Goal: Task Accomplishment & Management: Use online tool/utility

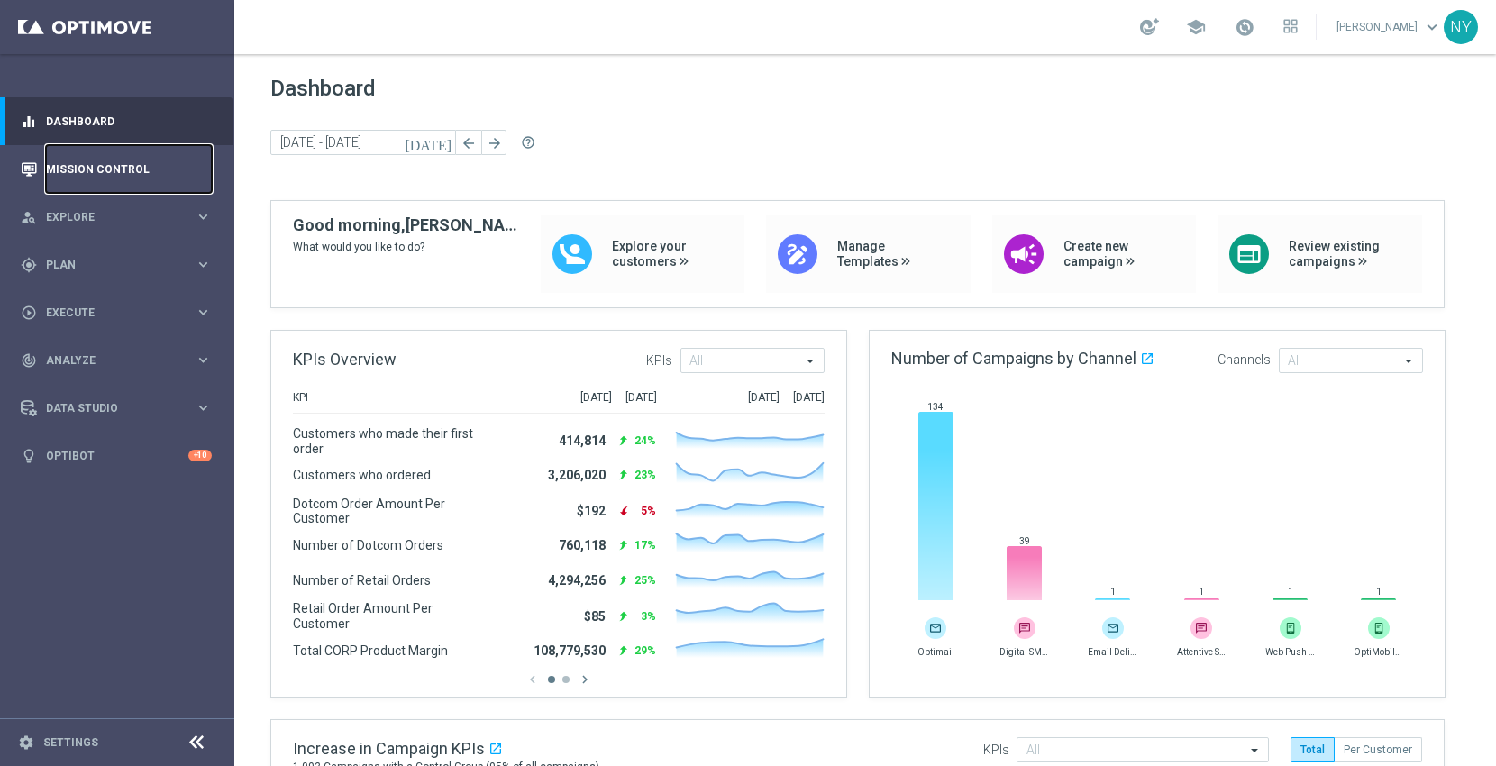
click at [77, 169] on link "Mission Control" at bounding box center [129, 169] width 166 height 48
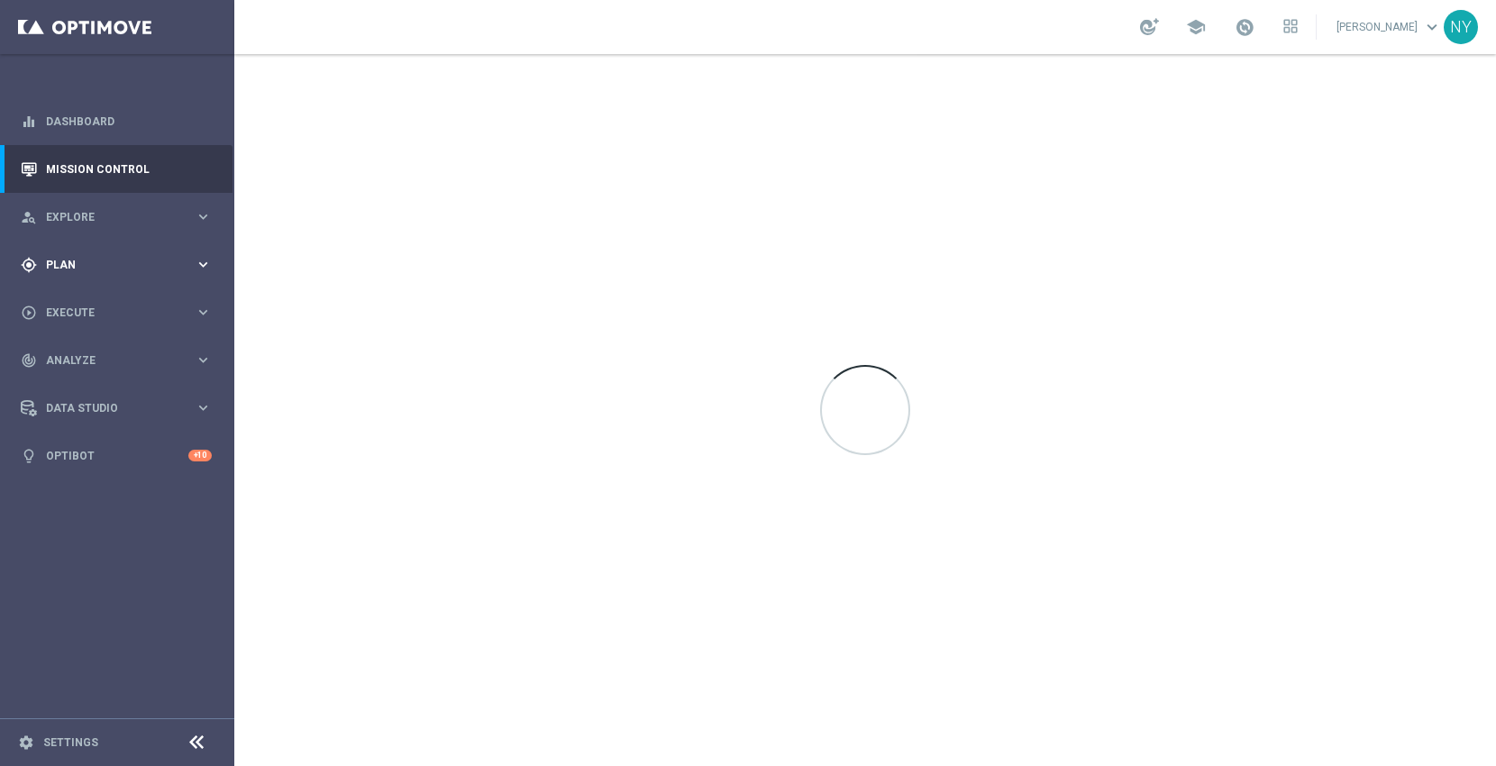
click at [56, 260] on span "Plan" at bounding box center [120, 265] width 149 height 11
click at [72, 355] on span "Templates" at bounding box center [112, 356] width 129 height 11
click at [79, 379] on link "Optimail" at bounding box center [122, 383] width 132 height 14
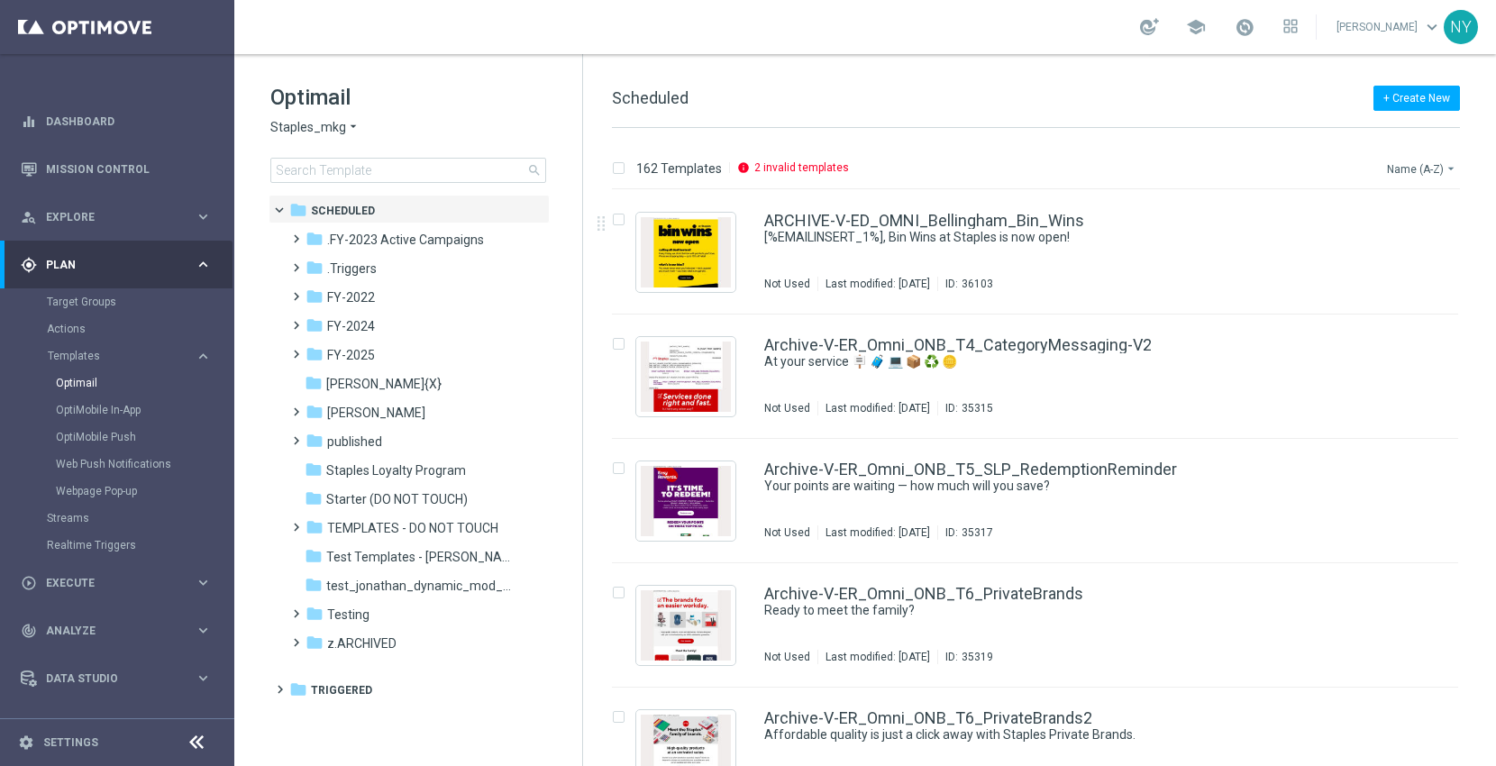
click at [1411, 168] on button "Name (A-Z) arrow_drop_down" at bounding box center [1422, 169] width 75 height 22
click at [1379, 251] on span "Date Modified (Newest)" at bounding box center [1390, 248] width 121 height 13
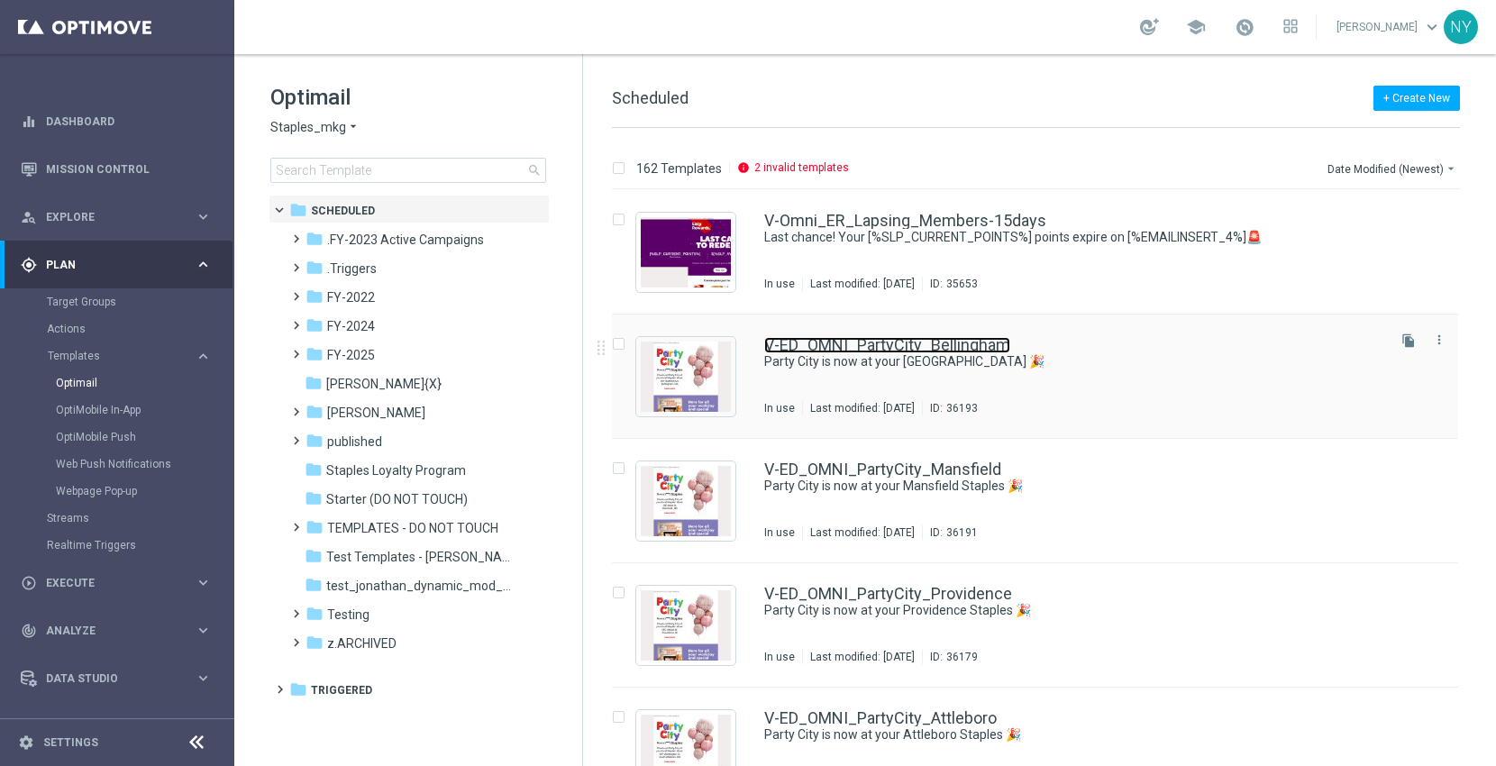
click at [882, 346] on link "V-ED_OMNI_PartyCity_Bellingham" at bounding box center [887, 345] width 246 height 16
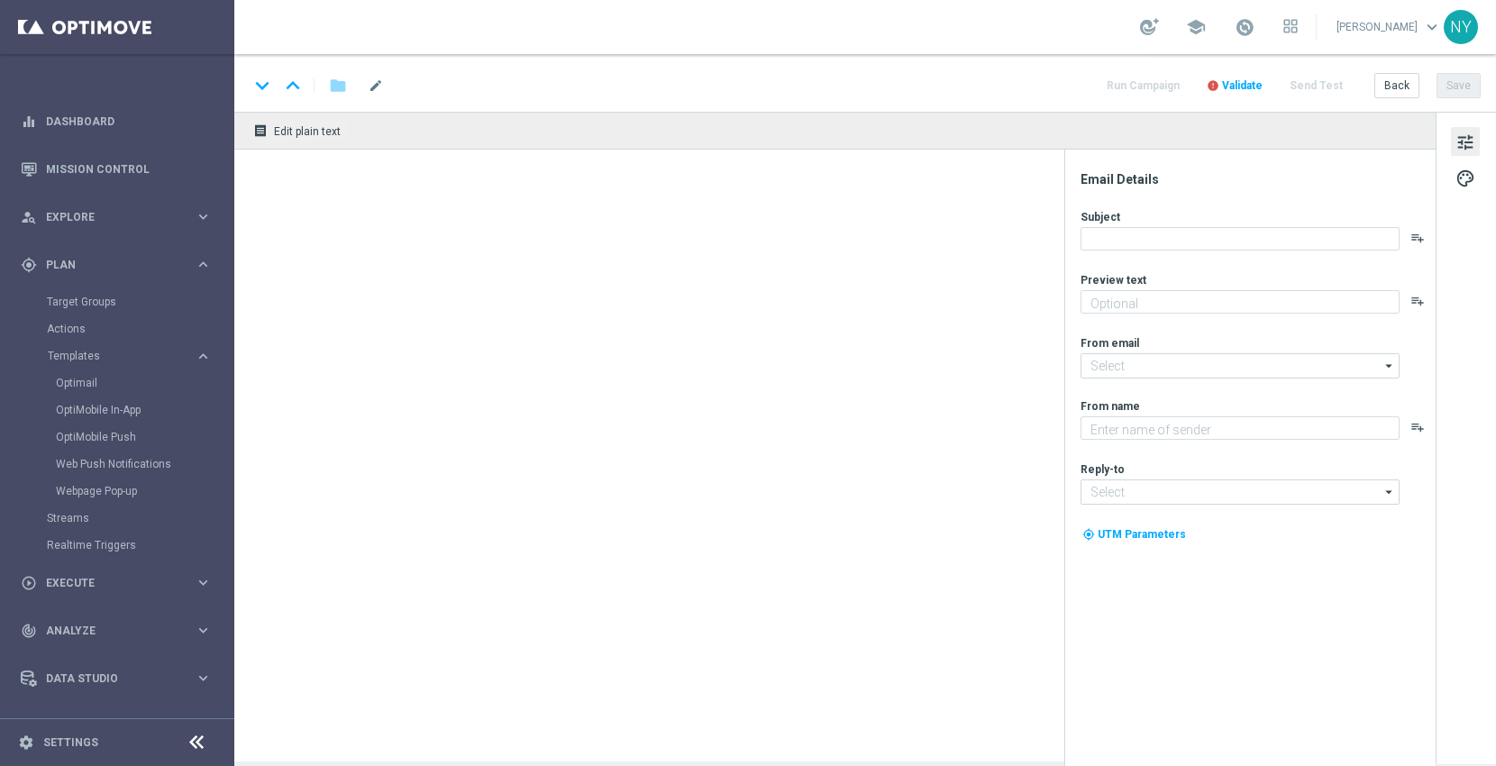
type textarea "Balloons and so much more at your local store."
type input "[EMAIL_ADDRESS][DOMAIN_NAME]"
type textarea "Staples"
type input "[EMAIL_ADDRESS][DOMAIN_NAME]"
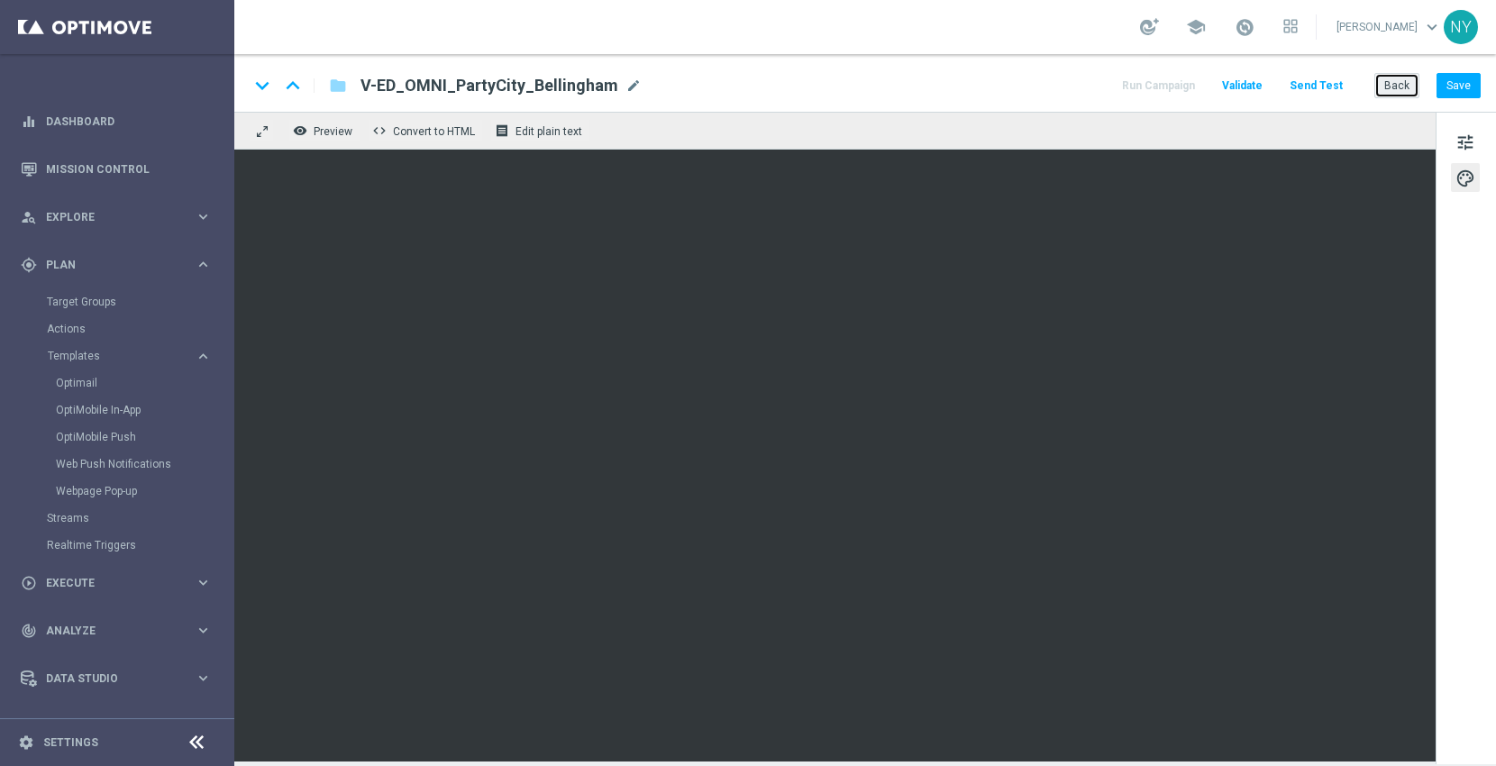
click at [1403, 89] on button "Back" at bounding box center [1396, 85] width 45 height 25
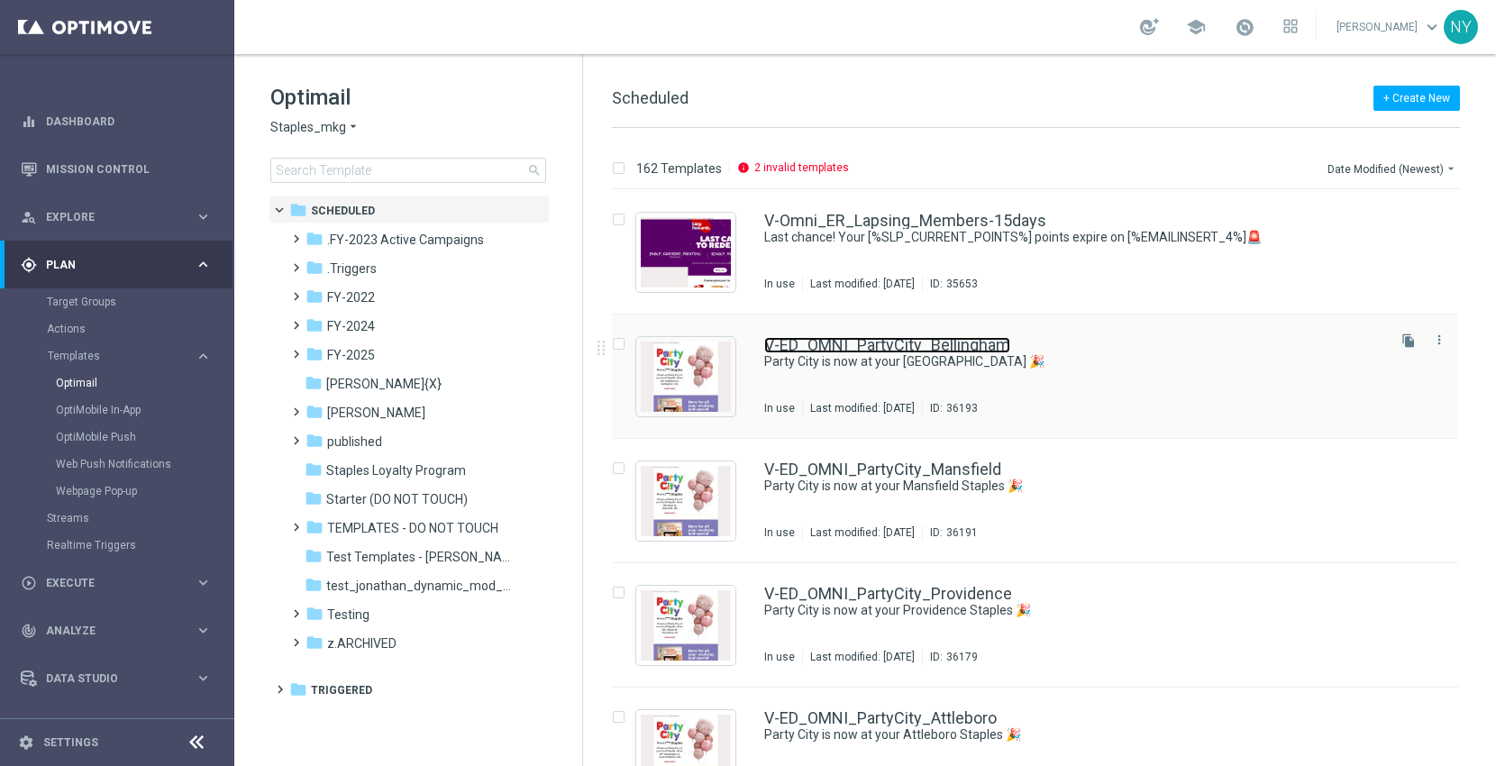
click at [867, 340] on link "V-ED_OMNI_PartyCity_Bellingham" at bounding box center [887, 345] width 246 height 16
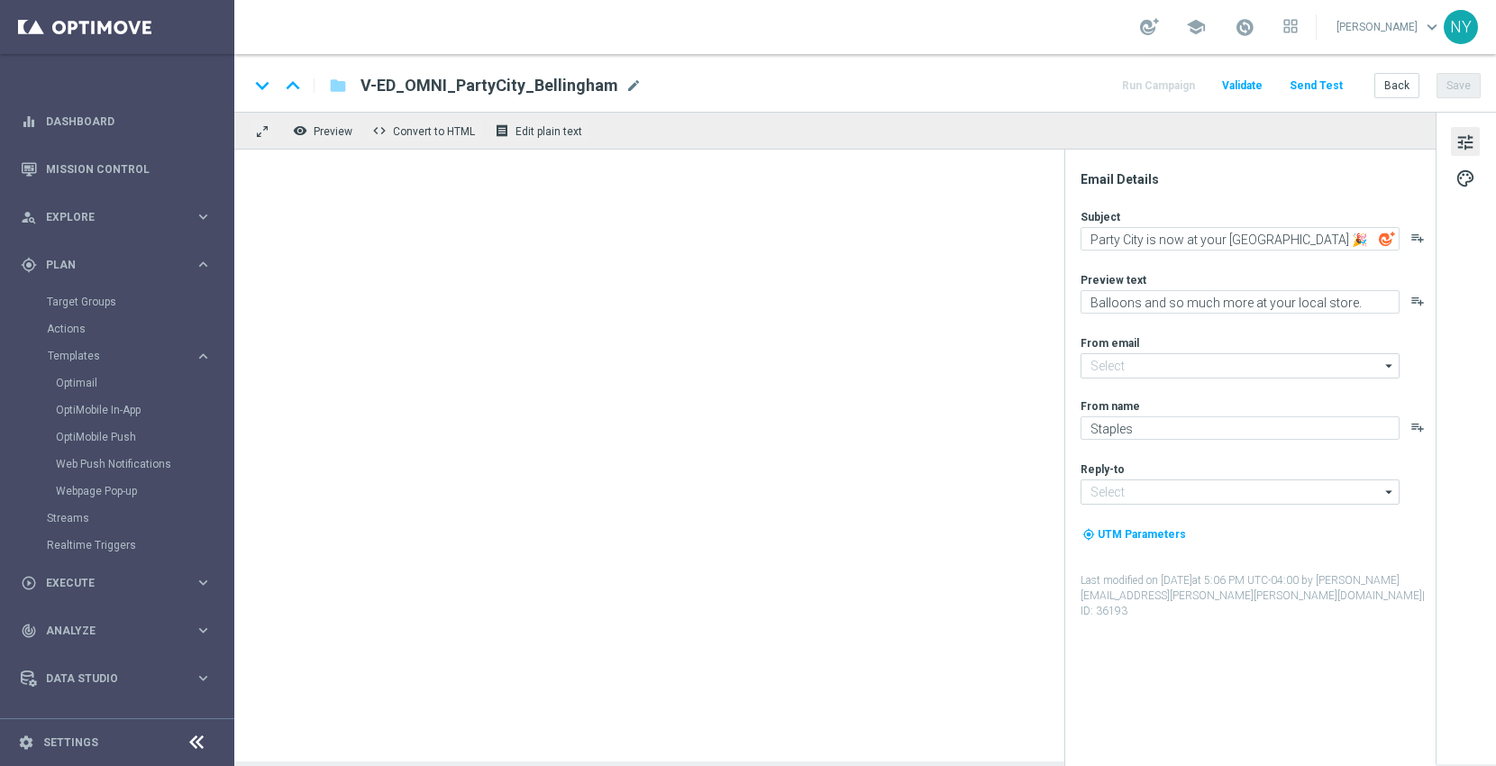
type input "[EMAIL_ADDRESS][DOMAIN_NAME]"
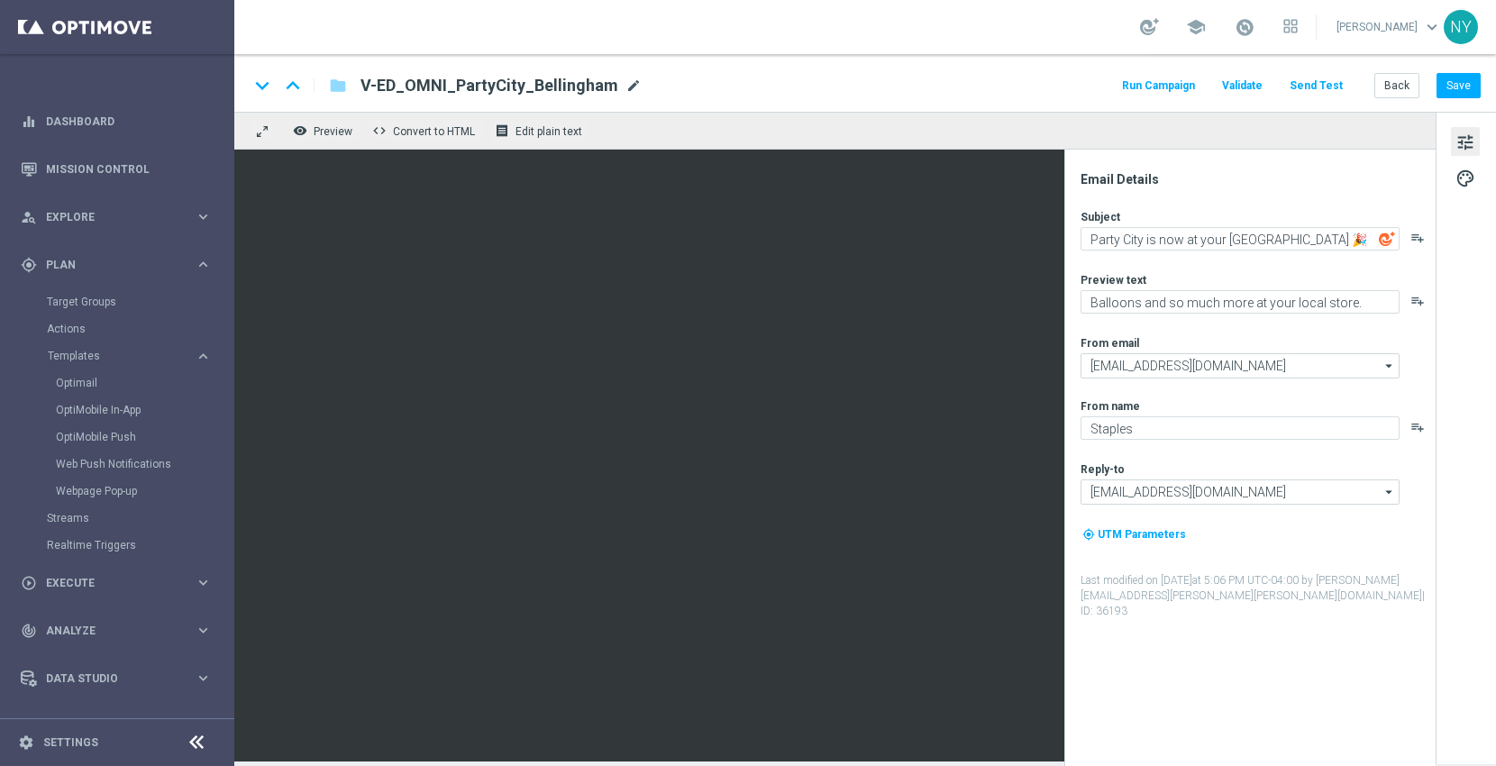
click at [626, 84] on span "mode_edit" at bounding box center [634, 86] width 16 height 16
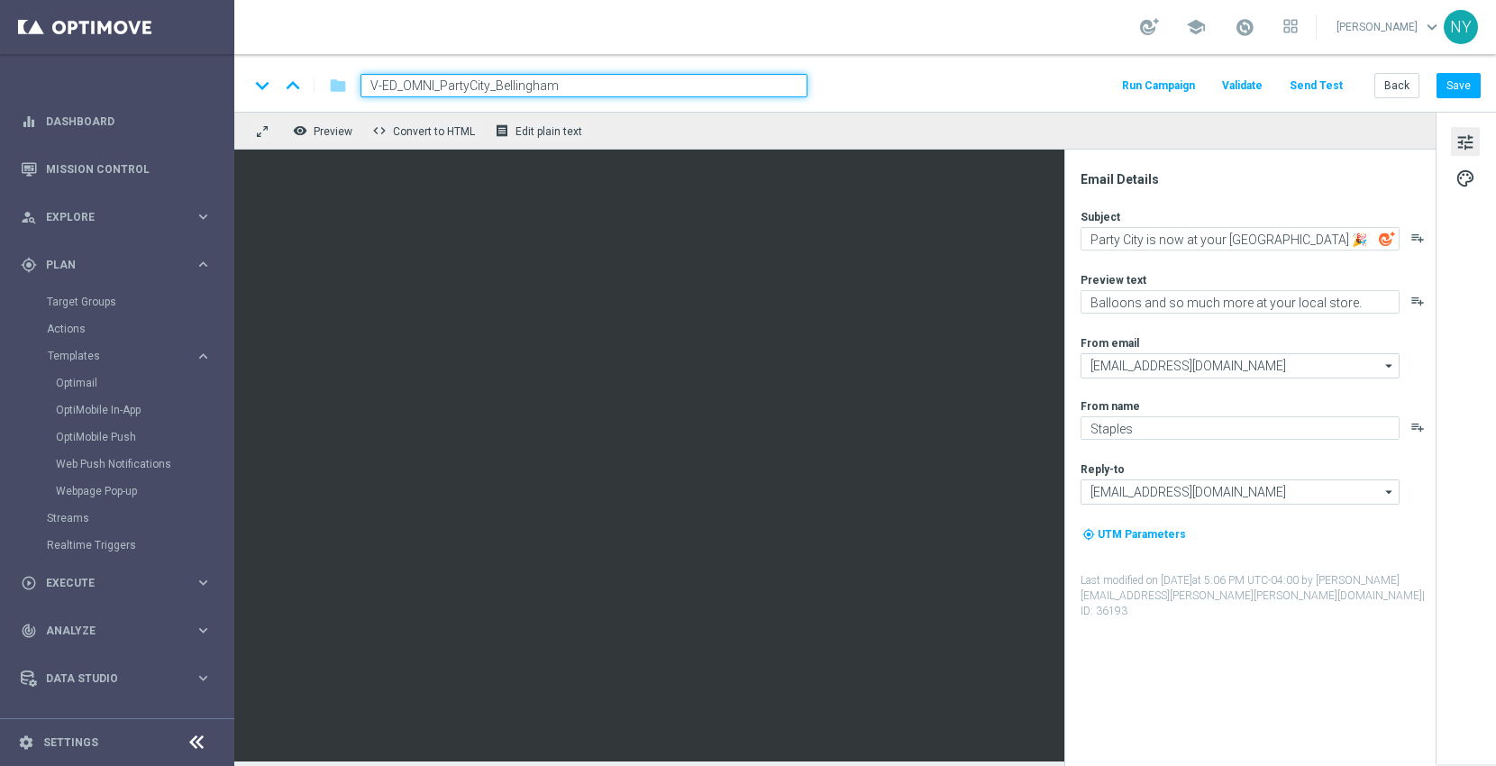
drag, startPoint x: 587, startPoint y: 85, endPoint x: 178, endPoint y: 87, distance: 409.2
click at [185, 88] on main "equalizer Dashboard Mission Control" at bounding box center [748, 383] width 1496 height 766
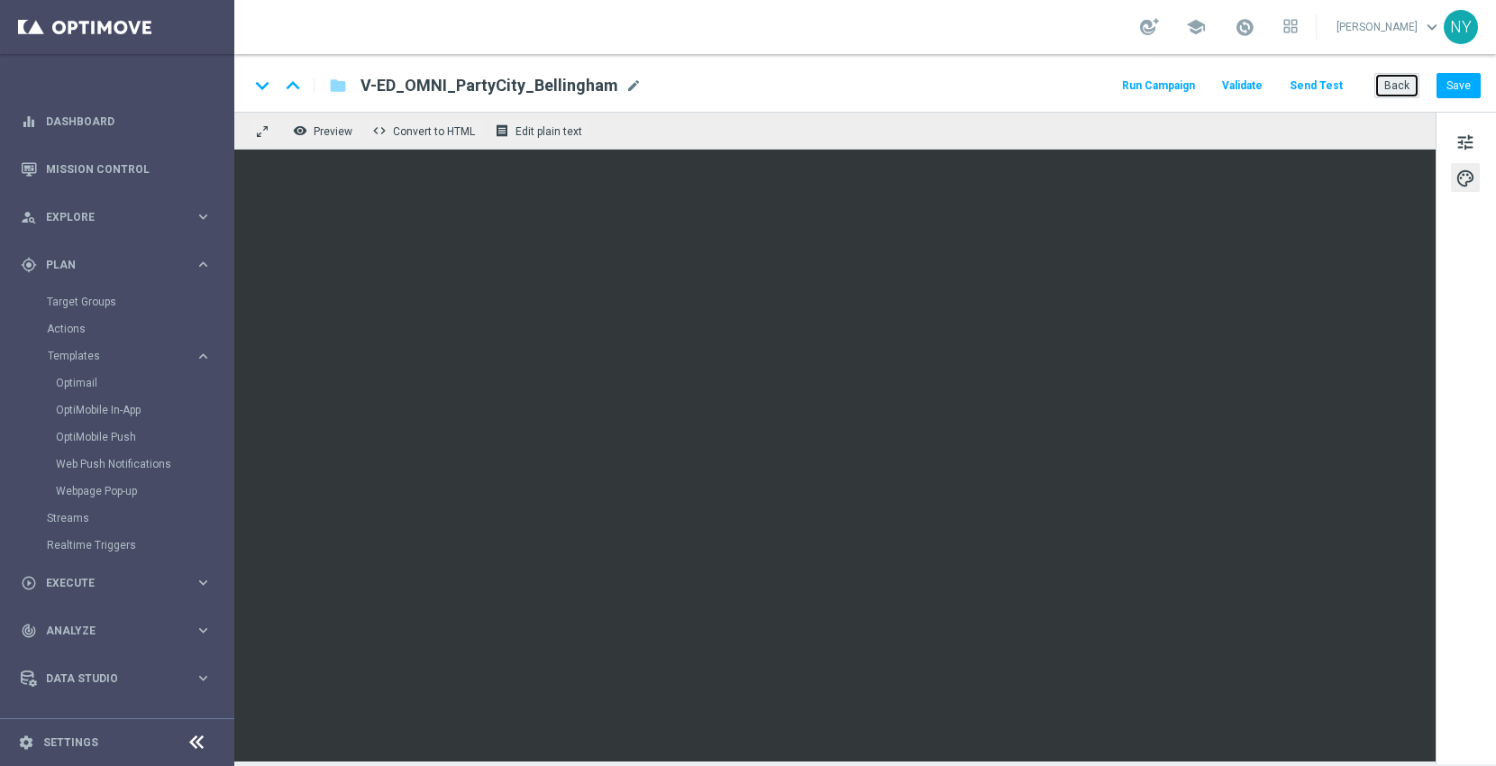
click at [1406, 78] on button "Back" at bounding box center [1396, 85] width 45 height 25
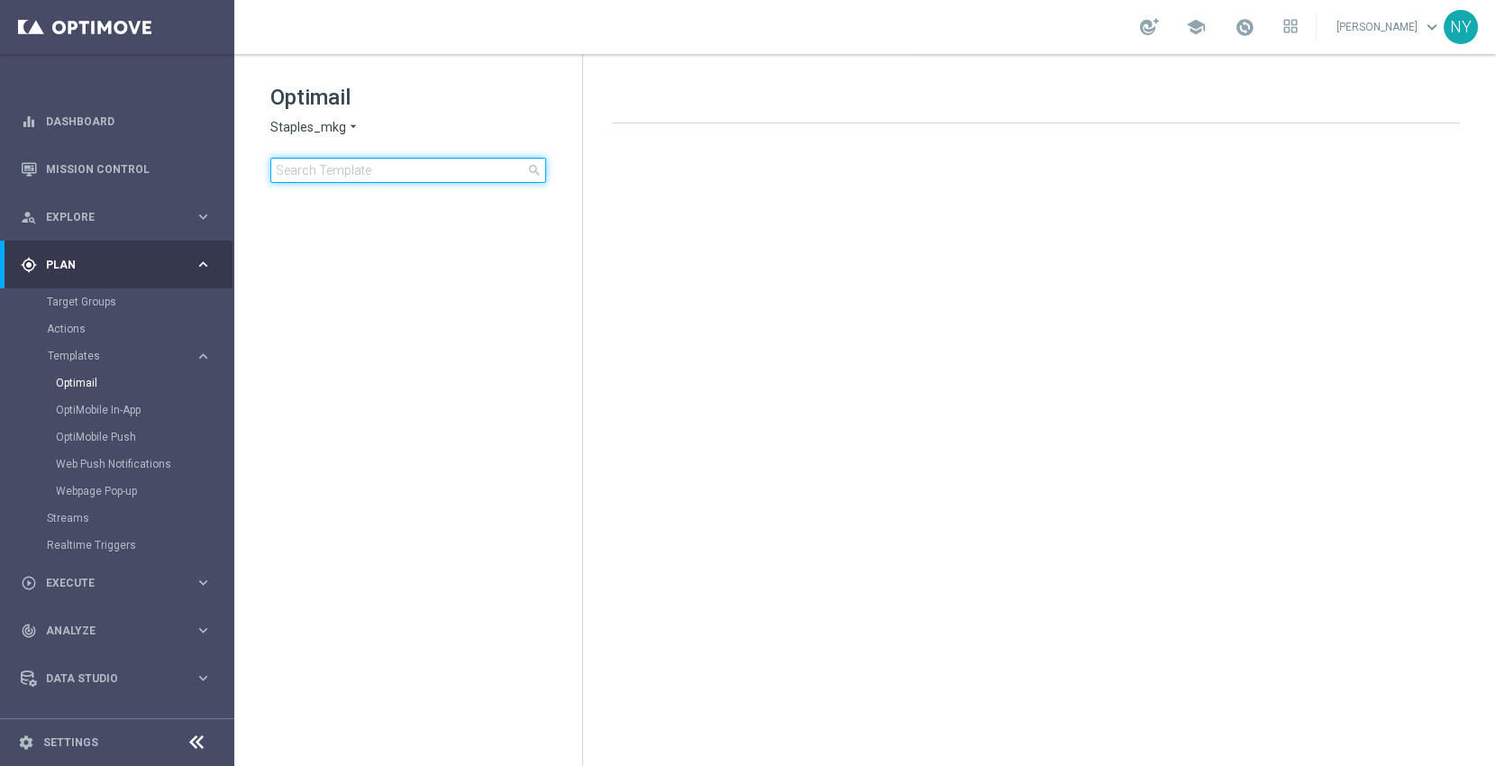
click at [308, 170] on input at bounding box center [408, 170] width 276 height 25
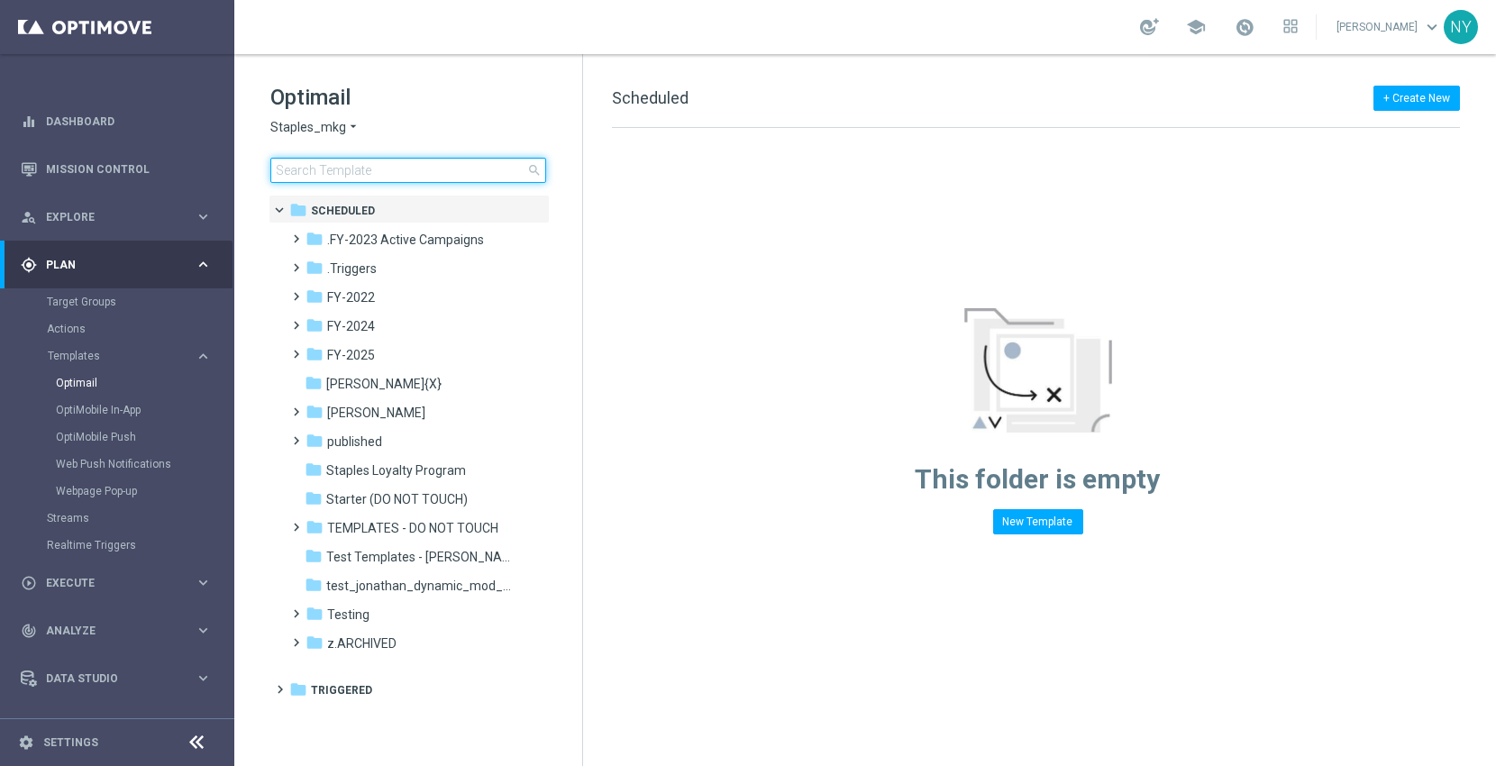
type input "V-ER_OMNI_L1_PrintBundle_Generic"
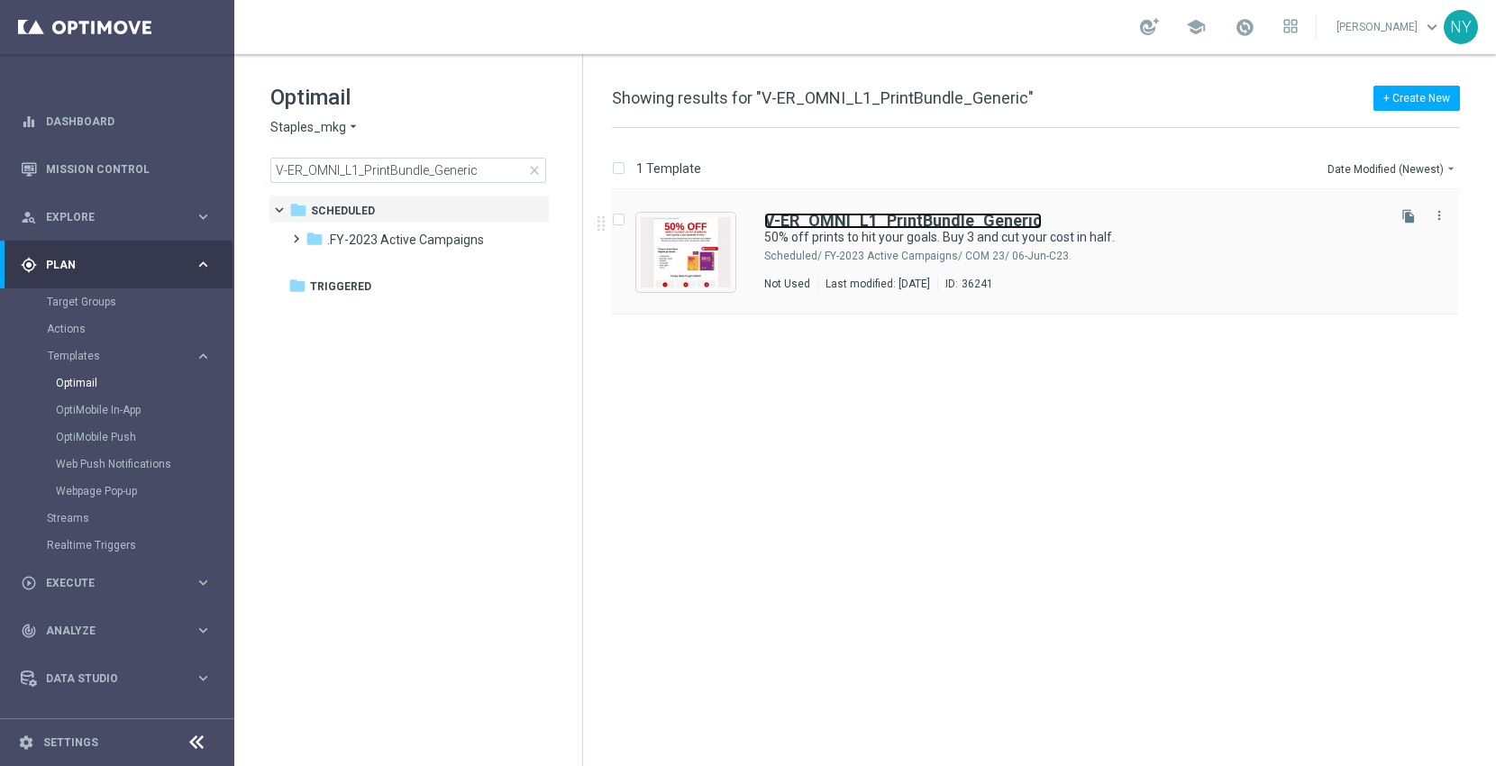
click at [890, 220] on b "V-ER_OMNI_L1_PrintBundle_Generic" at bounding box center [903, 220] width 278 height 19
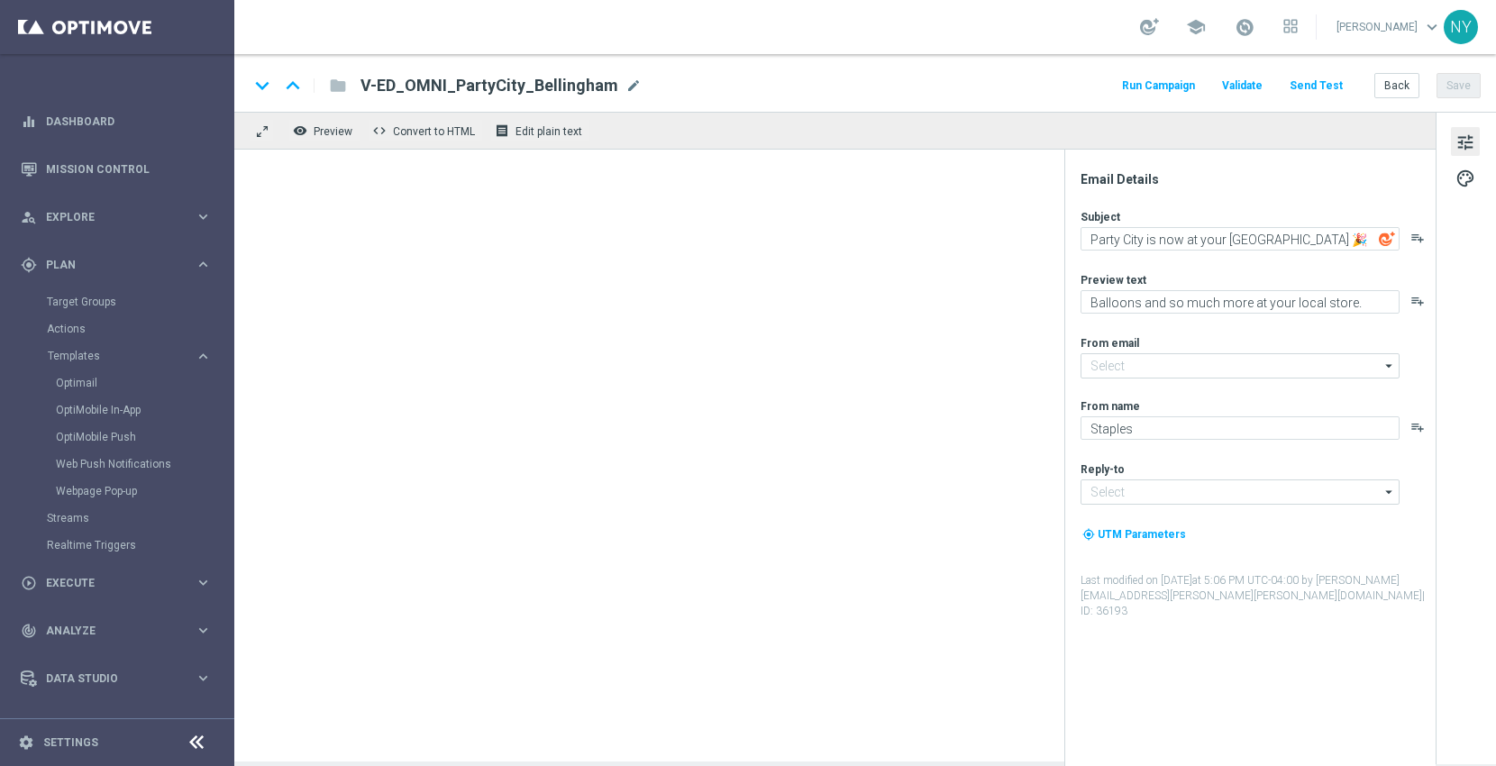
type input "[EMAIL_ADDRESS][DOMAIN_NAME]"
type textarea "50% off prints to hit your goals. Buy 3 and cut your cost in half."
type textarea "Buy 3 and cut your cost in half."
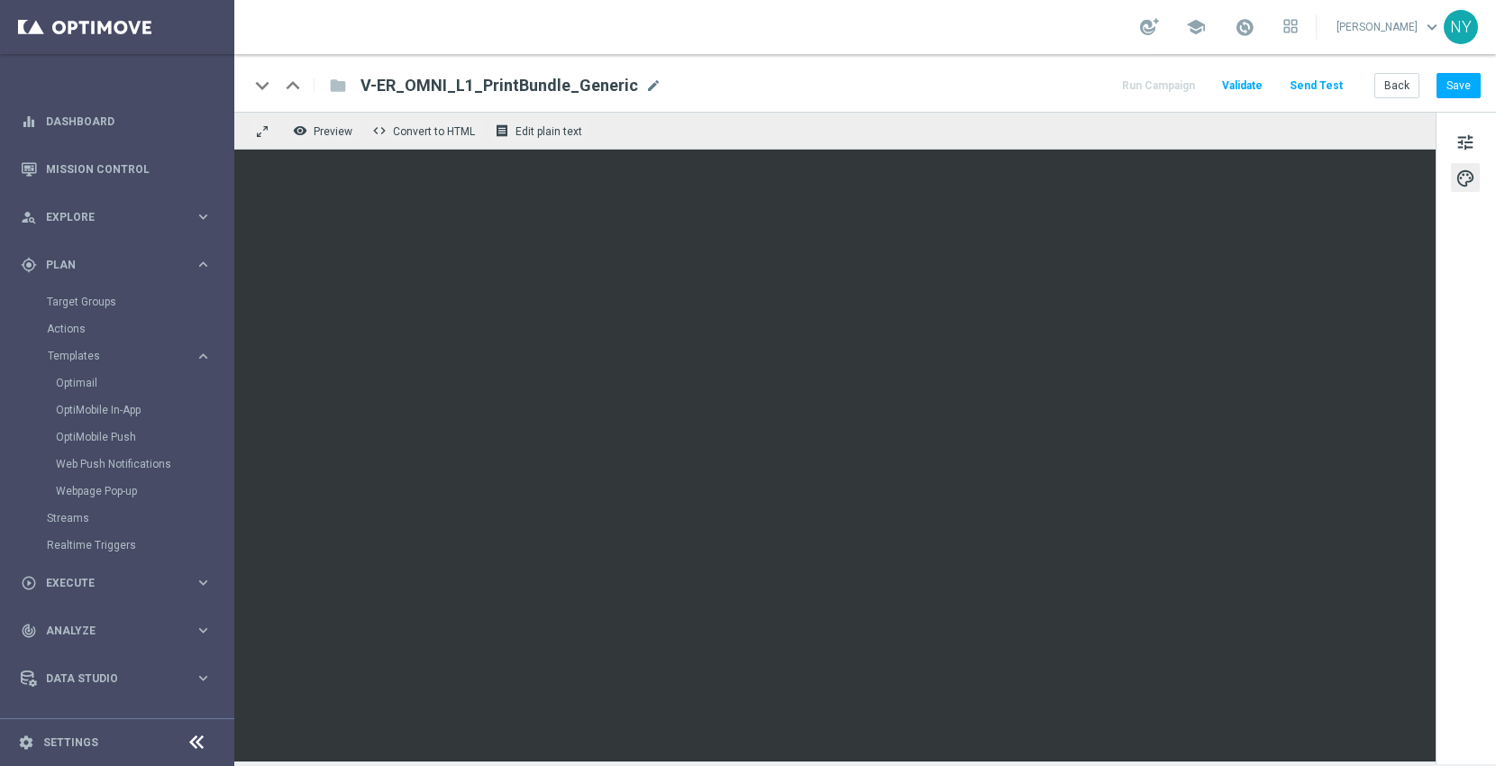
click at [1050, 82] on div "keyboard_arrow_down keyboard_arrow_up folder V-ER_OMNI_L1_PrintBundle_Generic V…" at bounding box center [865, 85] width 1232 height 23
click at [1473, 83] on button "Save" at bounding box center [1459, 85] width 44 height 25
click at [1311, 79] on button "Send Test" at bounding box center [1316, 86] width 59 height 24
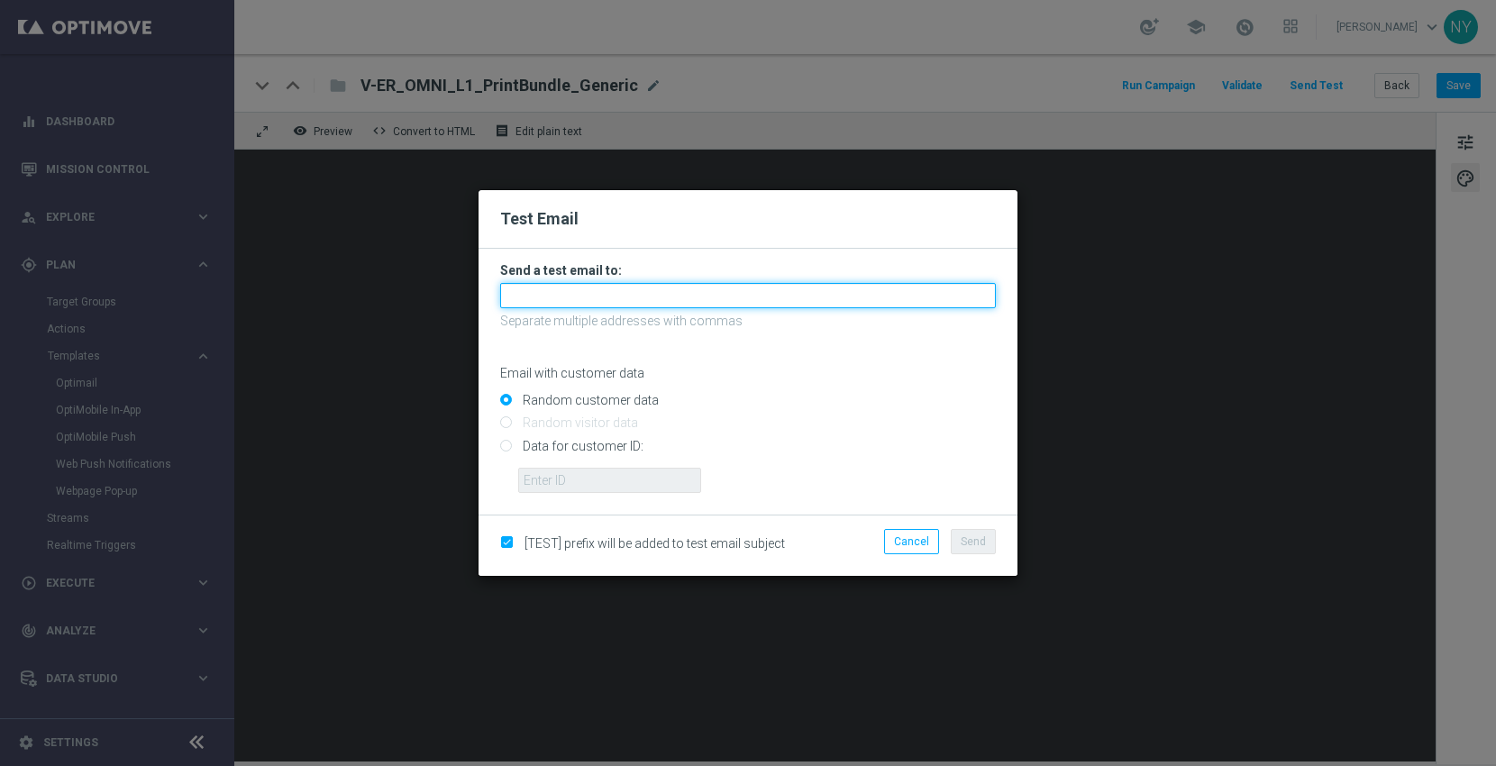
click at [546, 299] on input "text" at bounding box center [748, 295] width 496 height 25
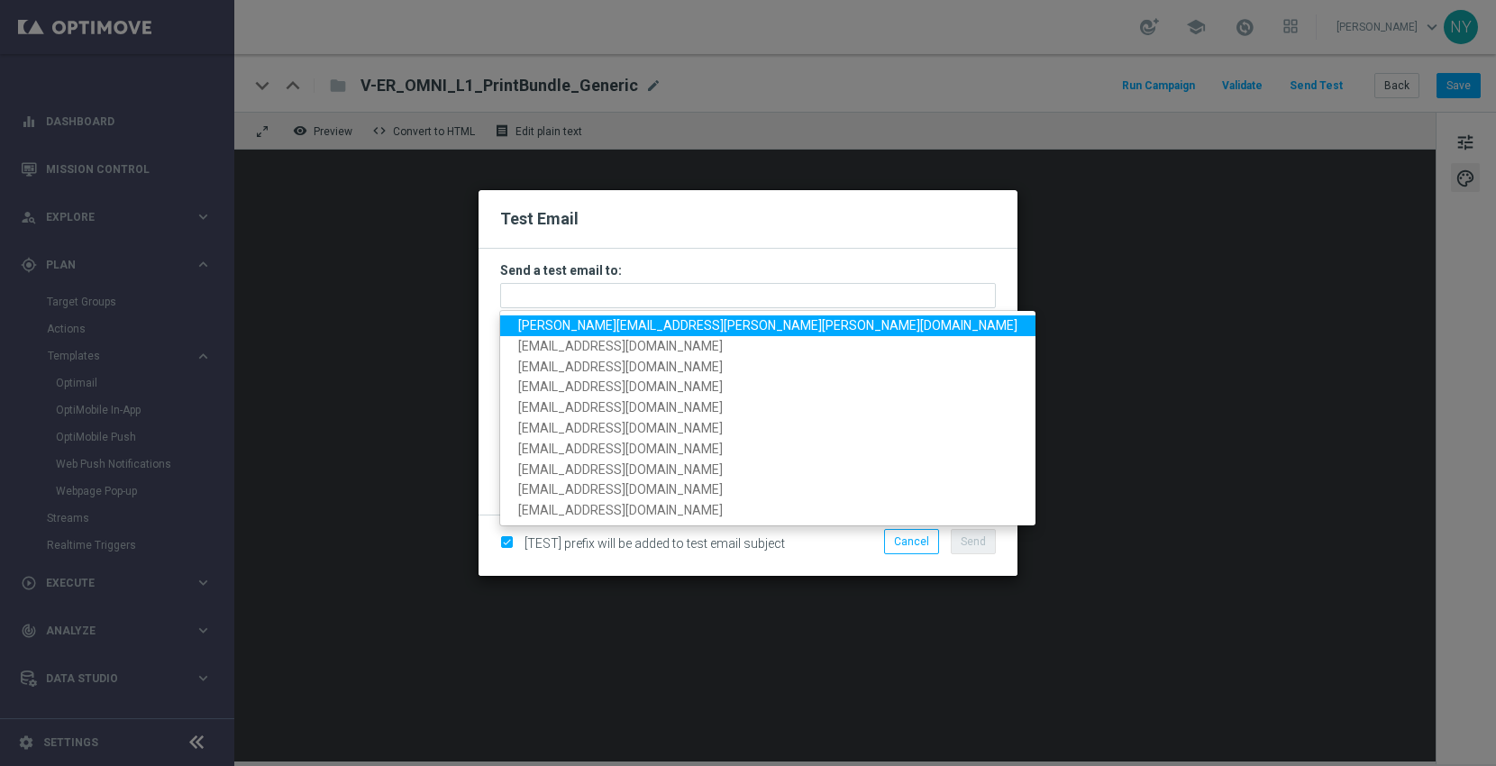
click at [548, 325] on span "[PERSON_NAME][EMAIL_ADDRESS][PERSON_NAME][PERSON_NAME][DOMAIN_NAME]" at bounding box center [767, 325] width 499 height 14
type input "[PERSON_NAME][EMAIL_ADDRESS][PERSON_NAME][PERSON_NAME][DOMAIN_NAME]"
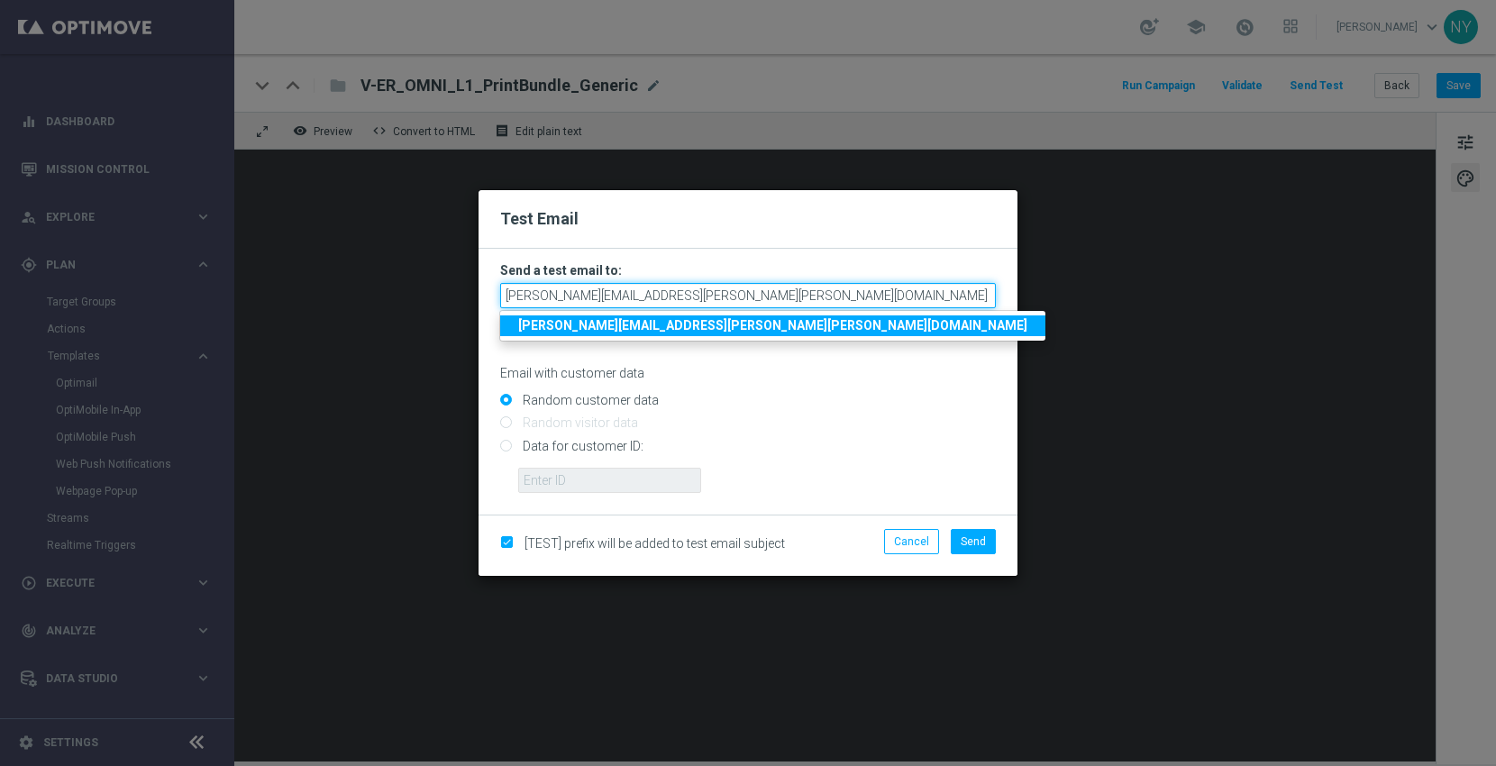
drag, startPoint x: 643, startPoint y: 291, endPoint x: 339, endPoint y: 271, distance: 304.4
click at [342, 273] on modal-container "Test Email Send a test email to: [PERSON_NAME][EMAIL_ADDRESS][PERSON_NAME][PERS…" at bounding box center [748, 383] width 1496 height 766
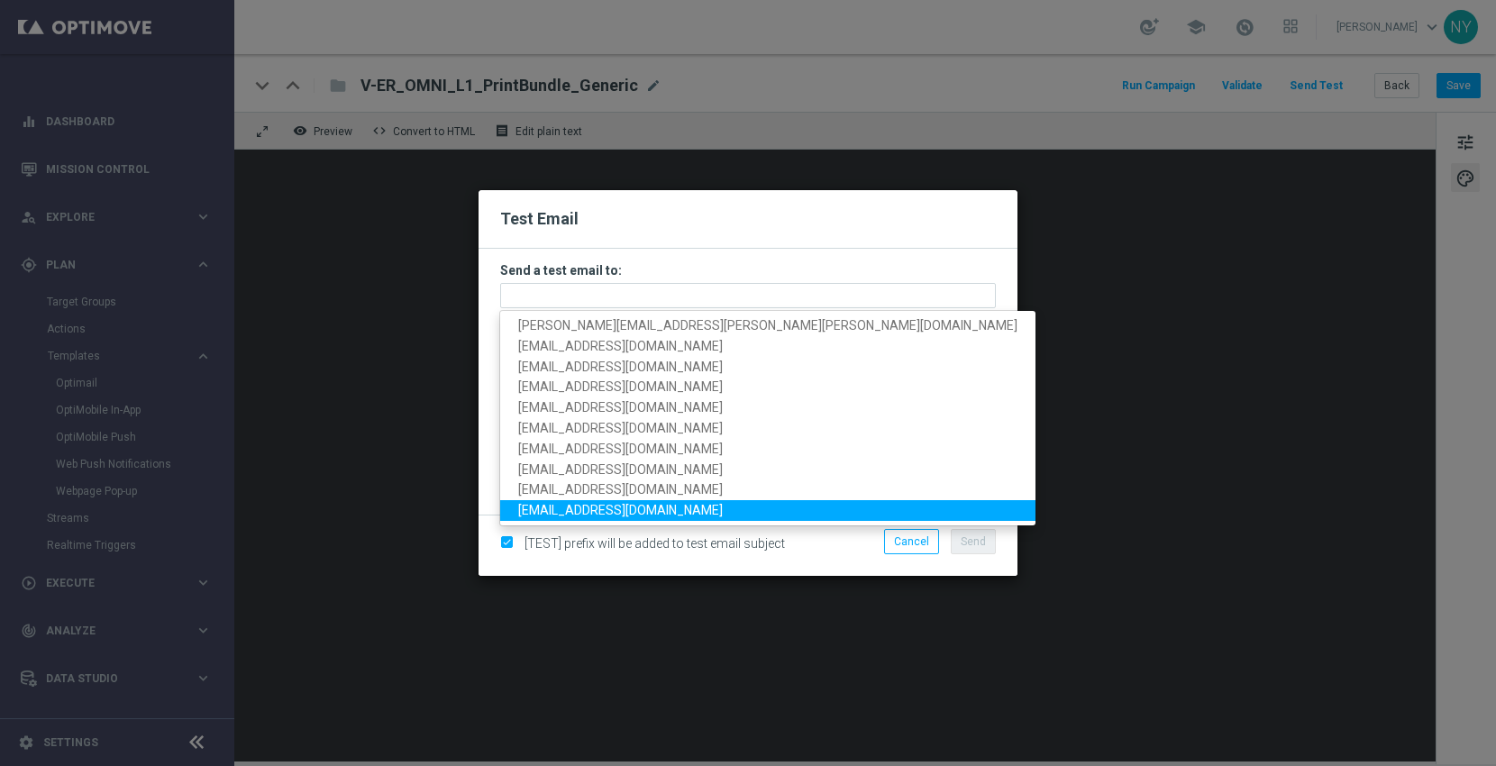
click at [581, 505] on span "[EMAIL_ADDRESS][DOMAIN_NAME]" at bounding box center [620, 510] width 205 height 14
type input "[EMAIL_ADDRESS][DOMAIN_NAME]"
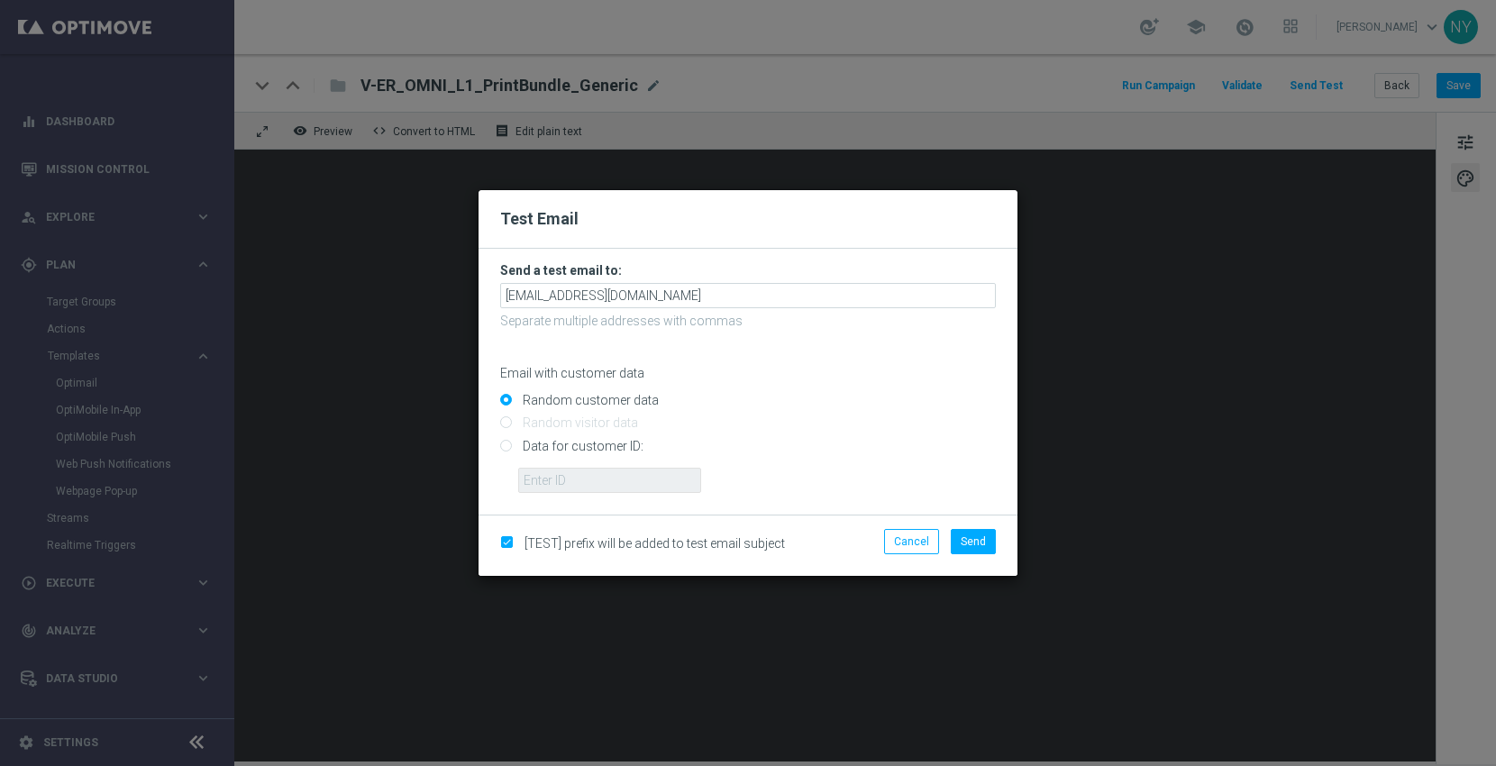
click at [508, 445] on input "Data for customer ID:" at bounding box center [748, 453] width 496 height 25
radio input "true"
click at [556, 478] on input "text" at bounding box center [609, 480] width 183 height 25
click at [562, 477] on input "text" at bounding box center [609, 480] width 183 height 25
paste input "10000006208"
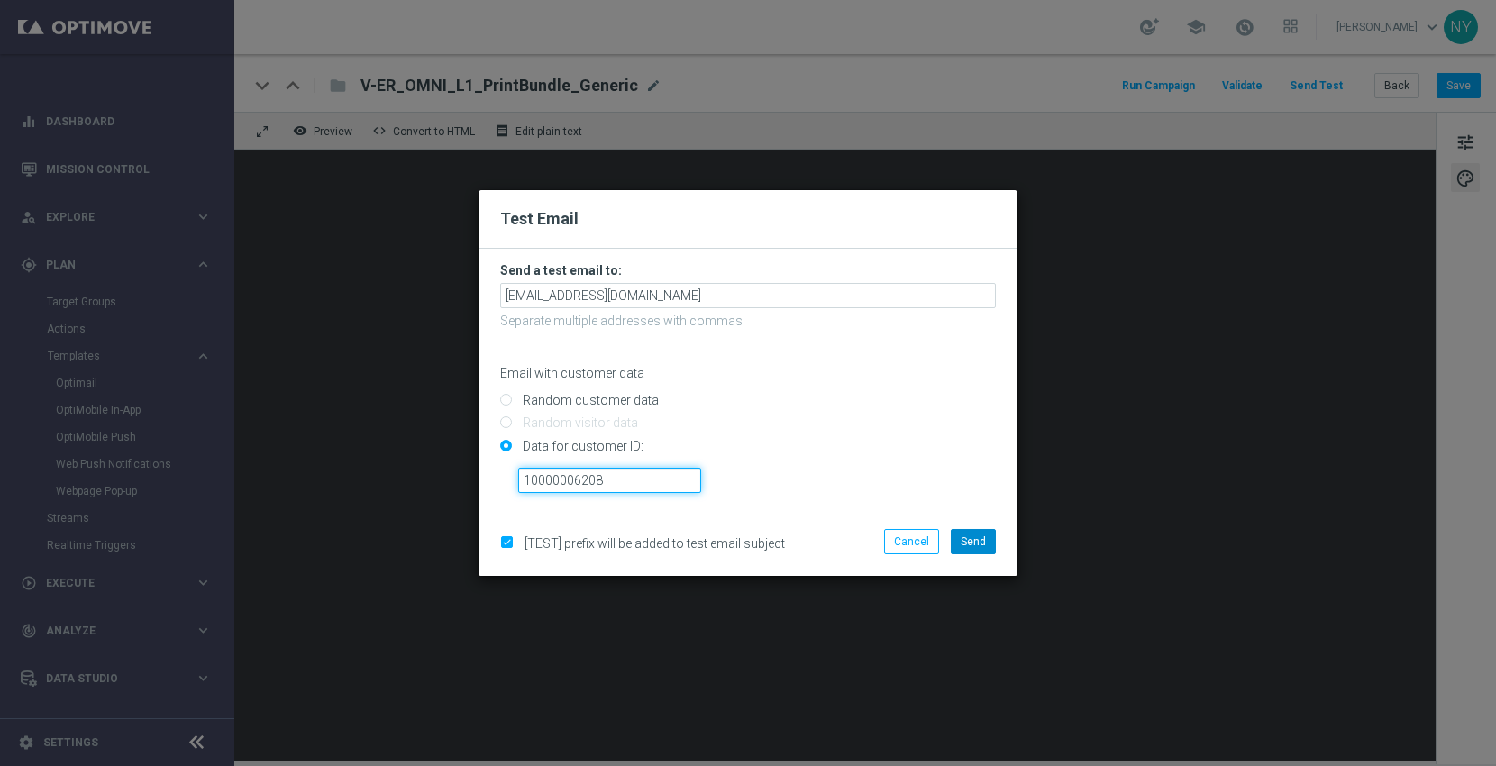
type input "10000006208"
click at [968, 536] on span "Send" at bounding box center [973, 541] width 25 height 13
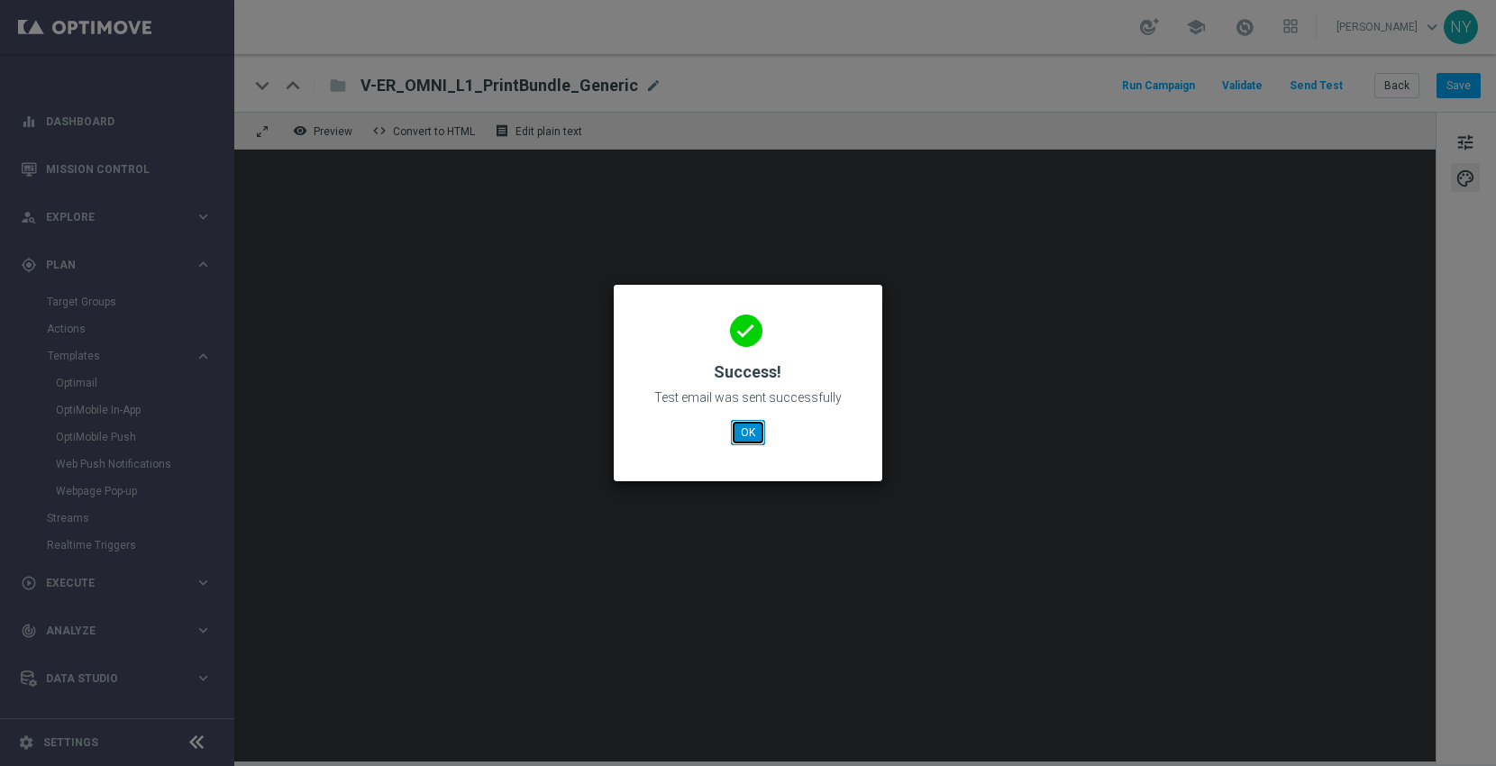
click at [752, 434] on button "OK" at bounding box center [748, 432] width 34 height 25
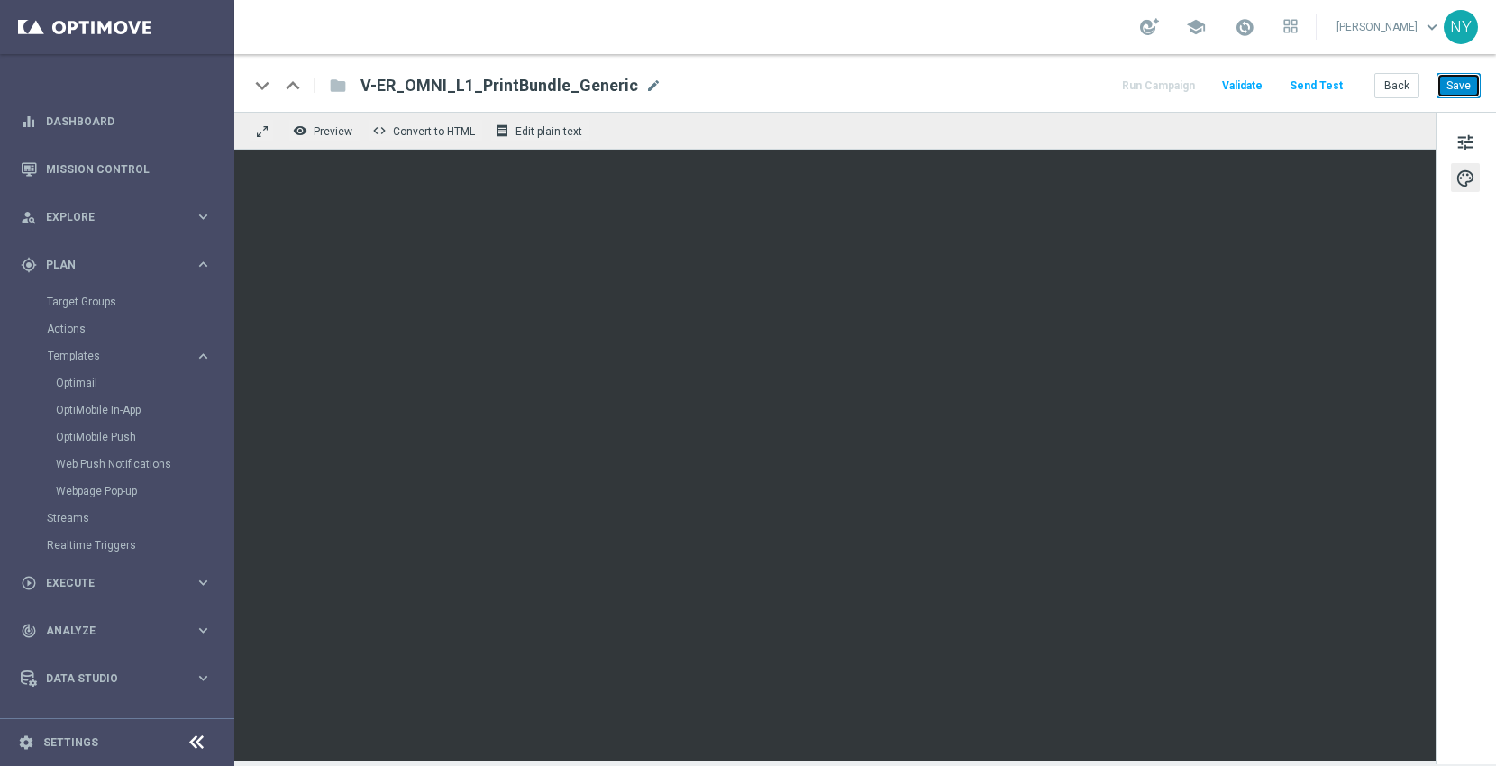
click at [1454, 84] on button "Save" at bounding box center [1459, 85] width 44 height 25
click at [1338, 85] on button "Send Test" at bounding box center [1316, 86] width 59 height 24
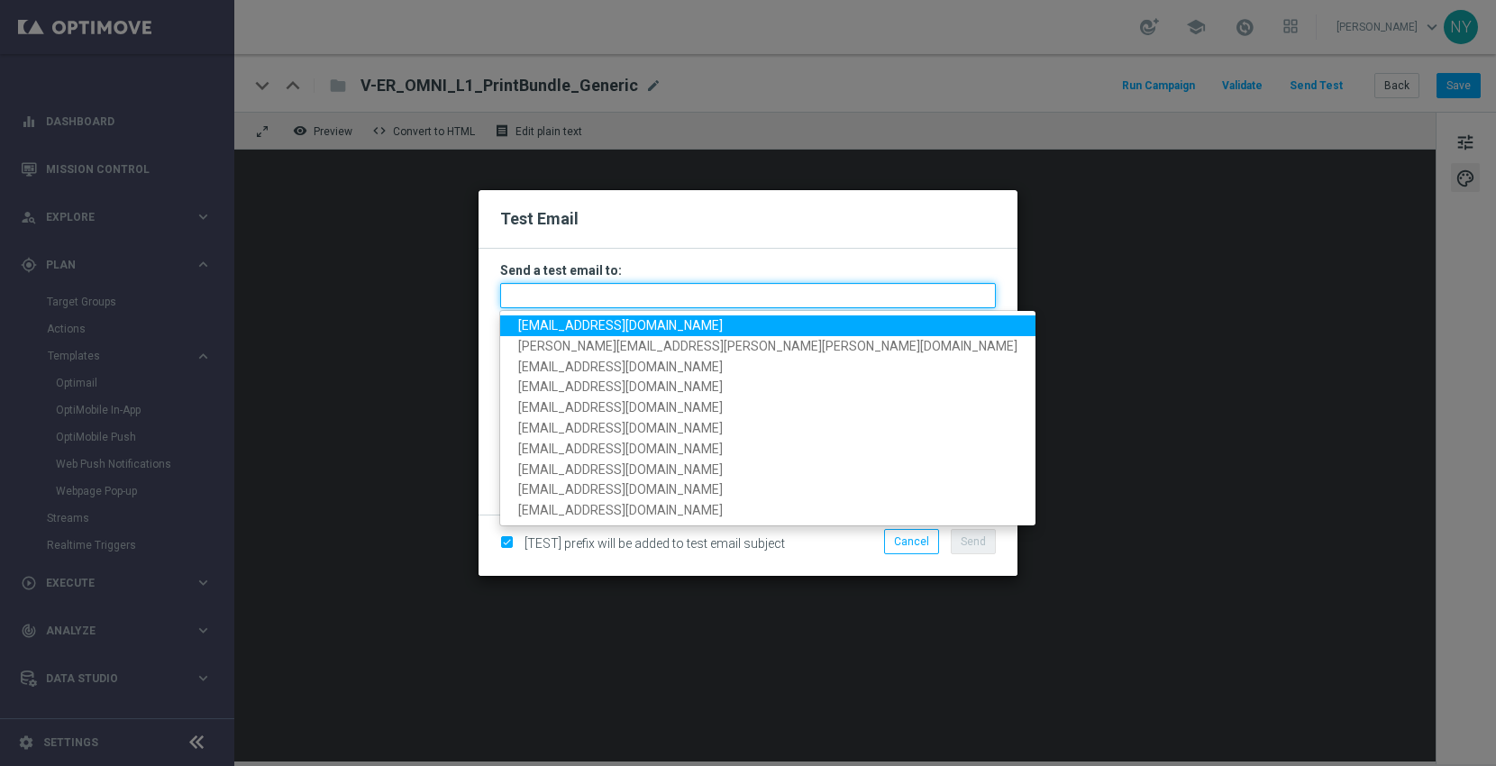
click at [574, 295] on input "text" at bounding box center [748, 295] width 496 height 25
paste input "[EMAIL_ADDRESS][DOMAIN_NAME]"
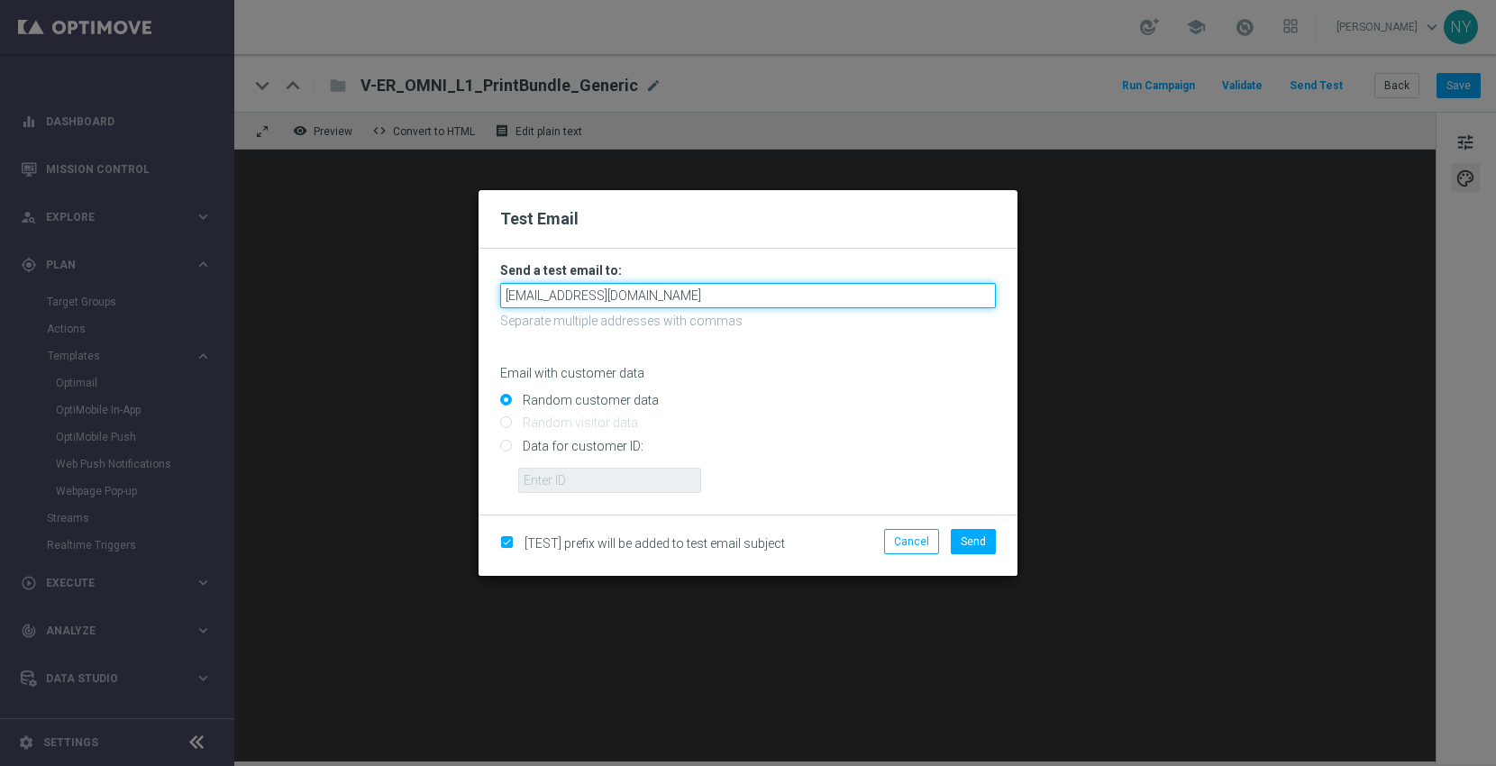
type input "[EMAIL_ADDRESS][DOMAIN_NAME]"
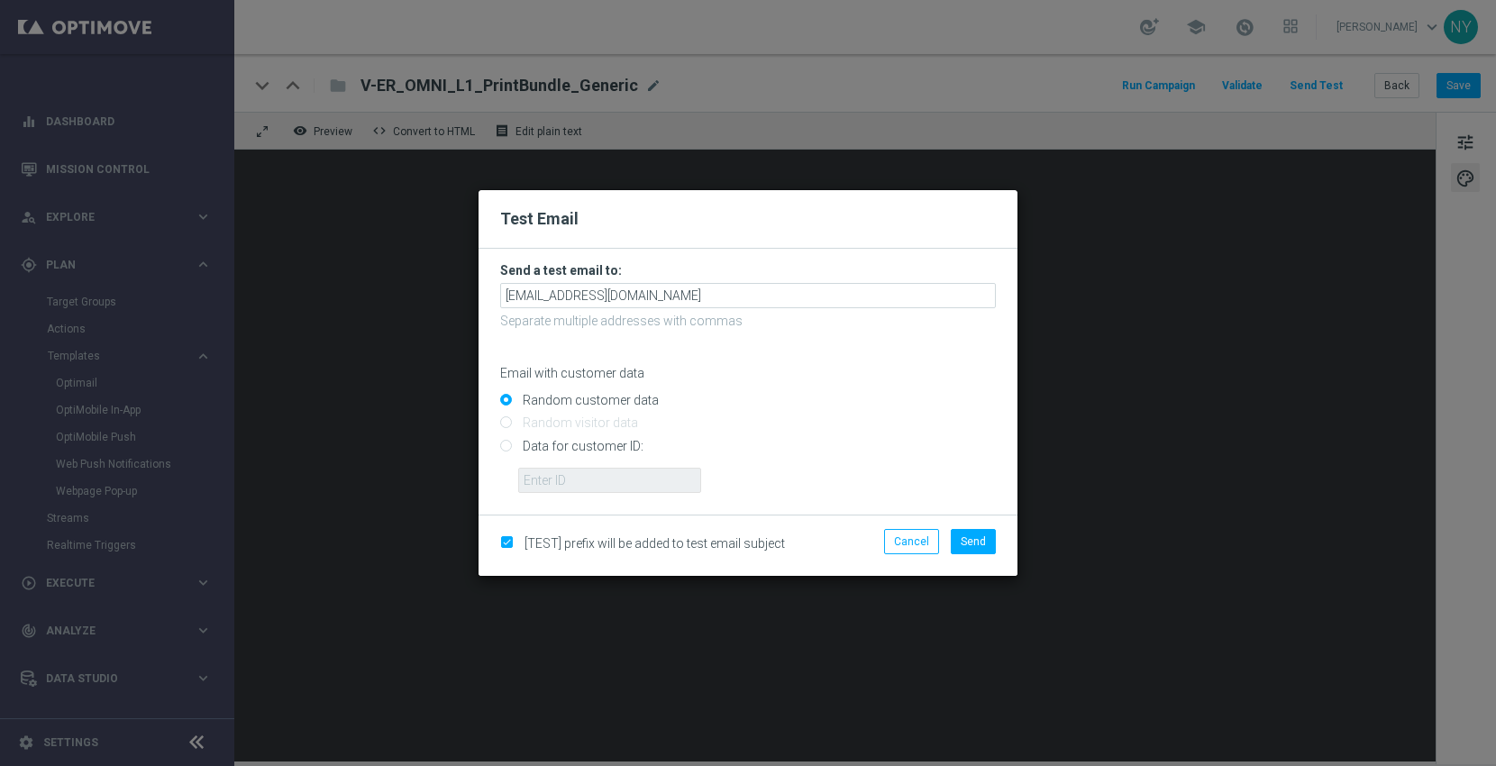
click at [735, 388] on div "Random customer data" at bounding box center [748, 397] width 496 height 23
click at [506, 448] on input "Data for customer ID:" at bounding box center [748, 453] width 496 height 25
radio input "true"
click at [552, 484] on input "text" at bounding box center [609, 480] width 183 height 25
click at [553, 479] on input "text" at bounding box center [609, 480] width 183 height 25
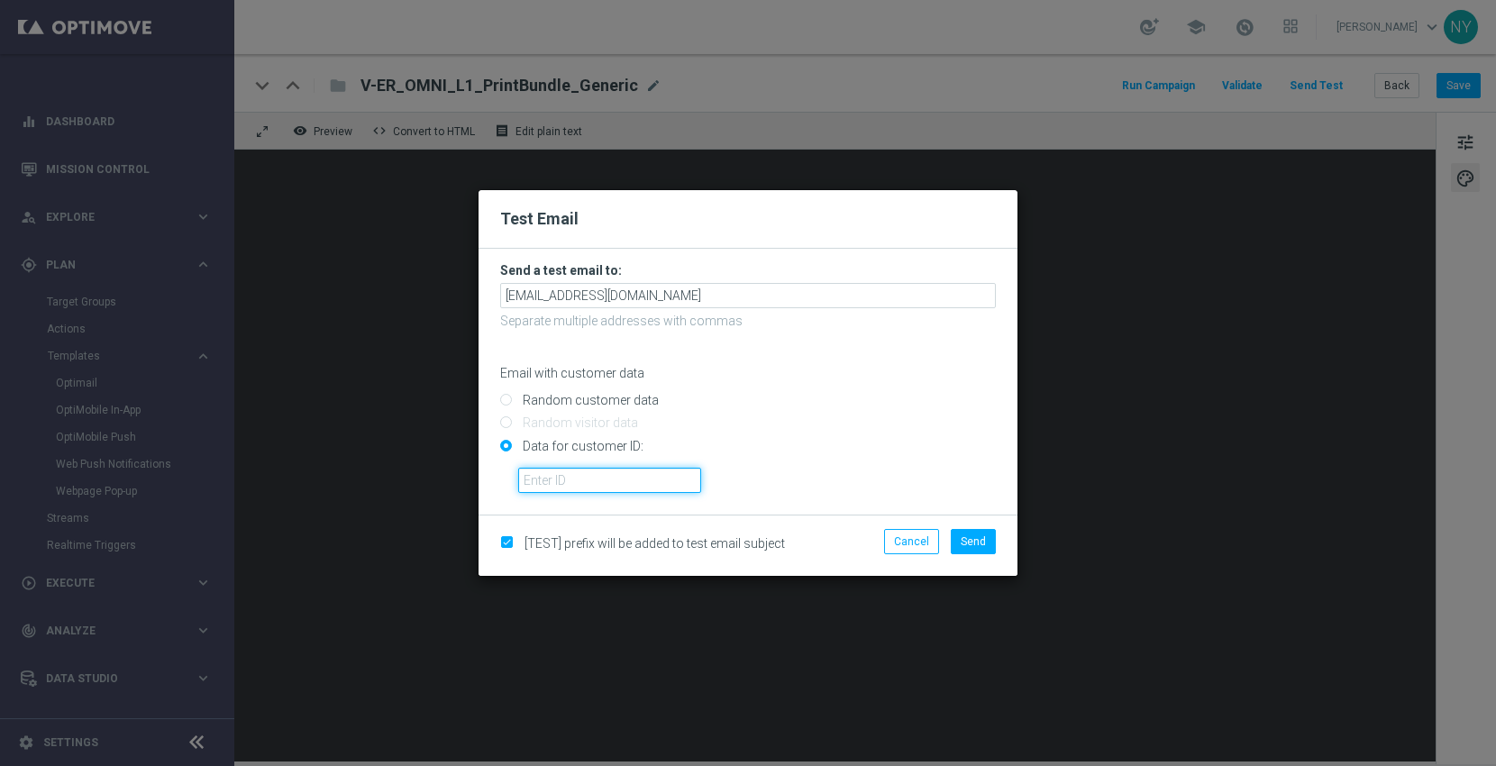
paste input "10000006208"
type input "10000006208"
click at [978, 538] on span "Send" at bounding box center [973, 541] width 25 height 13
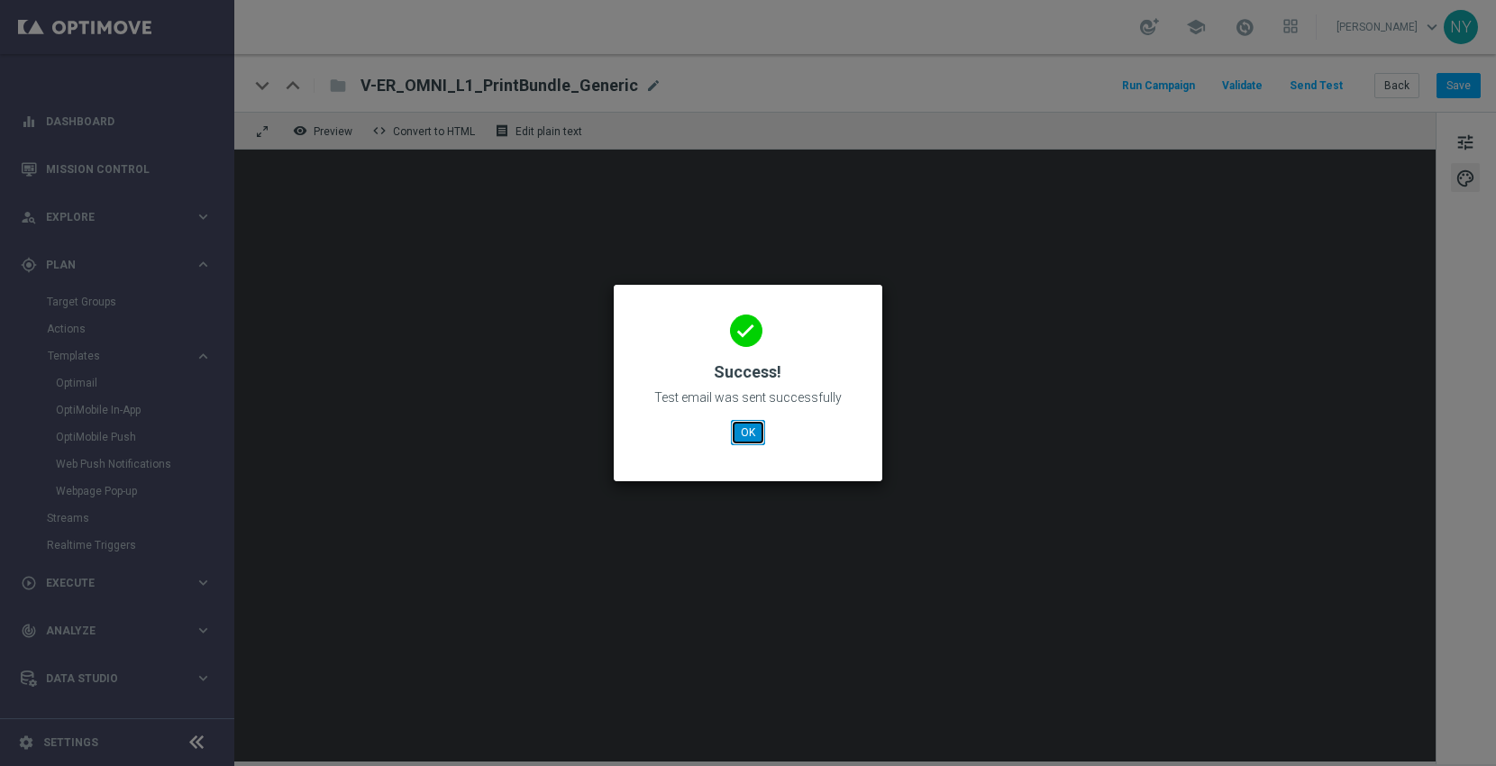
click at [753, 435] on button "OK" at bounding box center [748, 432] width 34 height 25
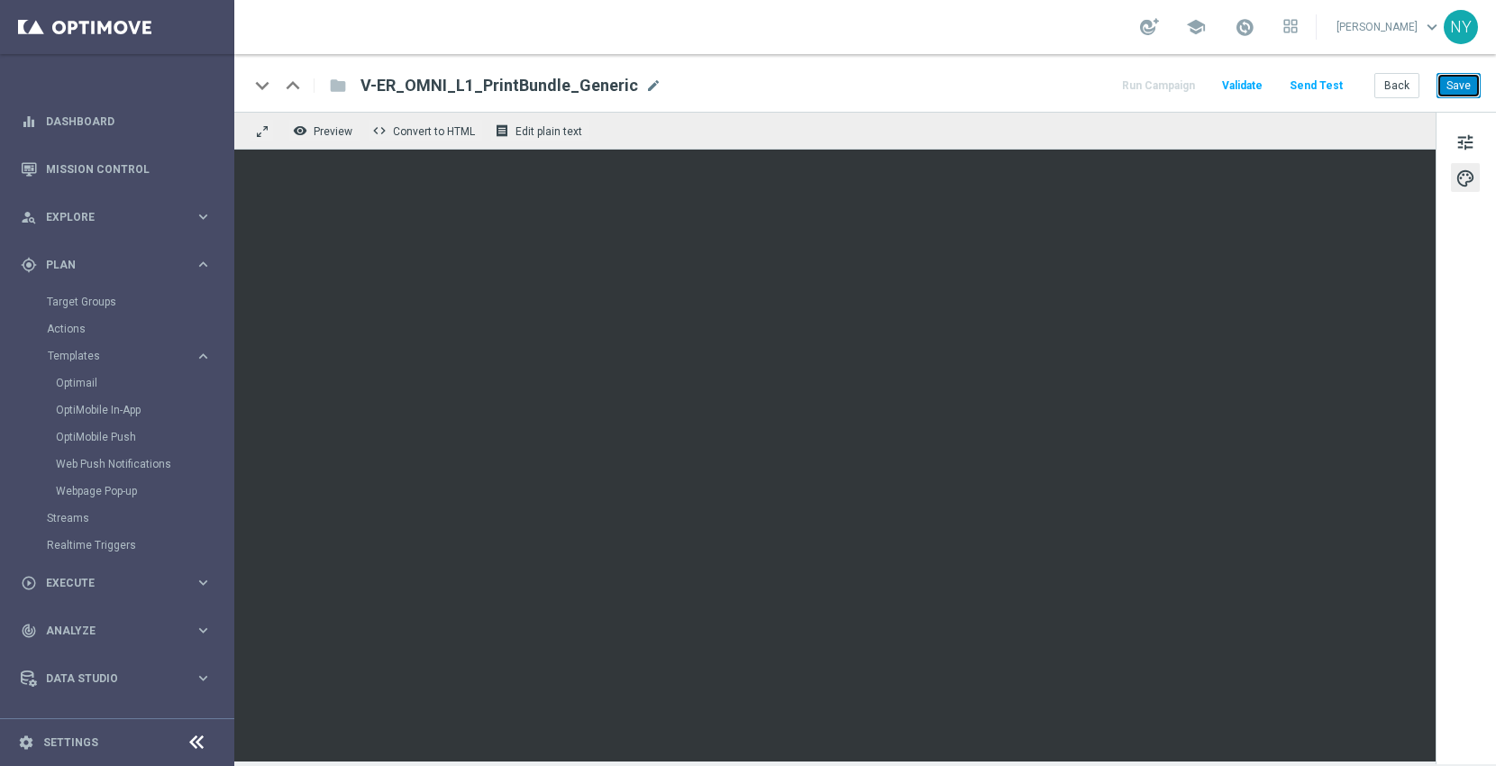
click at [1451, 83] on button "Save" at bounding box center [1459, 85] width 44 height 25
click at [1319, 87] on button "Send Test" at bounding box center [1316, 86] width 59 height 24
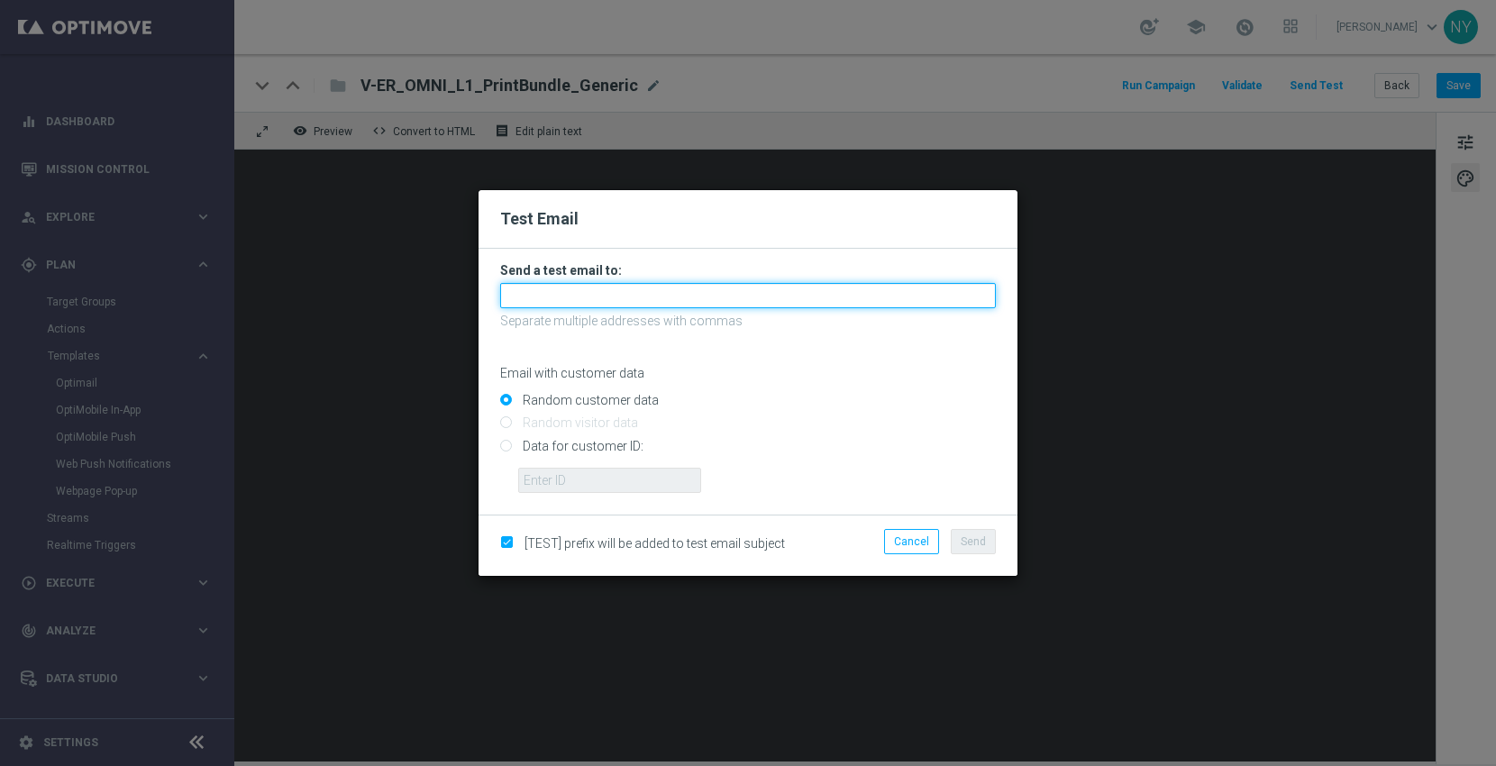
click at [571, 301] on input "text" at bounding box center [748, 295] width 496 height 25
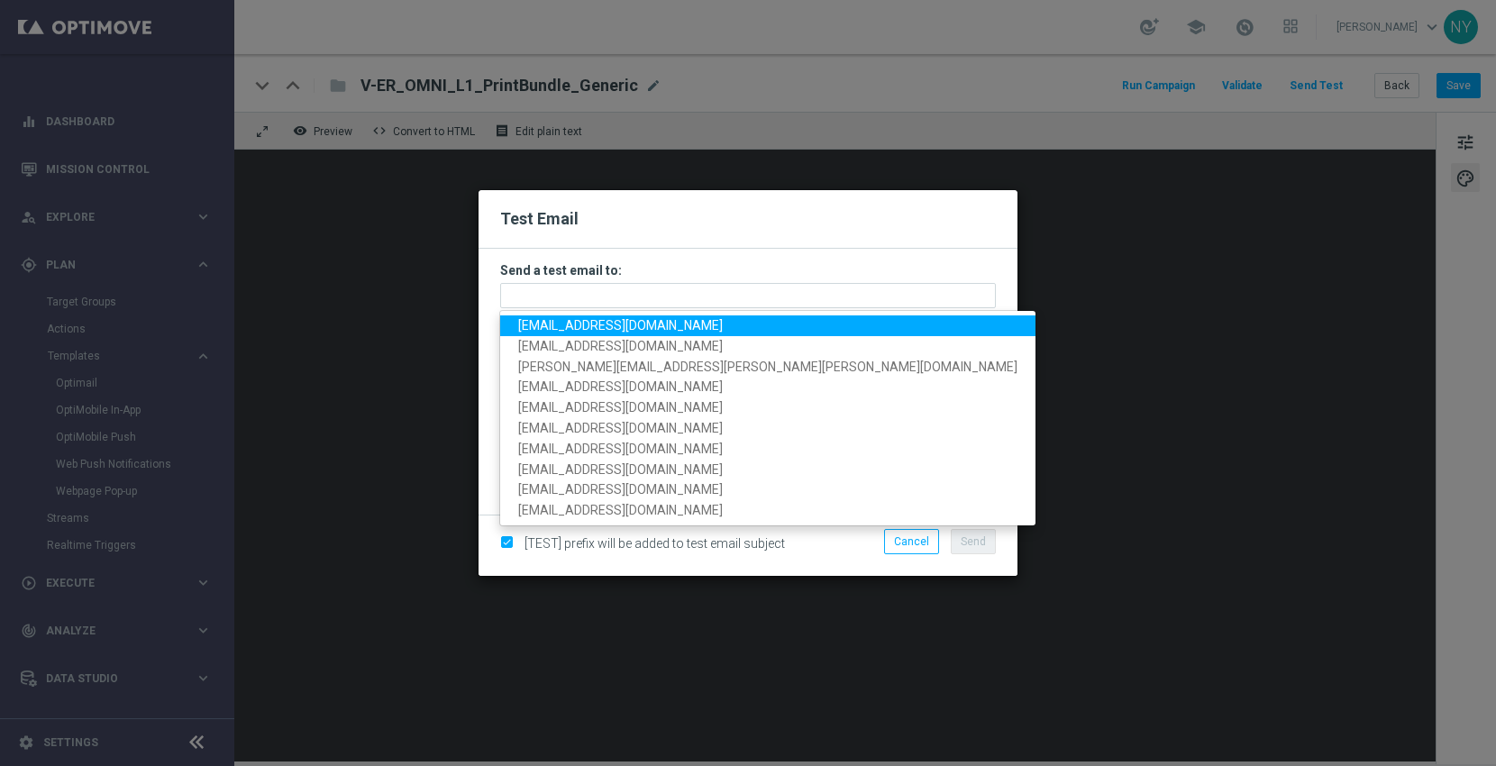
click at [575, 333] on span "[EMAIL_ADDRESS][DOMAIN_NAME]" at bounding box center [620, 325] width 205 height 14
type input "[EMAIL_ADDRESS][DOMAIN_NAME]"
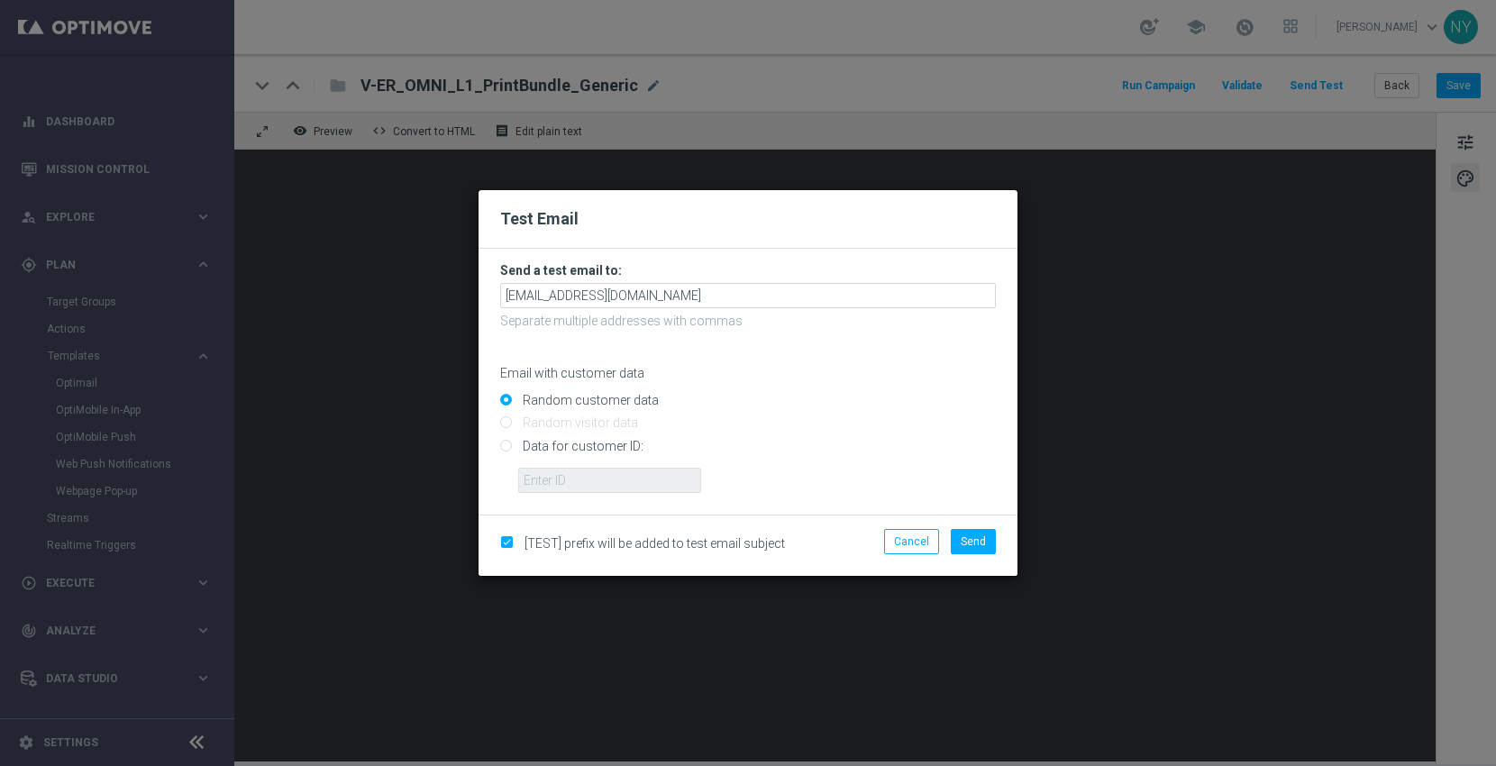
drag, startPoint x: 504, startPoint y: 444, endPoint x: 525, endPoint y: 461, distance: 26.3
click at [504, 444] on input "Data for customer ID:" at bounding box center [748, 453] width 496 height 25
radio input "true"
click at [552, 479] on input "text" at bounding box center [609, 480] width 183 height 25
paste input "10000006208"
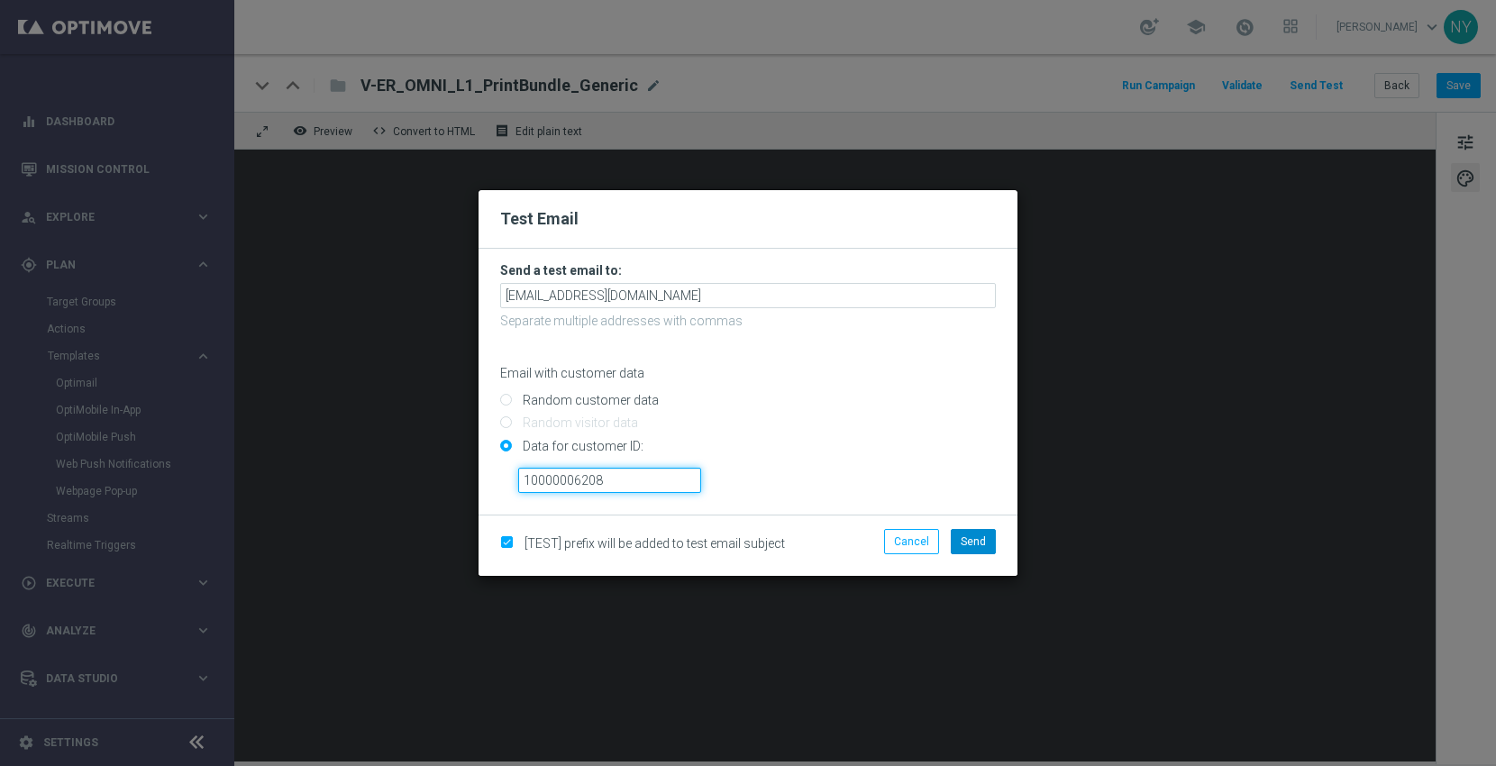
type input "10000006208"
click at [980, 542] on span "Send" at bounding box center [973, 541] width 25 height 13
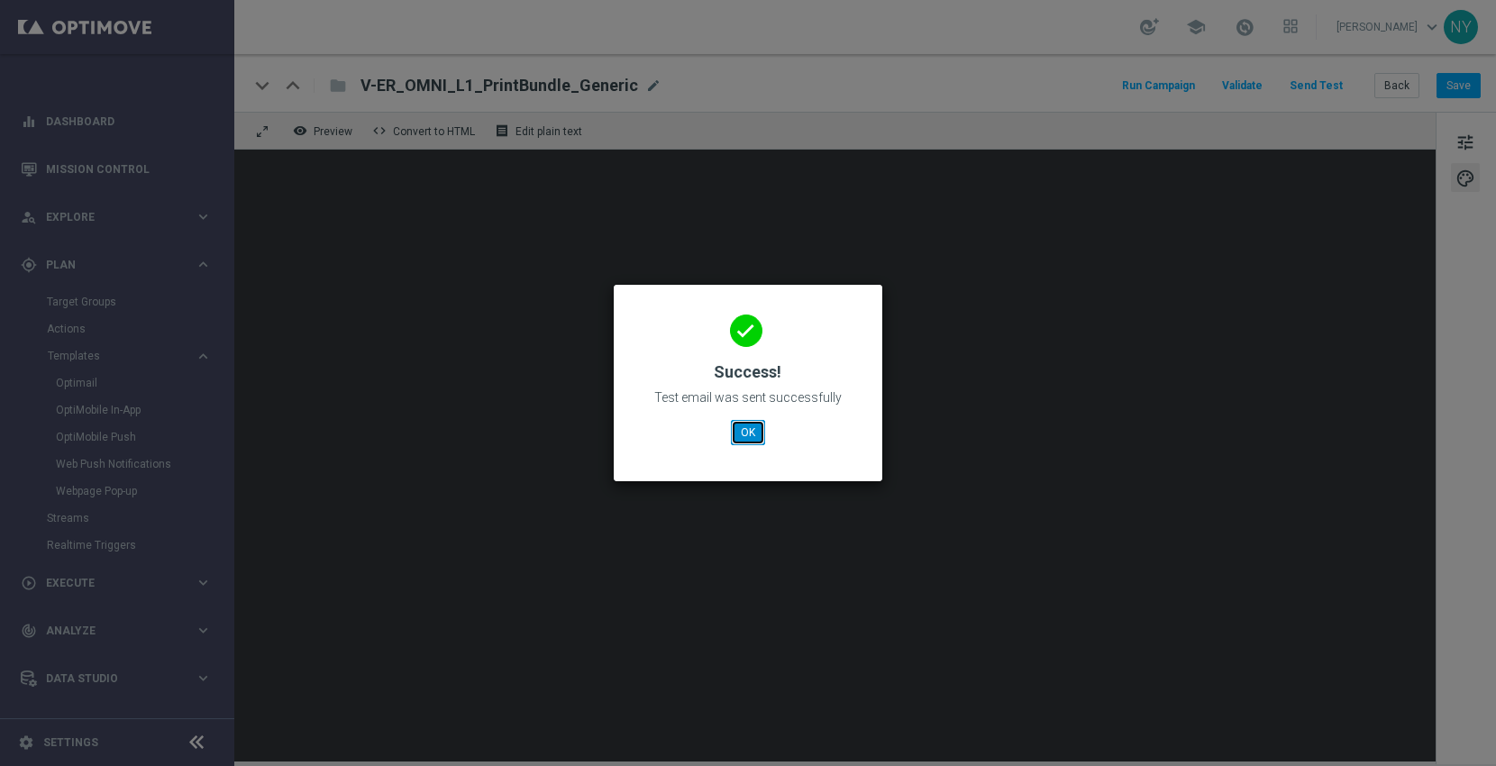
click at [741, 428] on button "OK" at bounding box center [748, 432] width 34 height 25
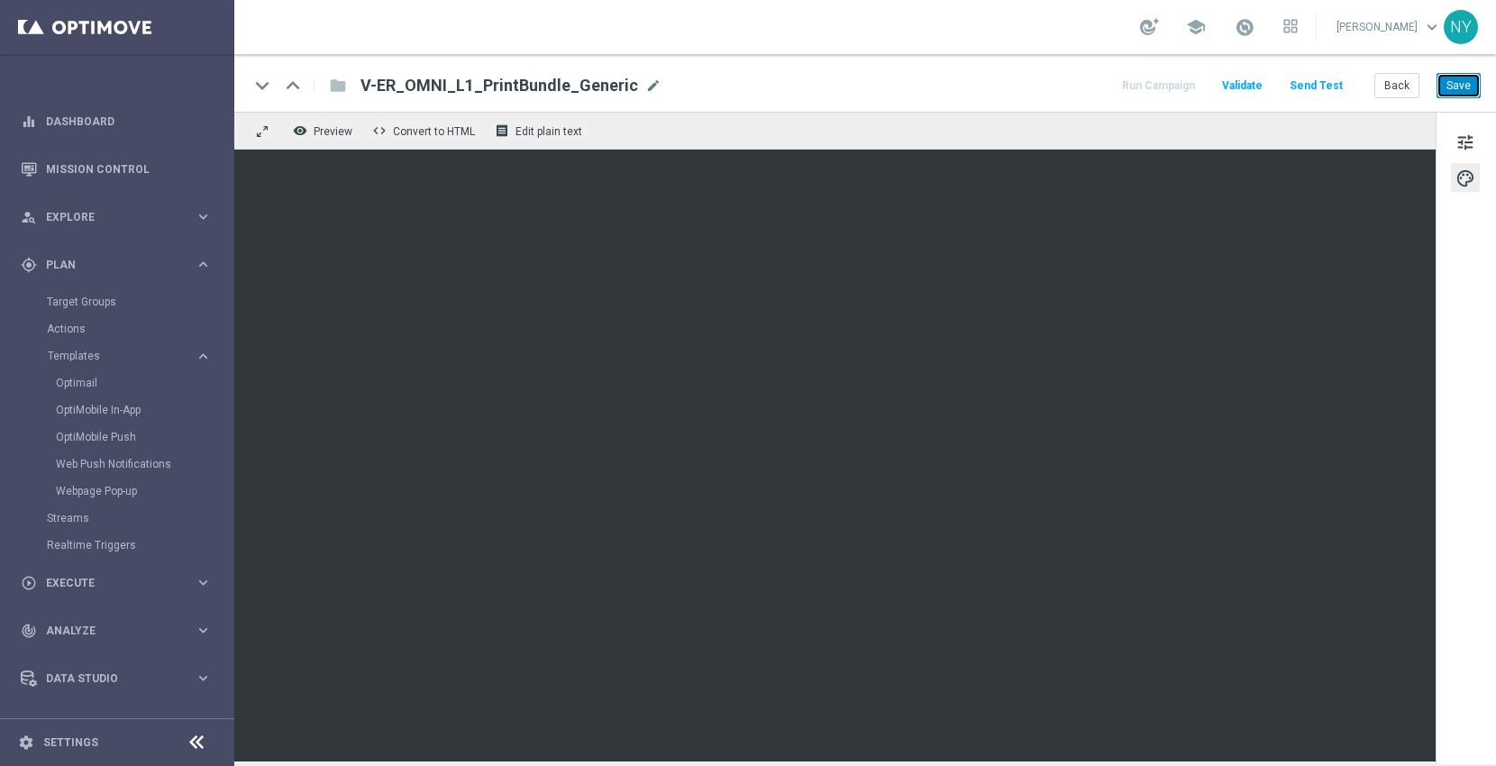
click at [1460, 86] on button "Save" at bounding box center [1459, 85] width 44 height 25
click at [1464, 81] on button "Save" at bounding box center [1459, 85] width 44 height 25
click at [1324, 78] on button "Send Test" at bounding box center [1316, 86] width 59 height 24
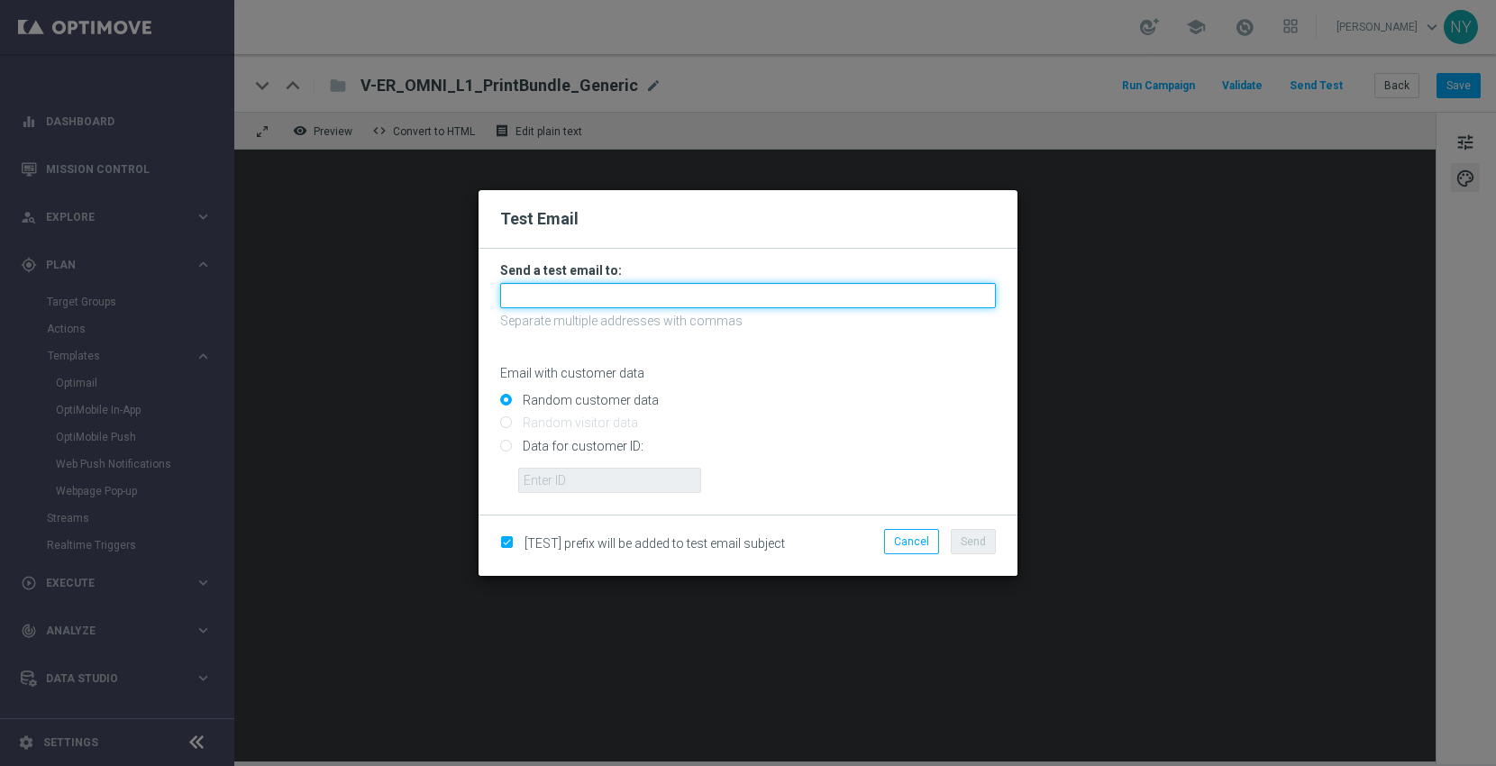
click at [548, 297] on input "text" at bounding box center [748, 295] width 496 height 25
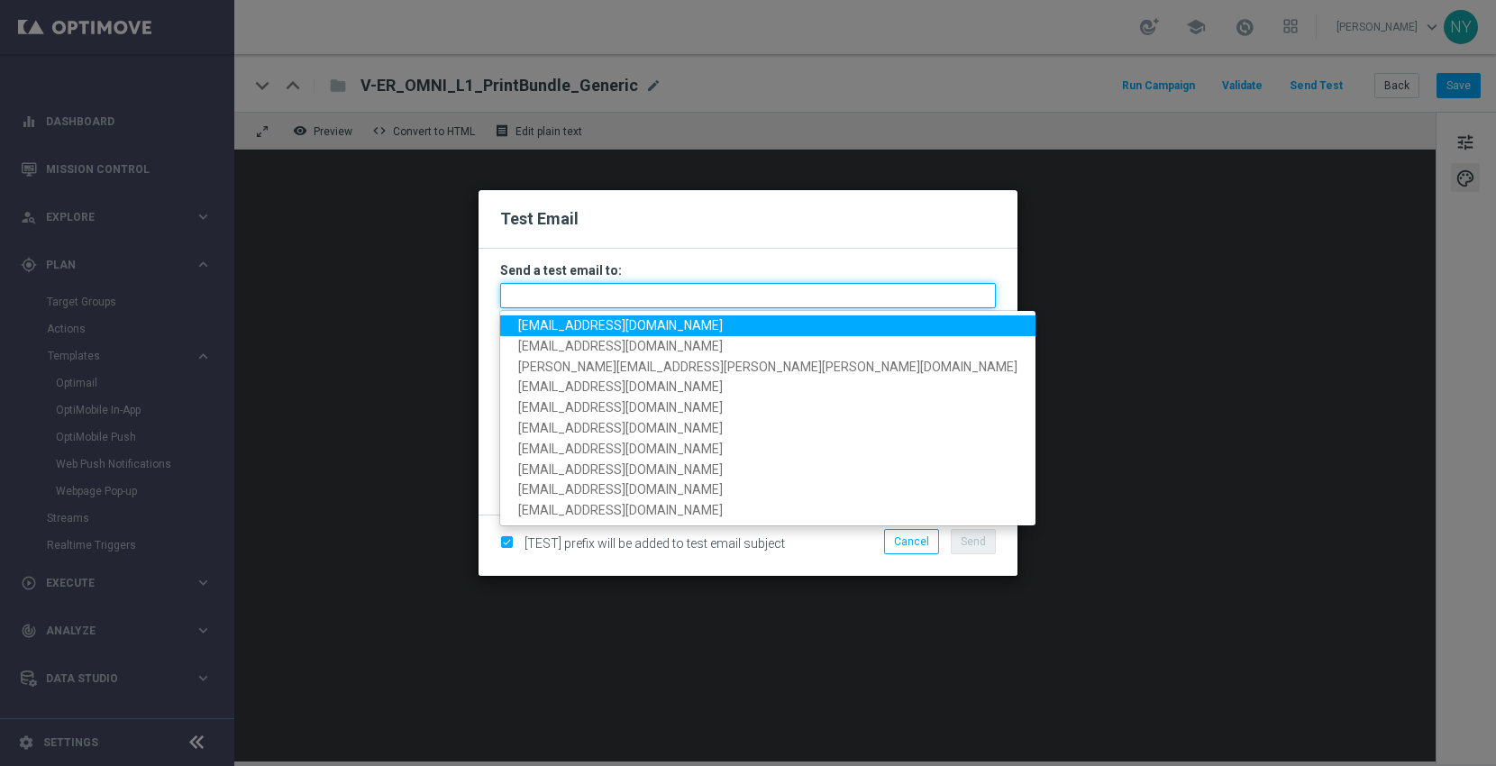
paste input "[EMAIL_ADDRESS][DOMAIN_NAME]"
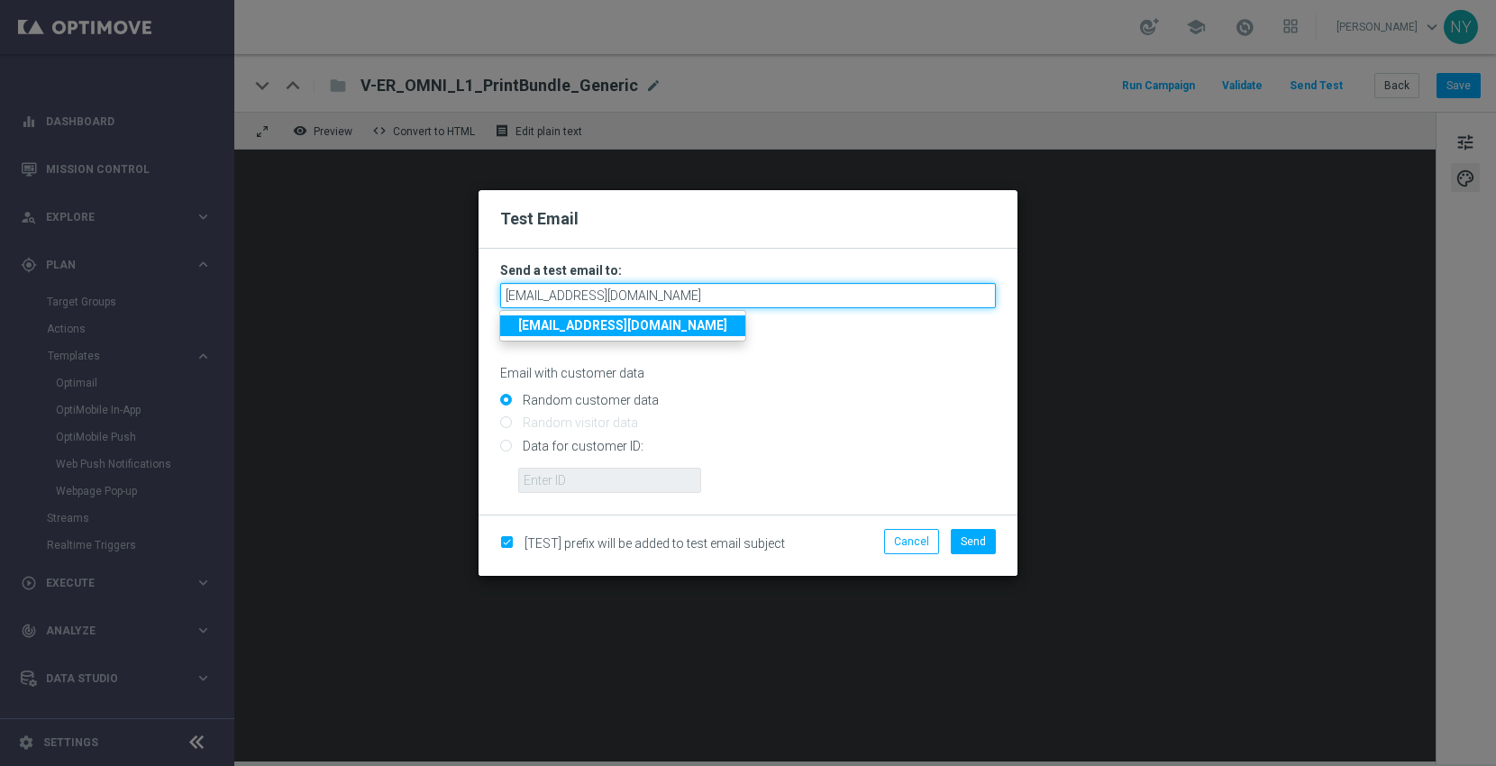
type input "[EMAIL_ADDRESS][DOMAIN_NAME]"
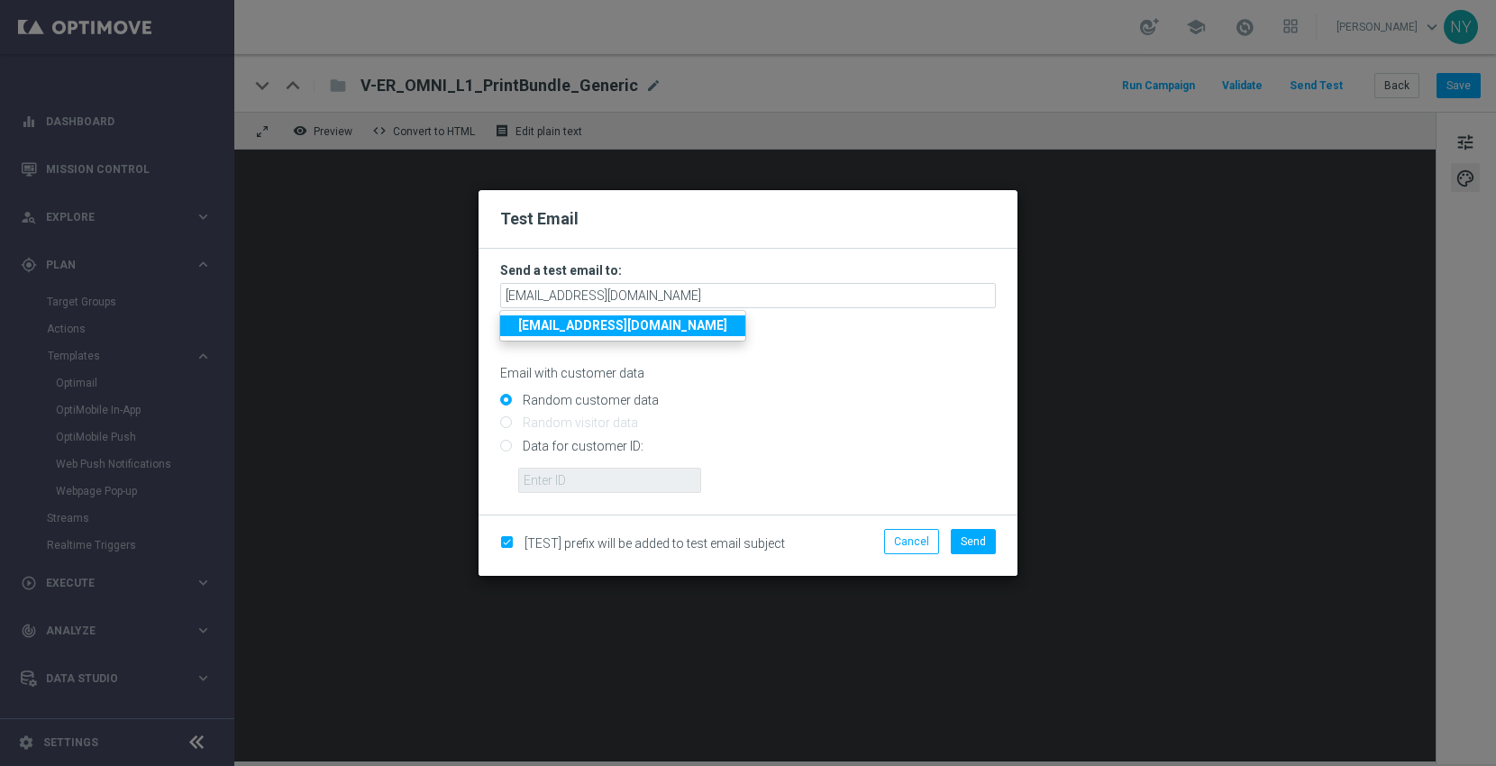
click at [503, 443] on input "Data for customer ID:" at bounding box center [748, 453] width 496 height 25
radio input "true"
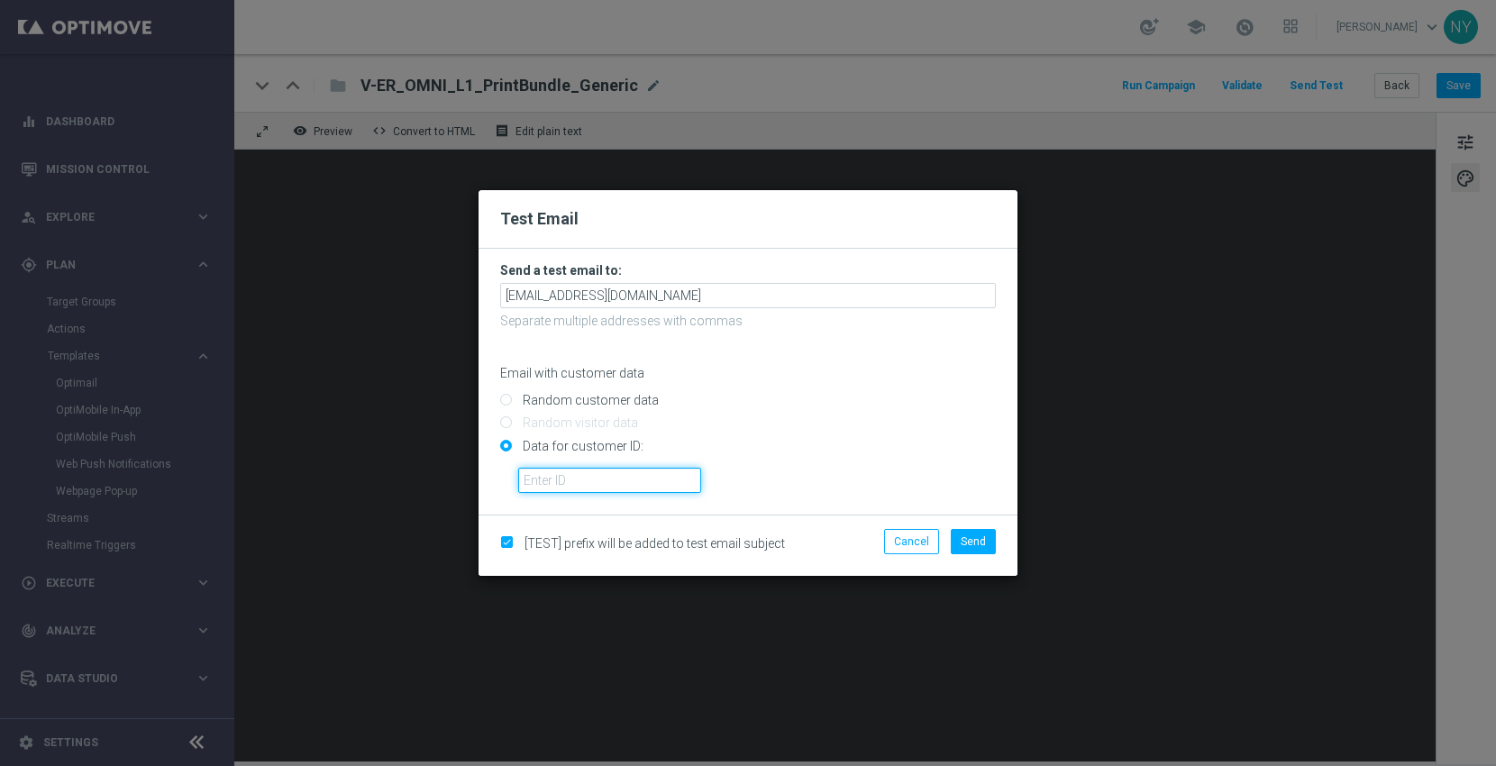
click at [545, 475] on input "text" at bounding box center [609, 480] width 183 height 25
click at [535, 474] on input "text" at bounding box center [609, 480] width 183 height 25
paste input "10000006208"
type input "10000006208"
click at [968, 542] on span "Send" at bounding box center [973, 541] width 25 height 13
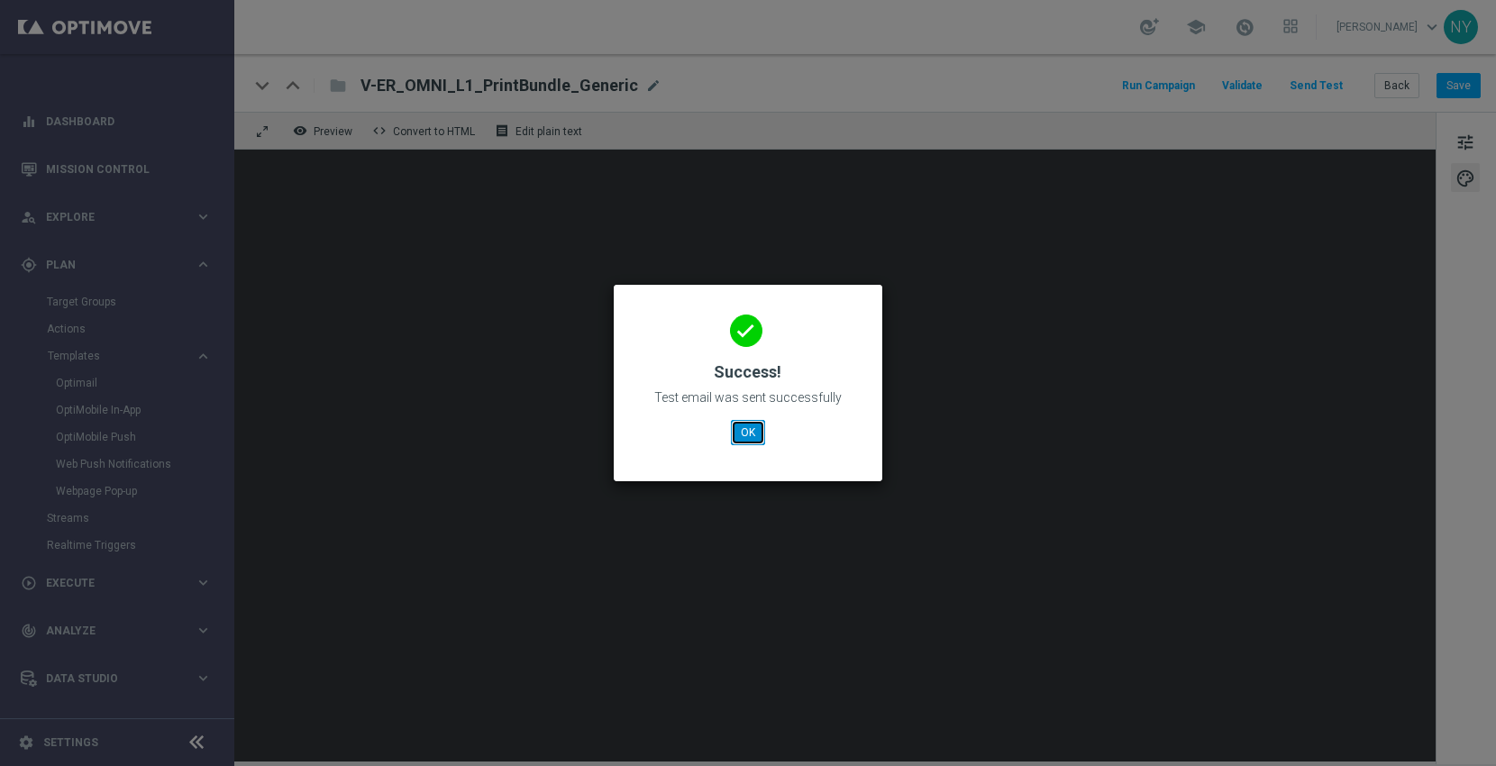
click at [743, 435] on button "OK" at bounding box center [748, 432] width 34 height 25
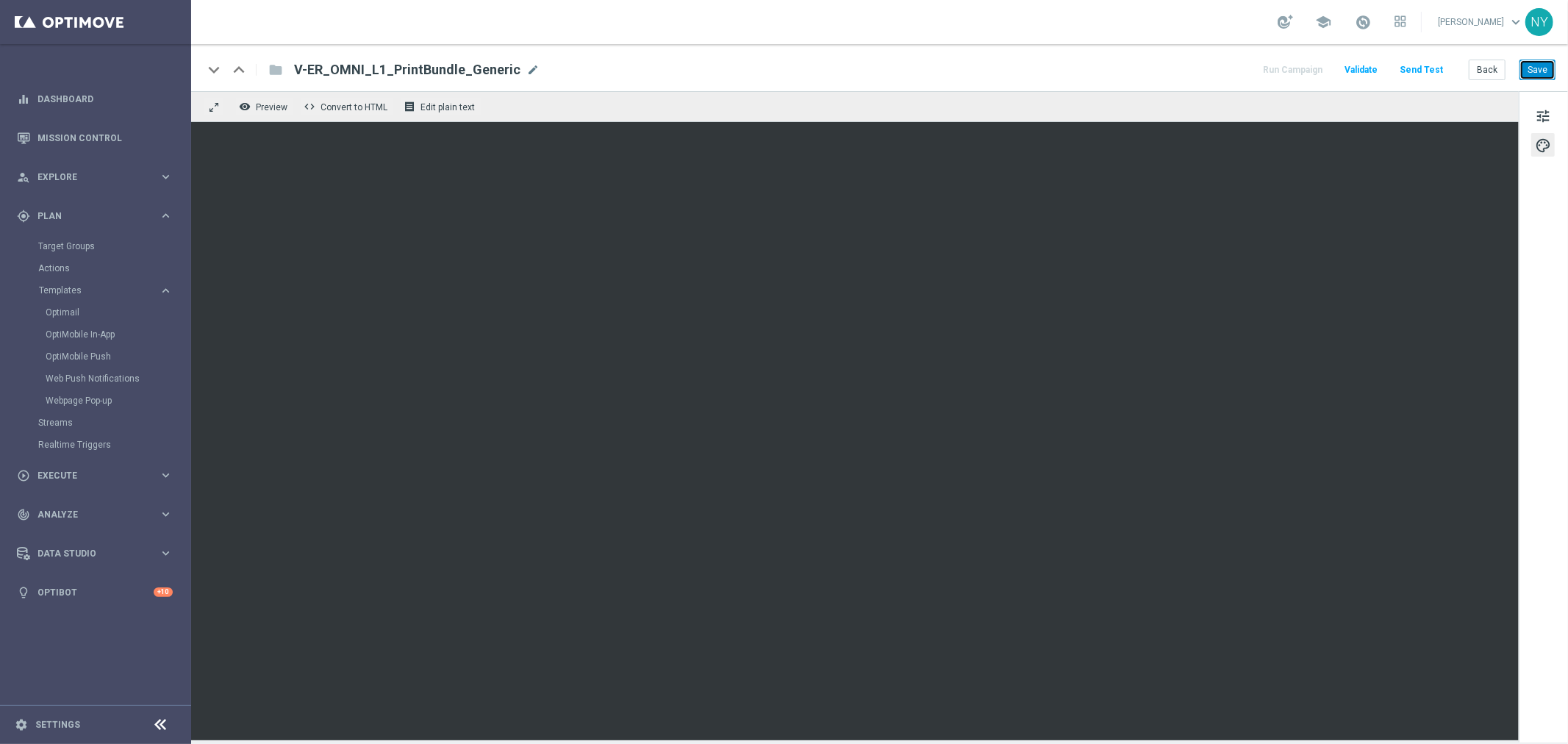
click at [1220, 68] on button "Save" at bounding box center [1538, 69] width 36 height 20
click at [1220, 69] on button "Send Test" at bounding box center [1421, 70] width 48 height 20
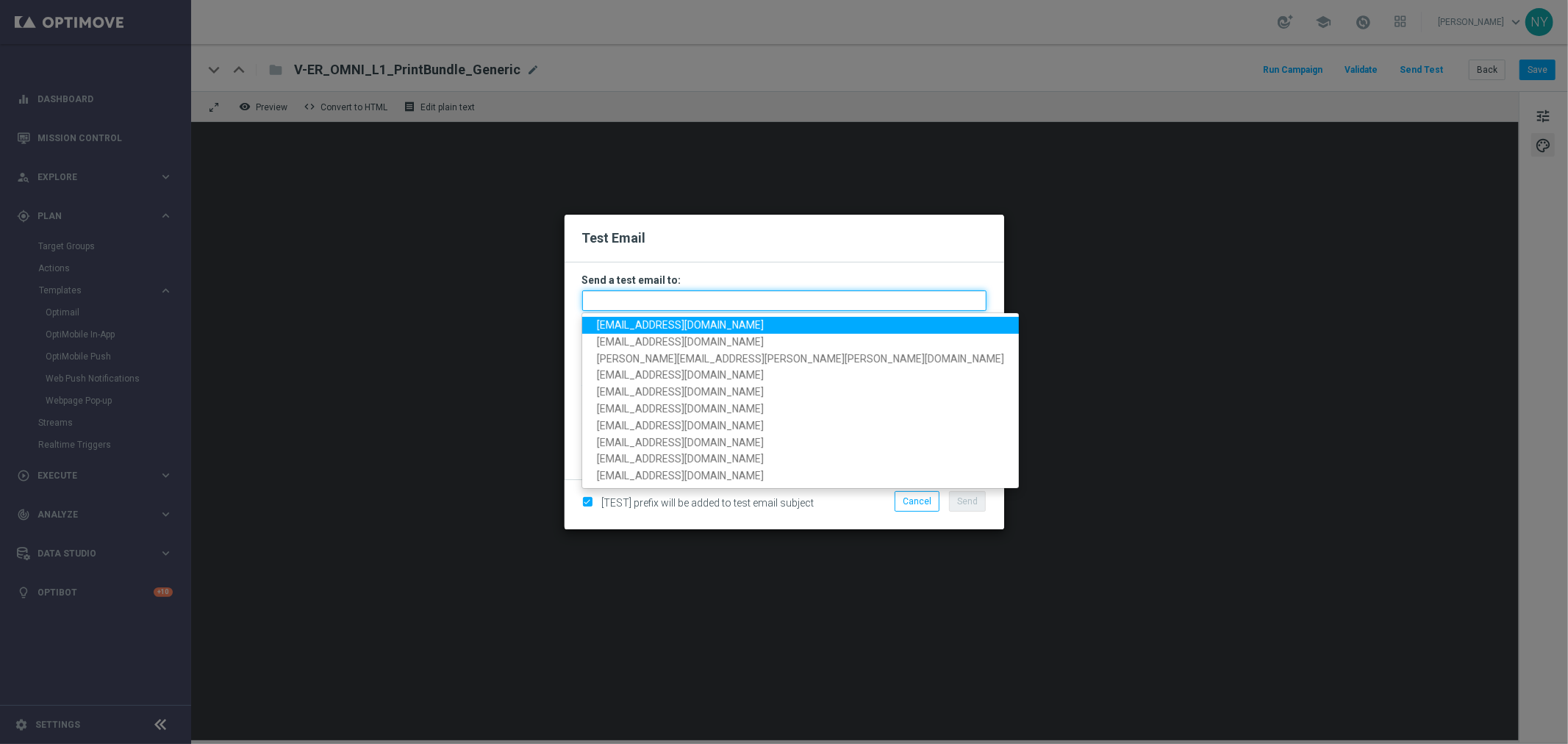
click at [616, 299] on input "text" at bounding box center [785, 300] width 405 height 20
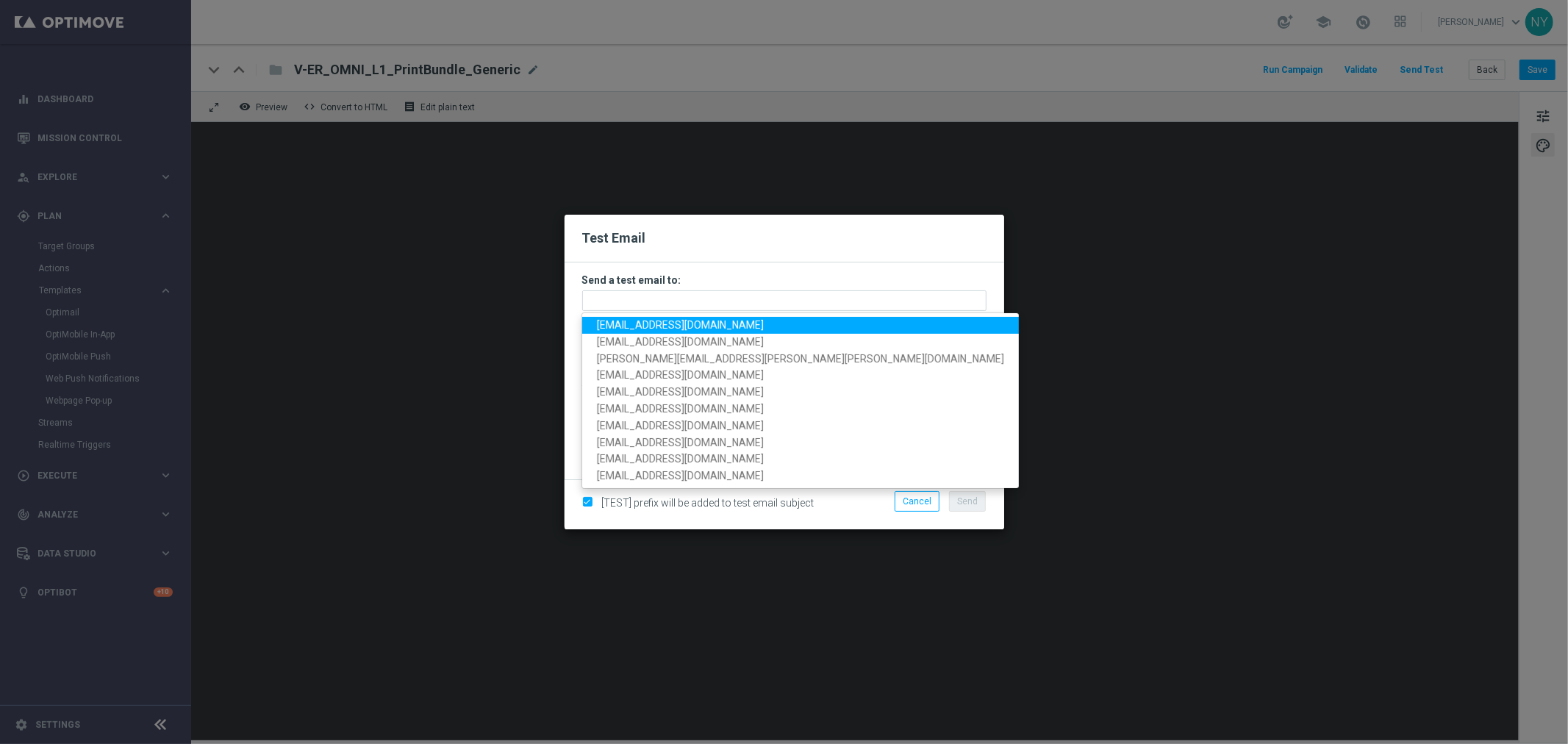
click at [636, 325] on span "[EMAIL_ADDRESS][DOMAIN_NAME]" at bounding box center [680, 325] width 167 height 11
type input "[EMAIL_ADDRESS][DOMAIN_NAME]"
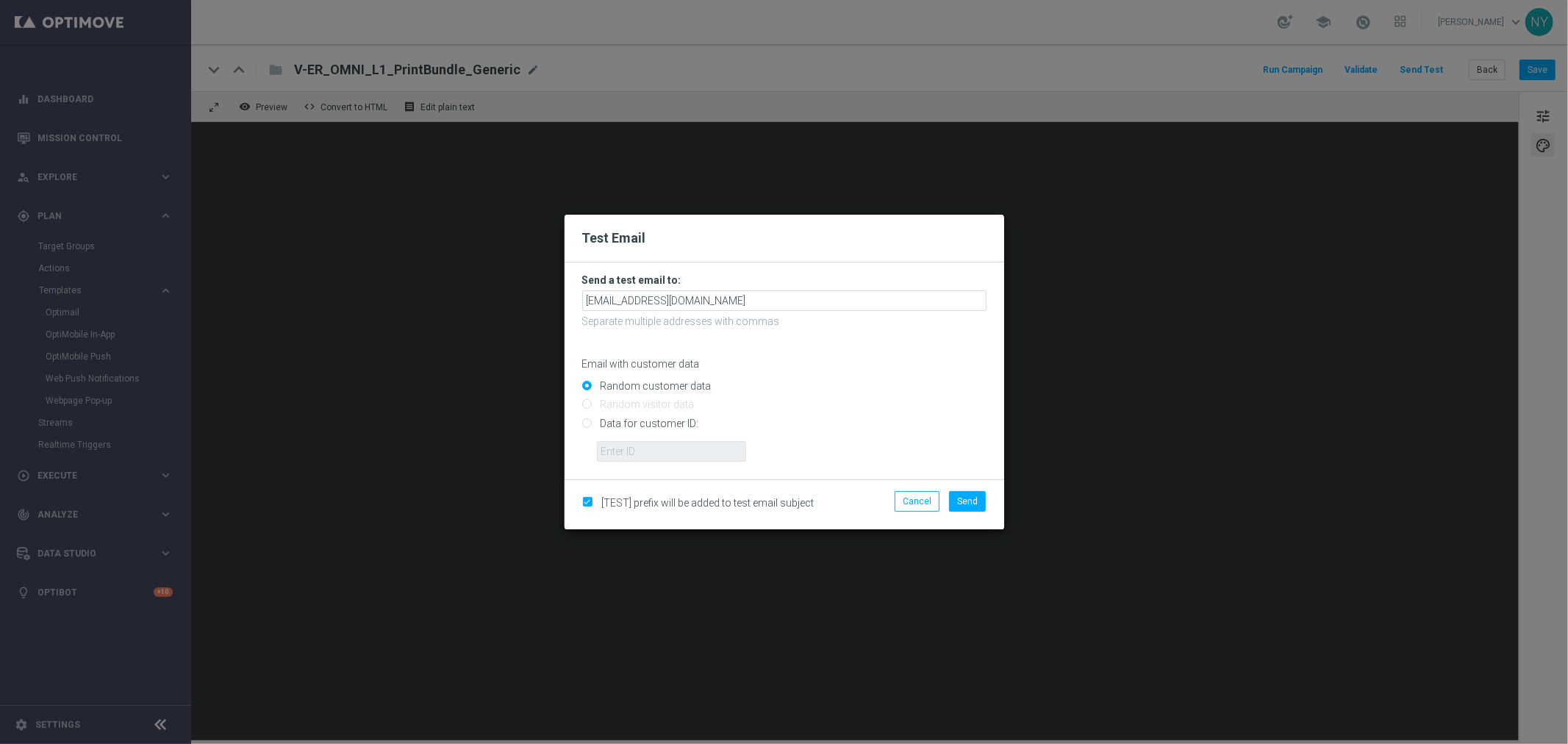
click at [586, 427] on input "Data for customer ID:" at bounding box center [785, 429] width 405 height 20
radio input "true"
click at [627, 454] on input "text" at bounding box center [671, 451] width 149 height 20
paste input "10000006208"
type input "10000006208"
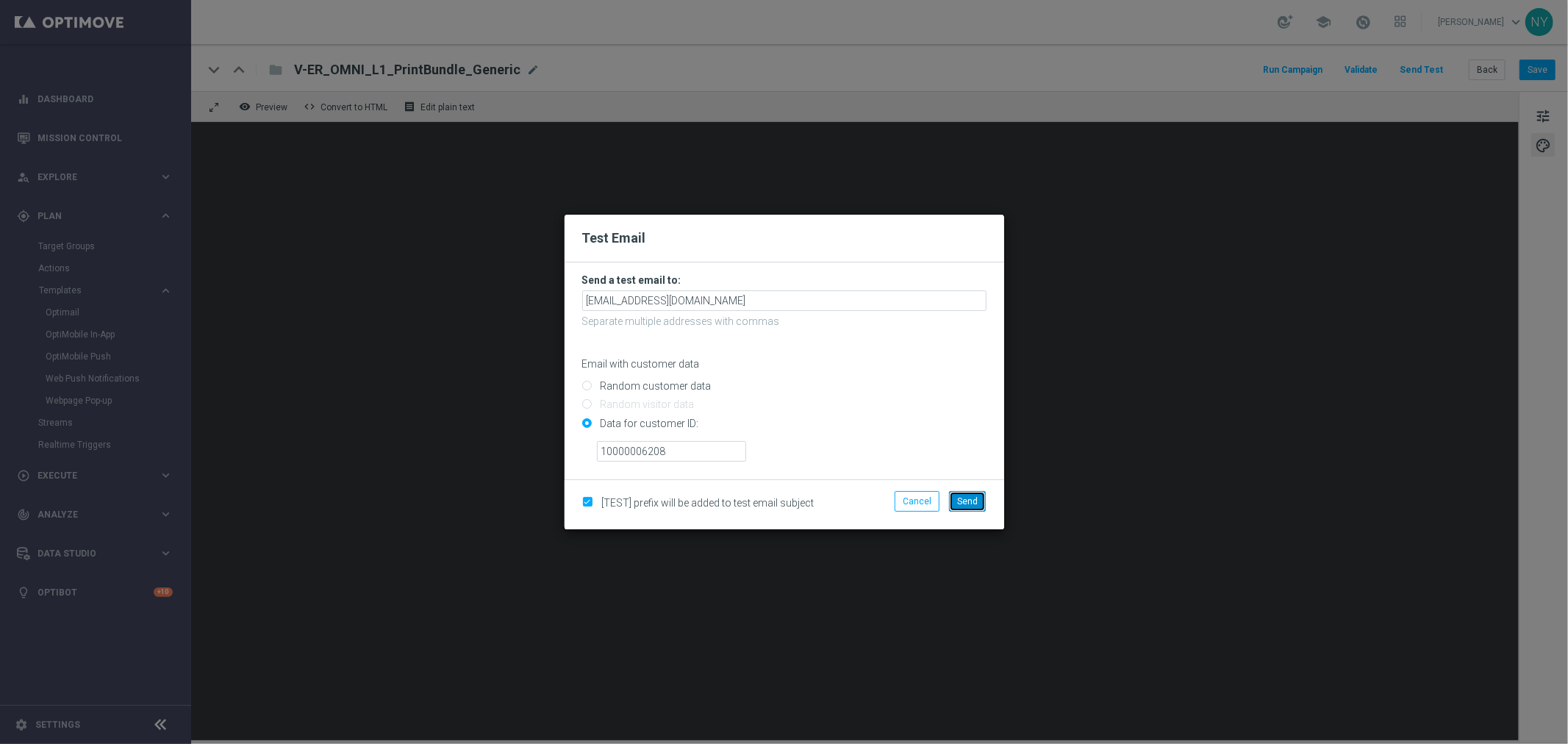
click at [968, 503] on span "Send" at bounding box center [967, 501] width 20 height 11
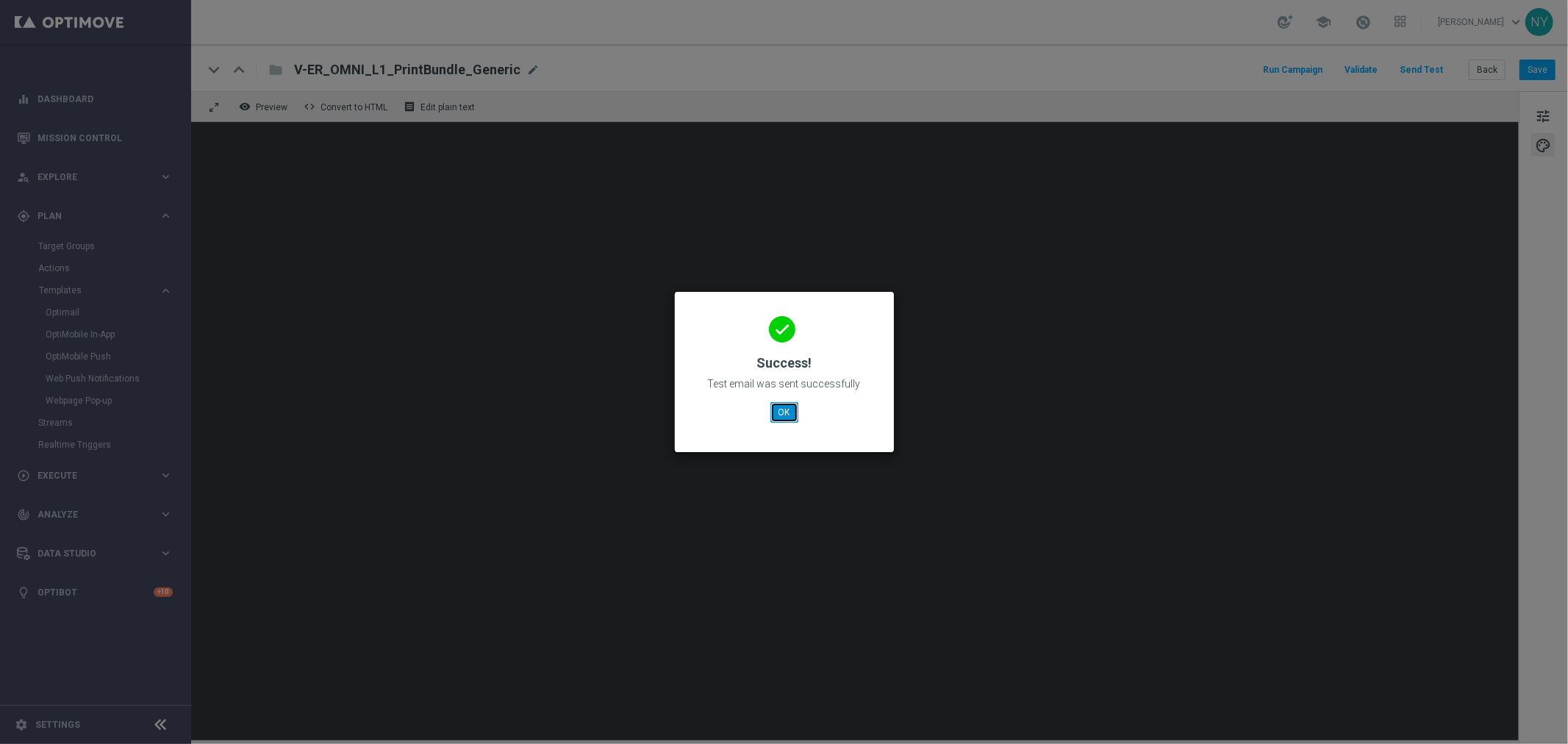
click at [788, 414] on button "OK" at bounding box center [785, 412] width 28 height 20
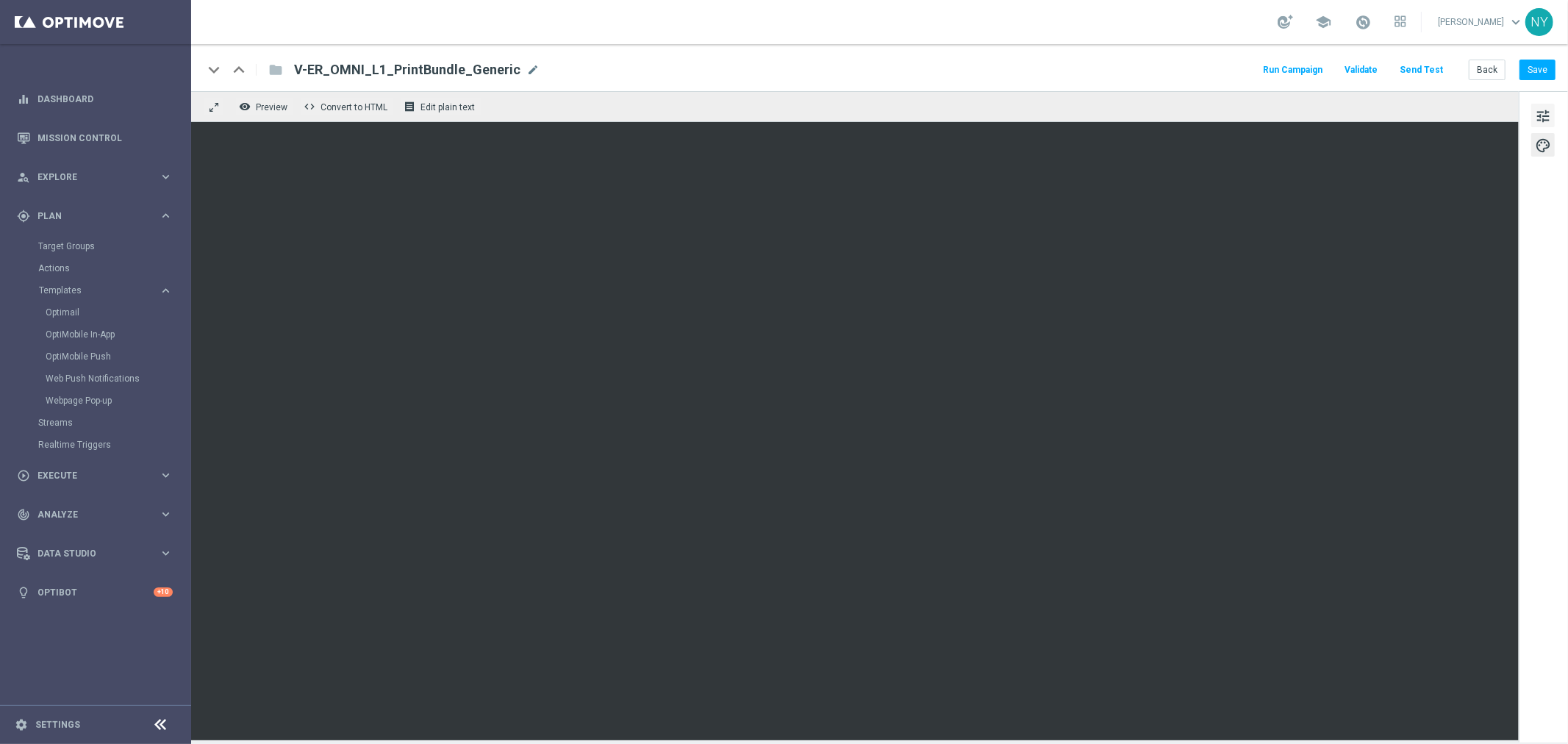
click at [1220, 116] on span "tune" at bounding box center [1544, 116] width 16 height 19
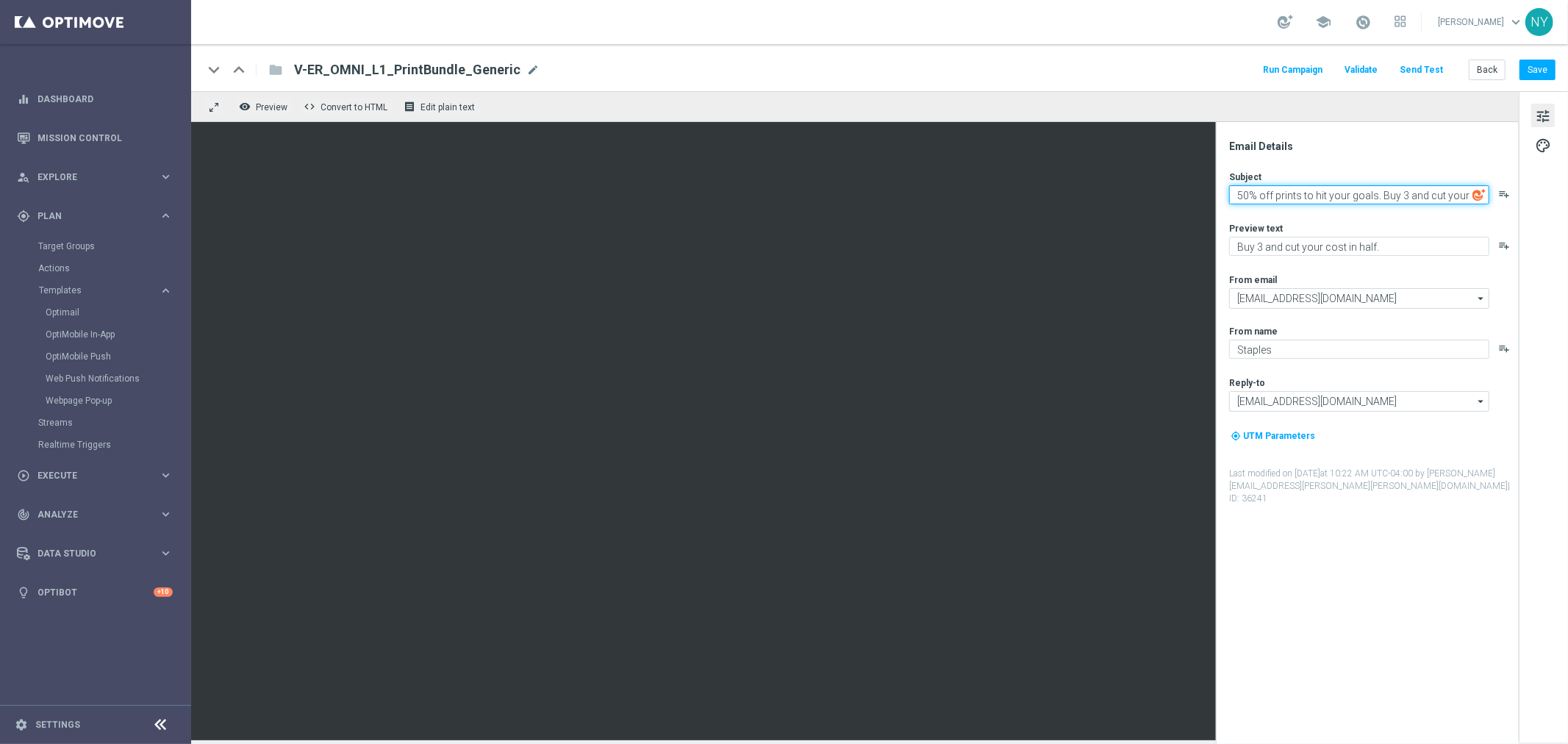
click at [1220, 195] on textarea "50% off prints to hit your goals. Buy 3 and cut your cost in half." at bounding box center [1359, 194] width 260 height 19
paste textarea "🎯"
type textarea "🎯50% off prints to hit your goals. Buy 3 and cut your cost in half."
click at [1220, 72] on button "Save" at bounding box center [1538, 69] width 36 height 20
click at [1220, 69] on button "Send Test" at bounding box center [1421, 70] width 48 height 20
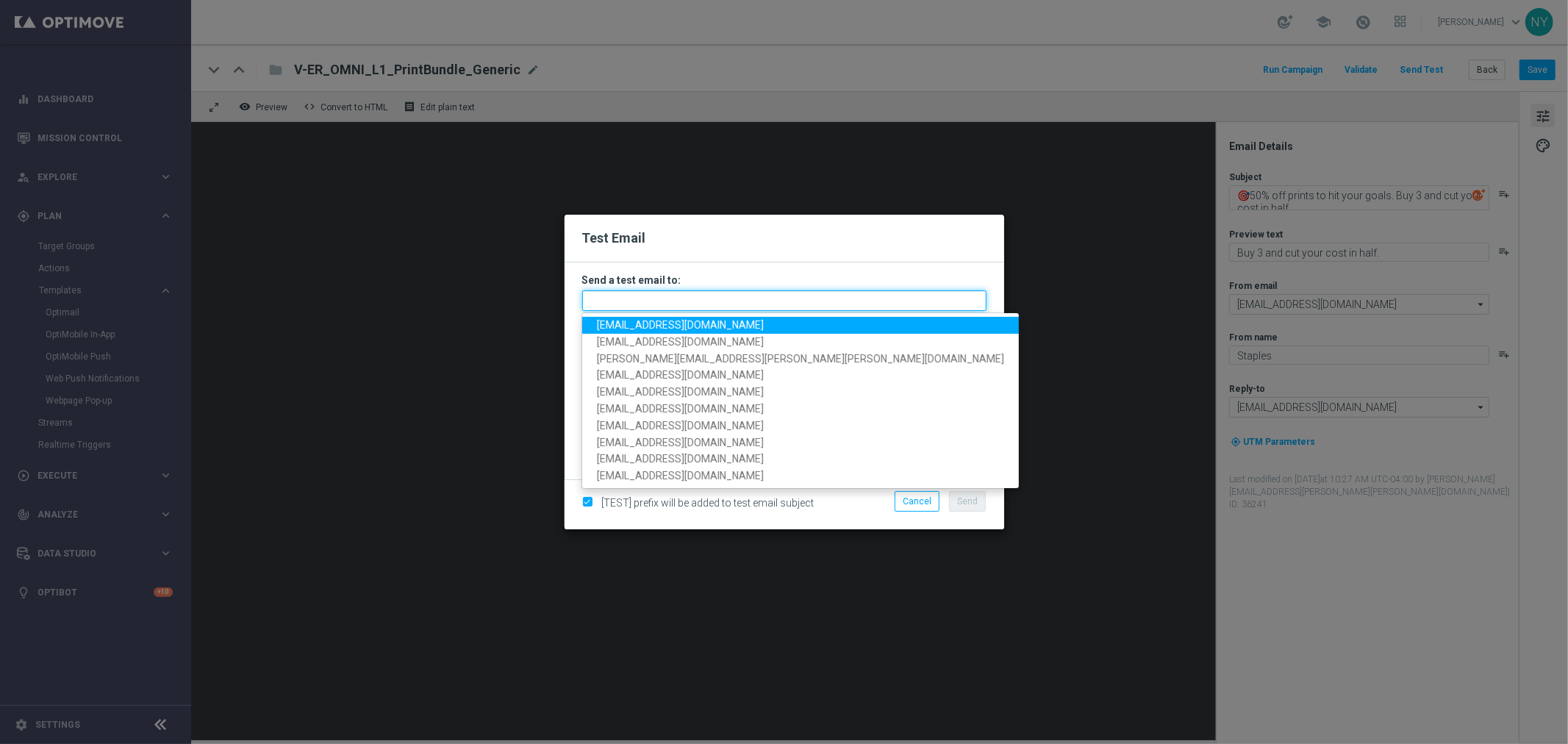
click at [629, 303] on input "text" at bounding box center [785, 300] width 405 height 20
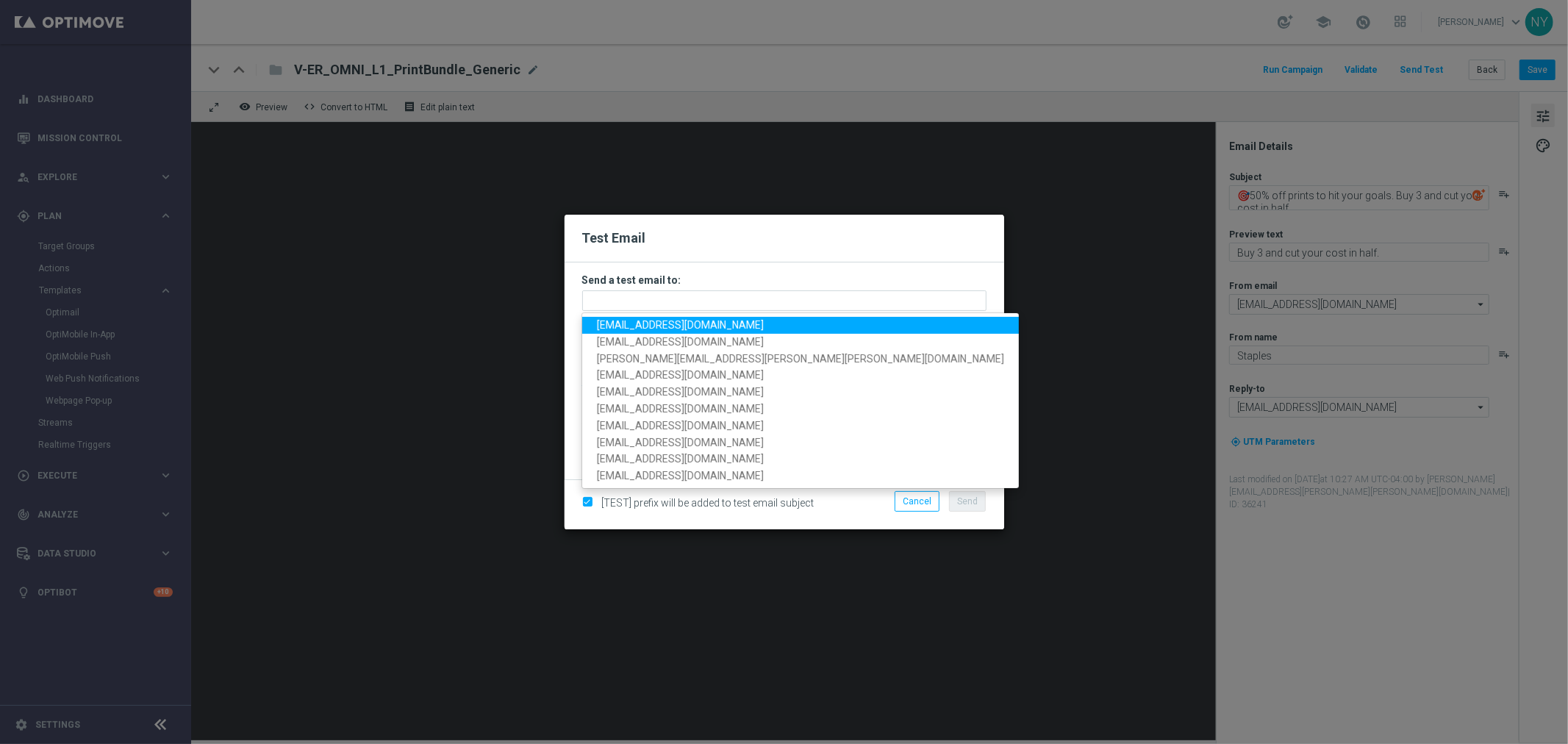
click at [630, 327] on span "[EMAIL_ADDRESS][DOMAIN_NAME]" at bounding box center [680, 325] width 167 height 11
type input "[EMAIL_ADDRESS][DOMAIN_NAME]"
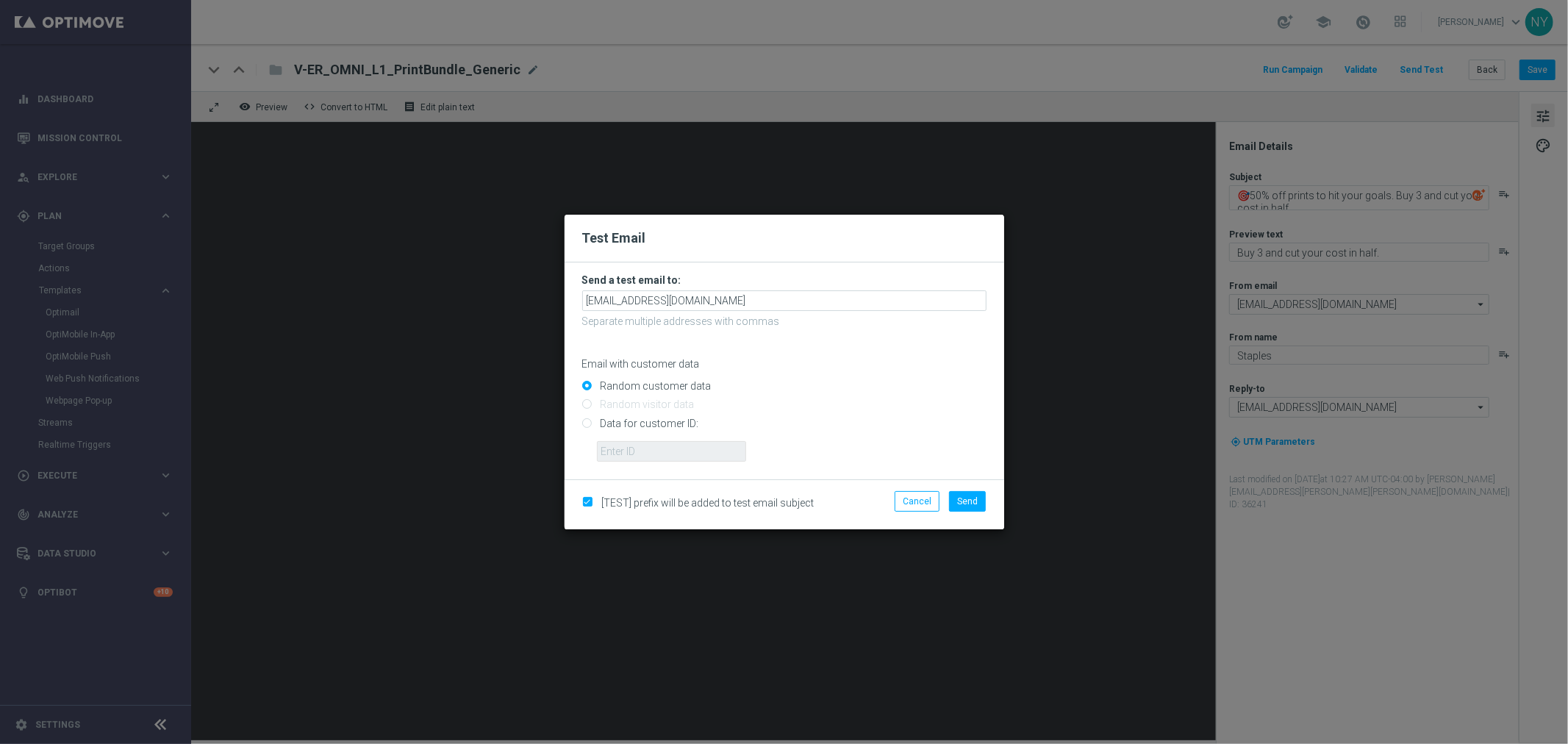
click at [589, 428] on input "Data for customer ID:" at bounding box center [785, 429] width 405 height 20
radio input "true"
click at [618, 450] on input "text" at bounding box center [671, 451] width 149 height 20
paste input "10000006208"
type input "10000006208"
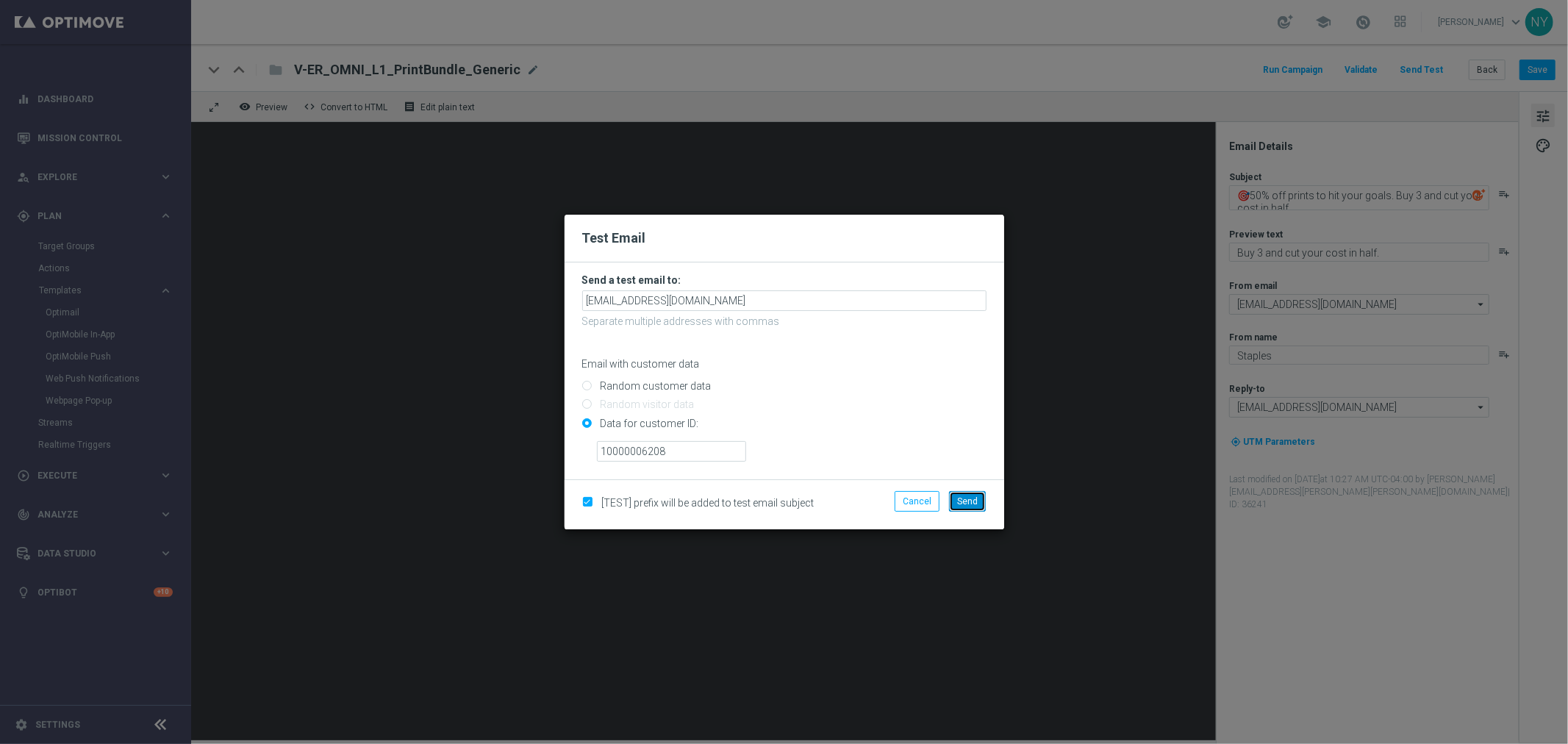
click at [961, 500] on span "Send" at bounding box center [967, 501] width 20 height 11
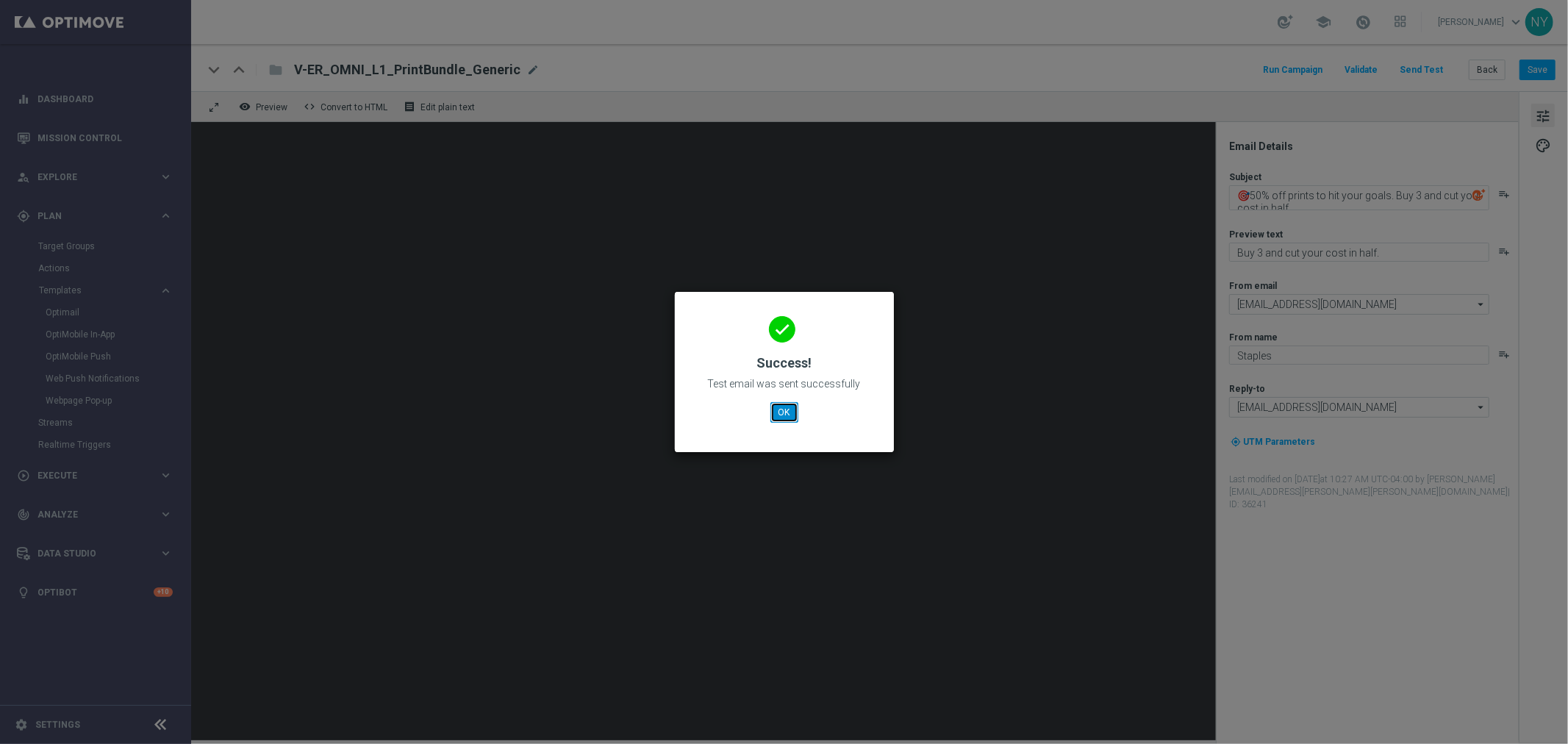
click at [791, 414] on button "OK" at bounding box center [785, 412] width 28 height 20
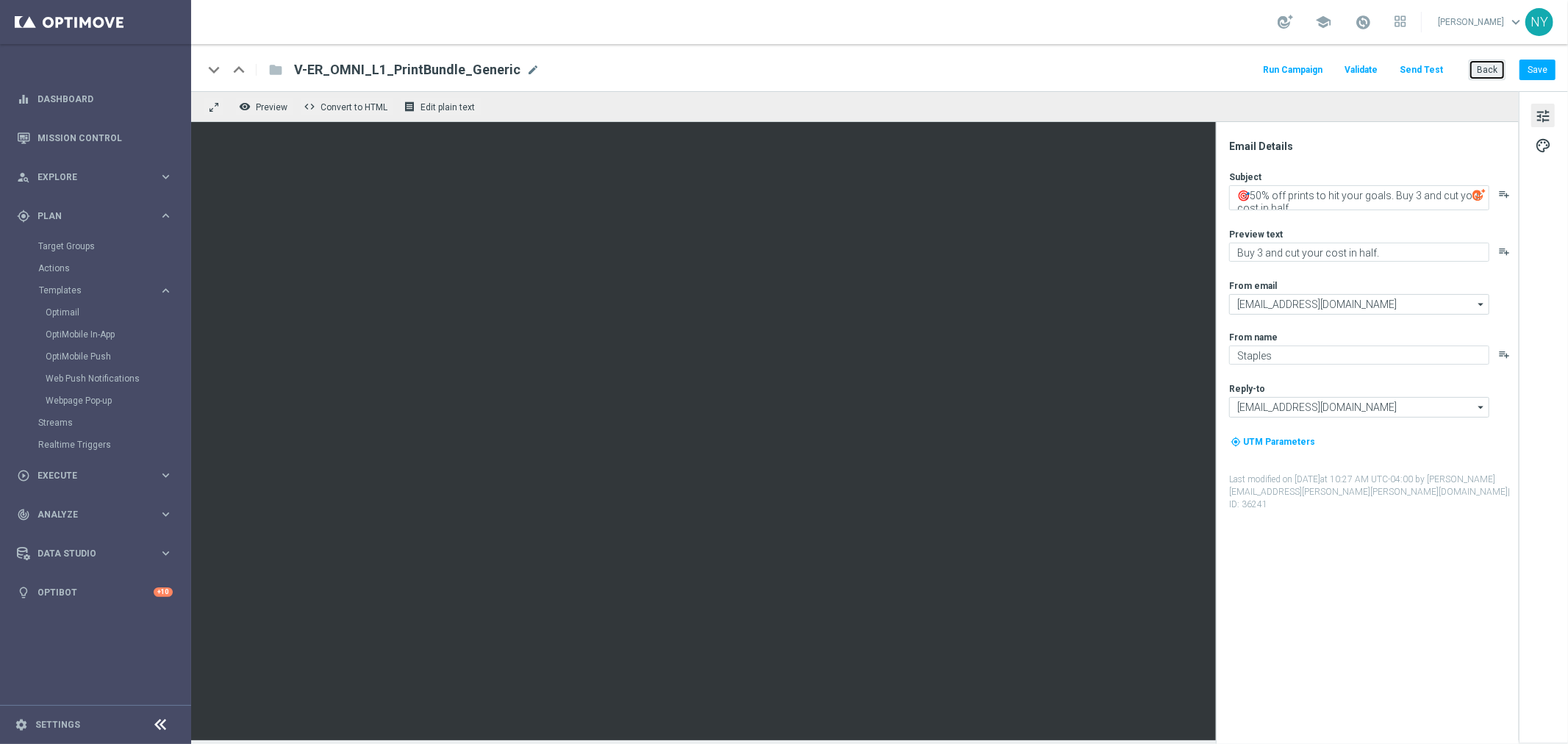
click at [1220, 69] on button "Back" at bounding box center [1487, 69] width 37 height 20
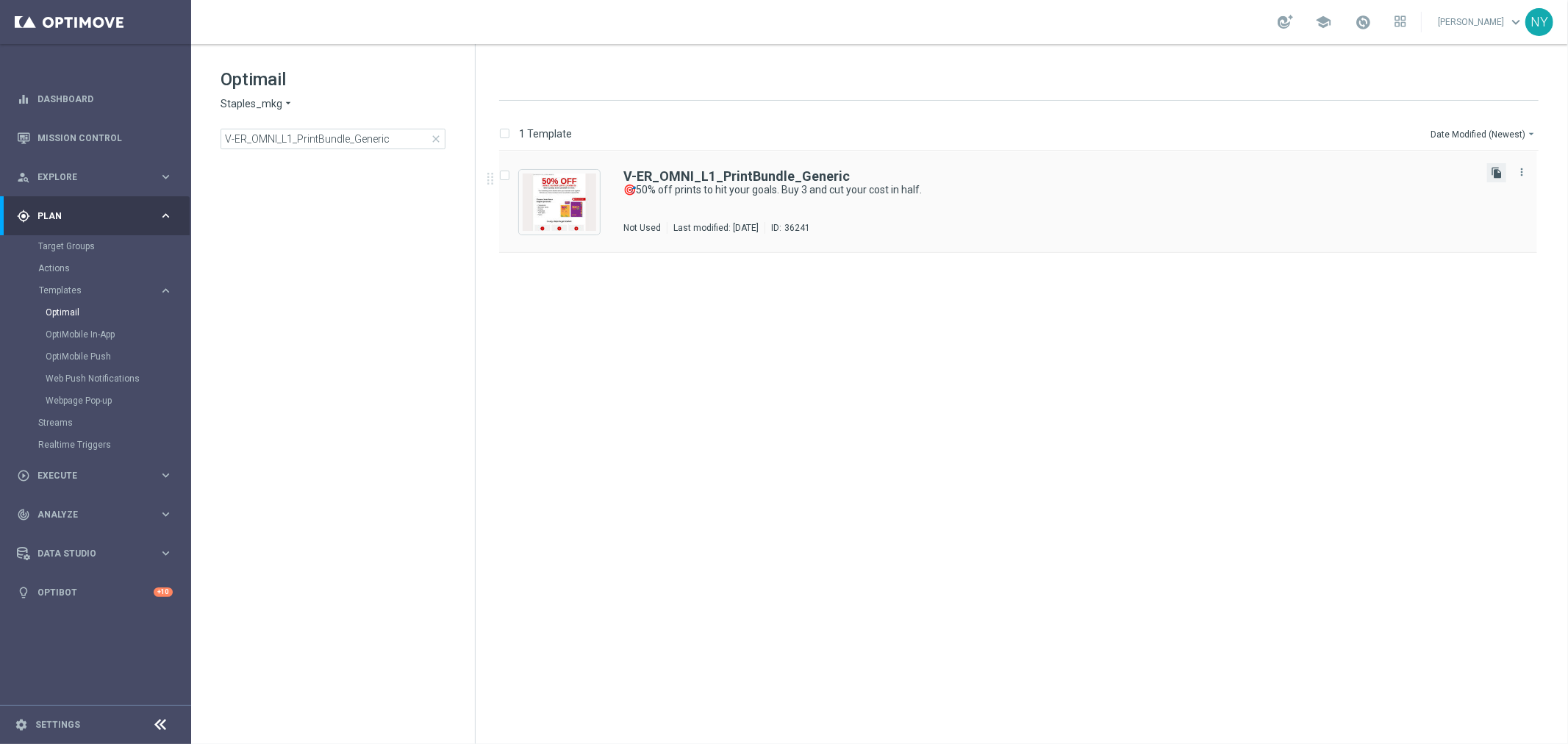
click at [1220, 171] on icon "file_copy" at bounding box center [1497, 173] width 11 height 11
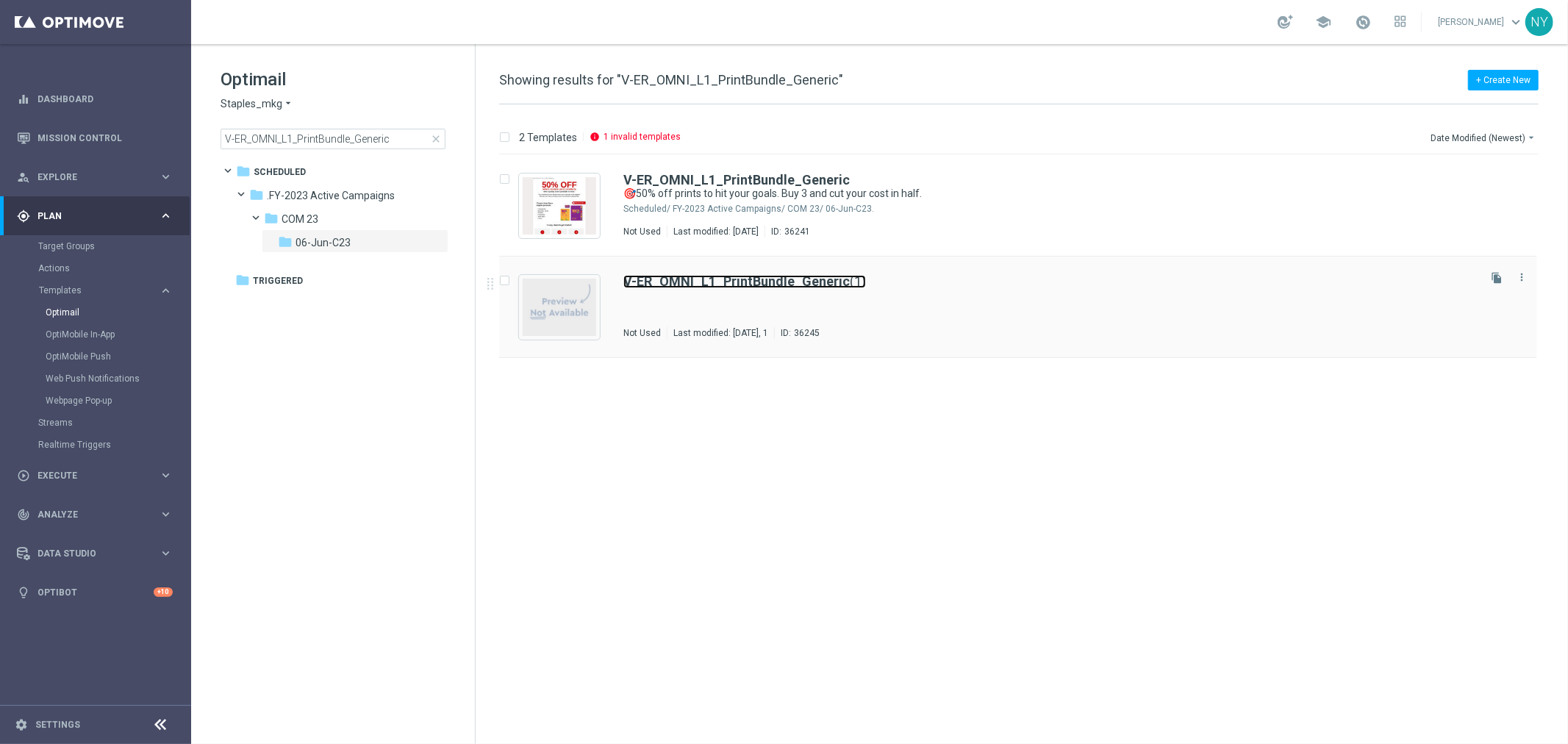
click at [782, 282] on b "V-ER_OMNI_L1_PrintBundle_Generic" at bounding box center [737, 281] width 227 height 16
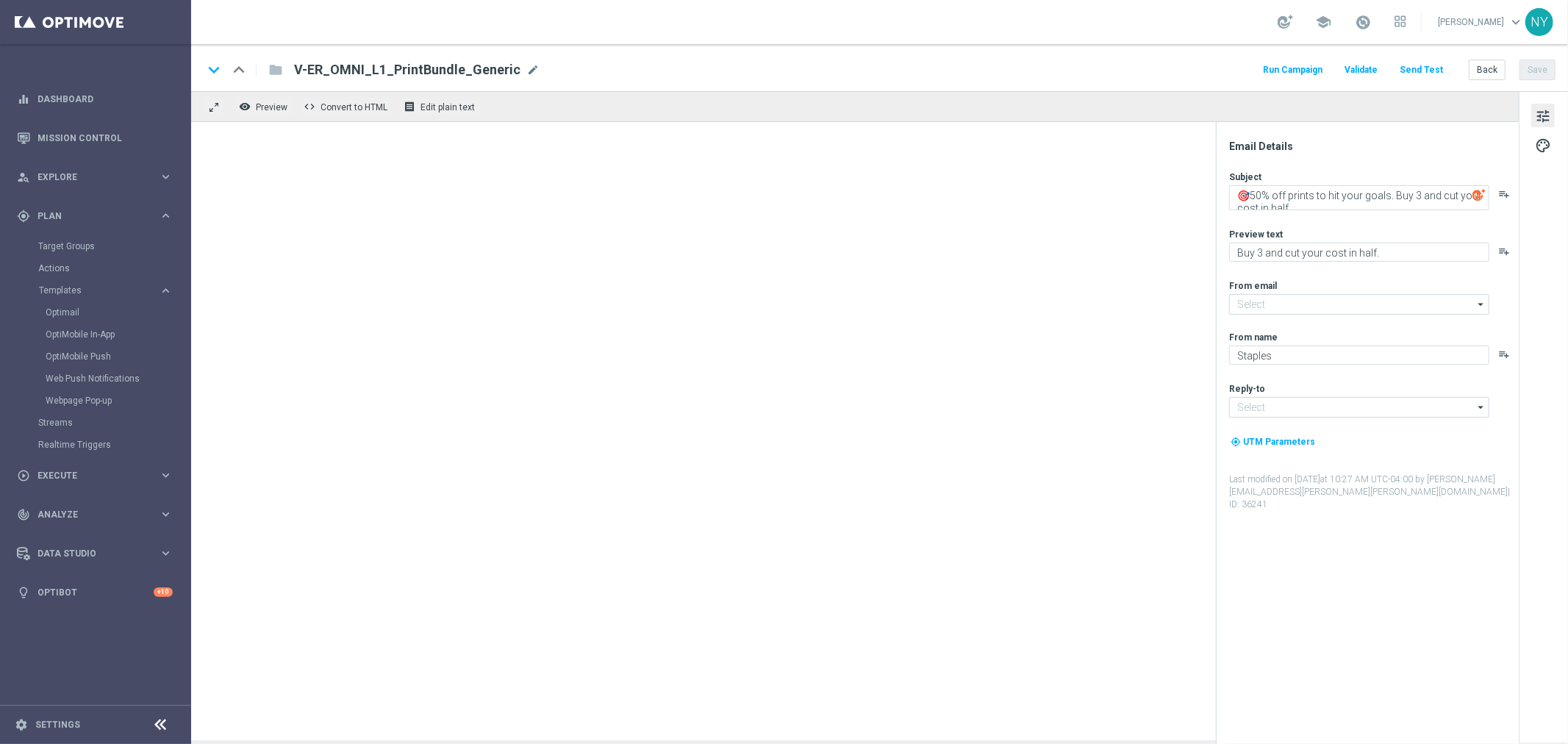
type input "[EMAIL_ADDRESS][DOMAIN_NAME]"
click at [526, 70] on span "mode_edit" at bounding box center [533, 70] width 13 height 13
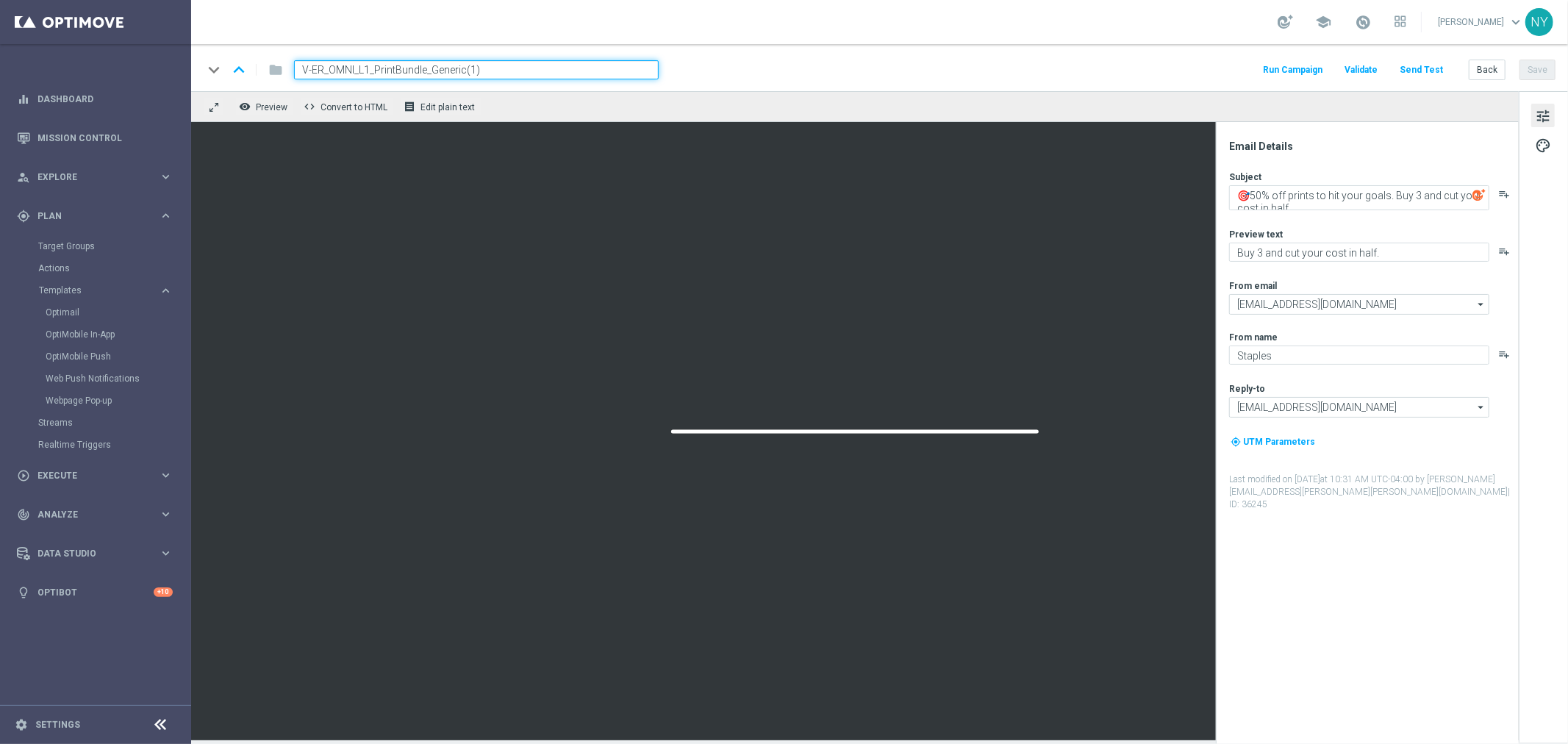
drag, startPoint x: 487, startPoint y: 71, endPoint x: 431, endPoint y: 72, distance: 56.0
click at [431, 72] on input "V-ER_OMNI_L1_PrintBundle_Generic(1)" at bounding box center [476, 69] width 365 height 19
type input "V-ER_OMNI_L1_PrintBundle_Restaurants"
click at [1220, 67] on button "Save" at bounding box center [1538, 69] width 36 height 20
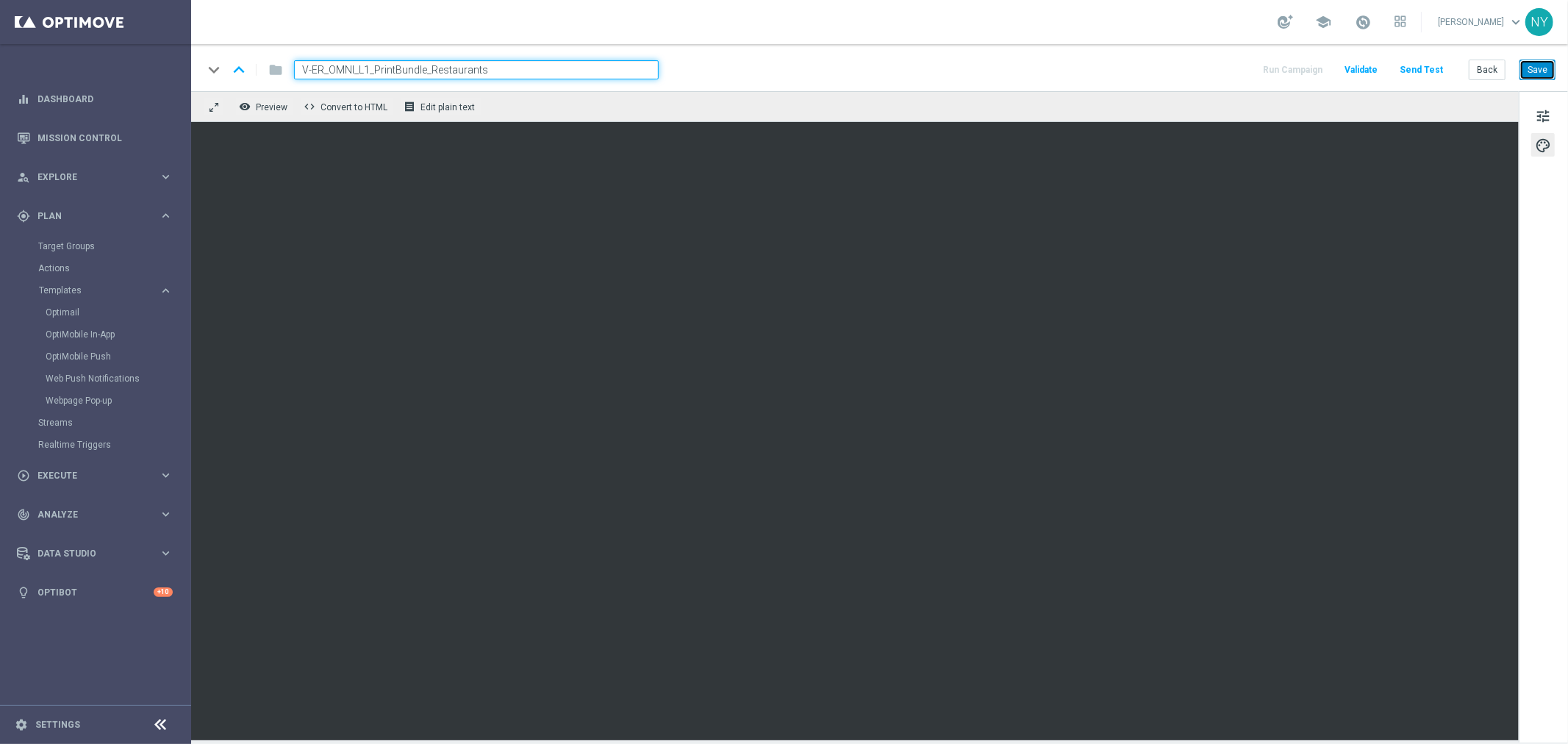
click at [1220, 64] on button "Save" at bounding box center [1538, 69] width 36 height 20
drag, startPoint x: 1535, startPoint y: 73, endPoint x: 1528, endPoint y: 68, distance: 8.6
click at [1220, 71] on button "Save" at bounding box center [1538, 69] width 36 height 20
click at [1220, 71] on button "Back" at bounding box center [1487, 69] width 37 height 20
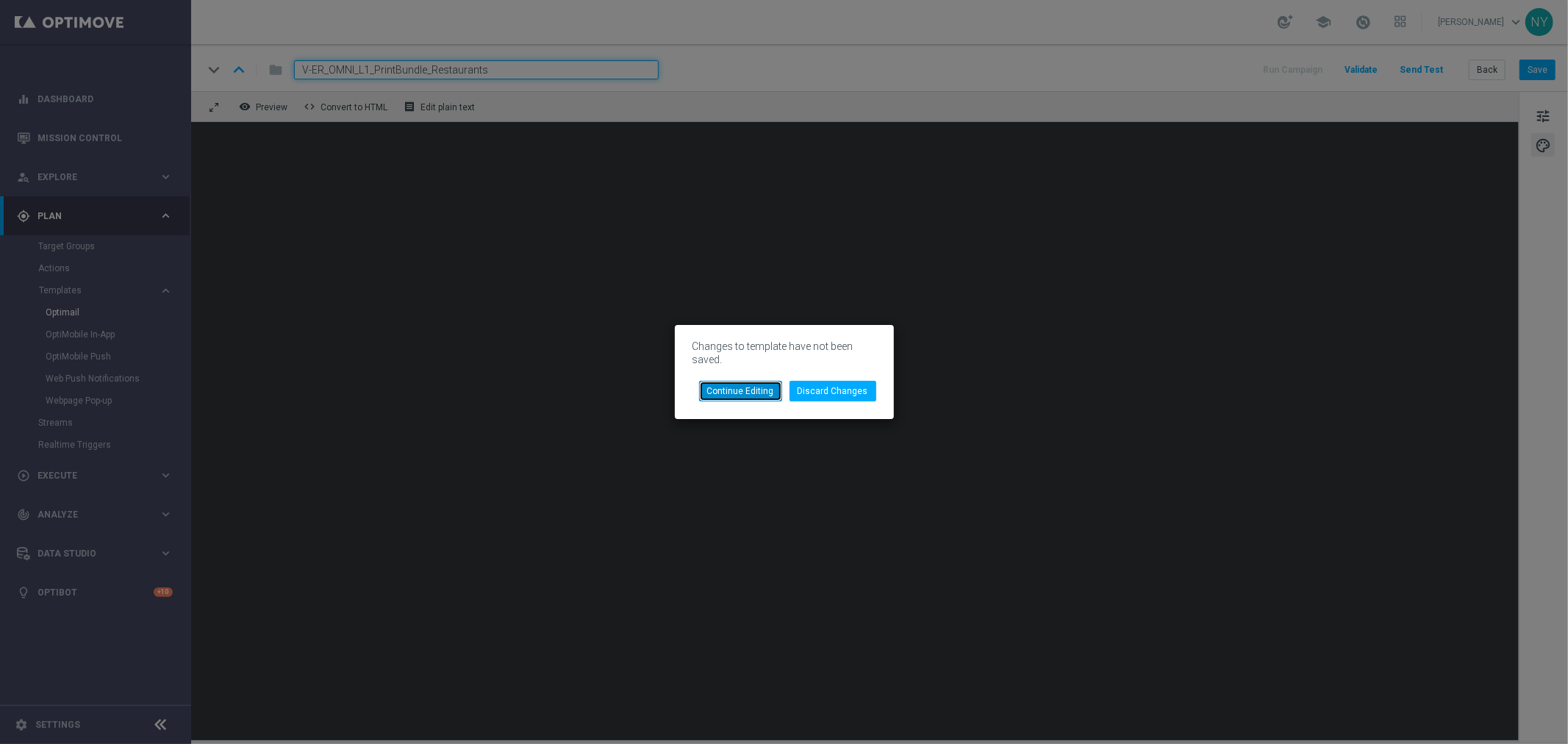
click at [748, 388] on button "Continue Editing" at bounding box center [741, 391] width 83 height 20
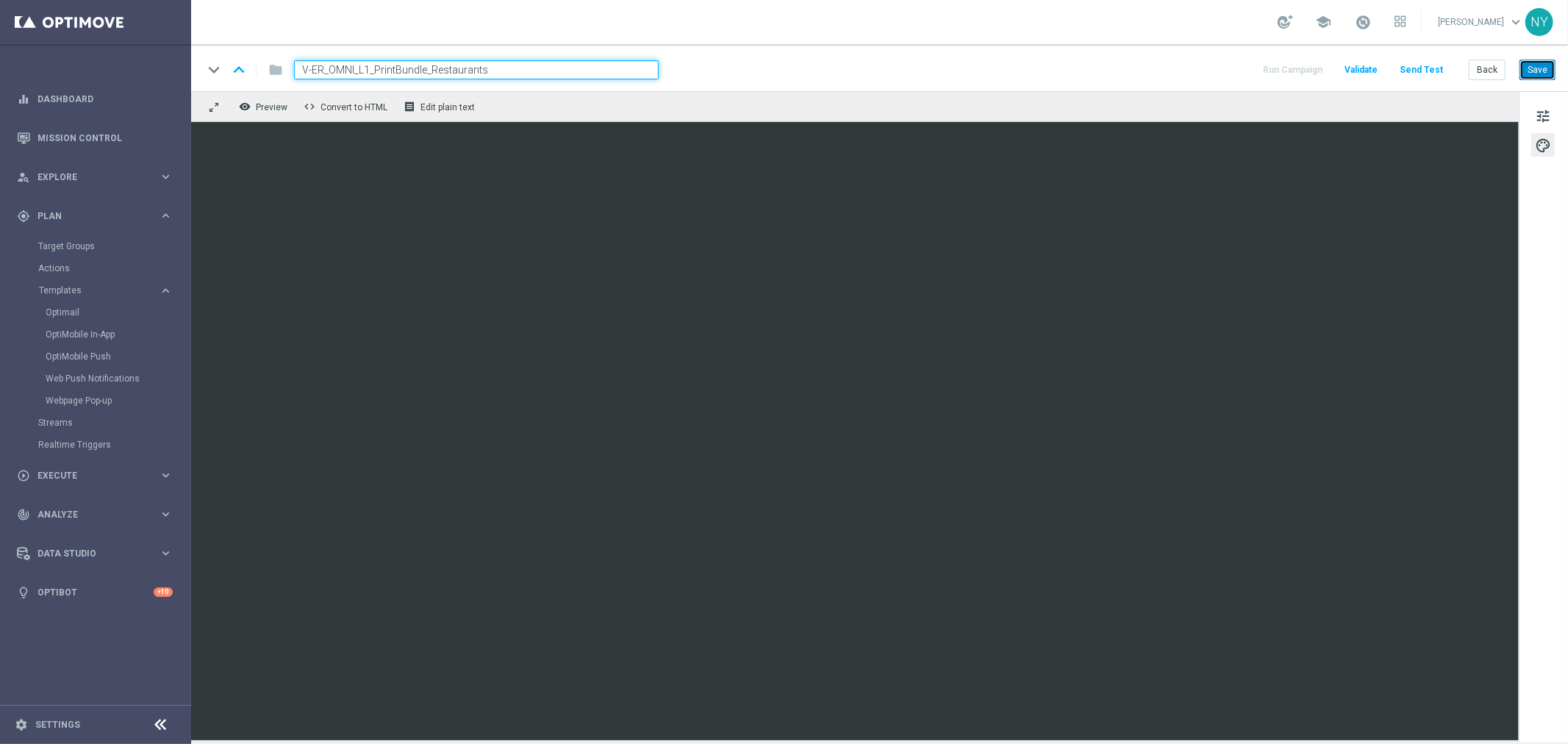
click at [1220, 78] on button "Save" at bounding box center [1538, 69] width 36 height 20
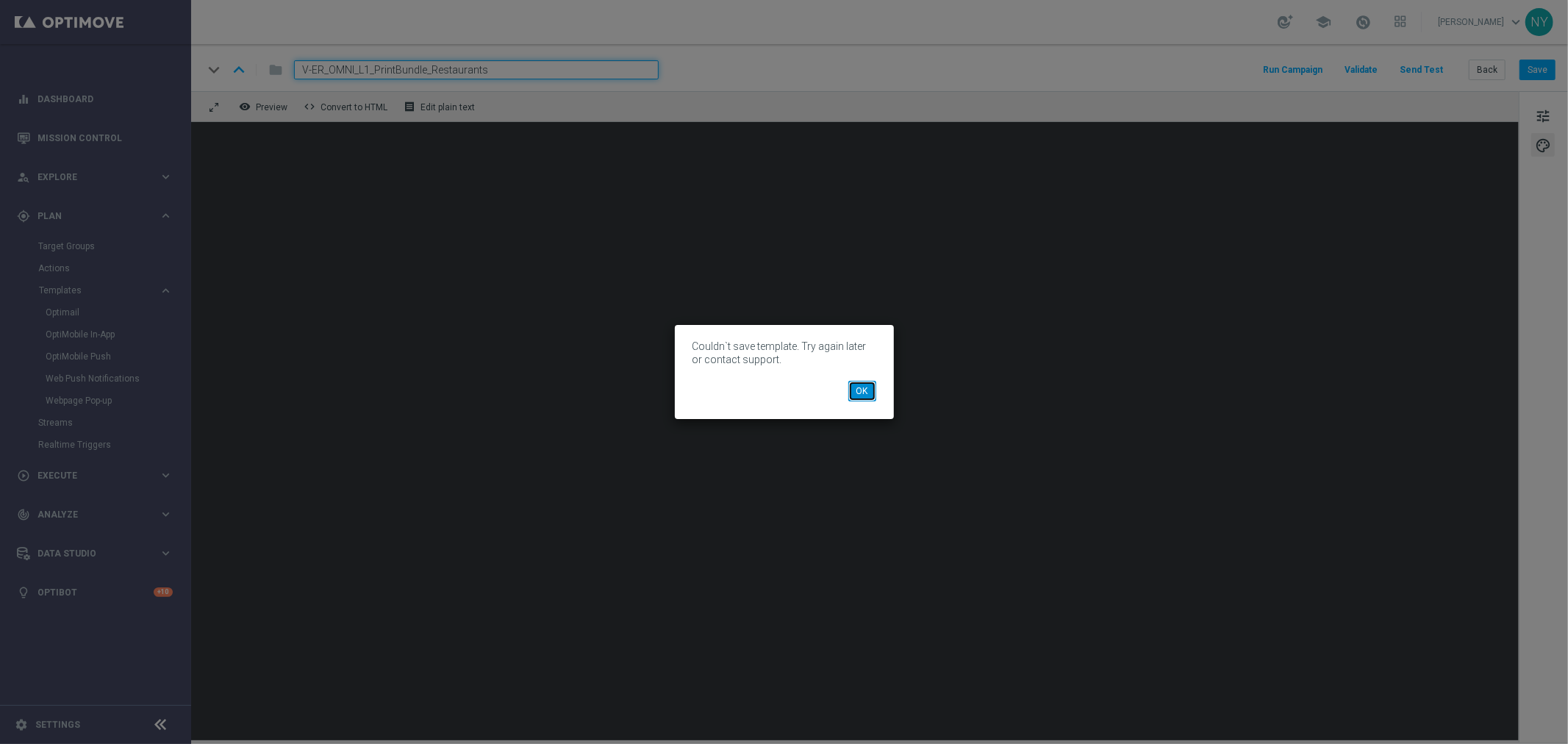
click at [869, 392] on button "OK" at bounding box center [862, 391] width 28 height 20
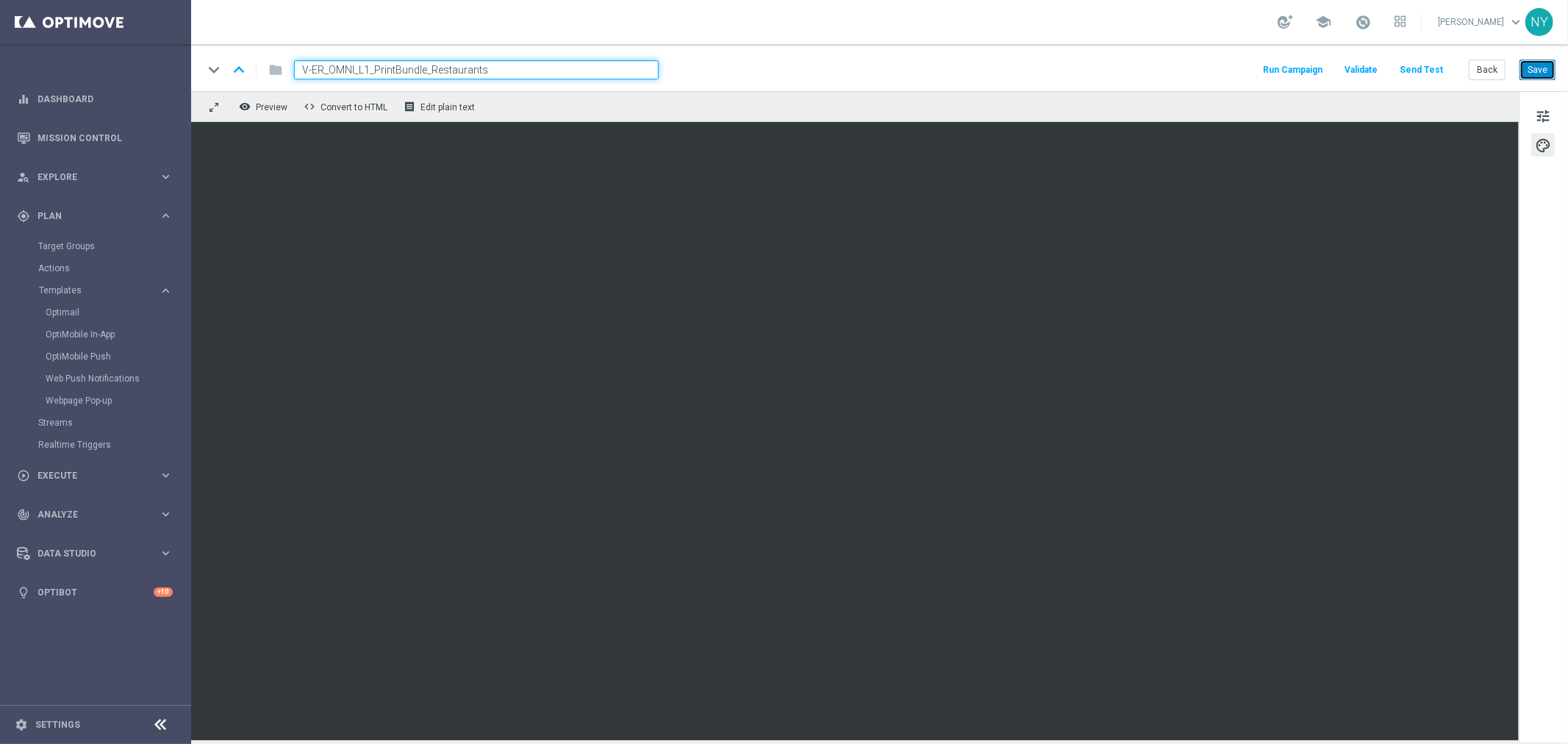
click at [1220, 66] on button "Save" at bounding box center [1538, 69] width 36 height 20
click at [1220, 70] on button "Back" at bounding box center [1487, 69] width 37 height 20
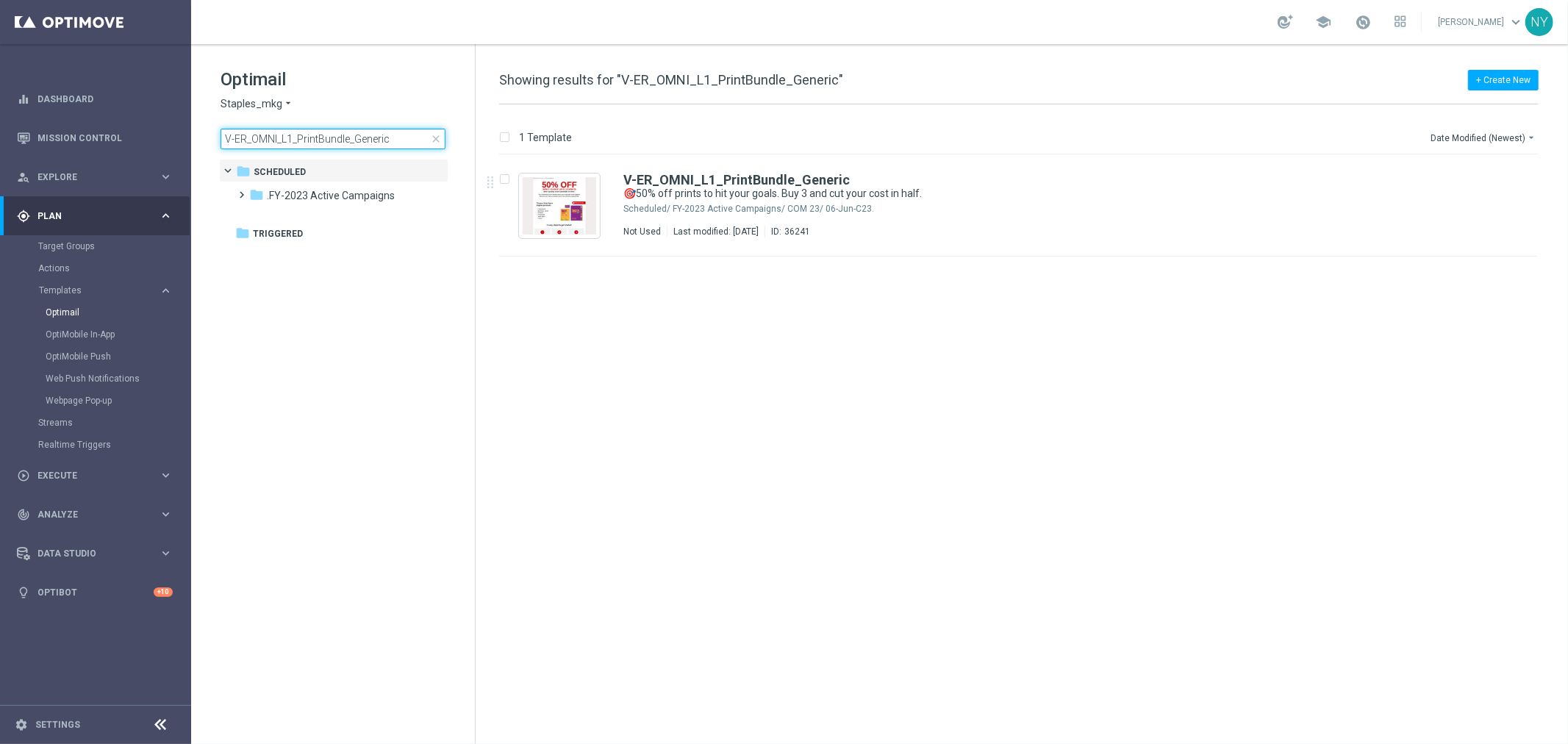
drag, startPoint x: 391, startPoint y: 140, endPoint x: 354, endPoint y: 135, distance: 37.3
click at [348, 138] on input "V-ER_OMNI_L1_PrintBundle_Generic" at bounding box center [333, 139] width 225 height 20
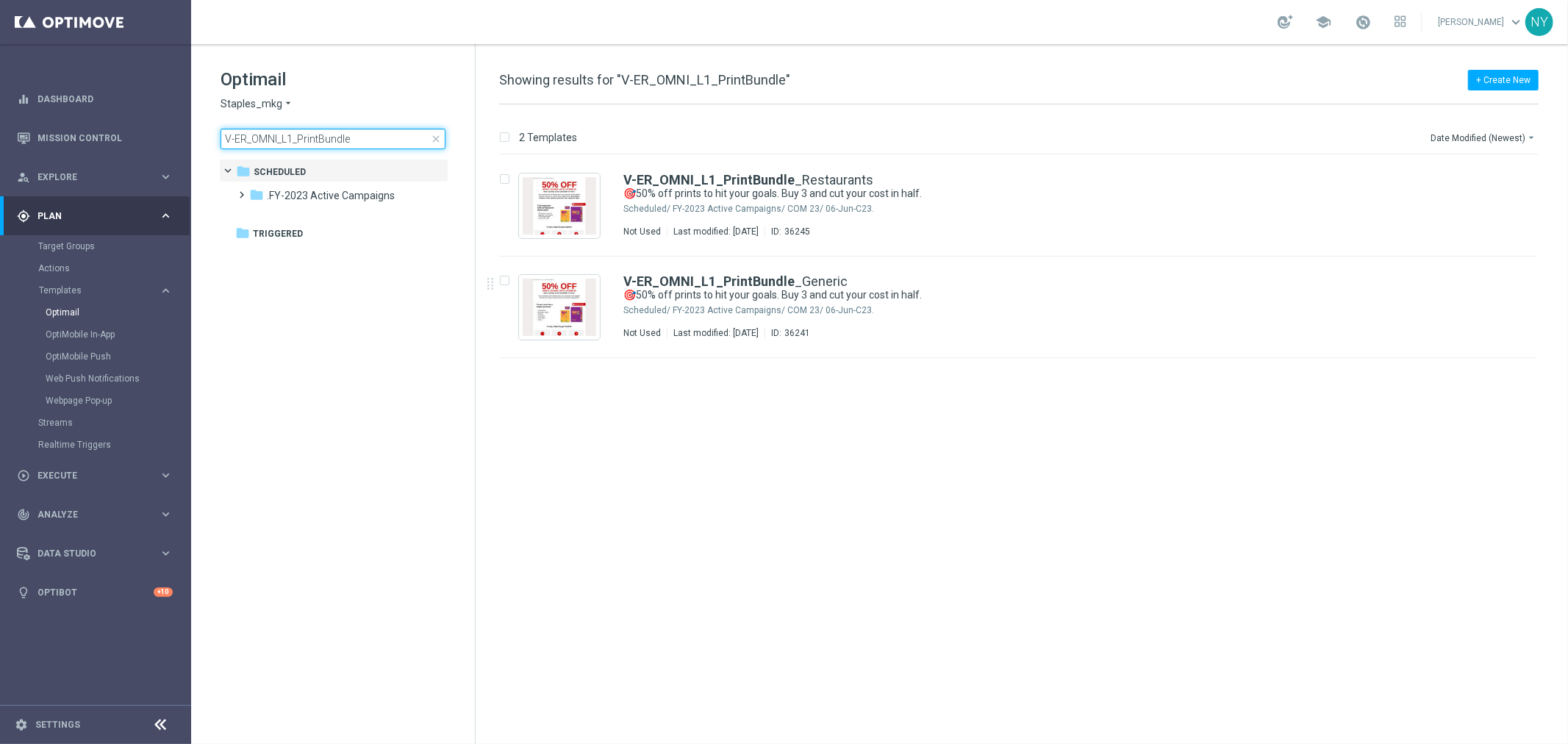
type input "V-ER_OMNI_L1_PrintBundle"
drag, startPoint x: 1499, startPoint y: 276, endPoint x: 862, endPoint y: 310, distance: 637.9
click at [1220, 276] on icon "file_copy" at bounding box center [1497, 277] width 11 height 11
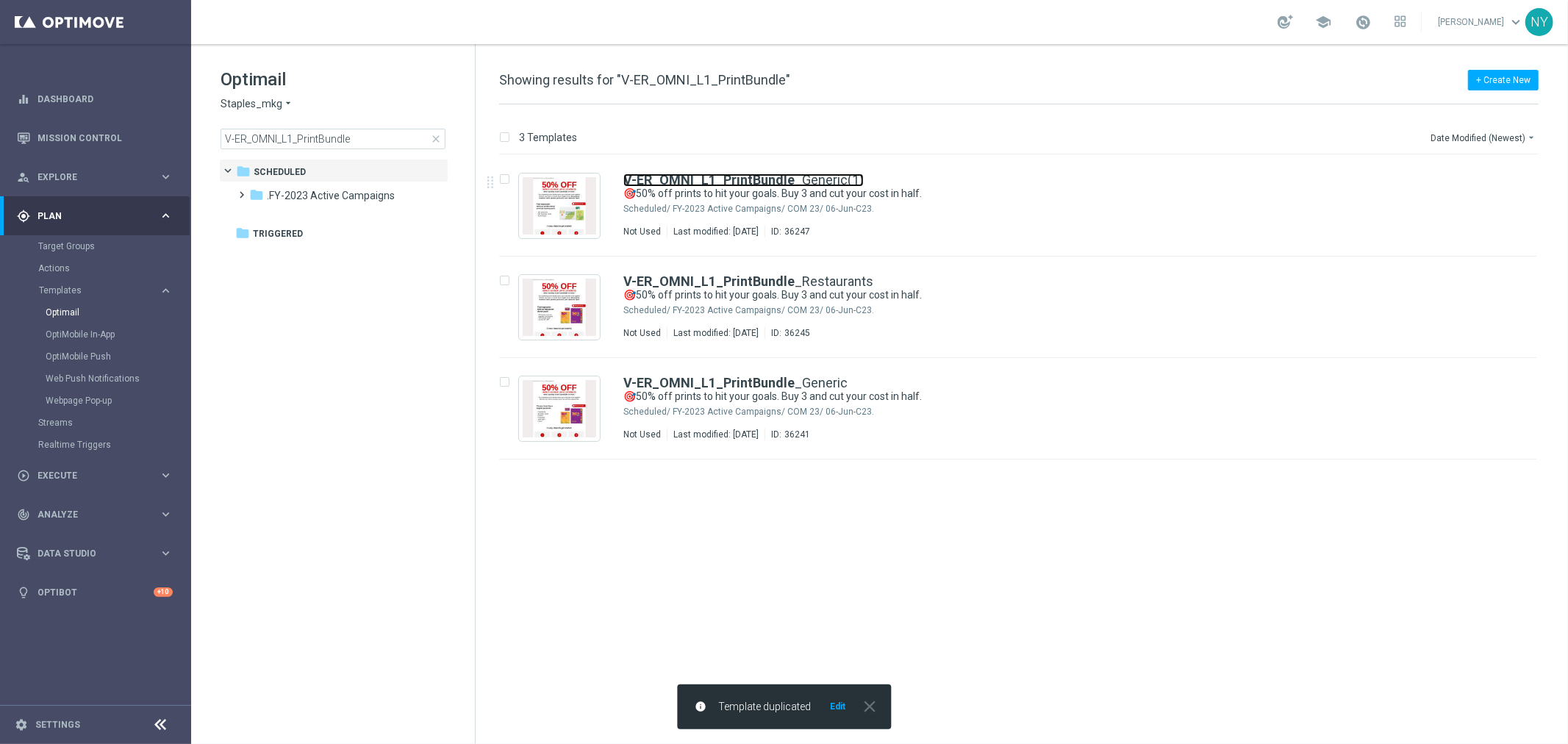
drag, startPoint x: 828, startPoint y: 176, endPoint x: 687, endPoint y: 84, distance: 168.4
click at [828, 176] on link "V-ER_OMNI_L1_PrintBundle _Generic(1)" at bounding box center [743, 180] width 241 height 13
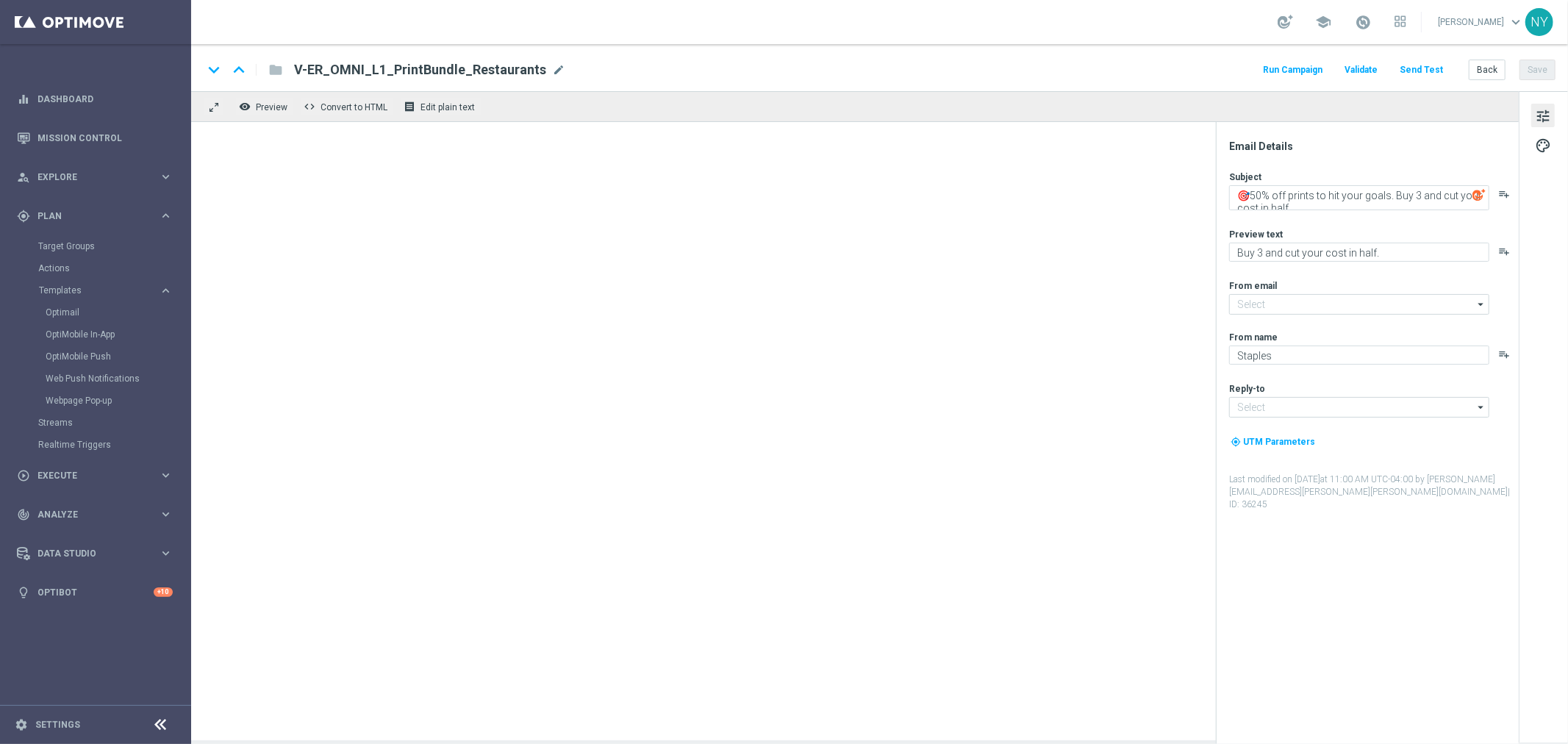
type input "[EMAIL_ADDRESS][DOMAIN_NAME]"
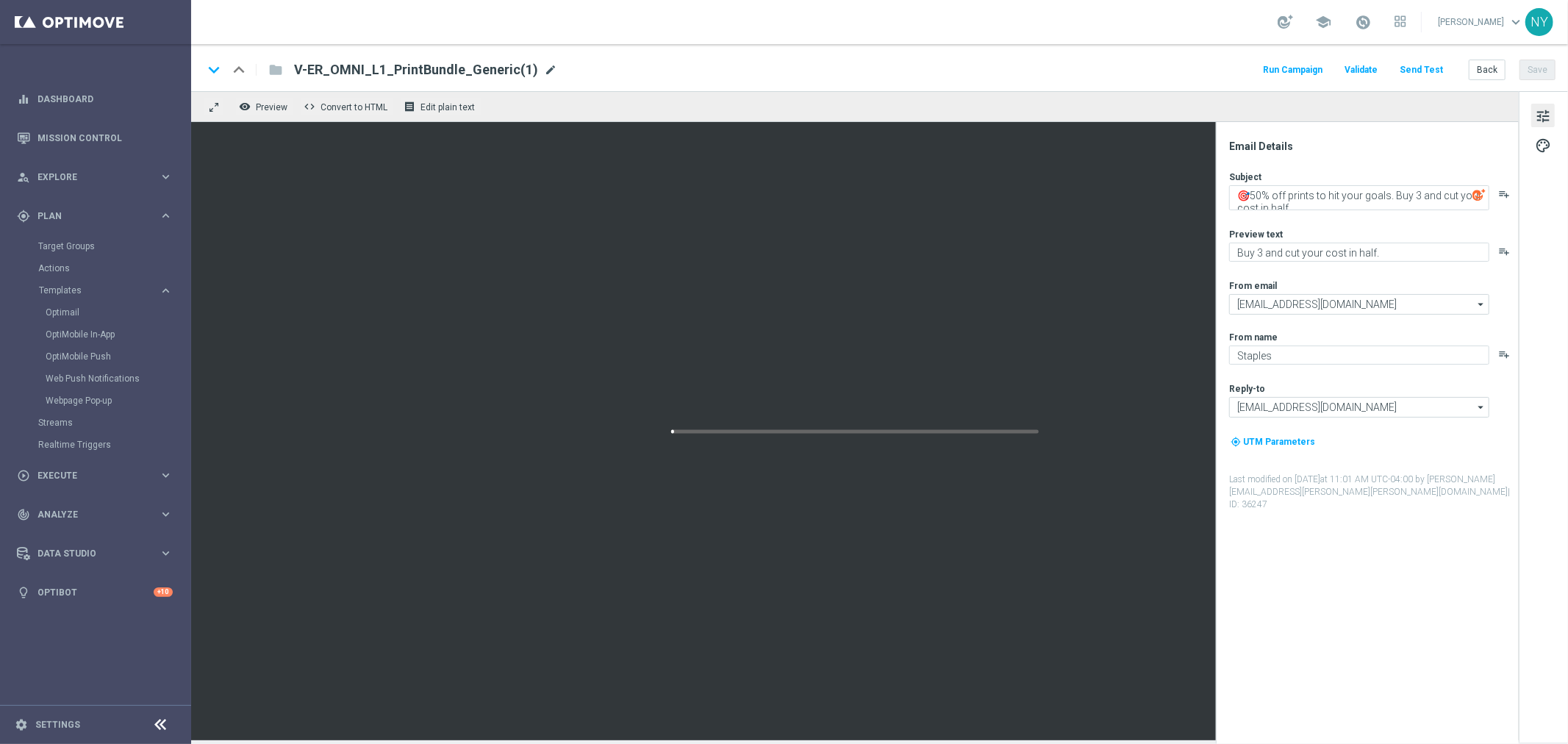
click at [544, 66] on span "mode_edit" at bounding box center [551, 70] width 13 height 13
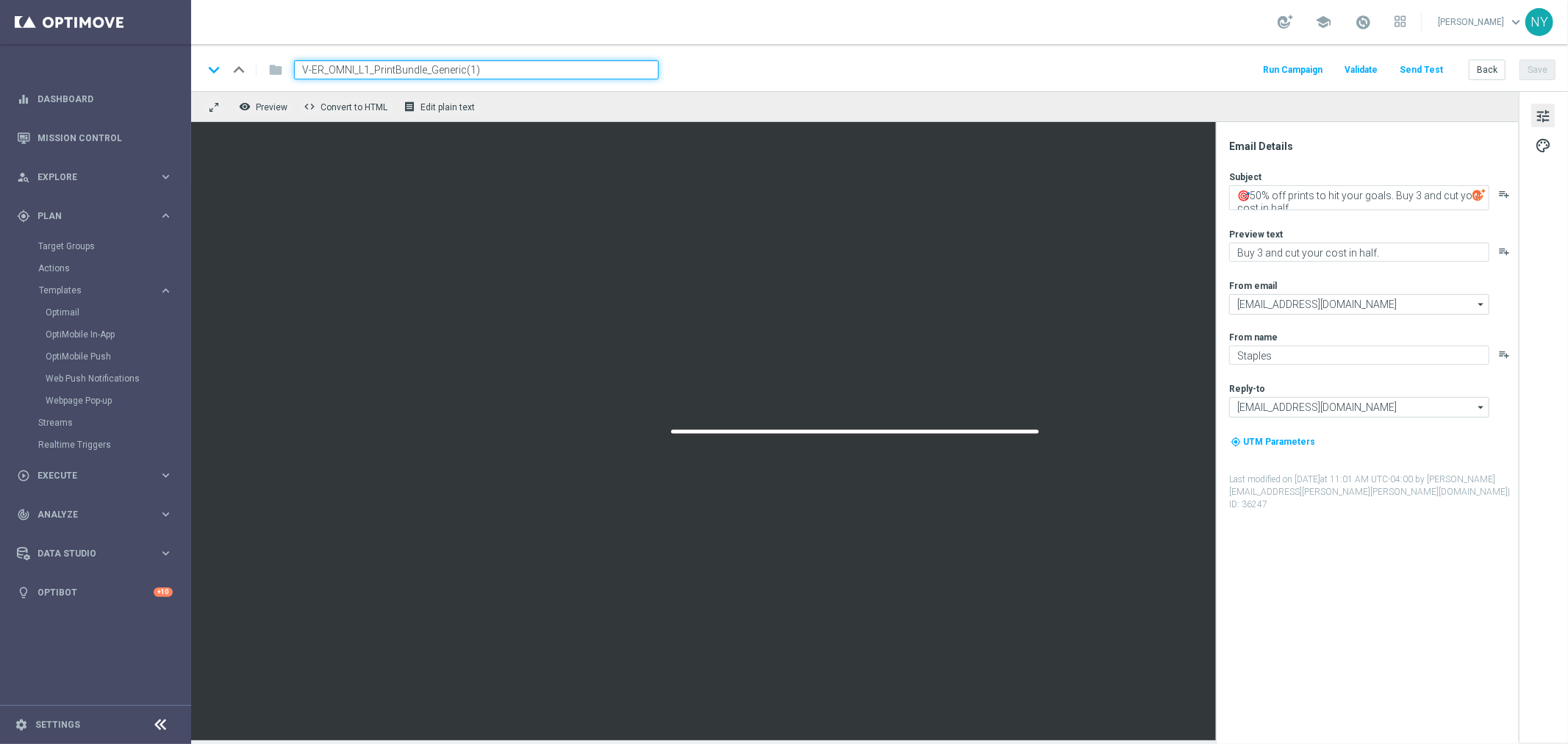
drag, startPoint x: 520, startPoint y: 73, endPoint x: 432, endPoint y: 75, distance: 88.0
click at [432, 75] on input "V-ER_OMNI_L1_PrintBundle_Generic(1)" at bounding box center [476, 69] width 365 height 19
type input "V-ER_OMNI_L1_PrintBundle_Services"
click at [1220, 66] on button "Save" at bounding box center [1538, 69] width 36 height 20
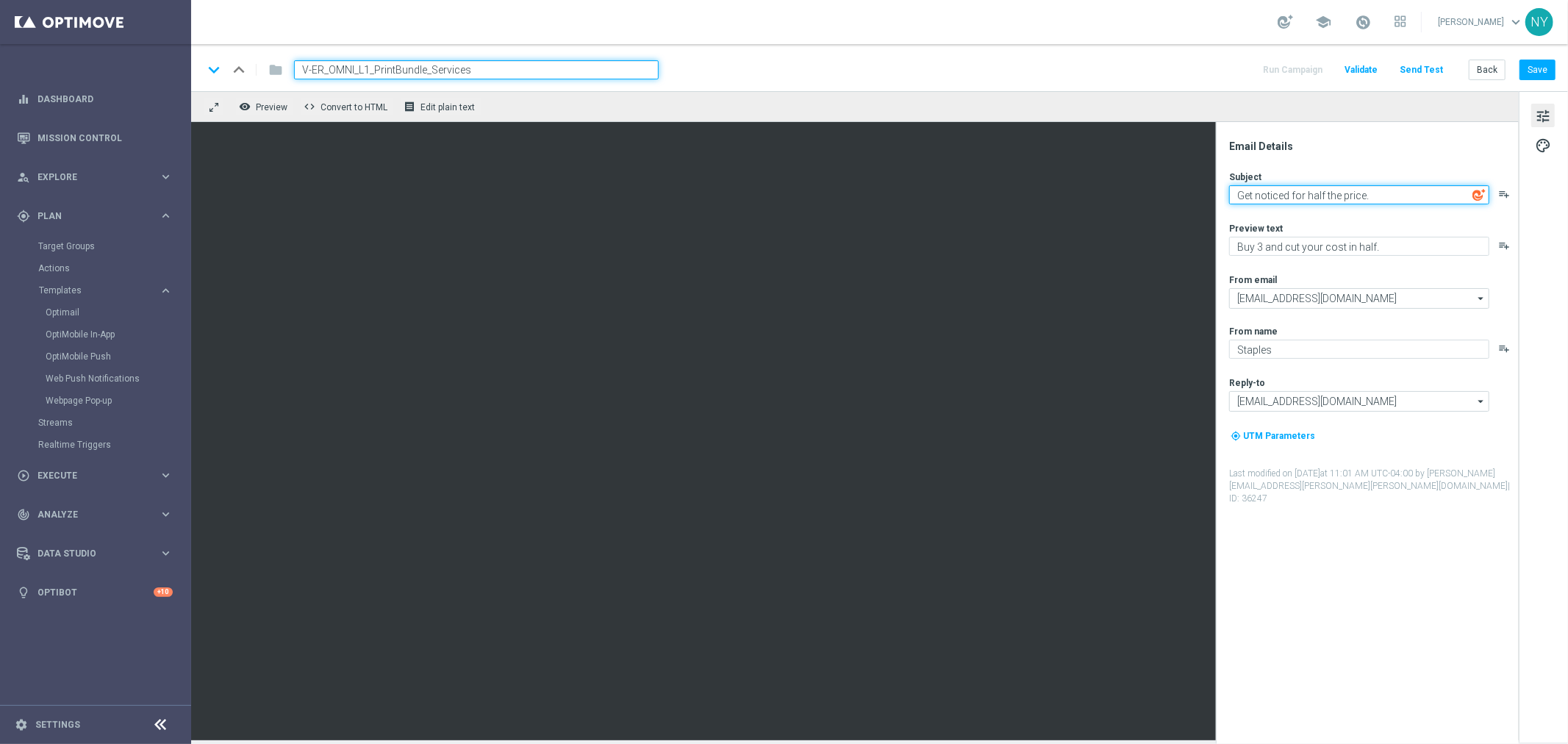
type textarea "Get noticed for half the price."
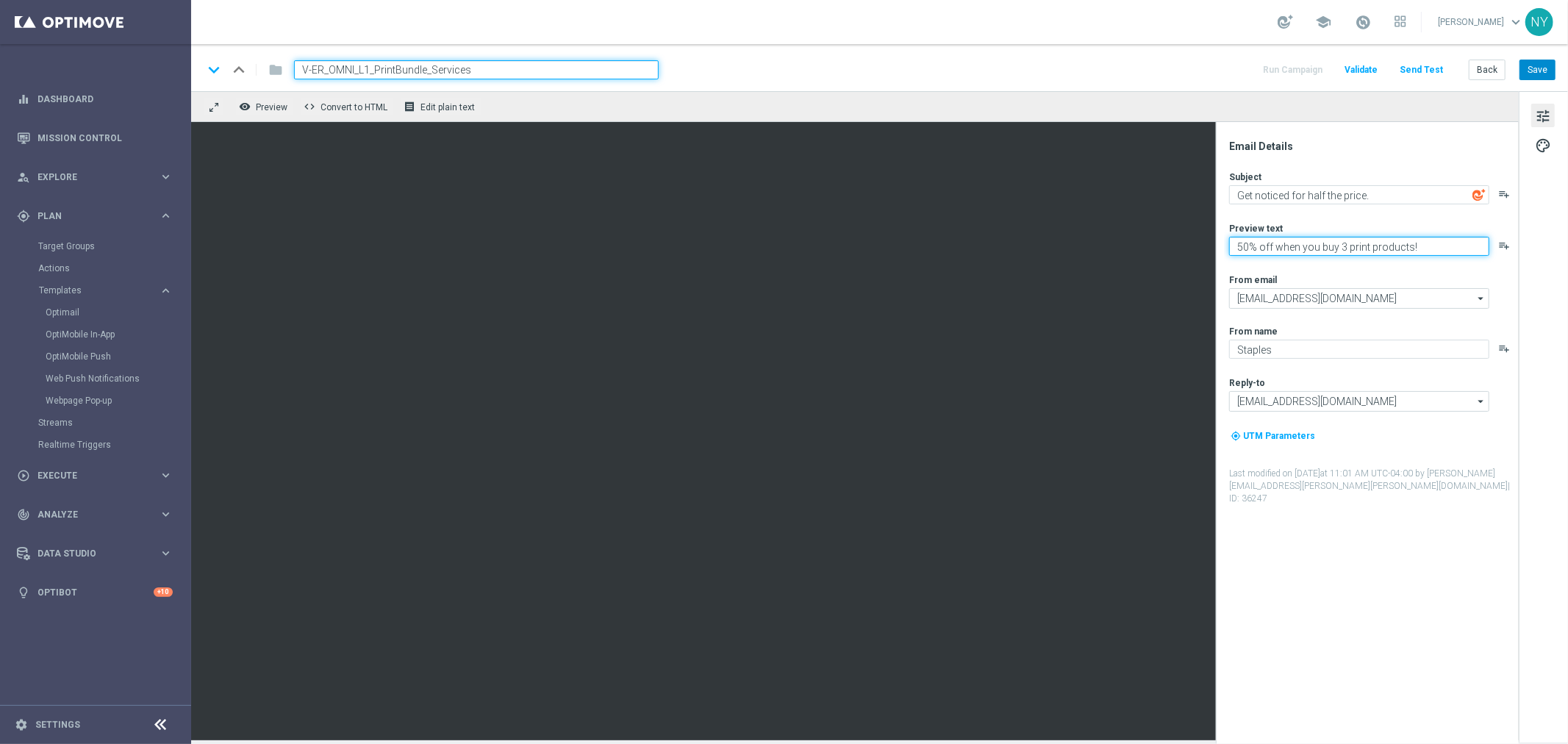
type textarea "50% off when you buy 3 print products!"
click at [1220, 64] on button "Save" at bounding box center [1538, 69] width 36 height 20
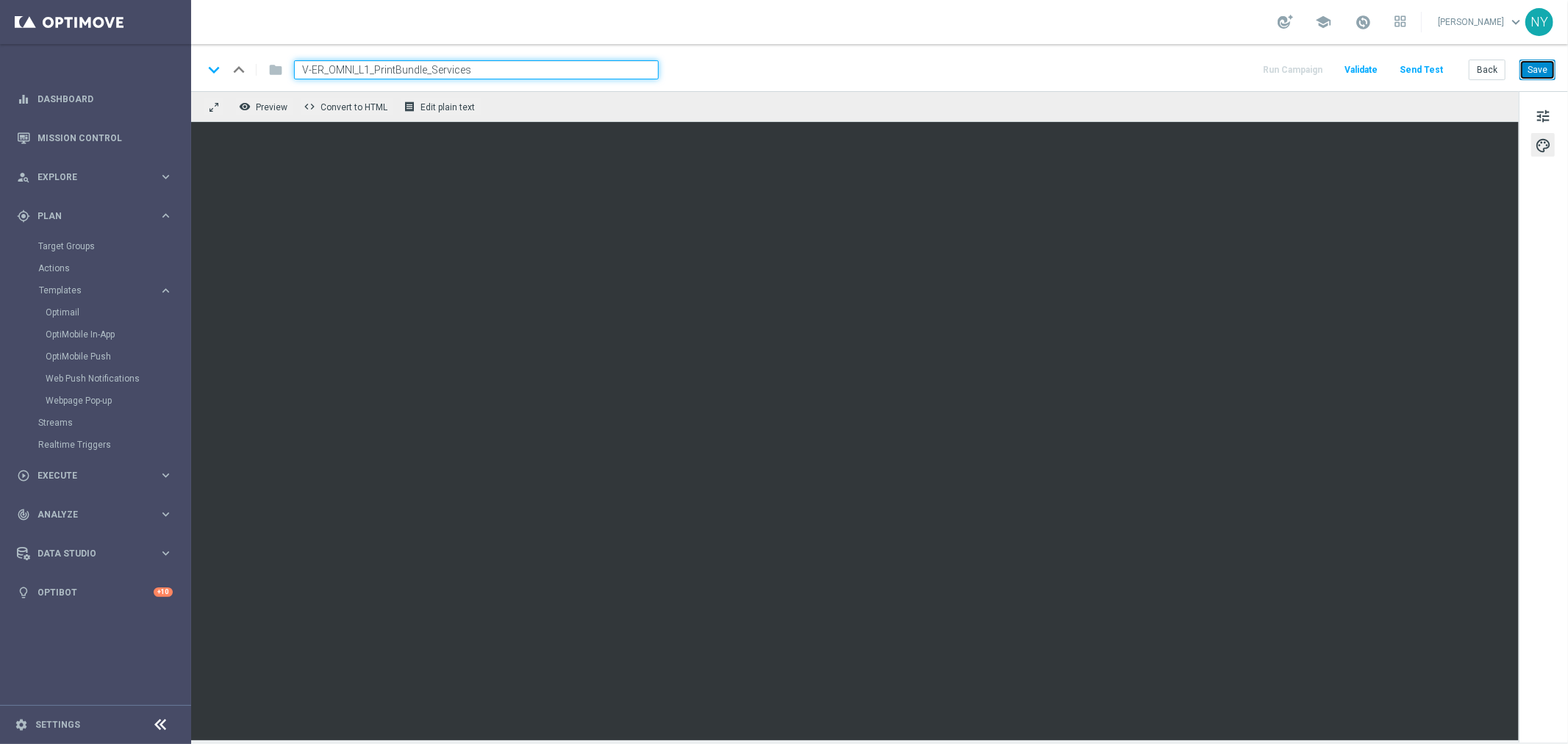
click at [1220, 67] on button "Save" at bounding box center [1538, 69] width 36 height 20
click at [1220, 69] on button "Save" at bounding box center [1538, 69] width 36 height 20
click at [1220, 69] on button "Save" at bounding box center [1538, 69] width 36 height 20
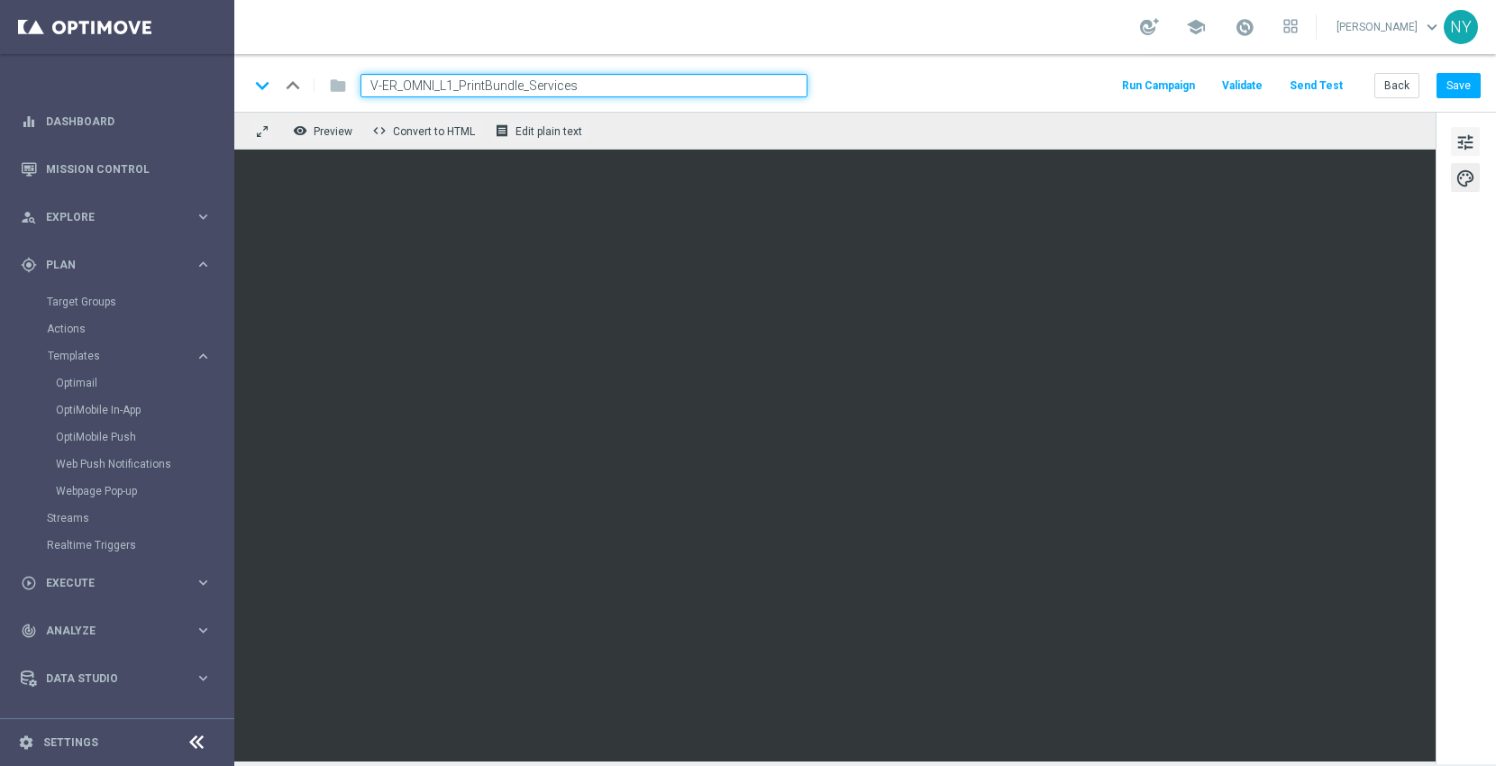
click at [1469, 131] on span "tune" at bounding box center [1466, 142] width 20 height 23
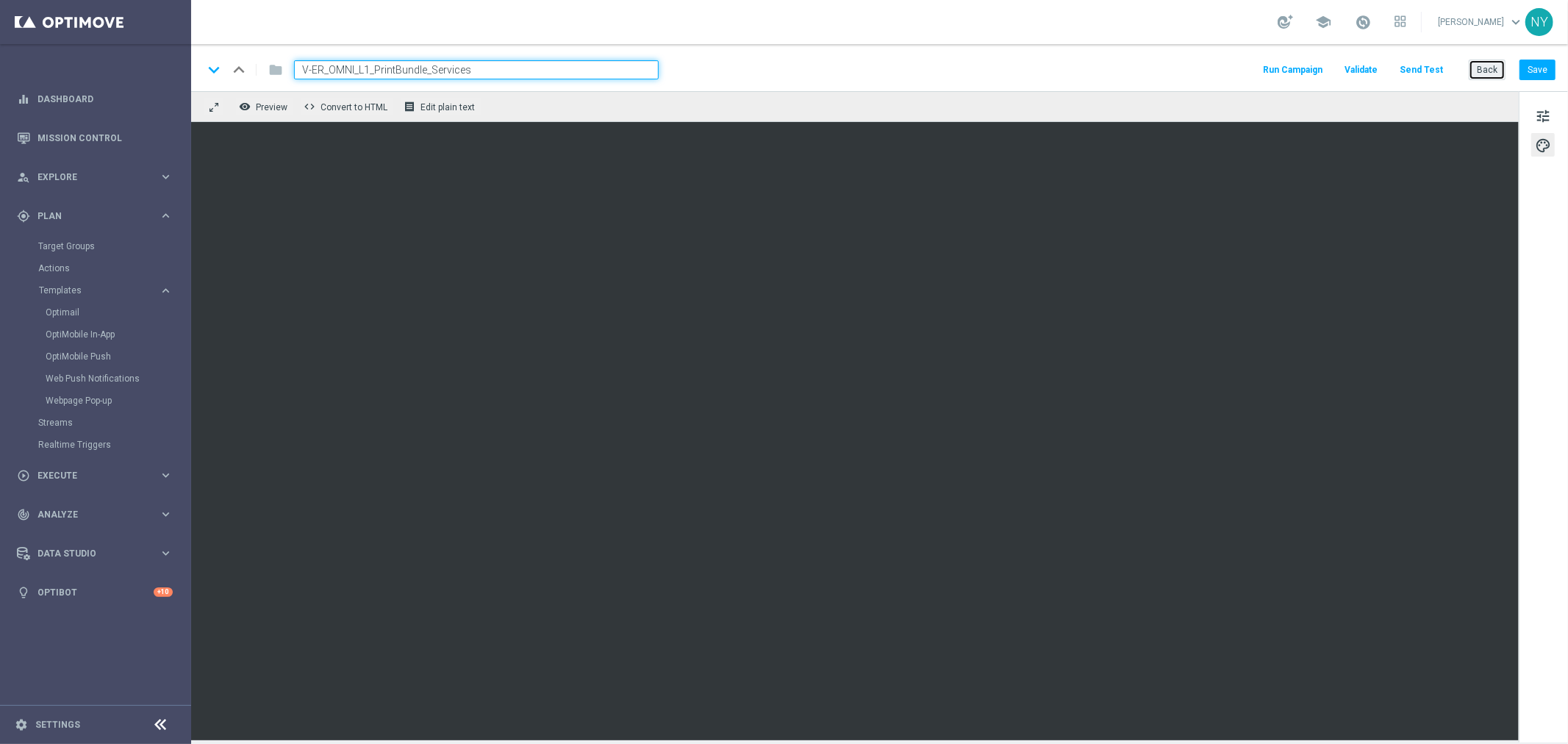
click at [1220, 74] on button "Back" at bounding box center [1487, 69] width 37 height 20
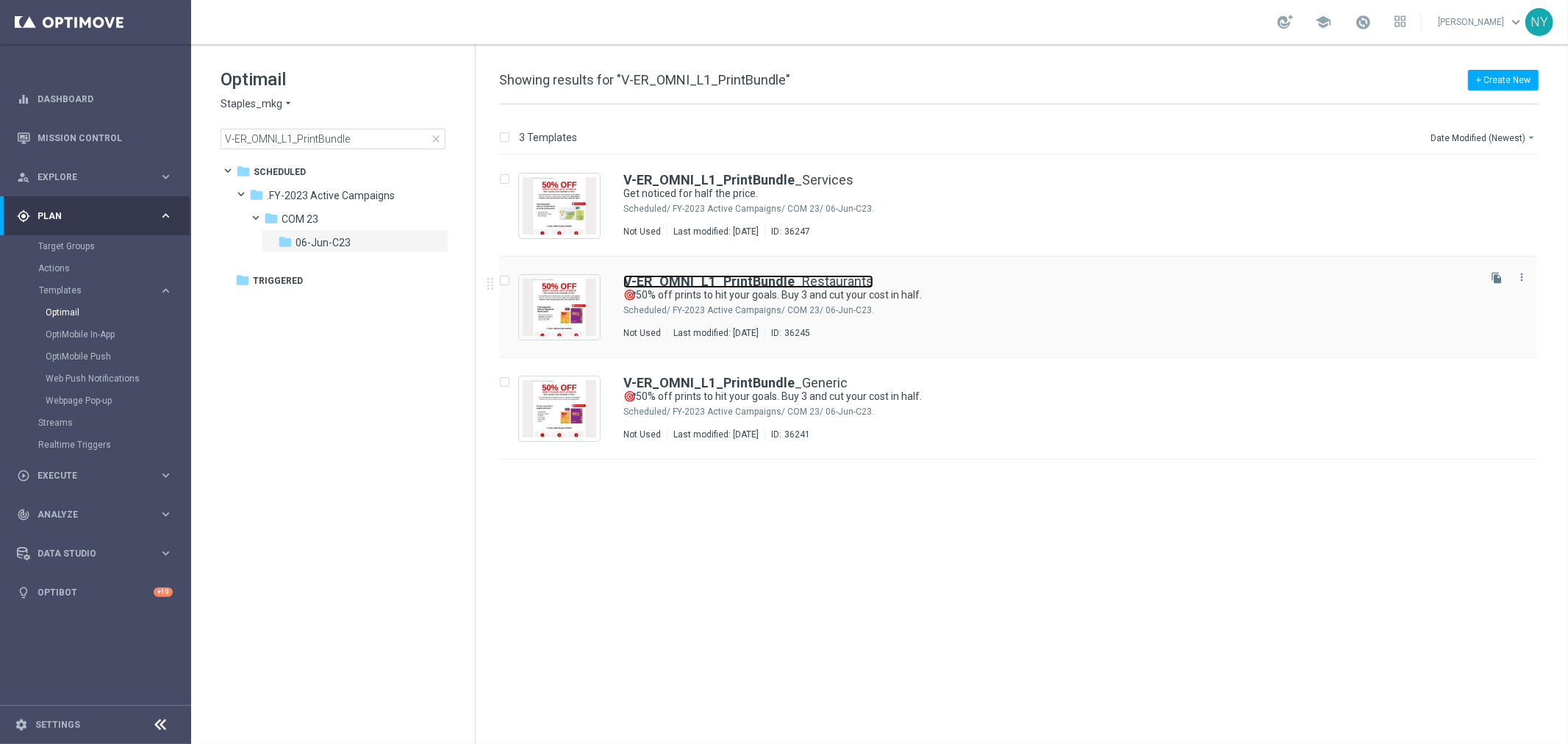
click at [765, 282] on b "V-ER_OMNI_L1_PrintBundle" at bounding box center [709, 281] width 171 height 16
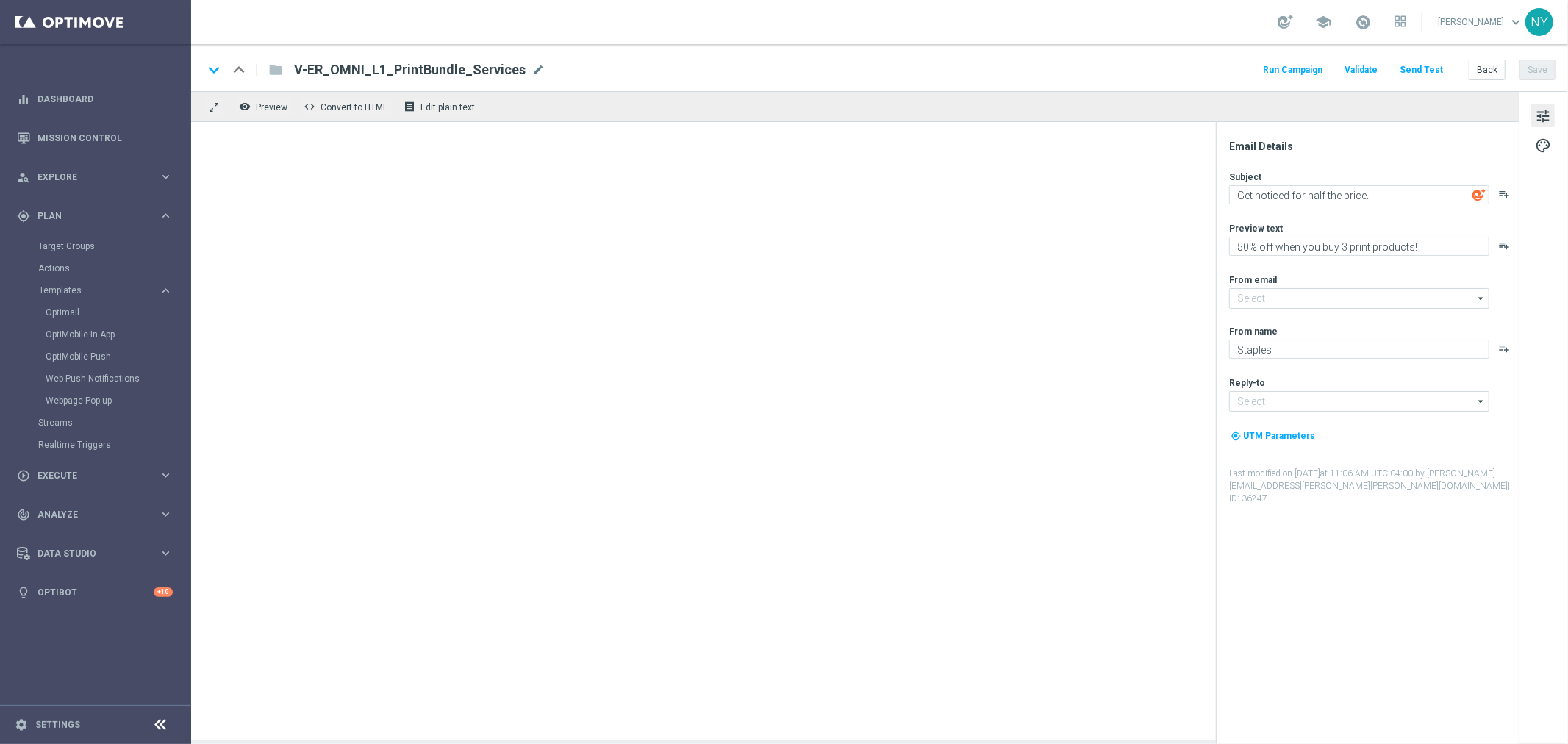
type input "[EMAIL_ADDRESS][DOMAIN_NAME]"
type textarea "🎯50% off prints to hit your goals. Buy 3 and cut your cost in half."
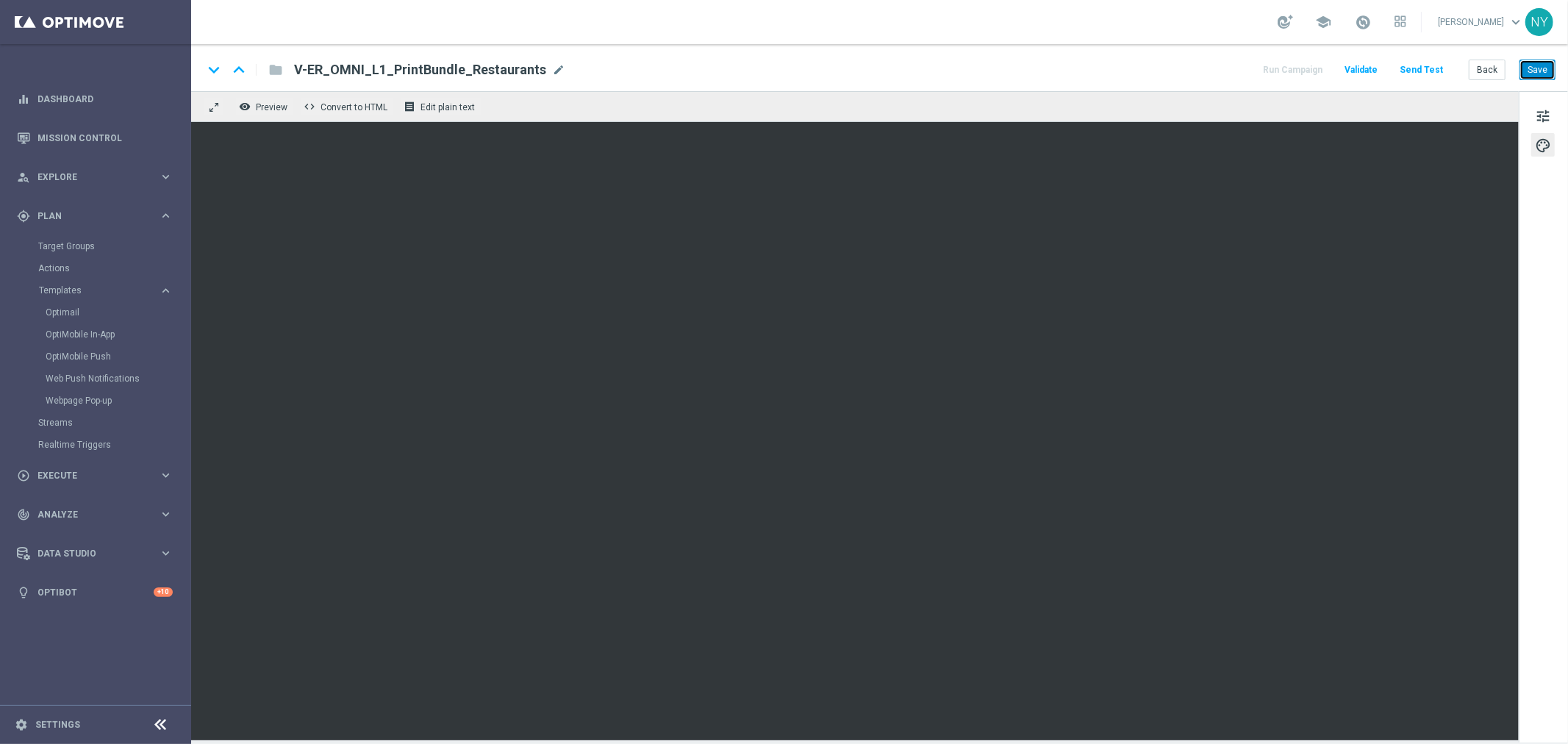
click at [1220, 69] on button "Save" at bounding box center [1538, 69] width 36 height 20
click at [1220, 62] on button "Save" at bounding box center [1538, 69] width 36 height 20
click at [1220, 110] on span "tune" at bounding box center [1544, 116] width 16 height 19
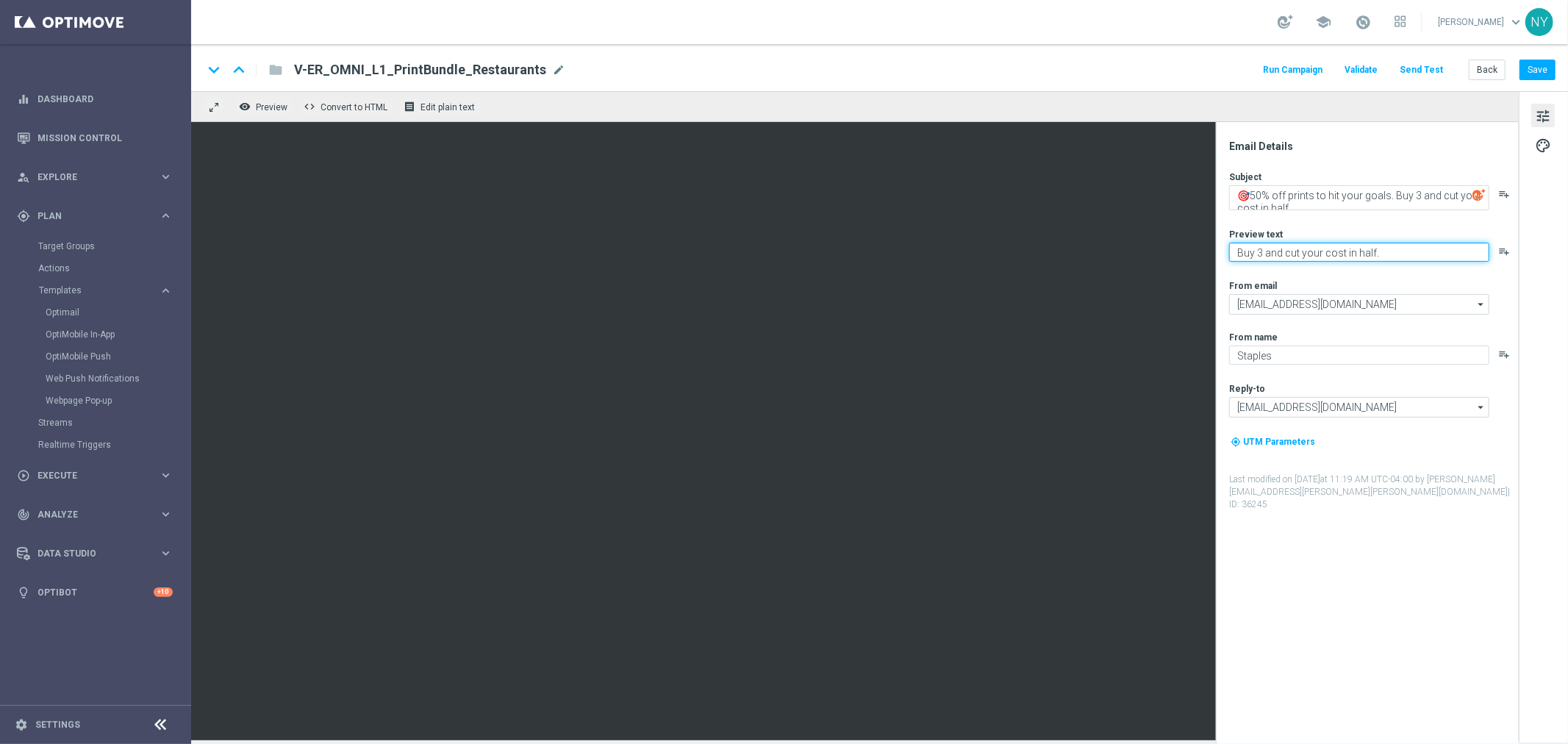
click at [1220, 255] on textarea "Buy 3 and cut your cost in half." at bounding box center [1359, 251] width 260 height 19
type textarea "Order 3 print products and save 50%!"
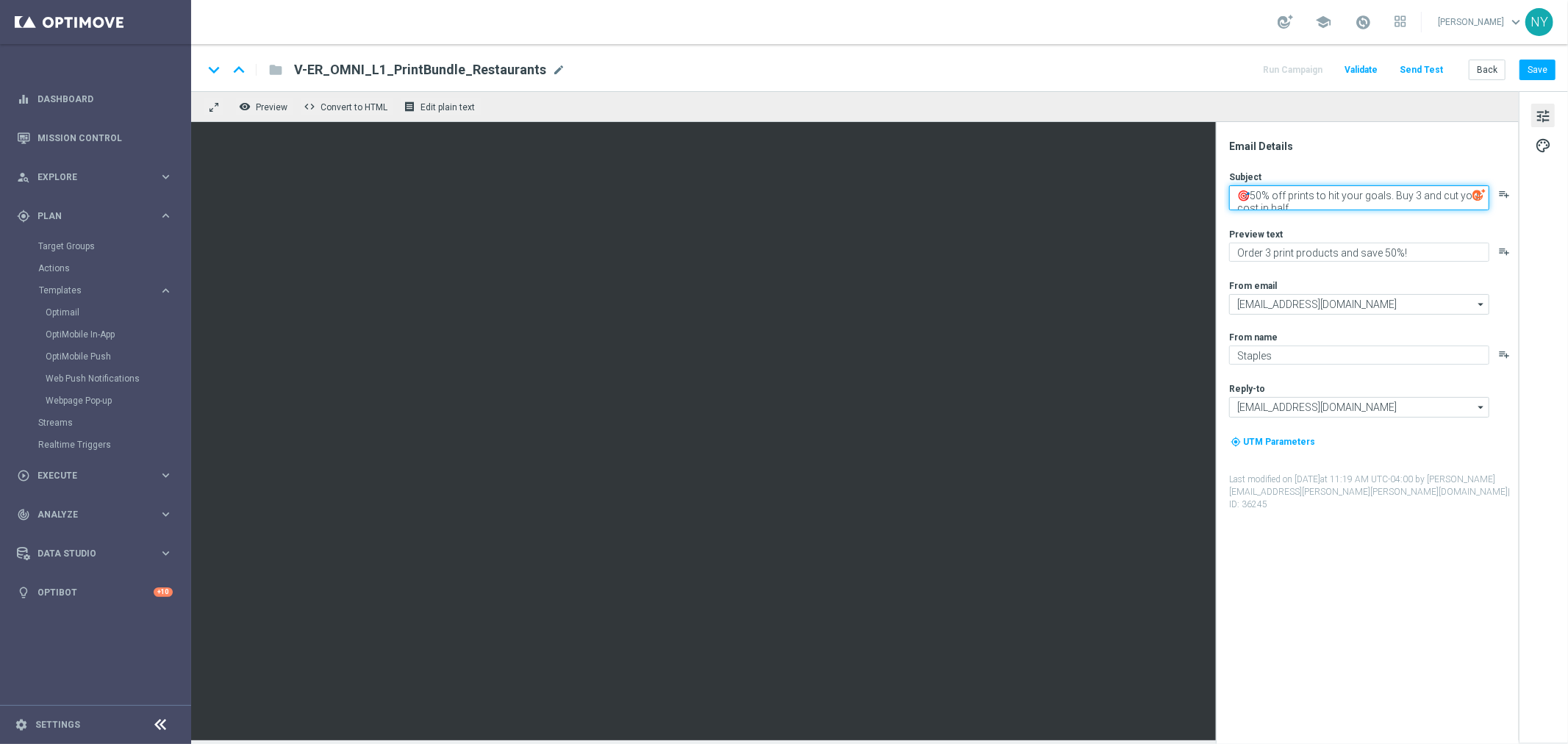
drag, startPoint x: 1300, startPoint y: 205, endPoint x: 1216, endPoint y: 175, distance: 89.2
click at [1216, 175] on div "Email Details Subject 🎯50% off prints to hit your goals. Buy 3 and cut your cos…" at bounding box center [1367, 433] width 303 height 622
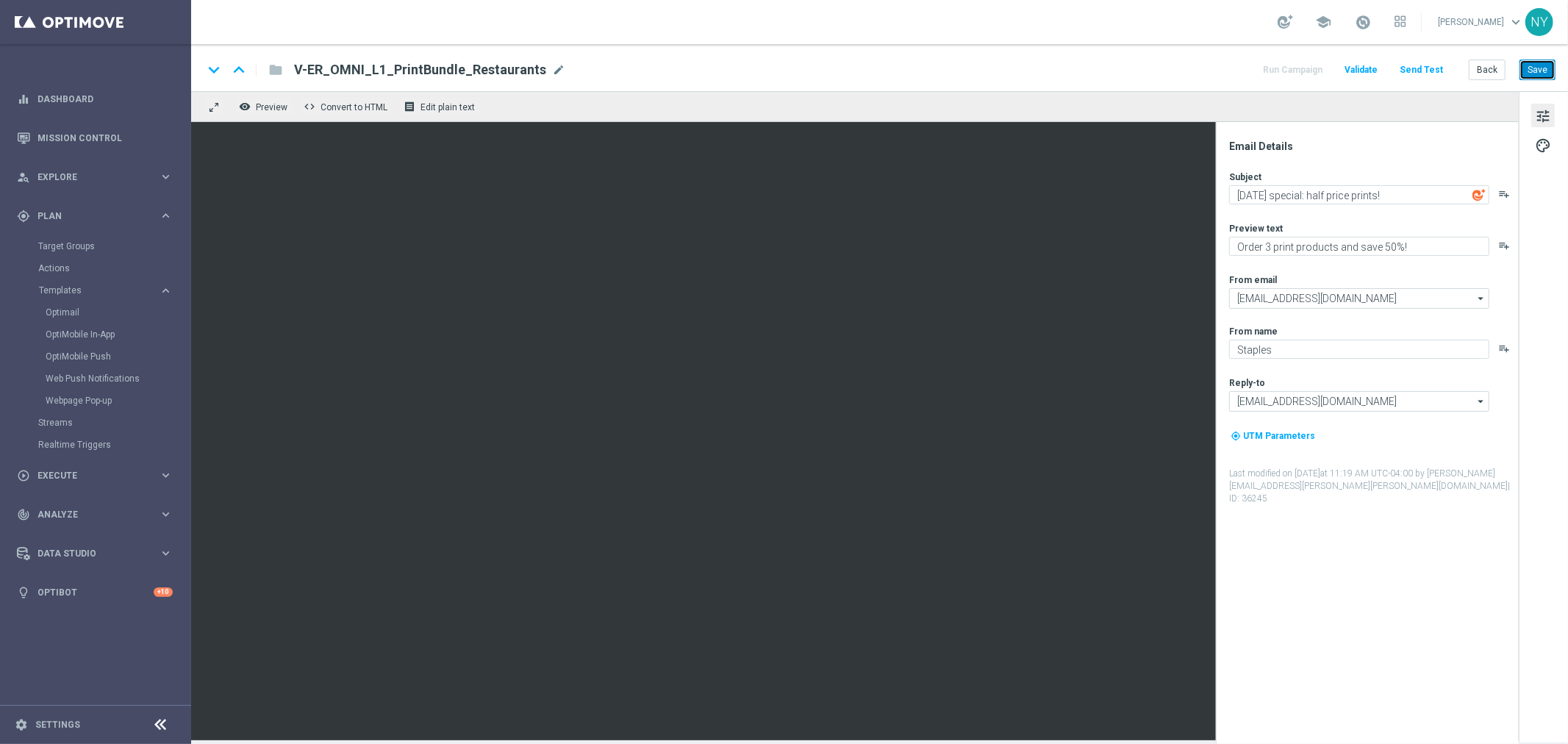
click at [1220, 75] on button "Save" at bounding box center [1538, 69] width 36 height 20
click at [1220, 196] on textarea "[DATE] special: half price prints!" at bounding box center [1359, 194] width 260 height 19
paste textarea "🍽️"
type textarea "🍽️[DATE] special: half price prints!"
click at [1220, 68] on button "Save" at bounding box center [1538, 69] width 36 height 20
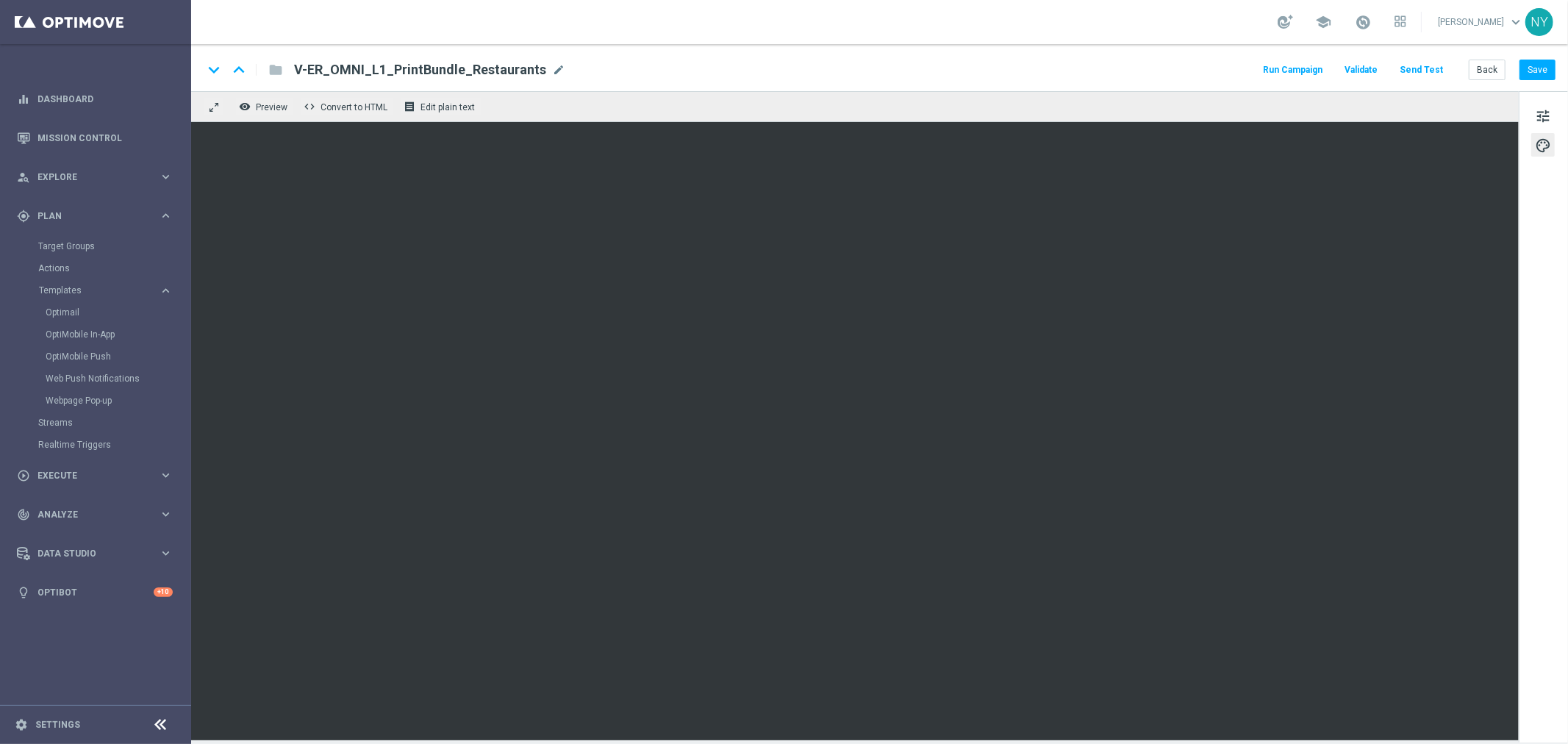
click at [1220, 64] on button "Send Test" at bounding box center [1421, 70] width 48 height 20
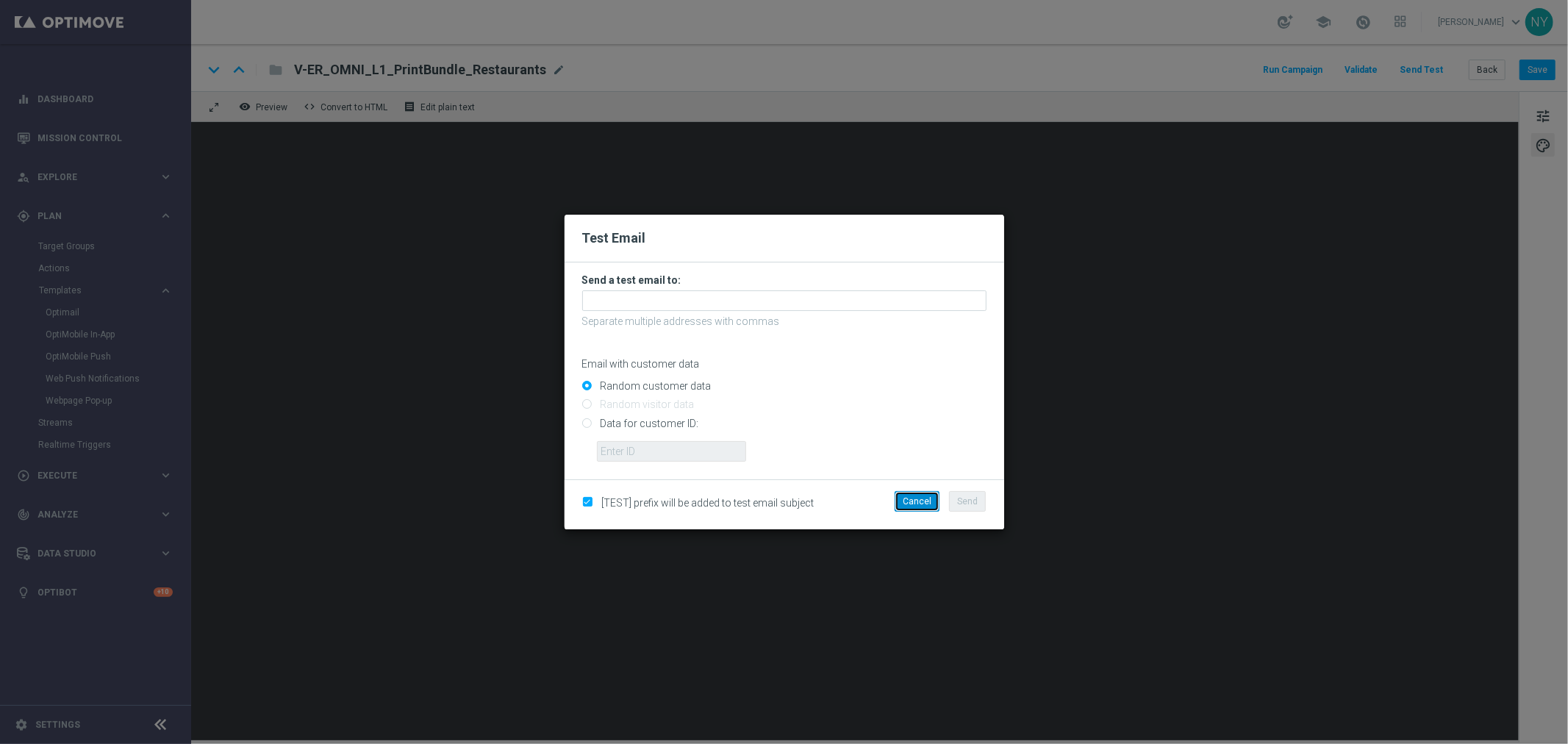
click at [925, 497] on button "Cancel" at bounding box center [917, 501] width 45 height 20
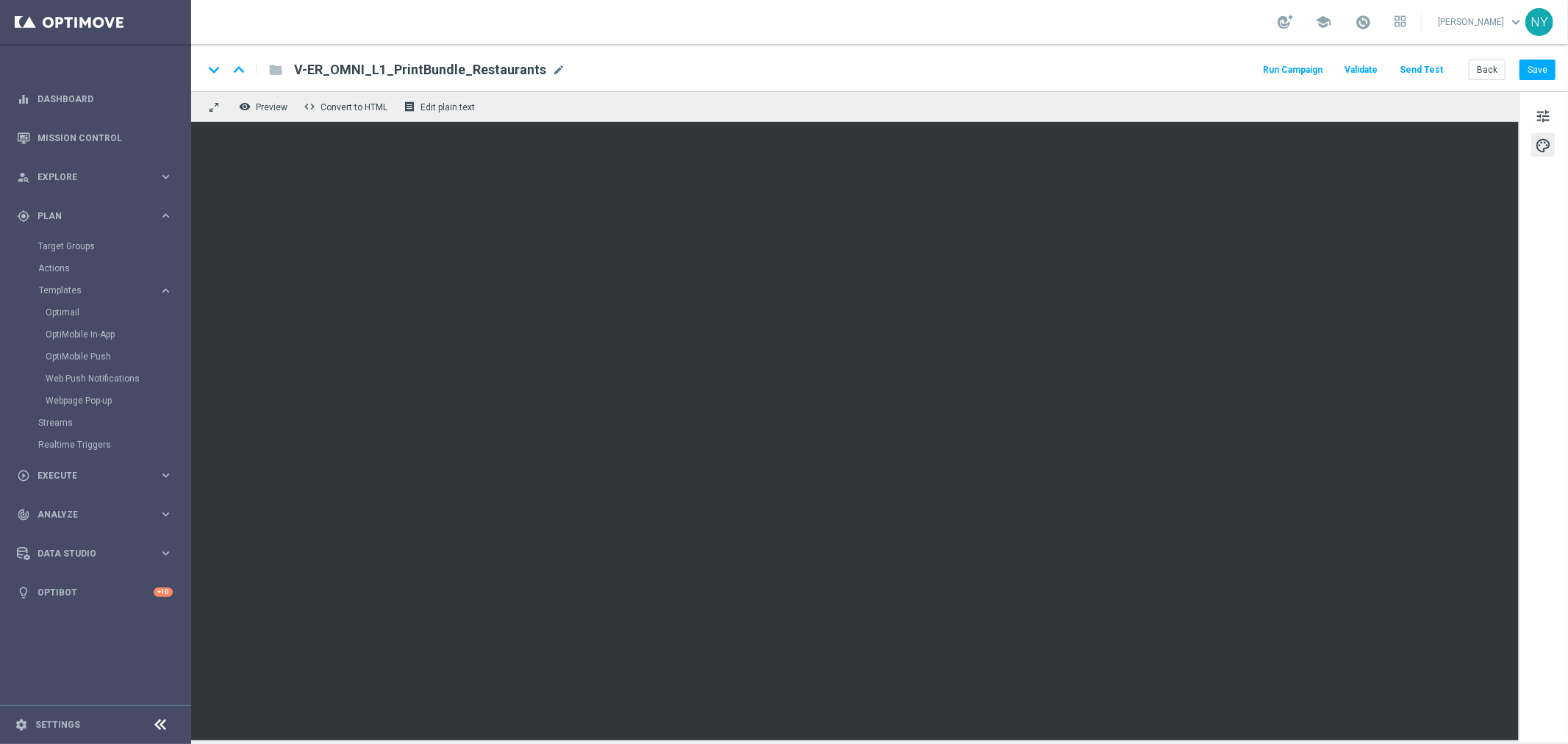
click at [552, 66] on span "mode_edit" at bounding box center [559, 70] width 13 height 13
drag, startPoint x: 533, startPoint y: 71, endPoint x: 57, endPoint y: 41, distance: 476.9
click at [62, 40] on main "equalizer Dashboard Mission Control" at bounding box center [784, 372] width 1568 height 744
click at [1220, 70] on button "Send Test" at bounding box center [1421, 70] width 48 height 20
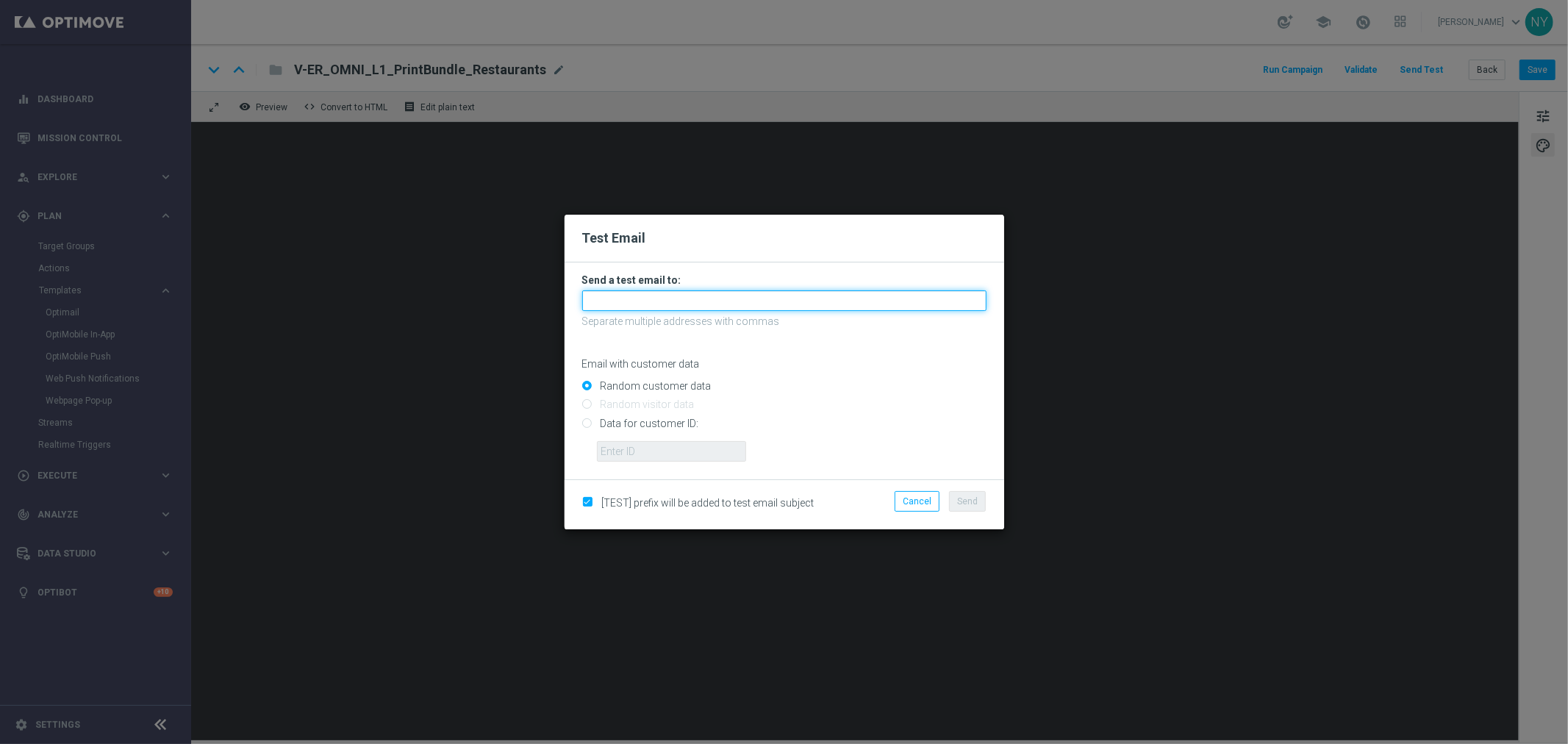
click at [636, 302] on input "text" at bounding box center [785, 300] width 405 height 20
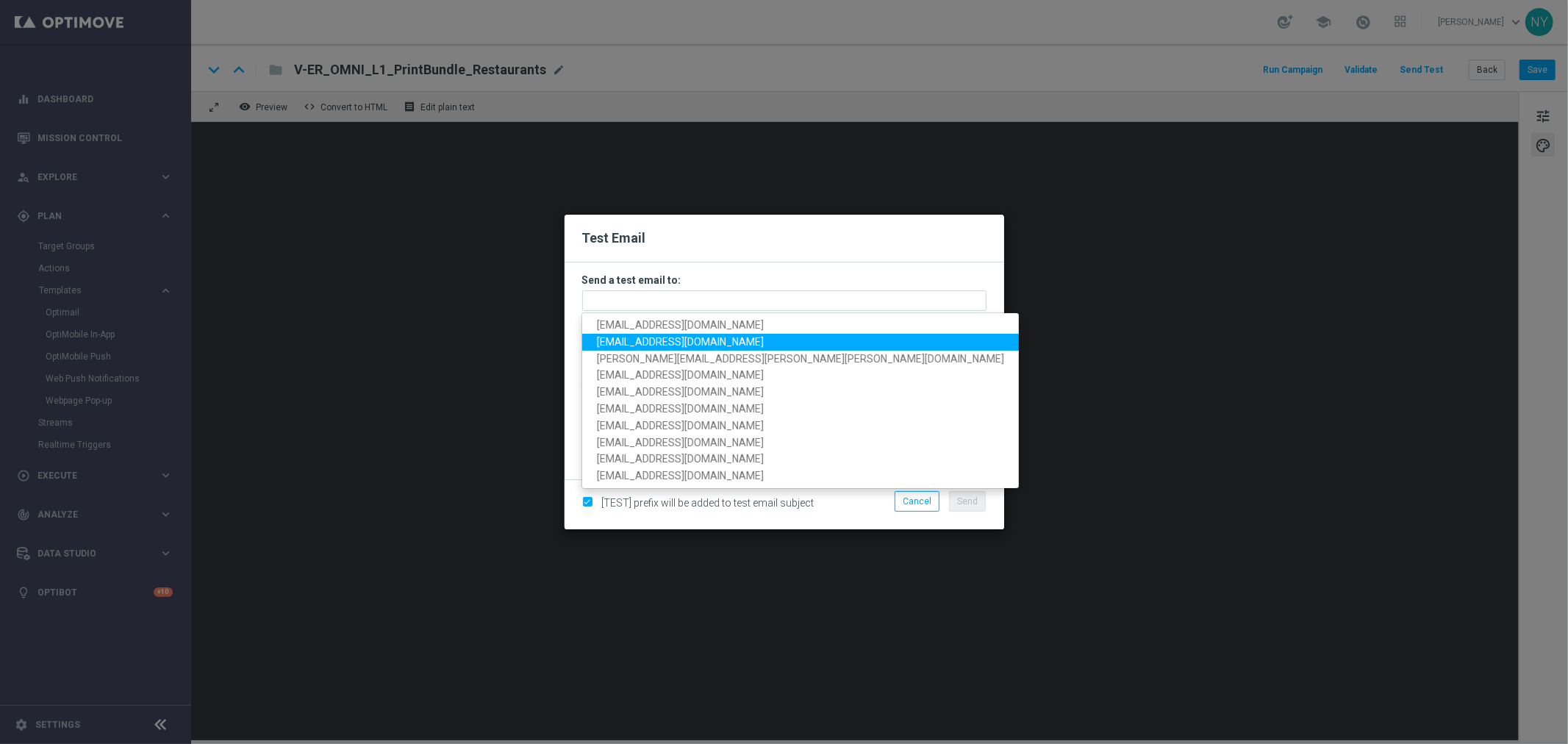
click at [632, 336] on span "[EMAIL_ADDRESS][DOMAIN_NAME]" at bounding box center [680, 342] width 167 height 11
type input "[EMAIL_ADDRESS][DOMAIN_NAME]"
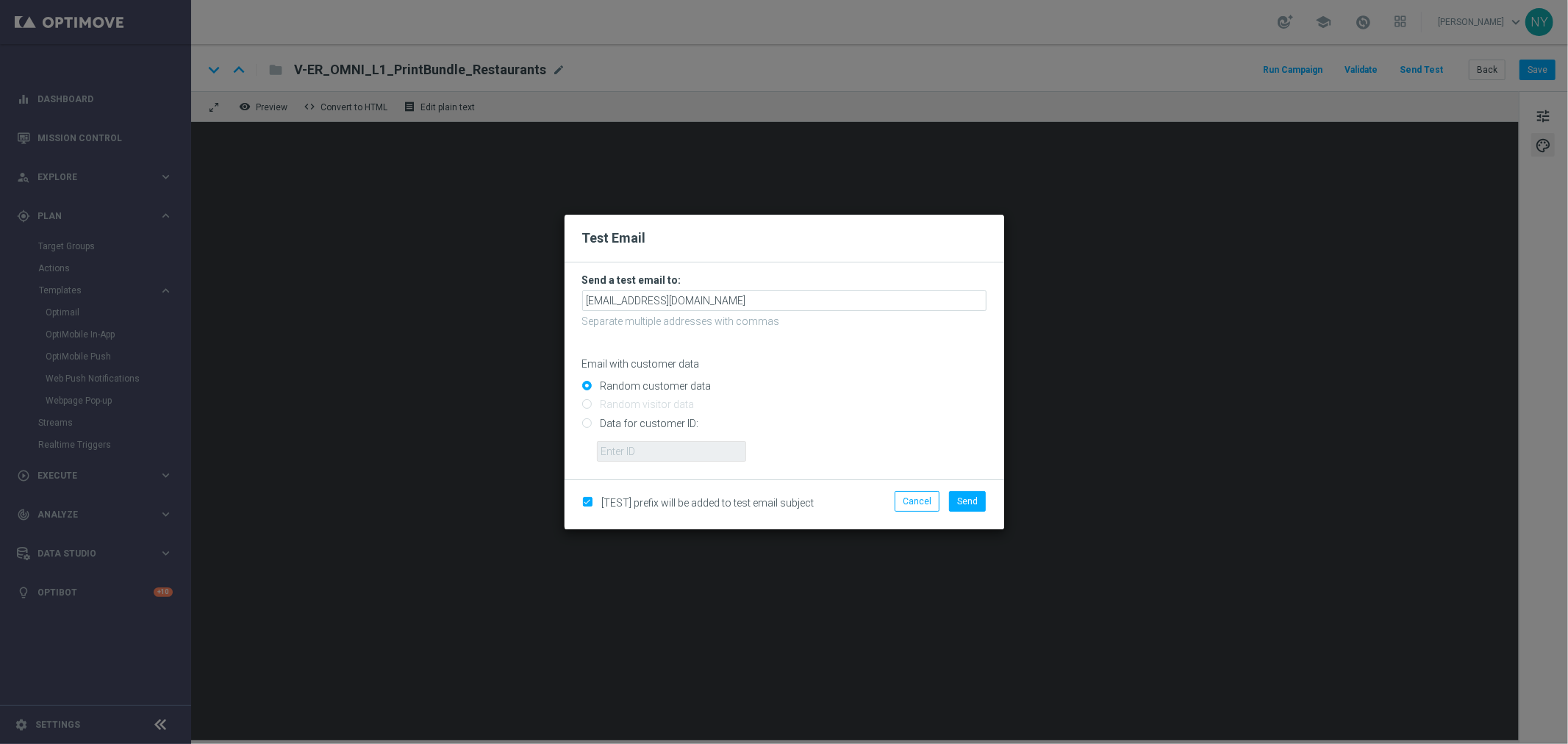
click at [586, 424] on input "Data for customer ID:" at bounding box center [785, 429] width 405 height 20
radio input "true"
click at [612, 447] on input "text" at bounding box center [671, 451] width 149 height 20
click at [615, 445] on input "text" at bounding box center [671, 451] width 149 height 20
paste input "10000006208"
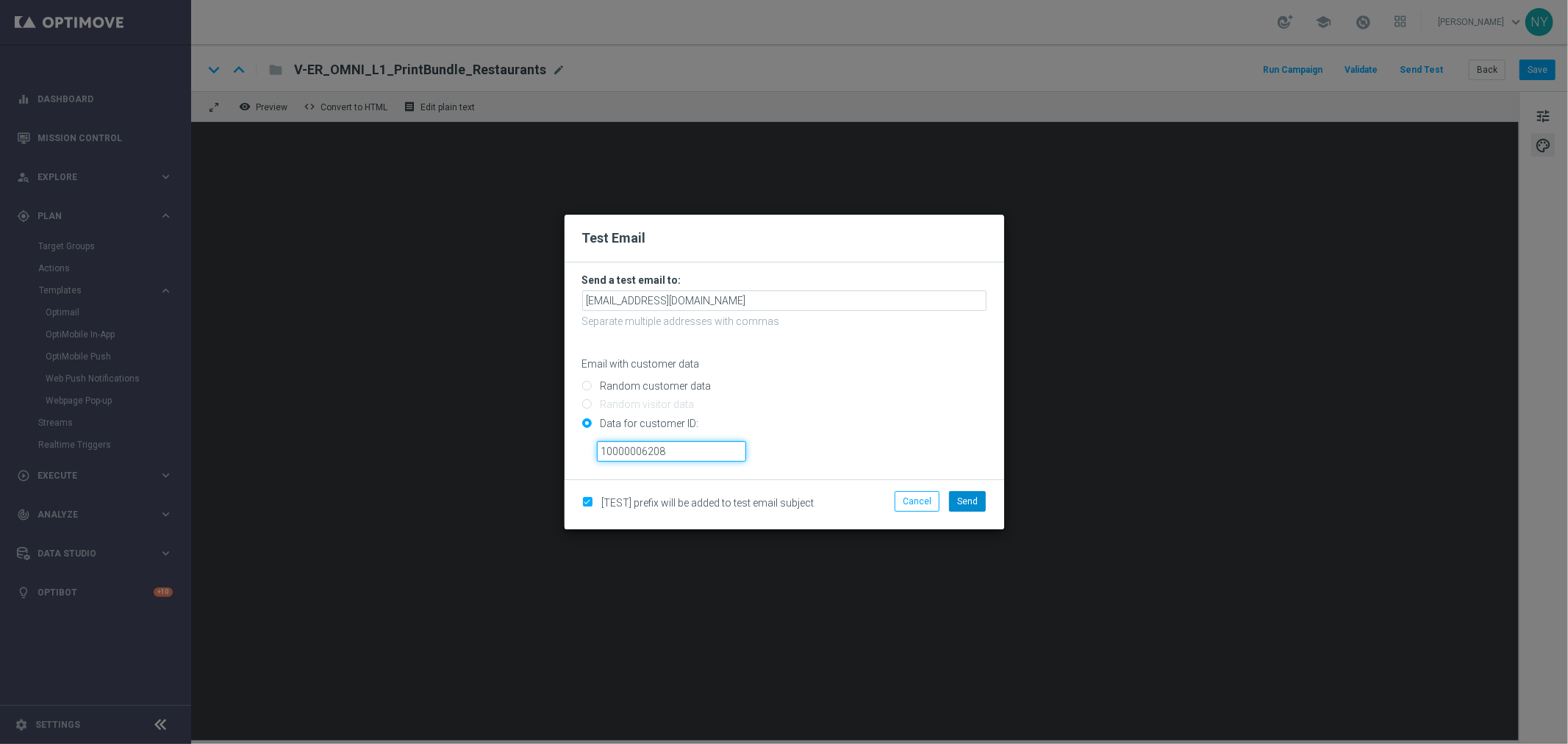
type input "10000006208"
click at [969, 498] on span "Send" at bounding box center [967, 501] width 20 height 11
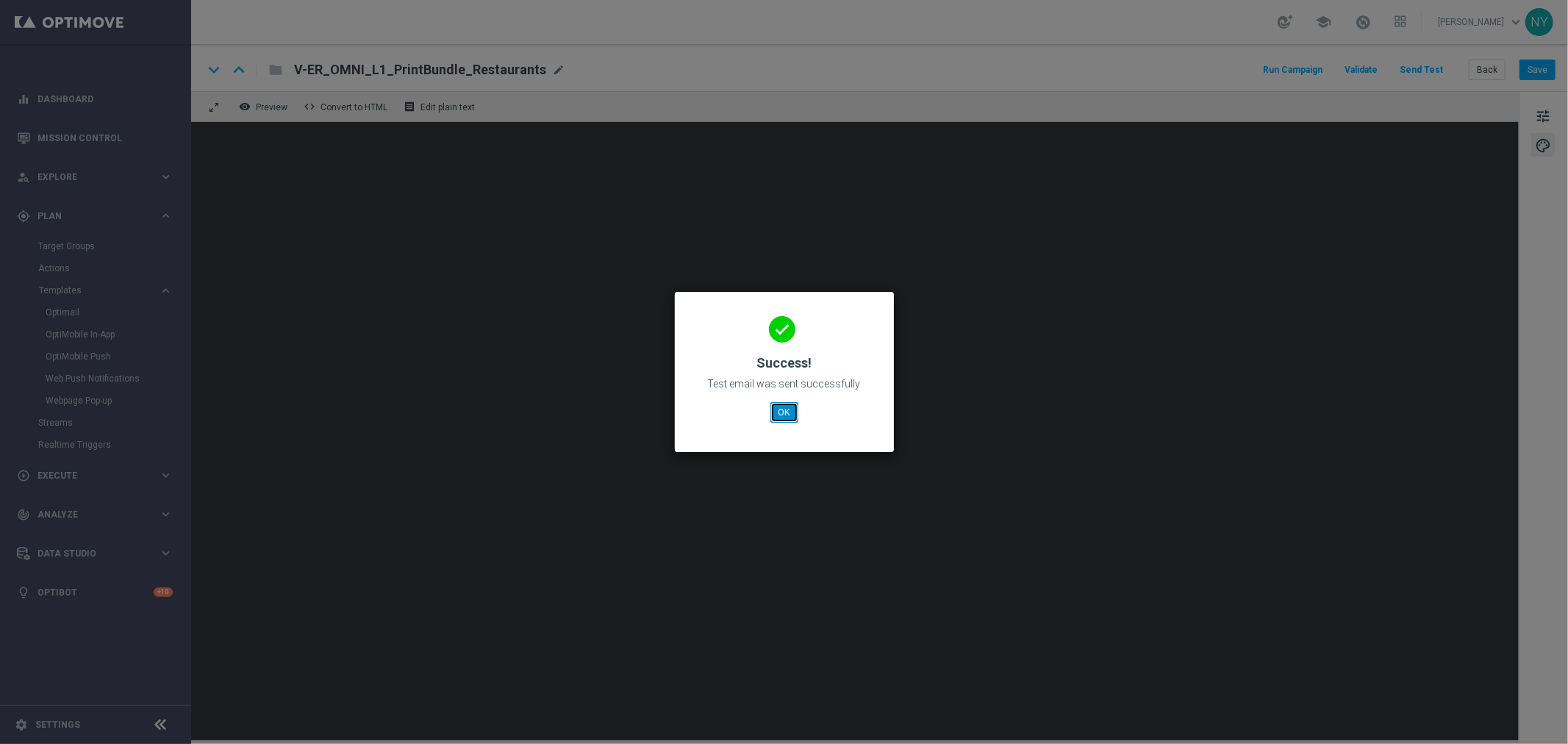
click at [783, 414] on button "OK" at bounding box center [785, 412] width 28 height 20
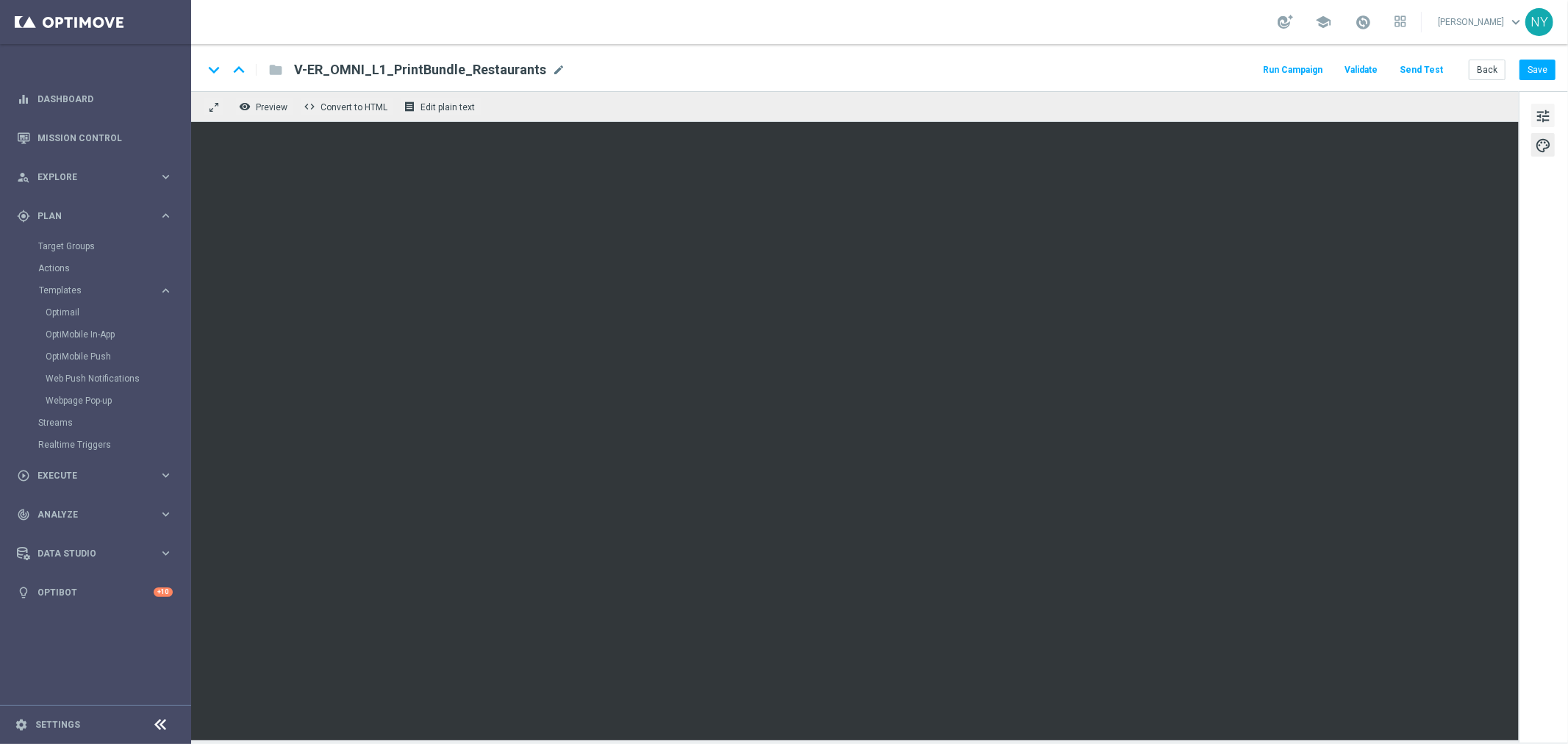
click at [1220, 114] on span "tune" at bounding box center [1544, 116] width 16 height 19
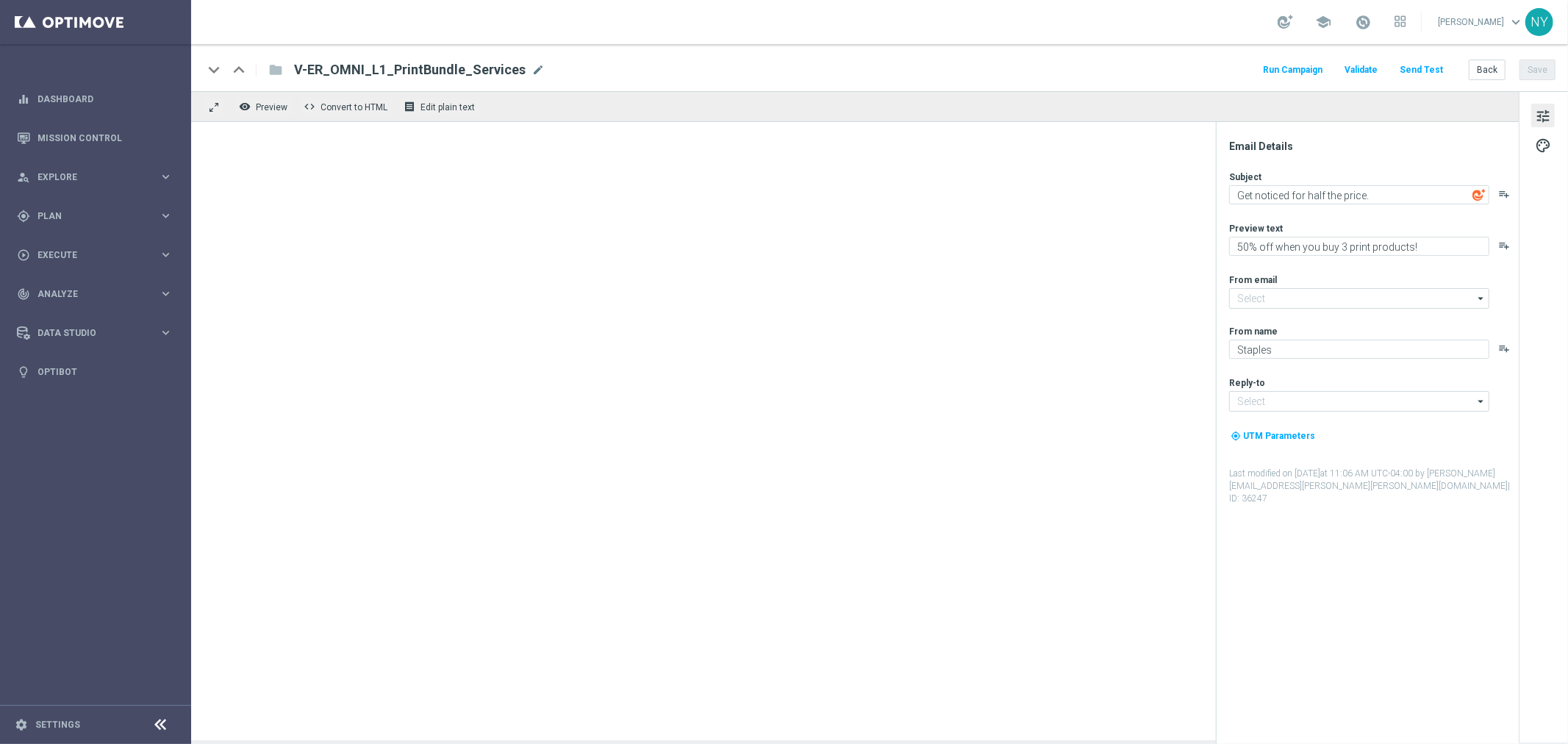
type input "[EMAIL_ADDRESS][DOMAIN_NAME]"
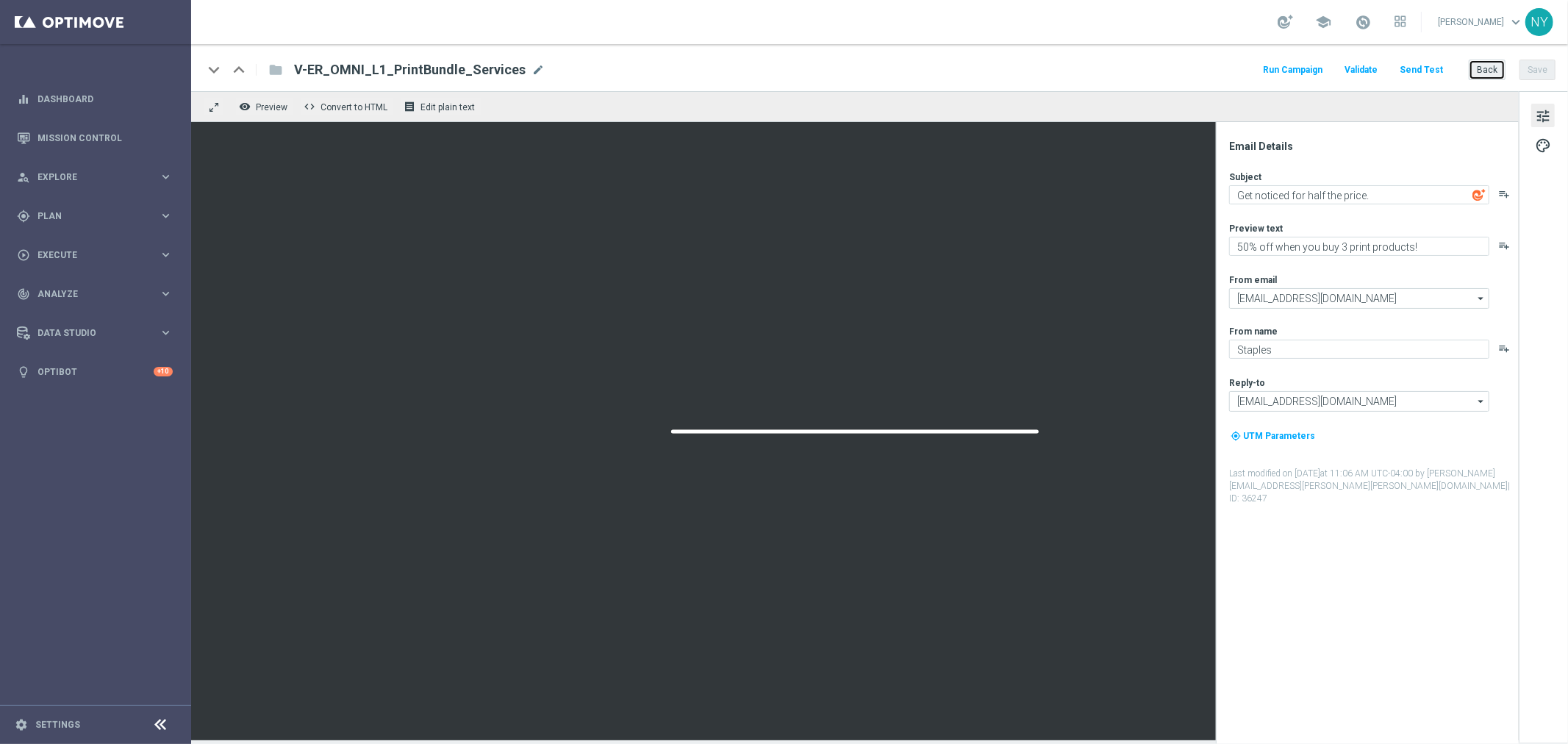
click at [1490, 68] on button "Back" at bounding box center [1487, 69] width 37 height 20
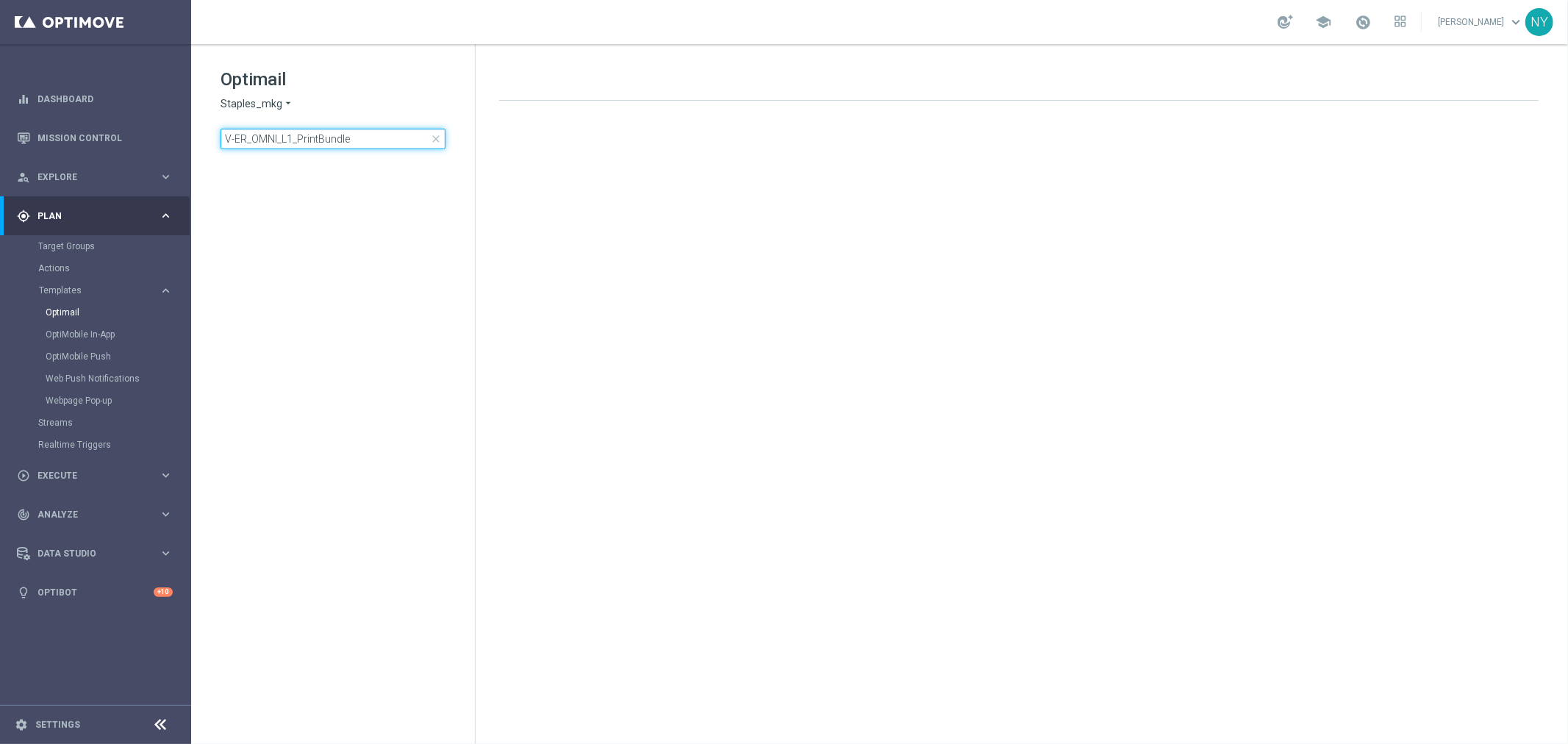
click at [364, 138] on input "V-ER_OMNI_L1_PrintBundle" at bounding box center [333, 139] width 225 height 20
type input "V-ER_OMNI_L1_PrintBundl"
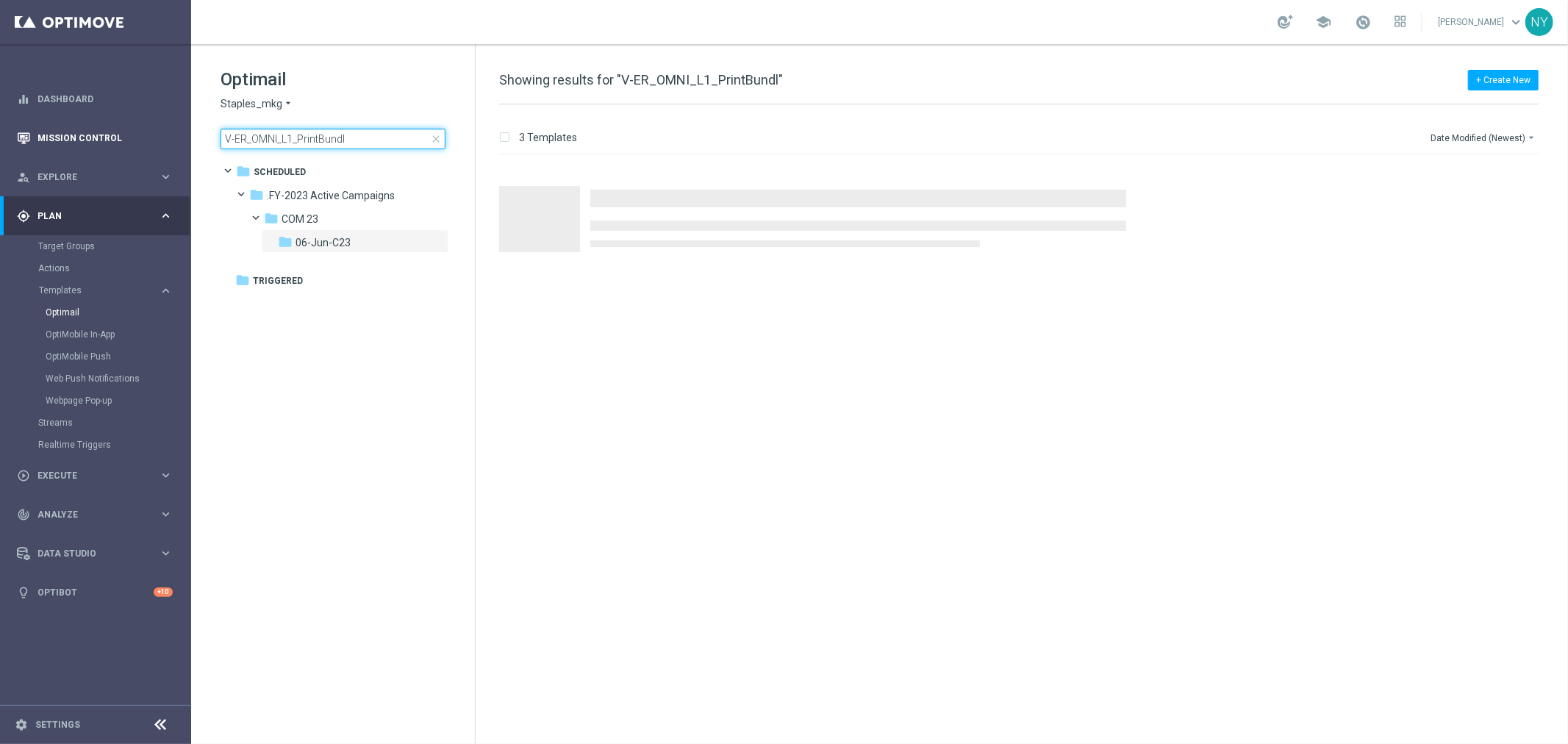
drag, startPoint x: 278, startPoint y: 140, endPoint x: 143, endPoint y: 147, distance: 135.2
click at [143, 147] on main "equalizer Dashboard Mission Control" at bounding box center [784, 372] width 1568 height 744
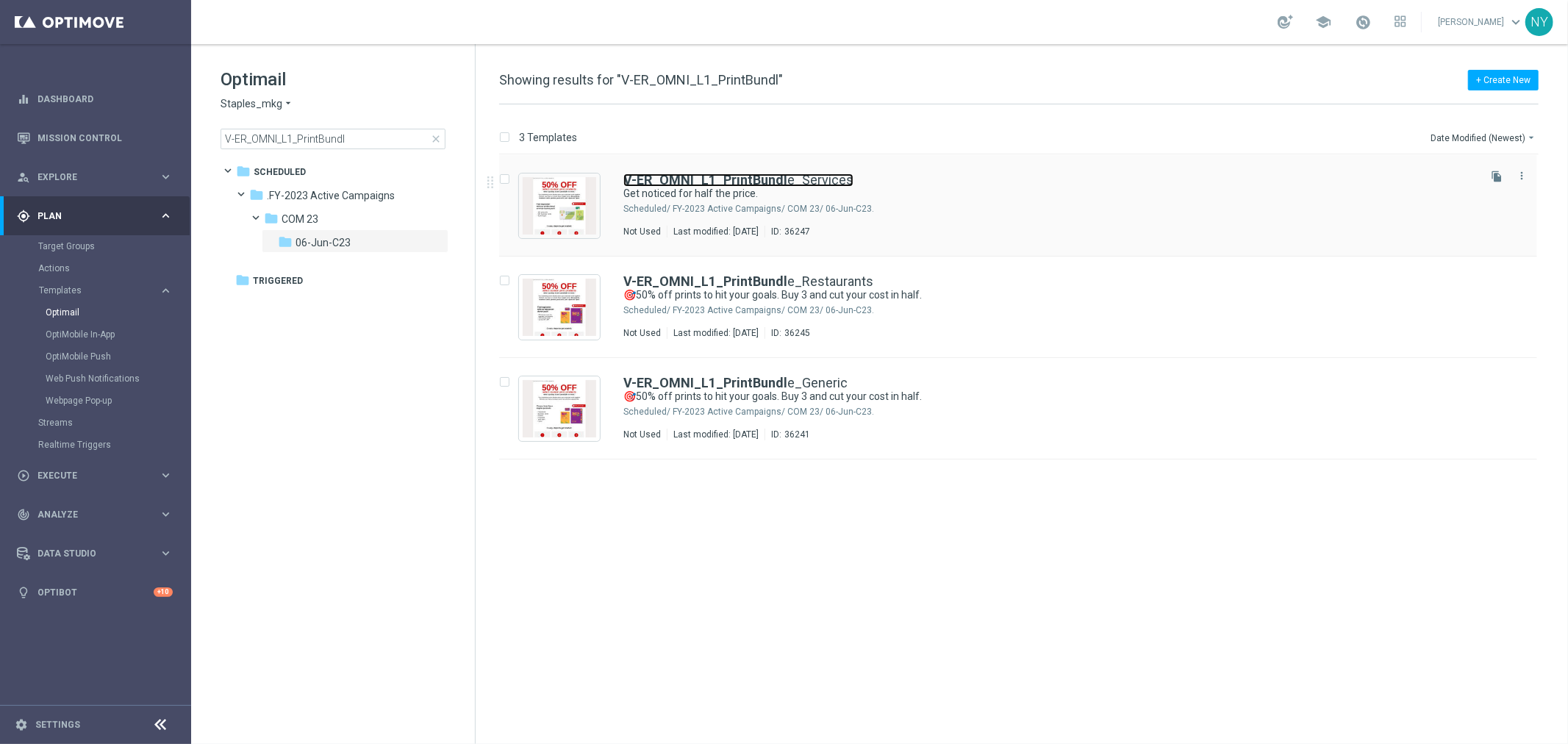
drag, startPoint x: 786, startPoint y: 179, endPoint x: 1329, endPoint y: 197, distance: 543.3
click at [786, 179] on link "V-ER_OMNI_L1_PrintBundl e_Services" at bounding box center [738, 180] width 230 height 13
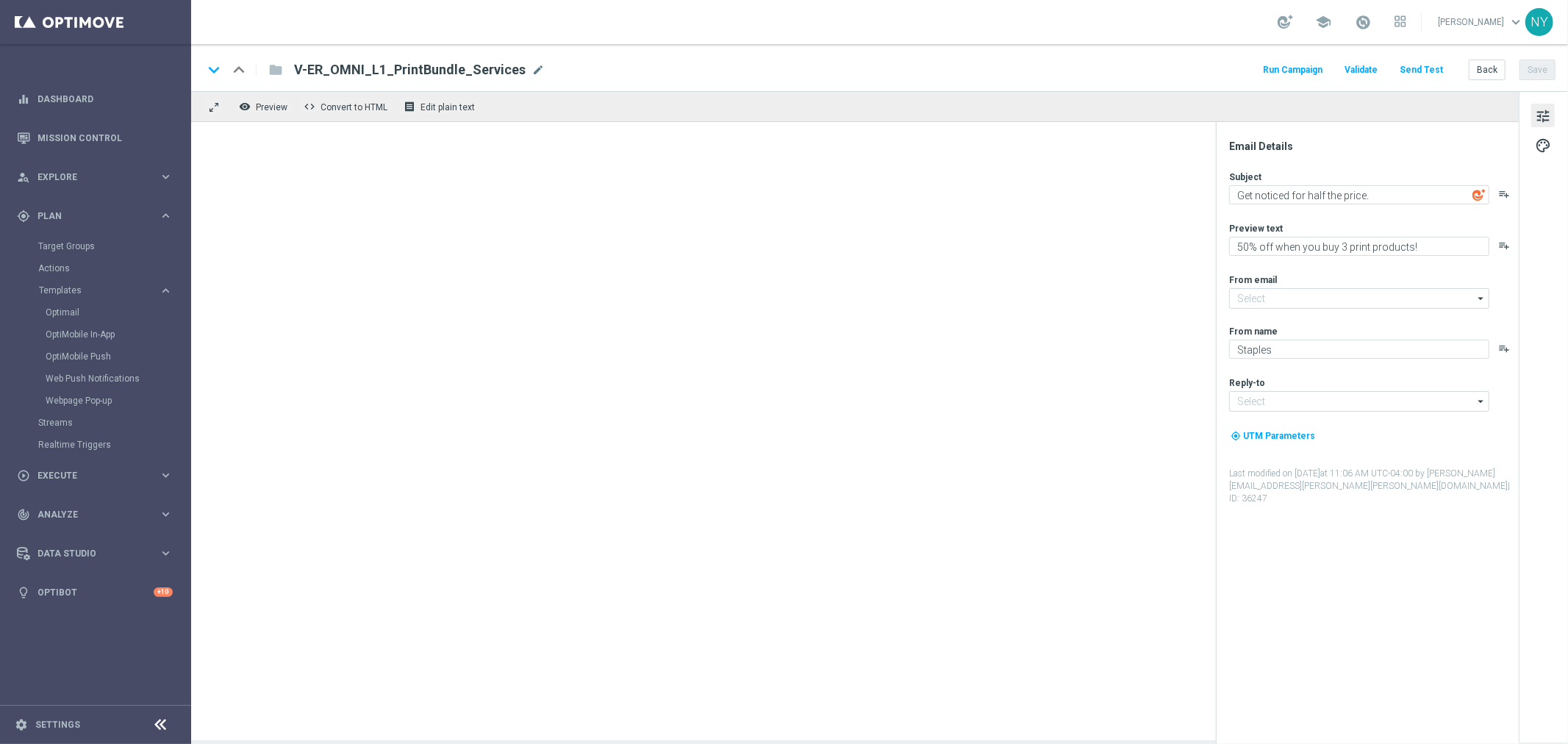
type input "[EMAIL_ADDRESS][DOMAIN_NAME]"
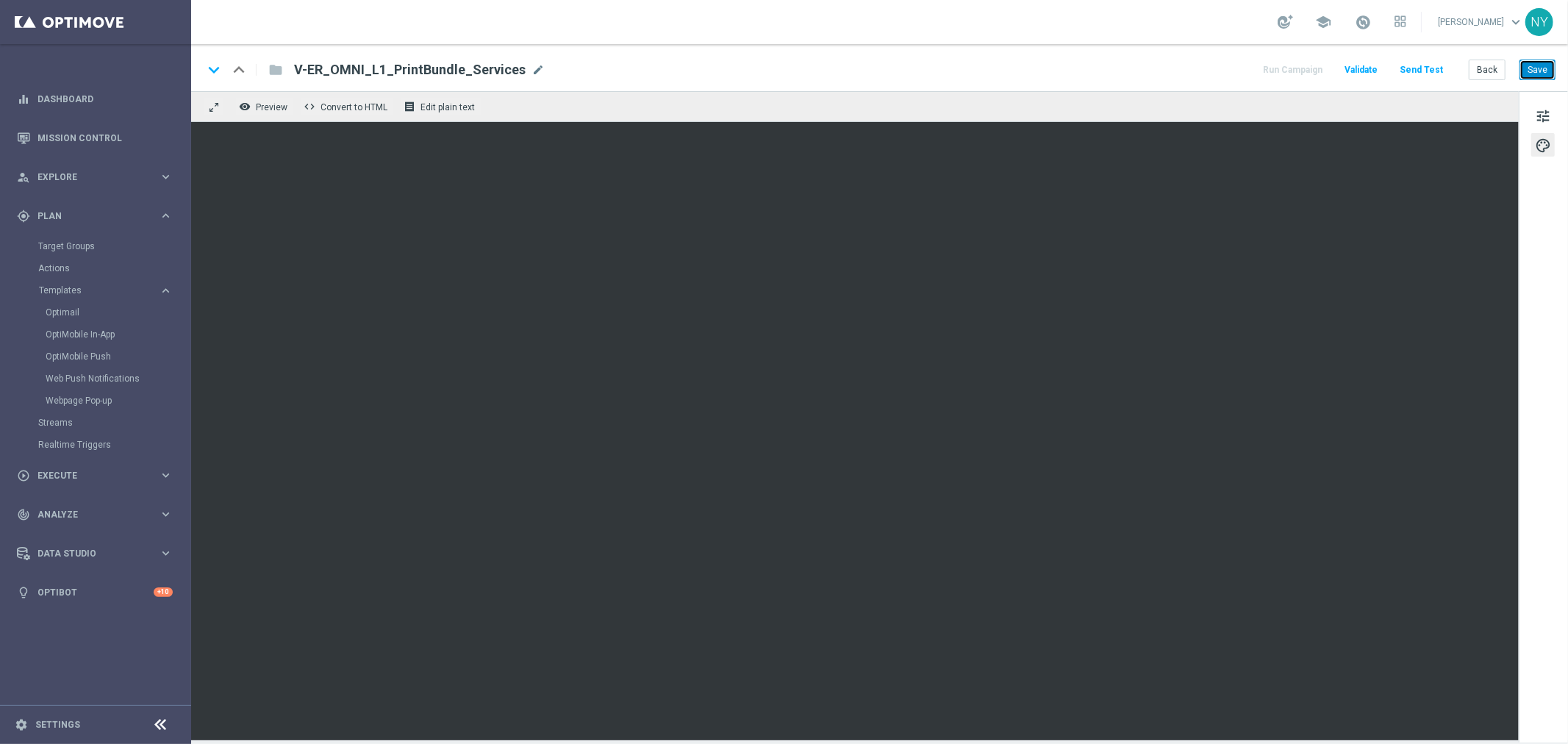
click at [1539, 66] on button "Save" at bounding box center [1538, 69] width 36 height 20
click at [1543, 68] on button "Save" at bounding box center [1538, 69] width 36 height 20
click at [1532, 68] on button "Save" at bounding box center [1538, 69] width 36 height 20
click at [1535, 71] on button "Save" at bounding box center [1538, 69] width 36 height 20
click at [1541, 113] on span "tune" at bounding box center [1544, 116] width 16 height 19
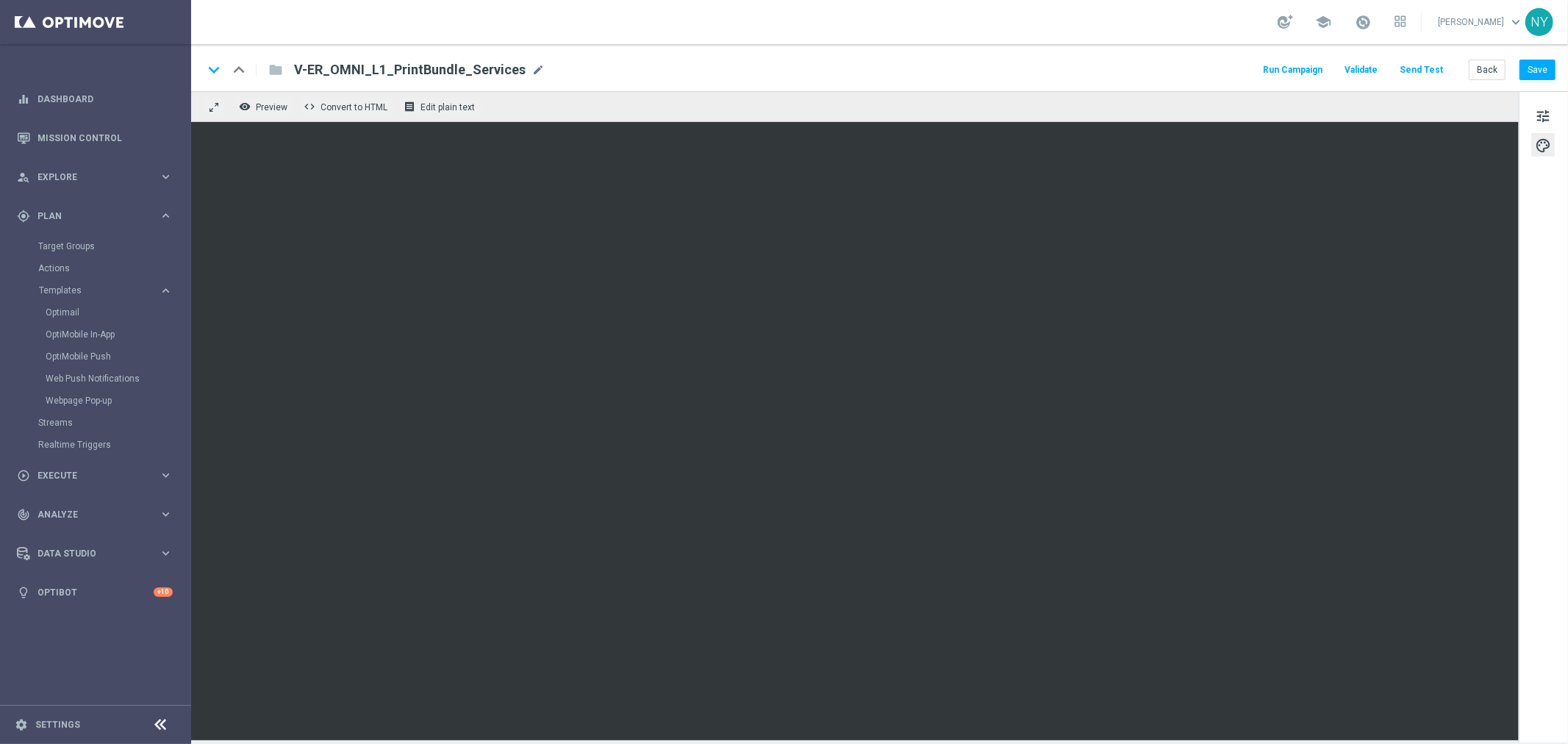
click at [1415, 67] on button "Send Test" at bounding box center [1421, 70] width 48 height 20
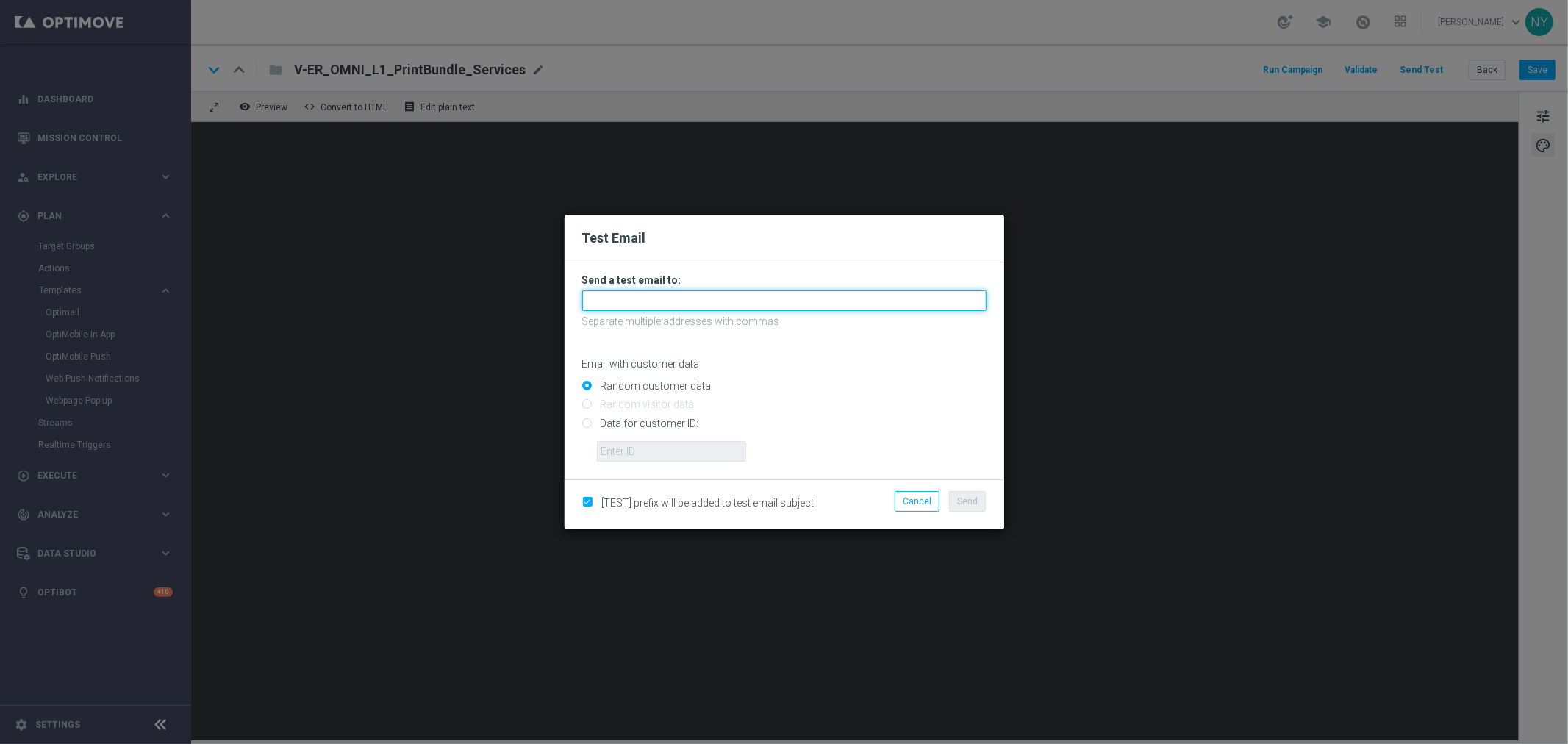
click at [630, 299] on input "text" at bounding box center [785, 300] width 405 height 20
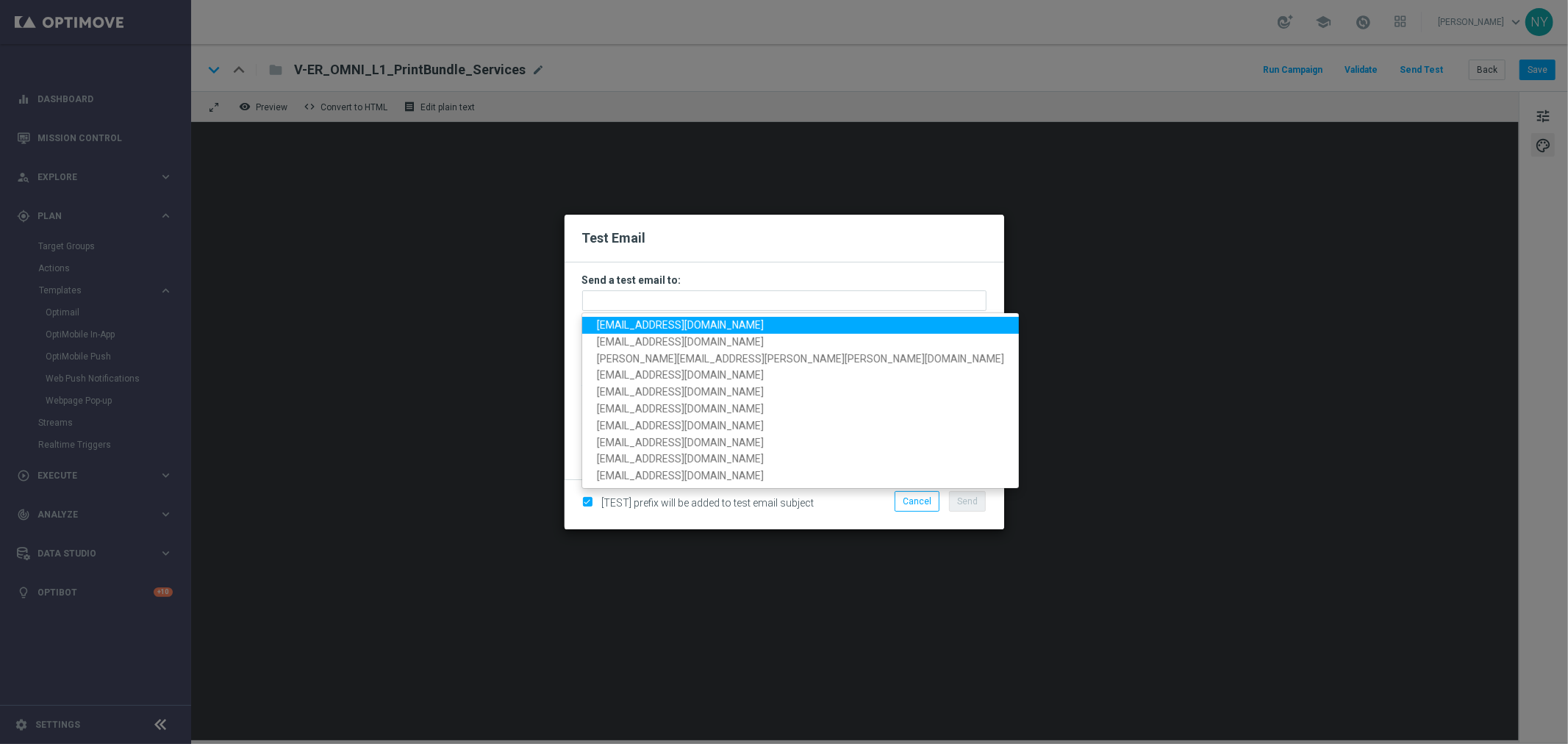
click at [632, 324] on span "[EMAIL_ADDRESS][DOMAIN_NAME]" at bounding box center [680, 325] width 167 height 11
type input "[EMAIL_ADDRESS][DOMAIN_NAME]"
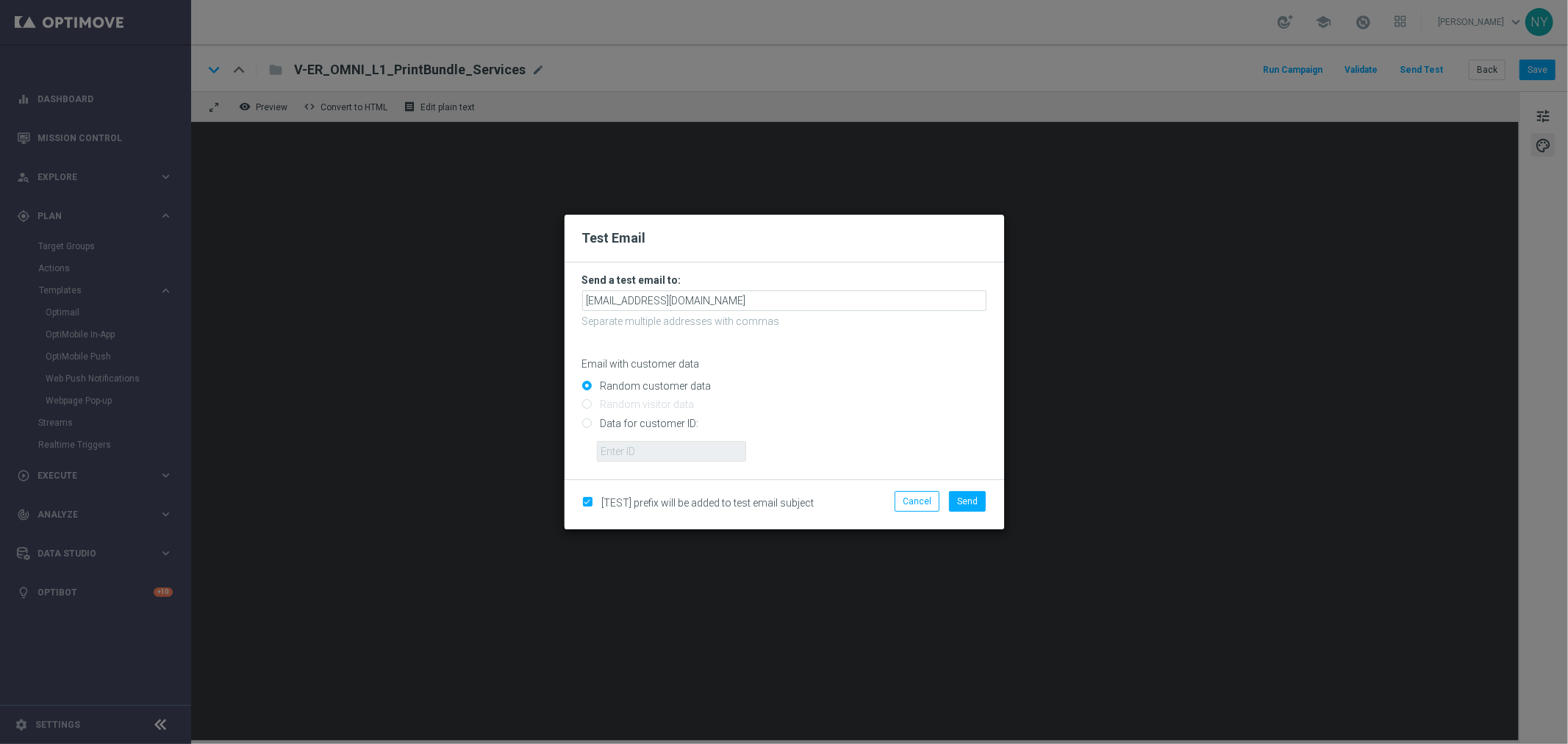
click at [585, 427] on input "Data for customer ID:" at bounding box center [785, 429] width 405 height 20
radio input "true"
click at [622, 458] on input "text" at bounding box center [671, 451] width 149 height 20
click at [645, 447] on input "text" at bounding box center [671, 451] width 149 height 20
paste input "10000006208"
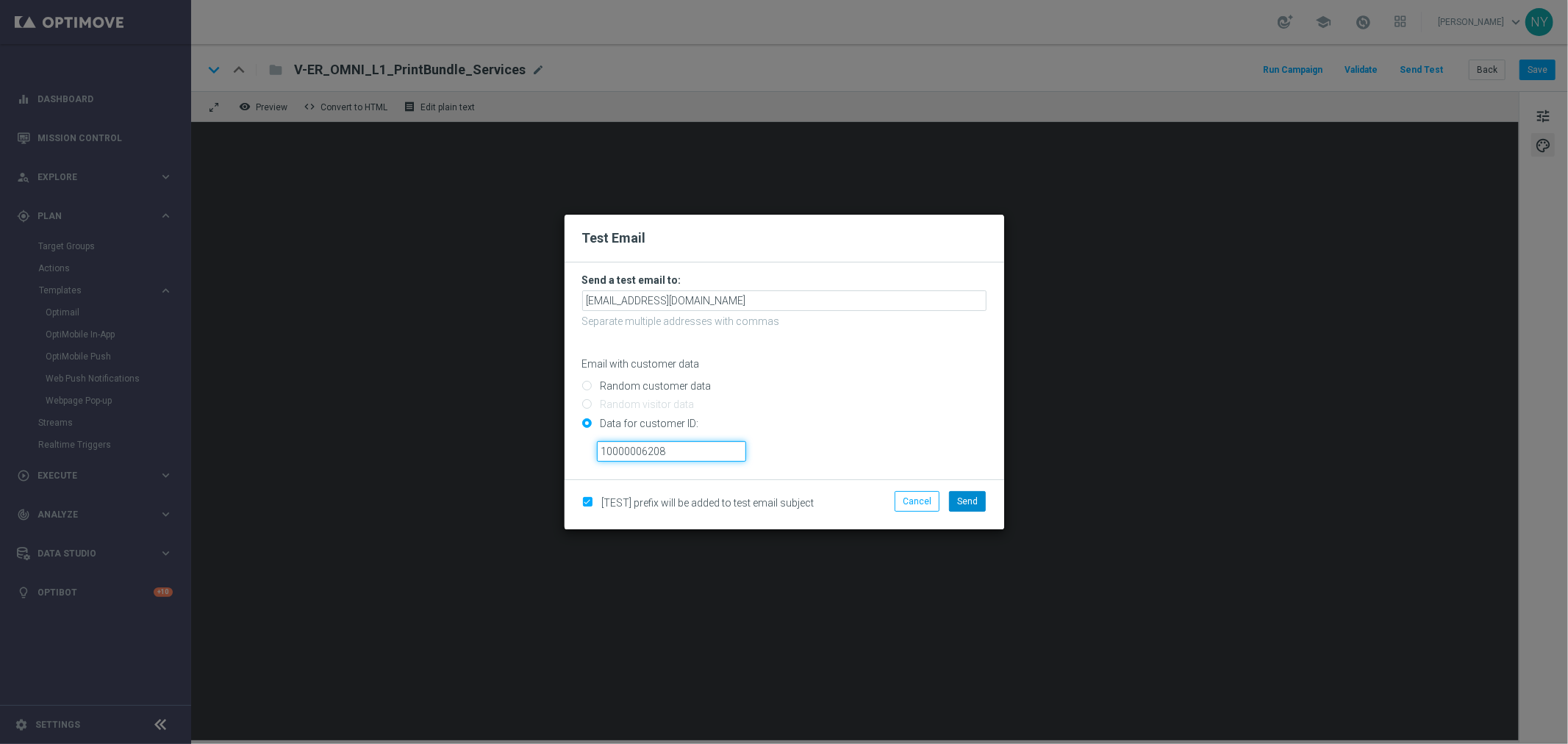
type input "10000006208"
click at [962, 503] on span "Send" at bounding box center [967, 501] width 20 height 11
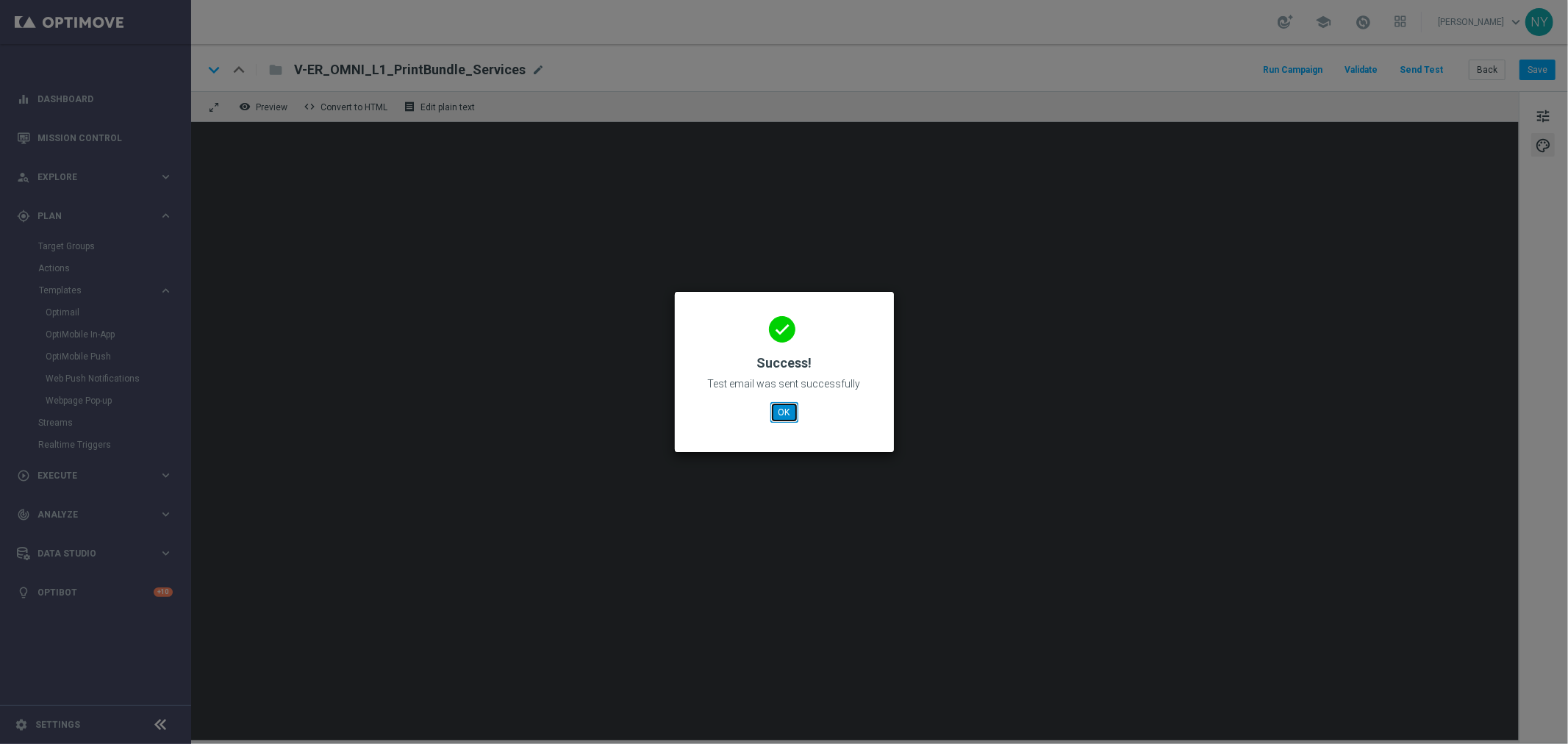
click at [790, 417] on button "OK" at bounding box center [785, 412] width 28 height 20
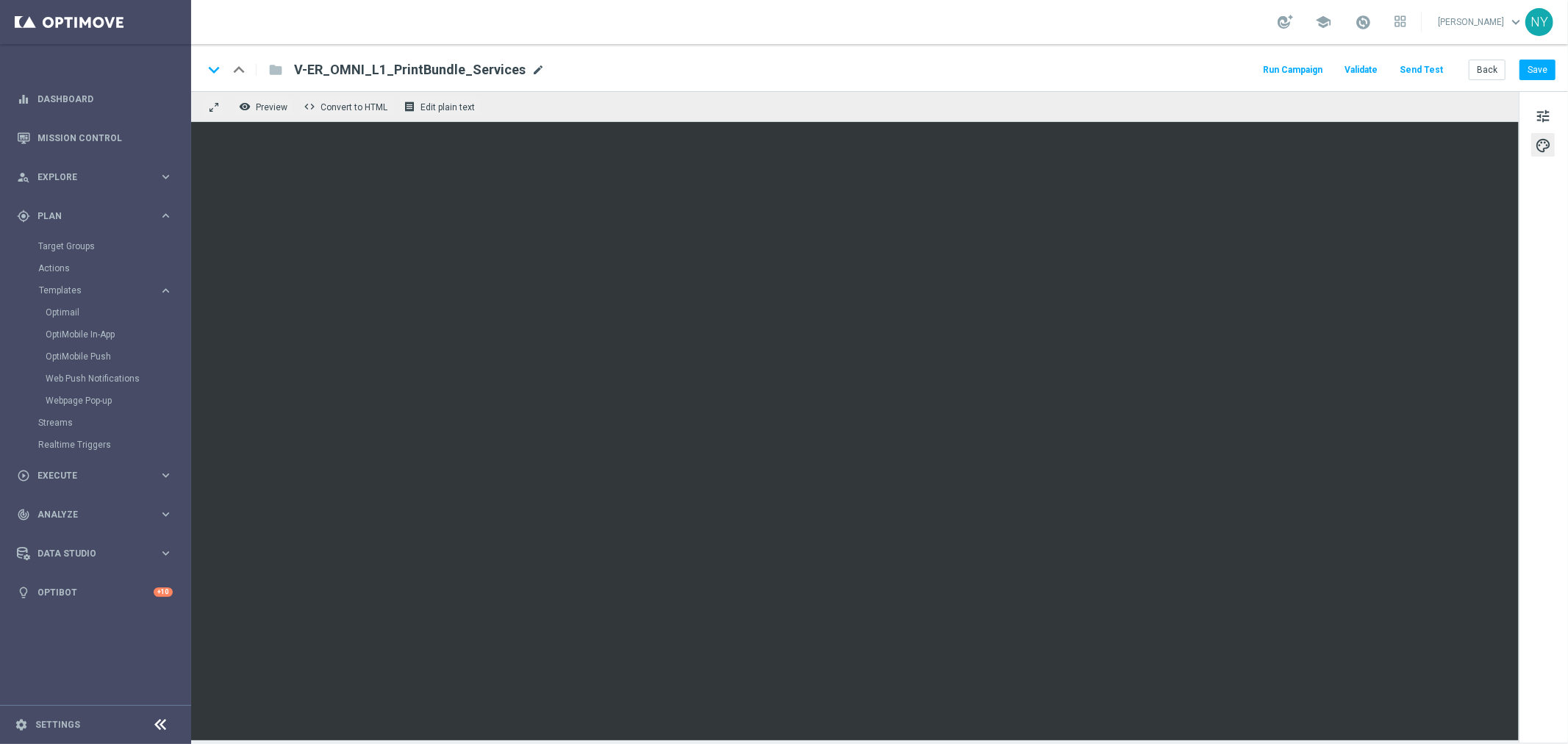
click at [532, 68] on span "mode_edit" at bounding box center [538, 70] width 13 height 13
drag, startPoint x: 527, startPoint y: 73, endPoint x: 159, endPoint y: 48, distance: 368.8
click at [165, 51] on main "equalizer Dashboard Mission Control" at bounding box center [784, 372] width 1568 height 744
click at [532, 67] on span "mode_edit" at bounding box center [538, 70] width 13 height 13
click at [431, 61] on input "V-ER_OMNI_L1_PrintBundle_Services" at bounding box center [476, 69] width 365 height 19
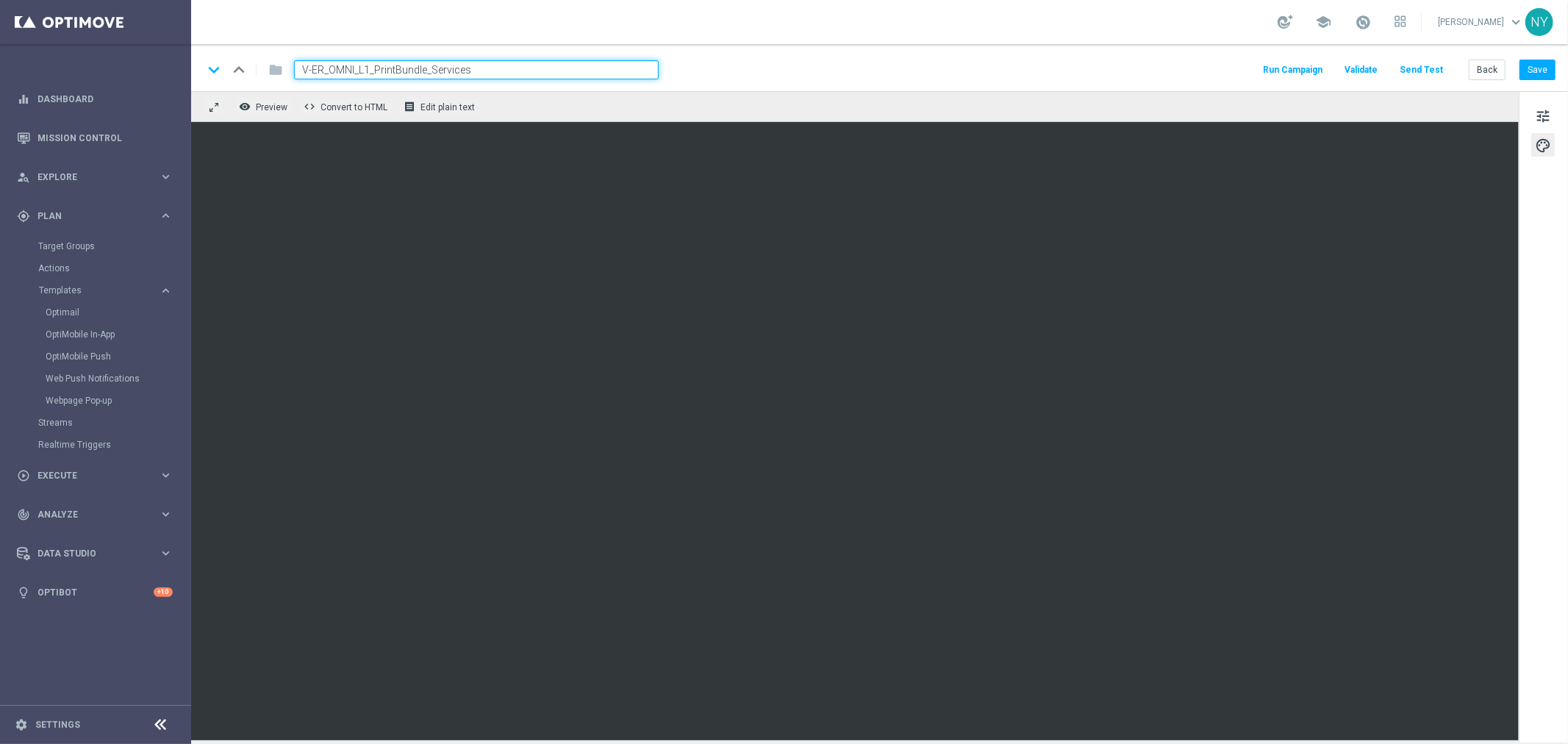
drag, startPoint x: 475, startPoint y: 71, endPoint x: 231, endPoint y: 69, distance: 244.0
click at [231, 69] on div "keyboard_arrow_down keyboard_arrow_up folder V-ER_OMNI_L1_PrintBundle_Services" at bounding box center [431, 69] width 456 height 19
click at [1539, 69] on button "Save" at bounding box center [1538, 69] width 36 height 20
click at [1421, 68] on button "Send Test" at bounding box center [1421, 70] width 48 height 20
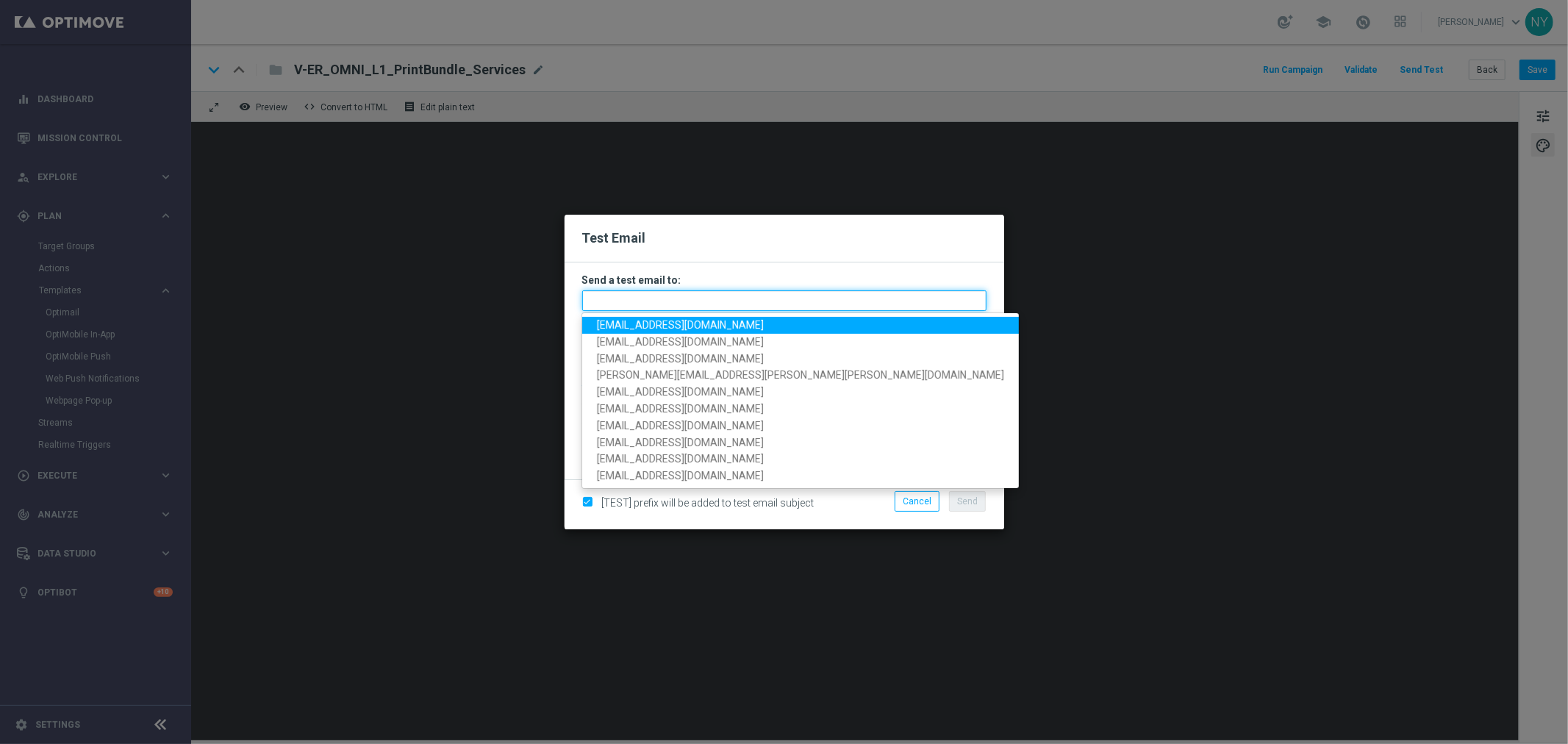
click at [613, 302] on input "text" at bounding box center [785, 300] width 405 height 20
click at [630, 296] on input "text" at bounding box center [785, 300] width 405 height 20
paste input "neilyetts3-bgfpw@litmusema"
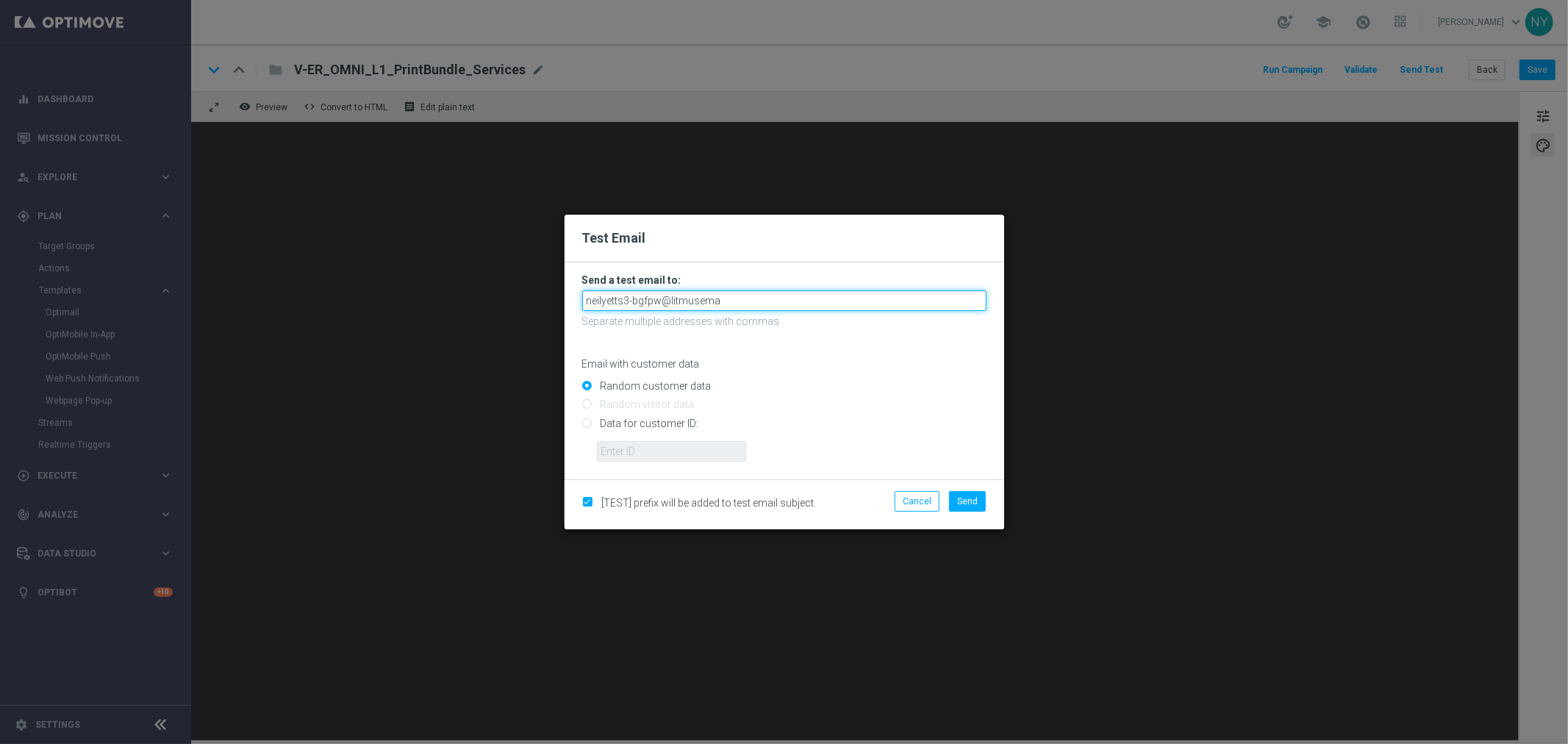
type input "neilyetts3-bgfpw@litmusema"
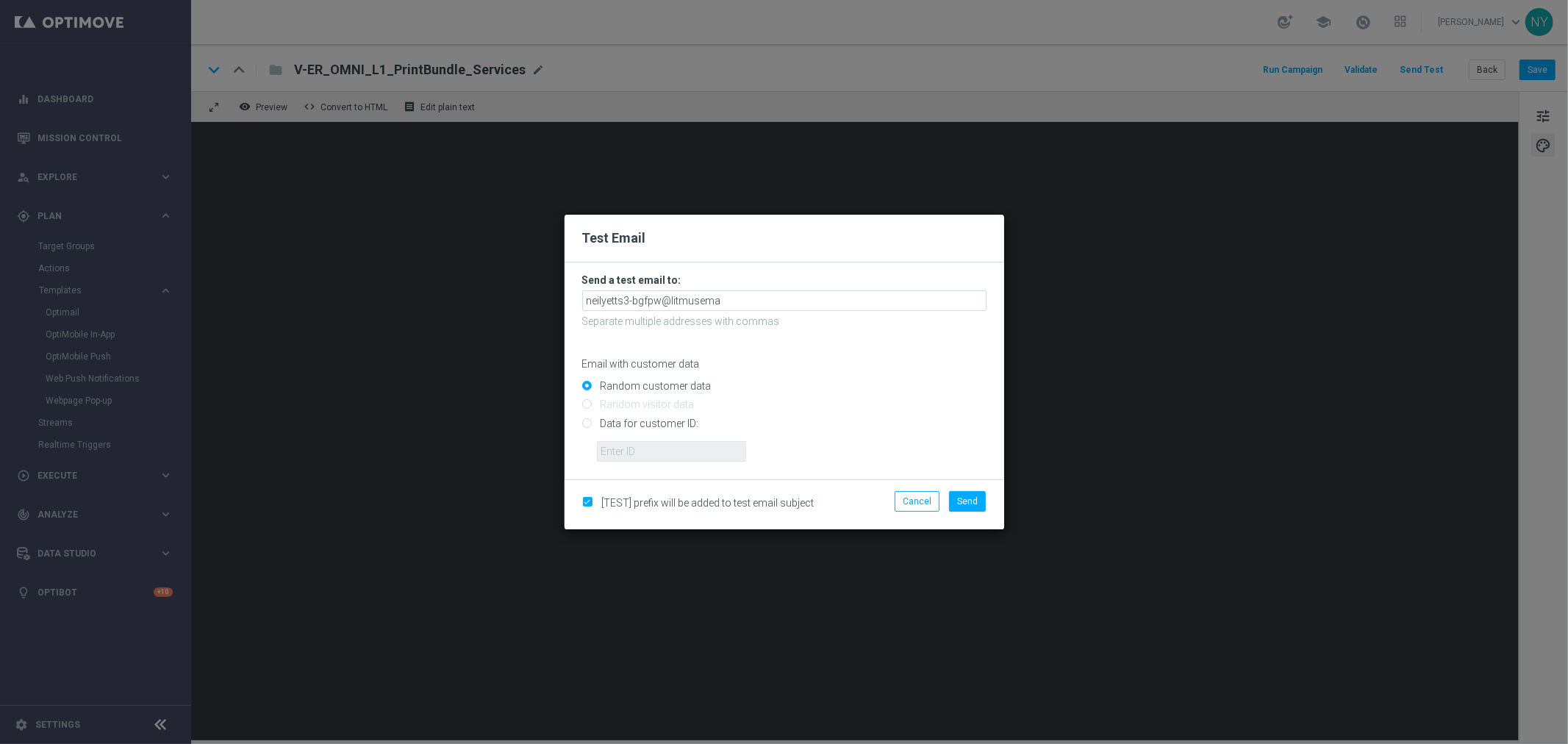
click at [855, 370] on form "Send a test email to: neilyetts3-bgfpw@litmusema Separate multiple addresses wi…" at bounding box center [785, 367] width 405 height 188
click at [587, 423] on input "Data for customer ID:" at bounding box center [785, 429] width 405 height 20
radio input "true"
click at [630, 452] on input "text" at bounding box center [671, 451] width 149 height 20
click at [622, 454] on input "text" at bounding box center [671, 451] width 149 height 20
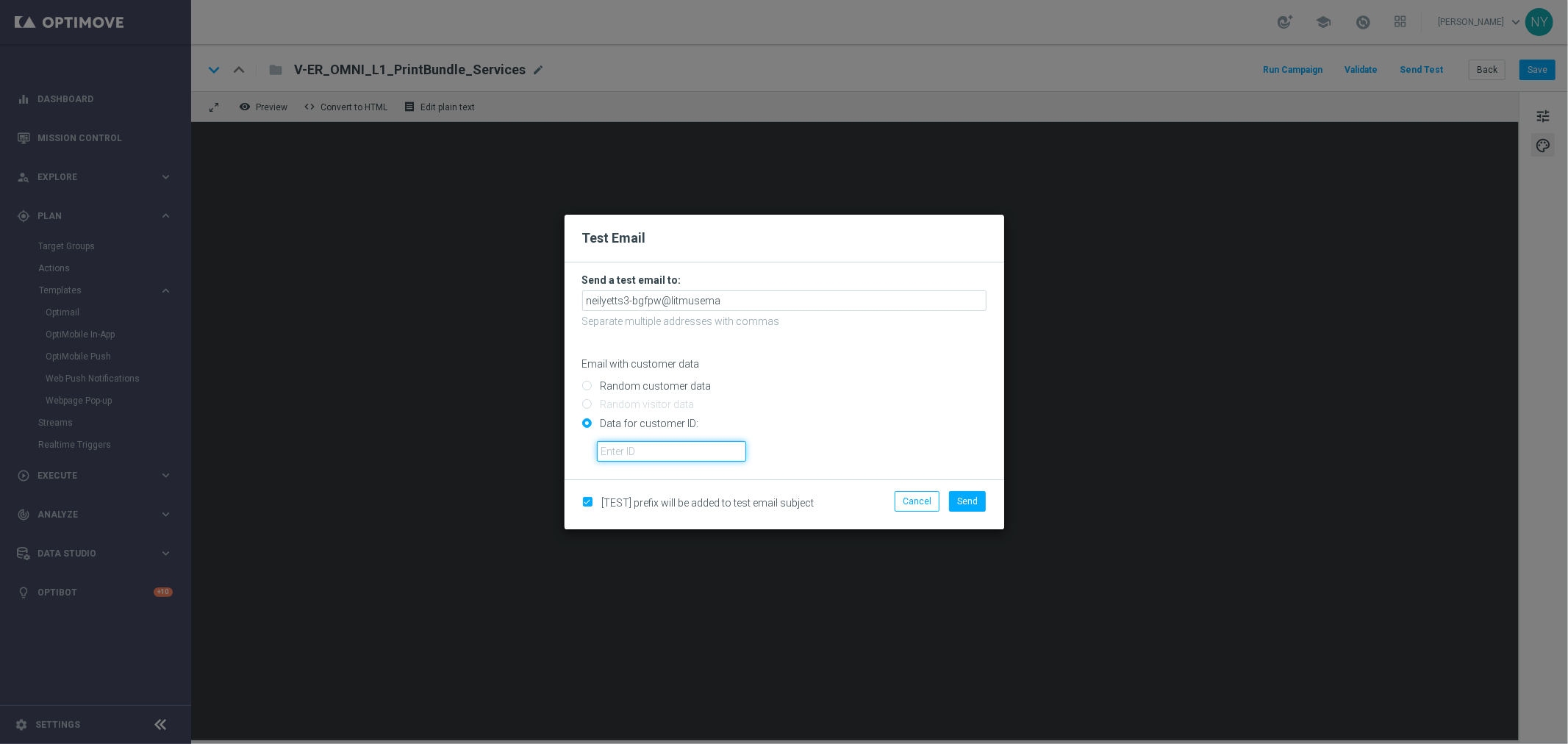
paste input "10000006208"
type input "10000006208"
click at [968, 497] on span "Send" at bounding box center [967, 501] width 20 height 11
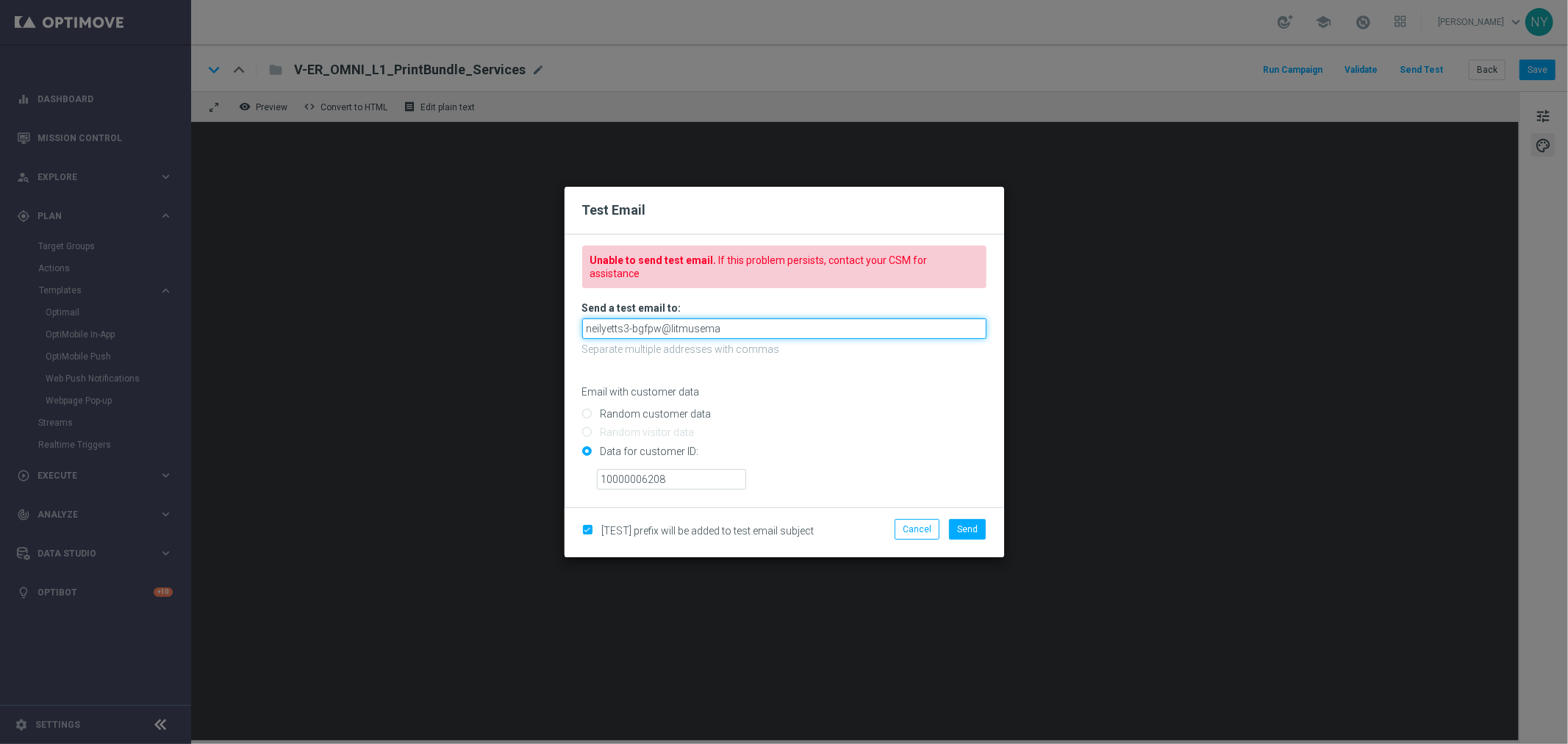
click at [742, 326] on input "neilyetts3-bgfpw@litmusema" at bounding box center [785, 328] width 405 height 20
drag, startPoint x: 729, startPoint y: 315, endPoint x: 342, endPoint y: 277, distance: 388.9
click at [342, 277] on modal-container "Test Email Unable to send test email. If this problem persists, contact your CS…" at bounding box center [784, 372] width 1568 height 744
paste input "ni@litmusemail.com"
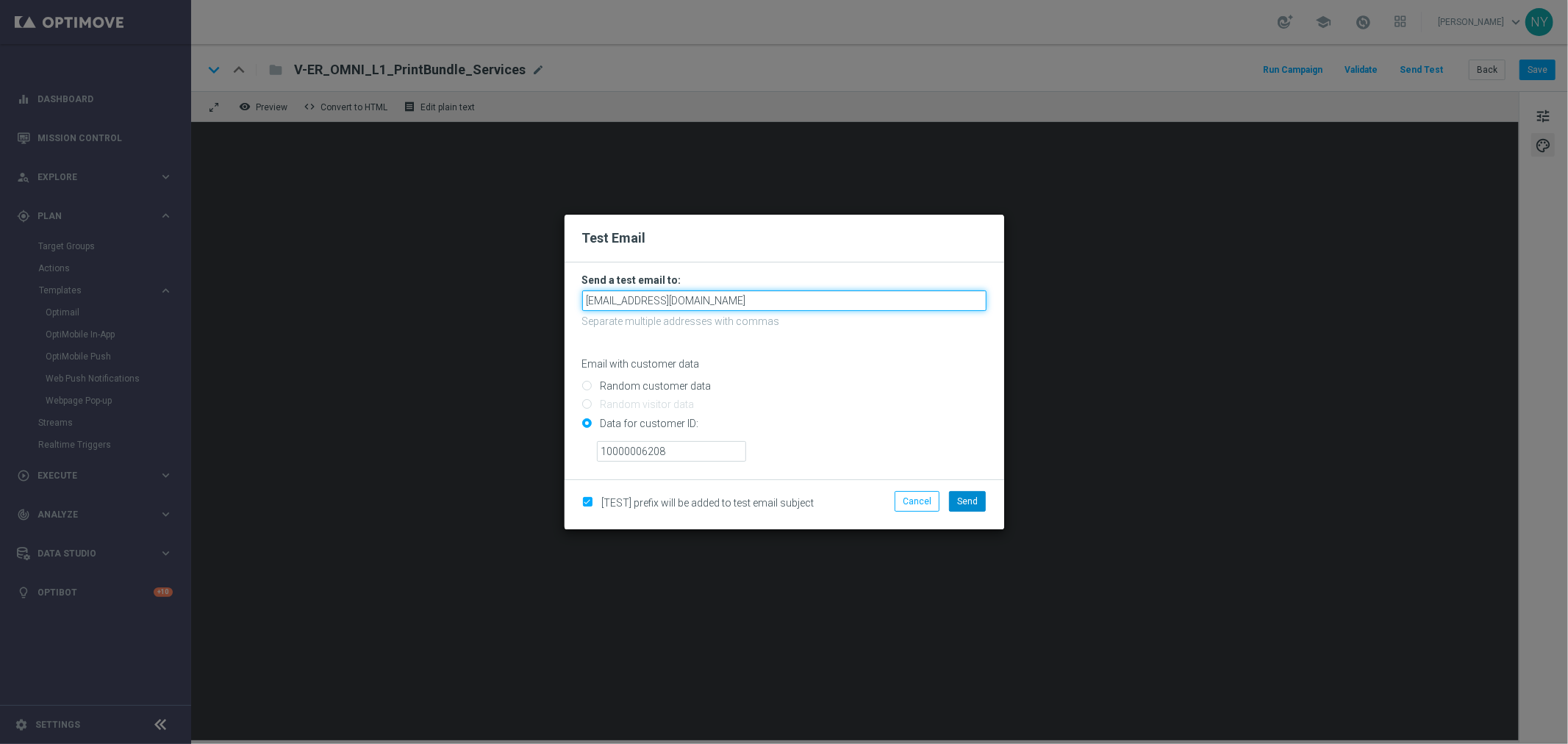
type input "neilyetts3-bgfni@litmusemail.com"
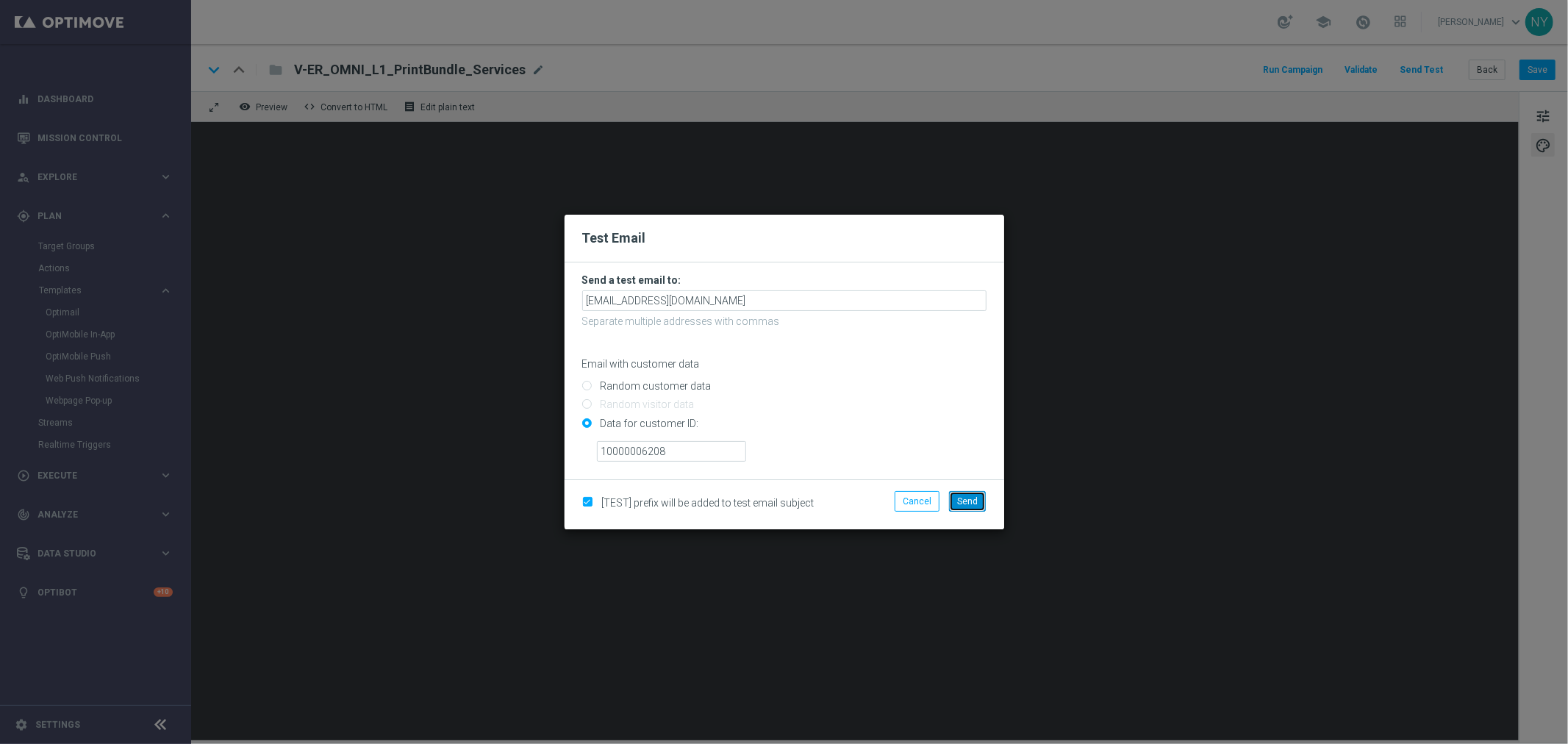
click at [972, 501] on span "Send" at bounding box center [967, 501] width 20 height 11
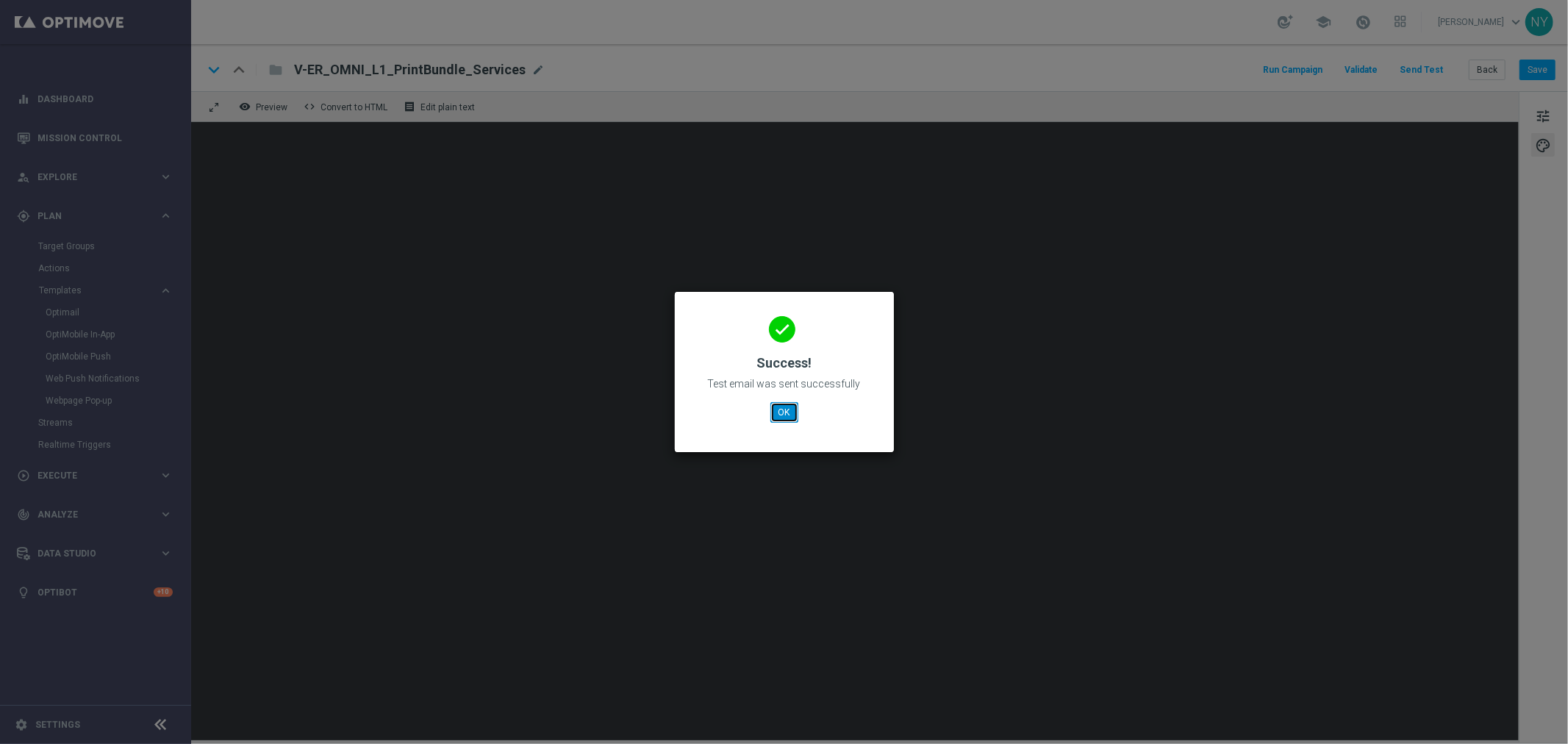
click at [795, 406] on button "OK" at bounding box center [785, 412] width 28 height 20
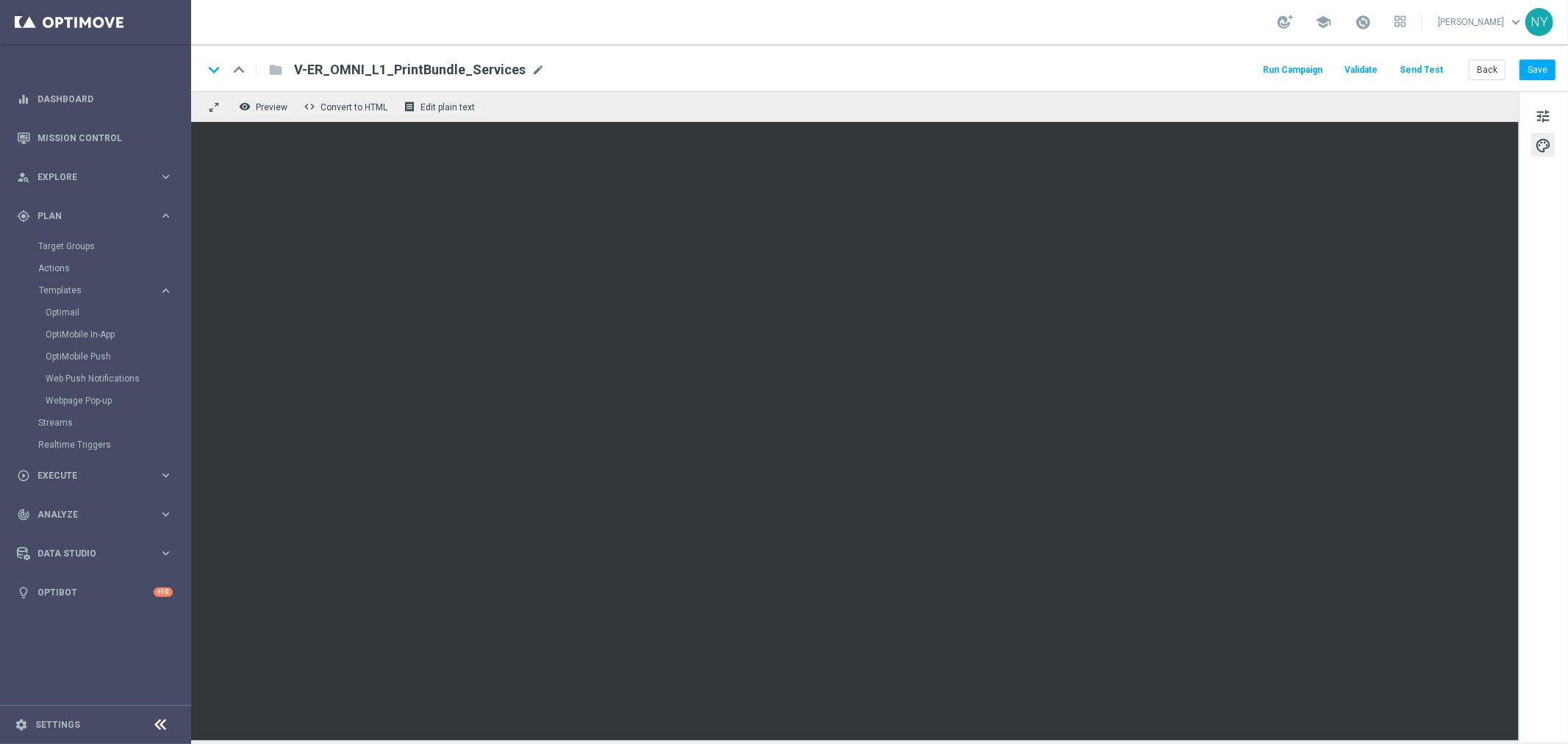
click at [1422, 67] on button "Send Test" at bounding box center [1421, 70] width 48 height 20
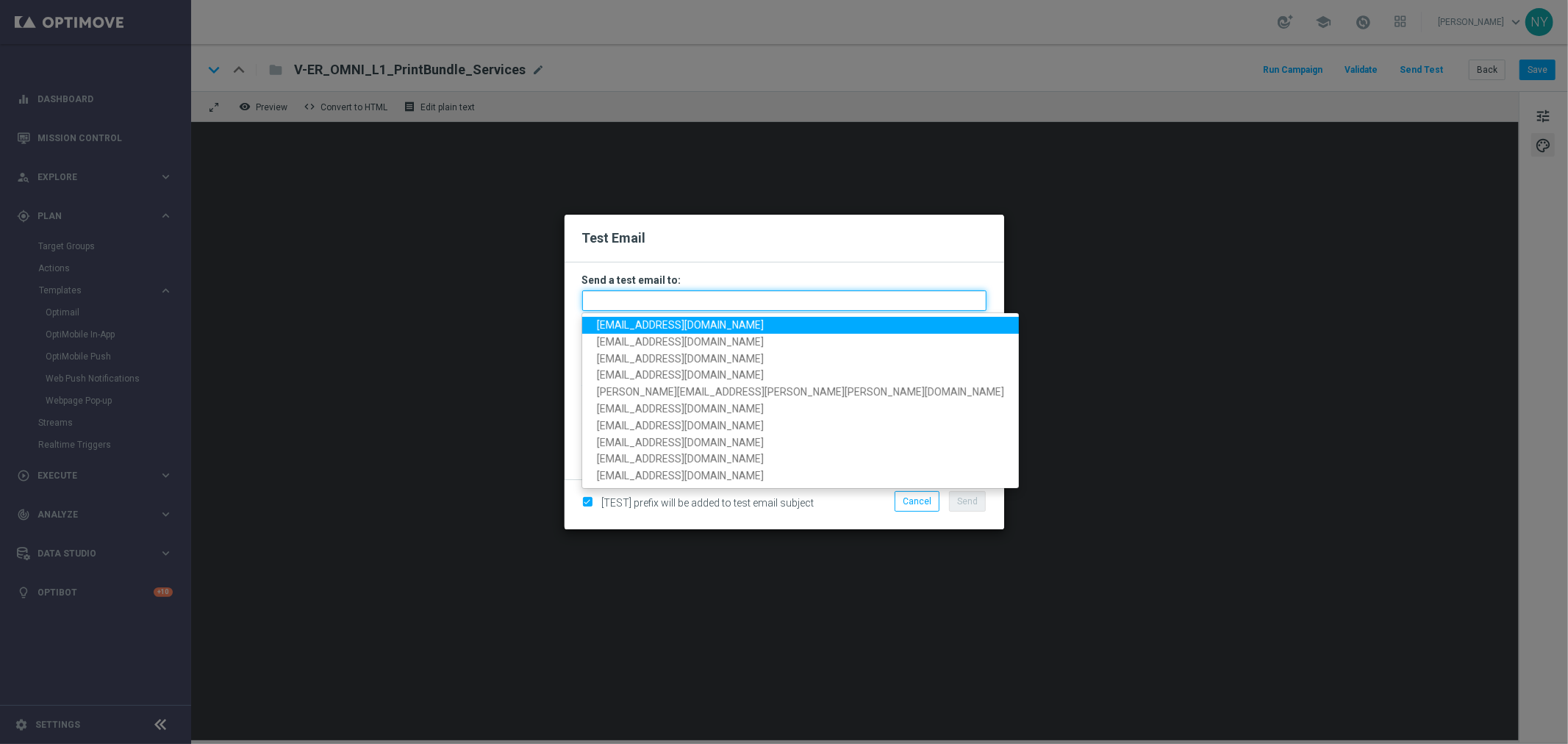
click at [607, 305] on input "text" at bounding box center [785, 300] width 405 height 20
click at [629, 297] on input "text" at bounding box center [785, 300] width 405 height 20
paste input "neilyetts3-bgfni@litmusemail.com"
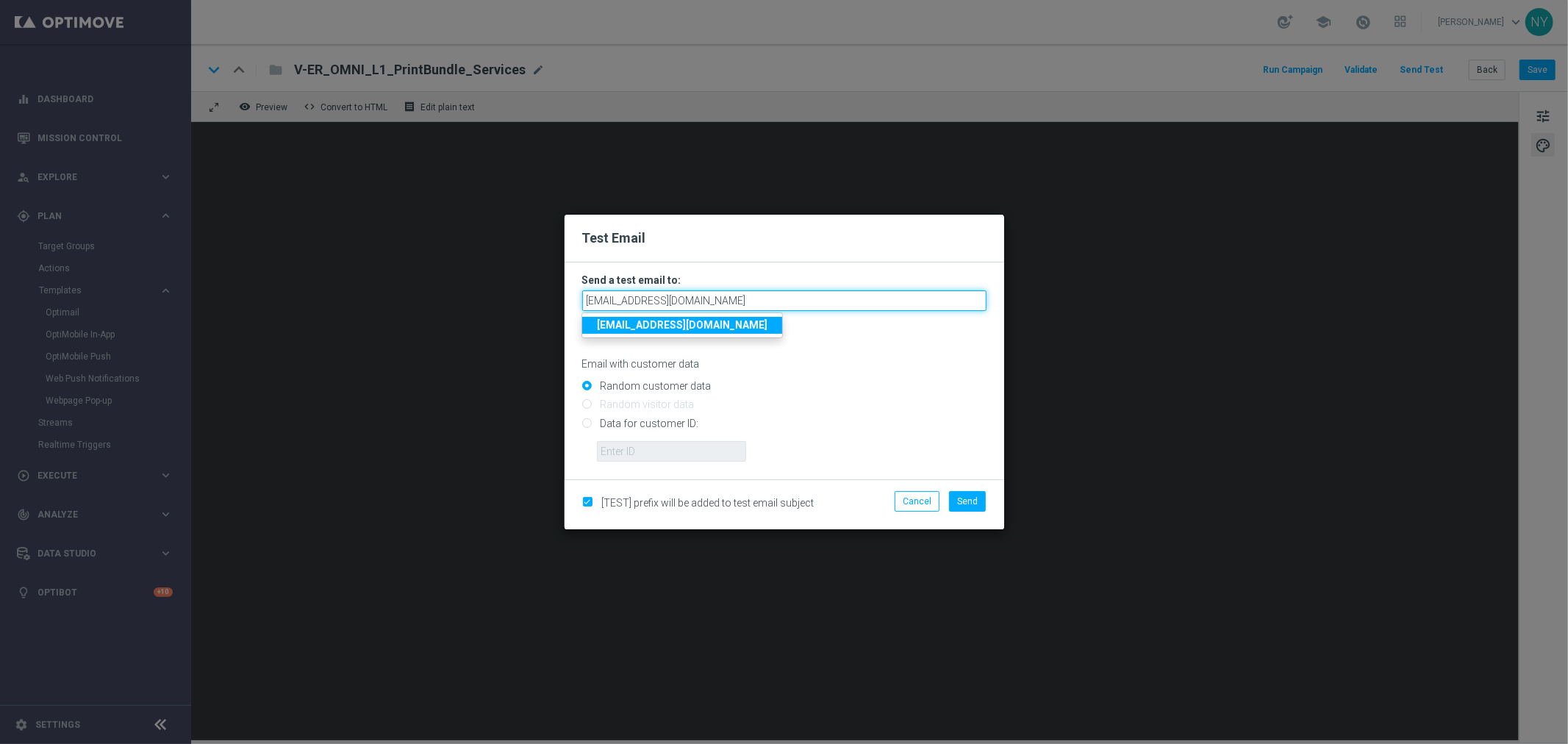
type input "neilyetts3-bgfni@litmusemail.com"
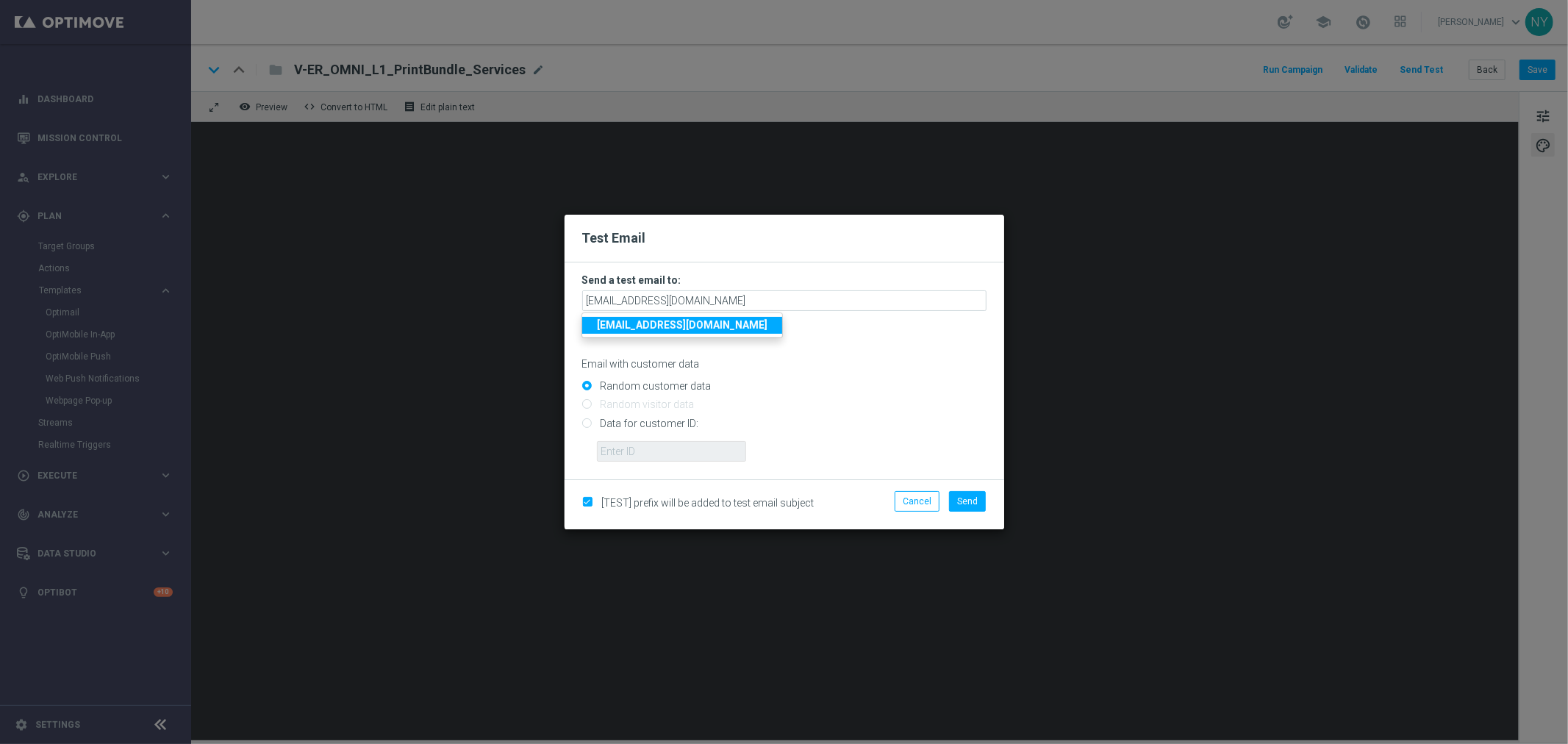
click at [870, 386] on input "Random customer data" at bounding box center [785, 392] width 405 height 20
click at [587, 424] on input "Data for customer ID:" at bounding box center [785, 429] width 405 height 20
radio input "true"
click at [634, 451] on input "text" at bounding box center [671, 451] width 149 height 20
paste input "10000006208"
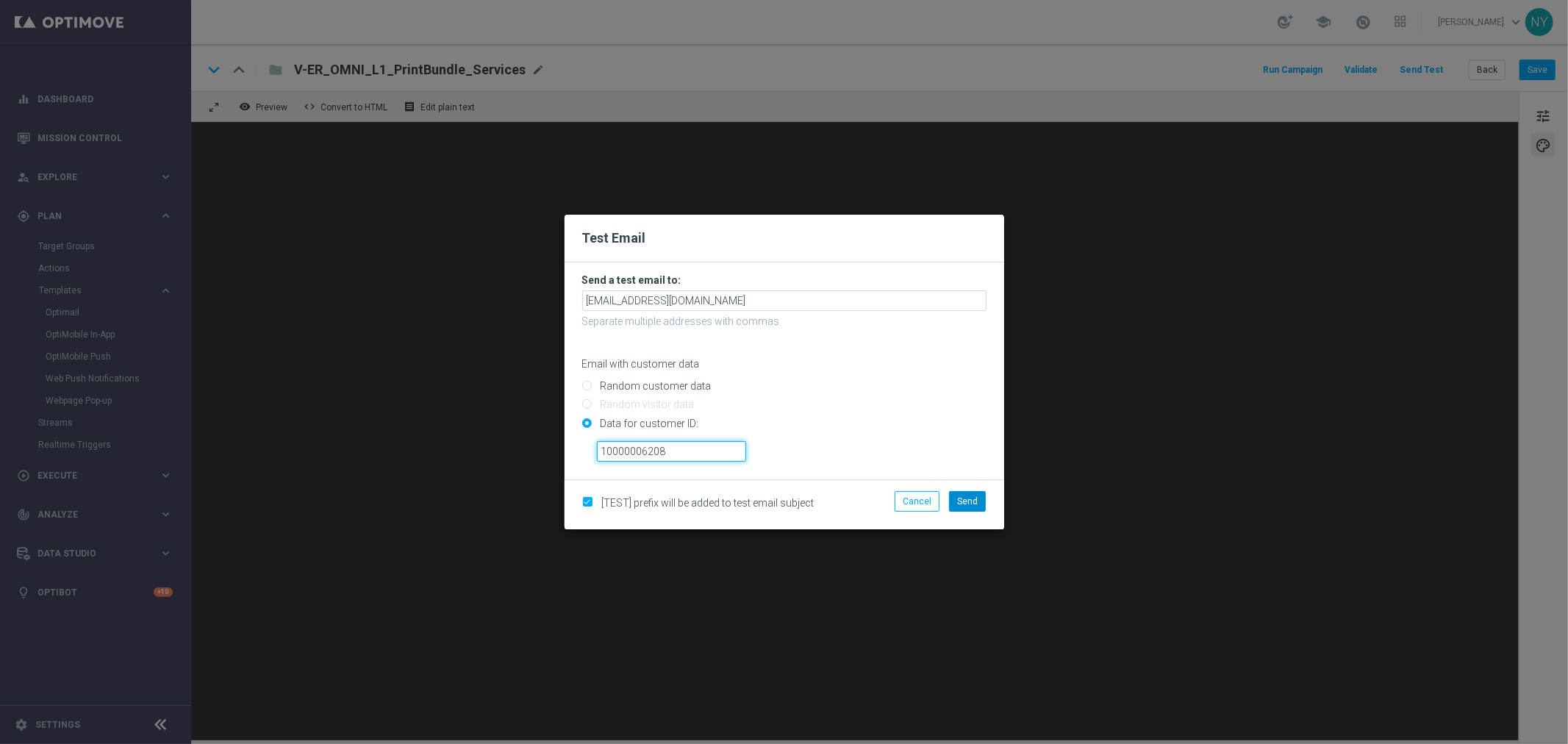
type input "10000006208"
click at [974, 503] on span "Send" at bounding box center [967, 501] width 20 height 11
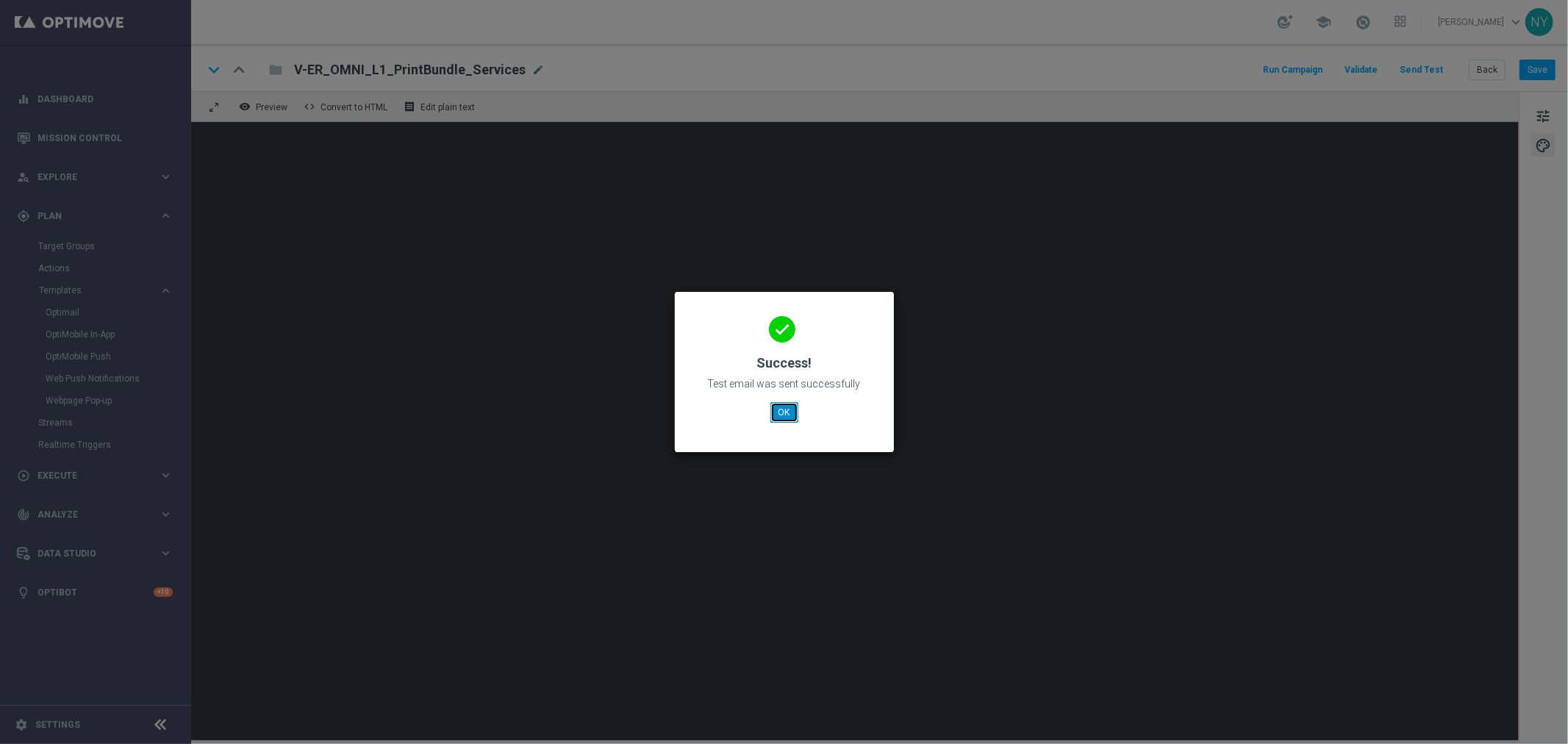
click at [782, 409] on button "OK" at bounding box center [785, 412] width 28 height 20
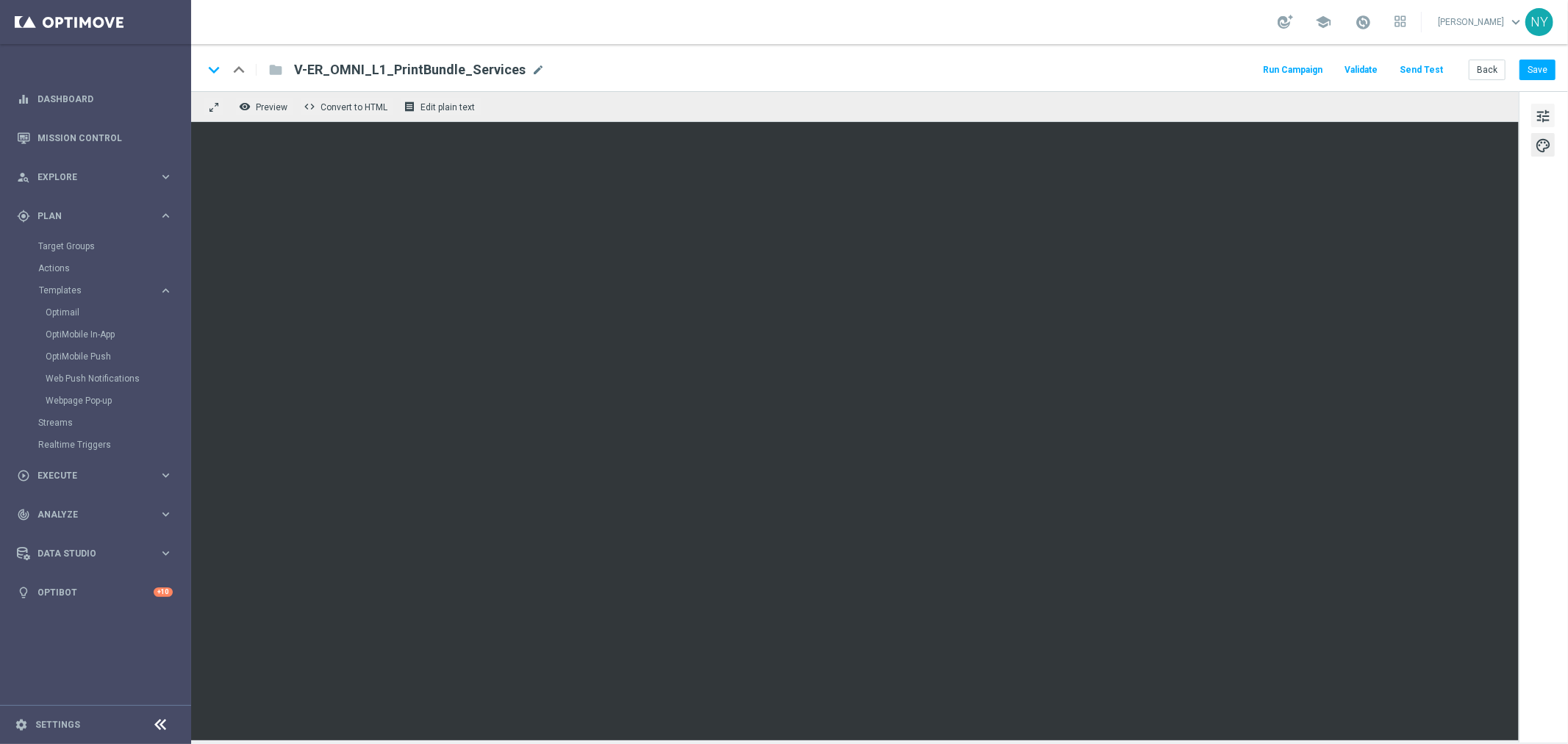
click at [1539, 111] on span "tune" at bounding box center [1544, 116] width 16 height 19
click at [1538, 63] on button "Save" at bounding box center [1538, 69] width 36 height 20
click at [1420, 66] on button "Send Test" at bounding box center [1421, 70] width 48 height 20
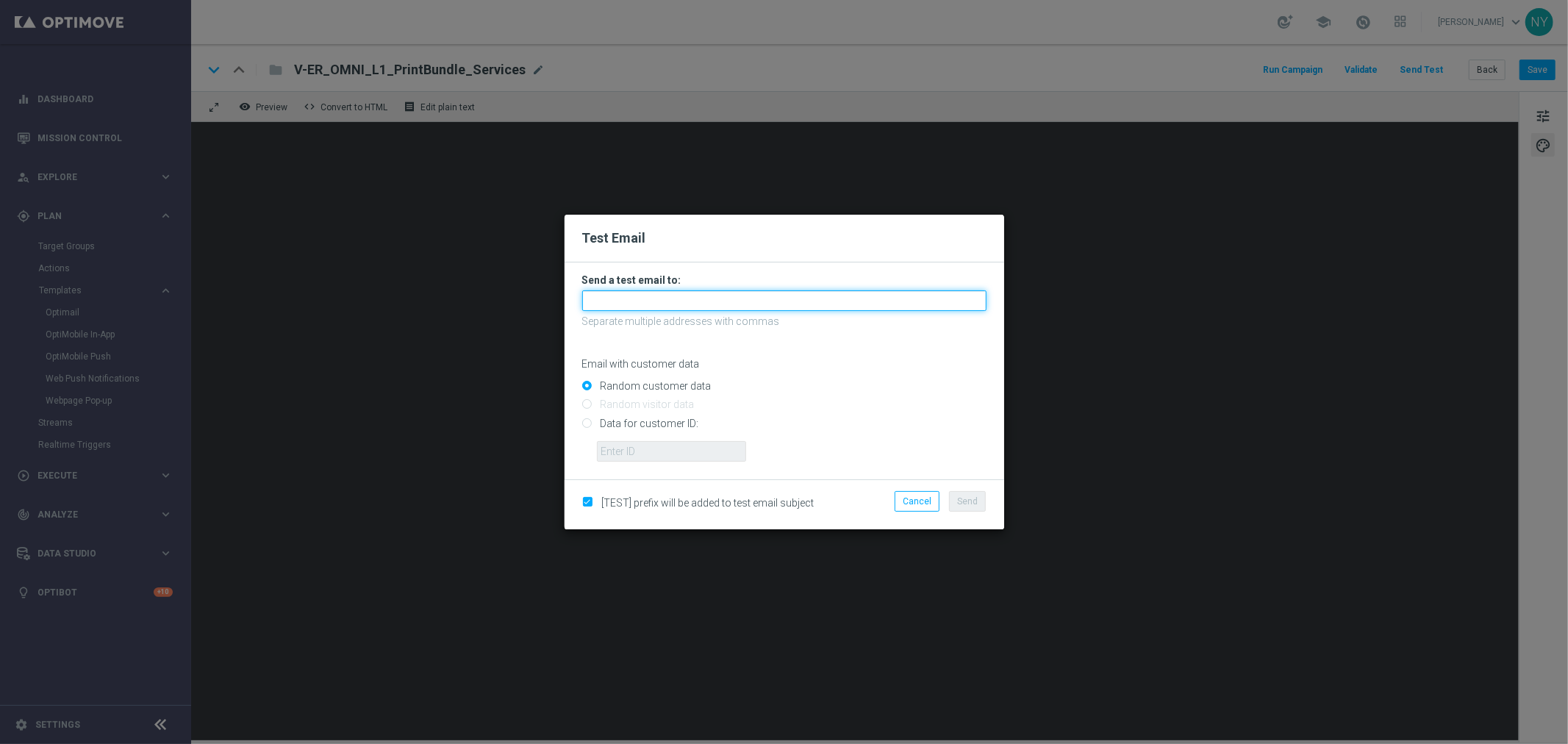
click at [698, 303] on input "text" at bounding box center [785, 300] width 405 height 20
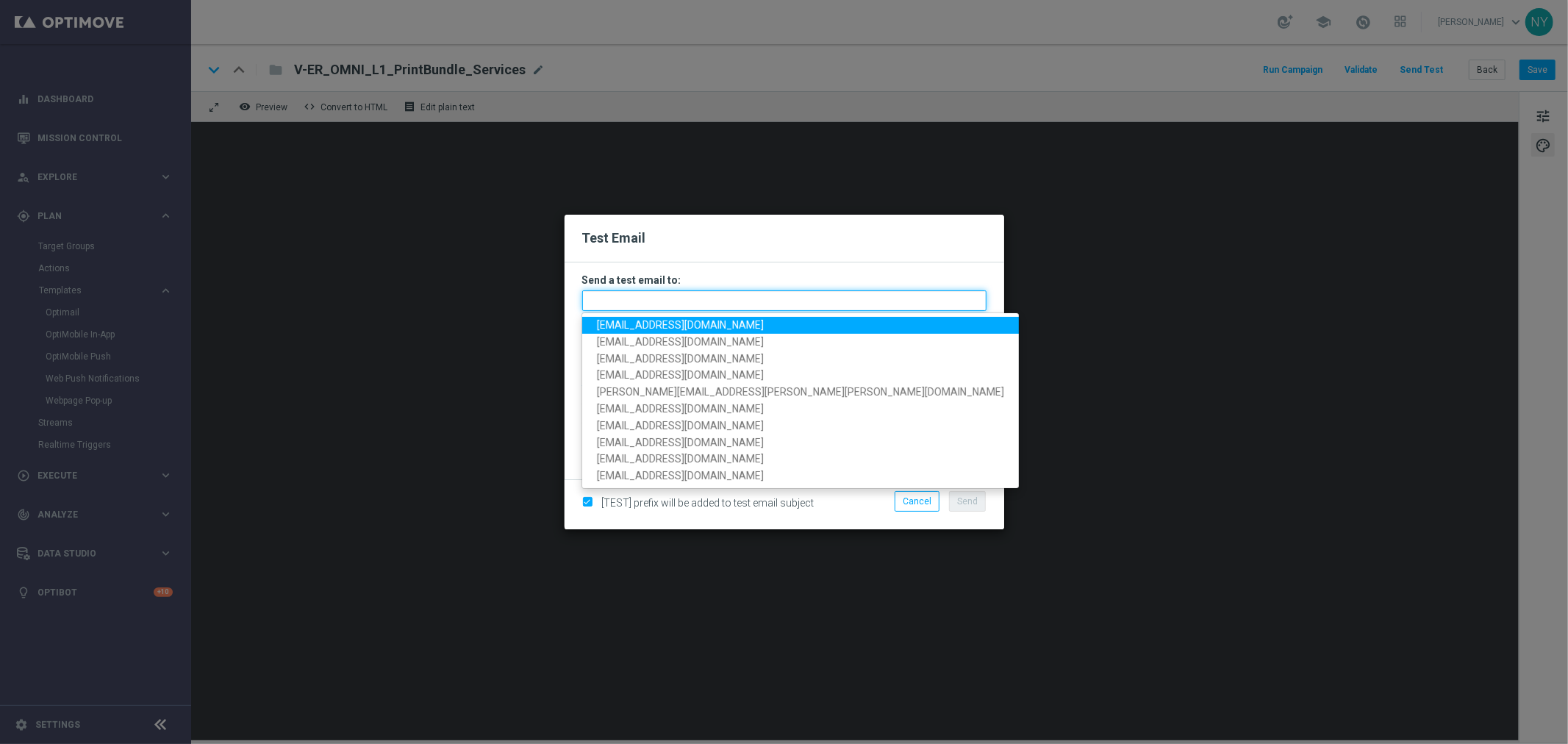
paste input "neilyetts3-bgfni@litmusemail.com"
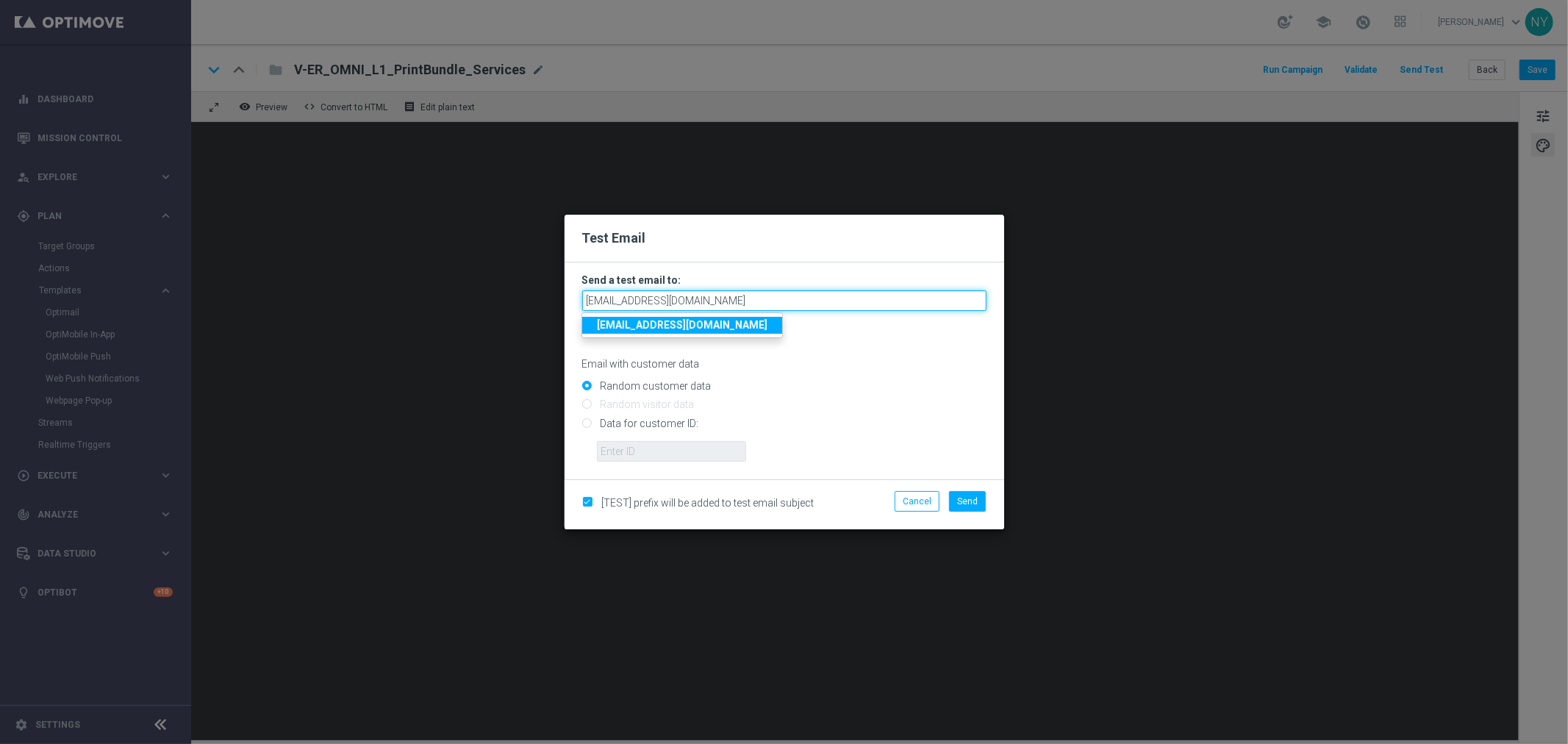
type input "neilyetts3-bgfni@litmusemail.com"
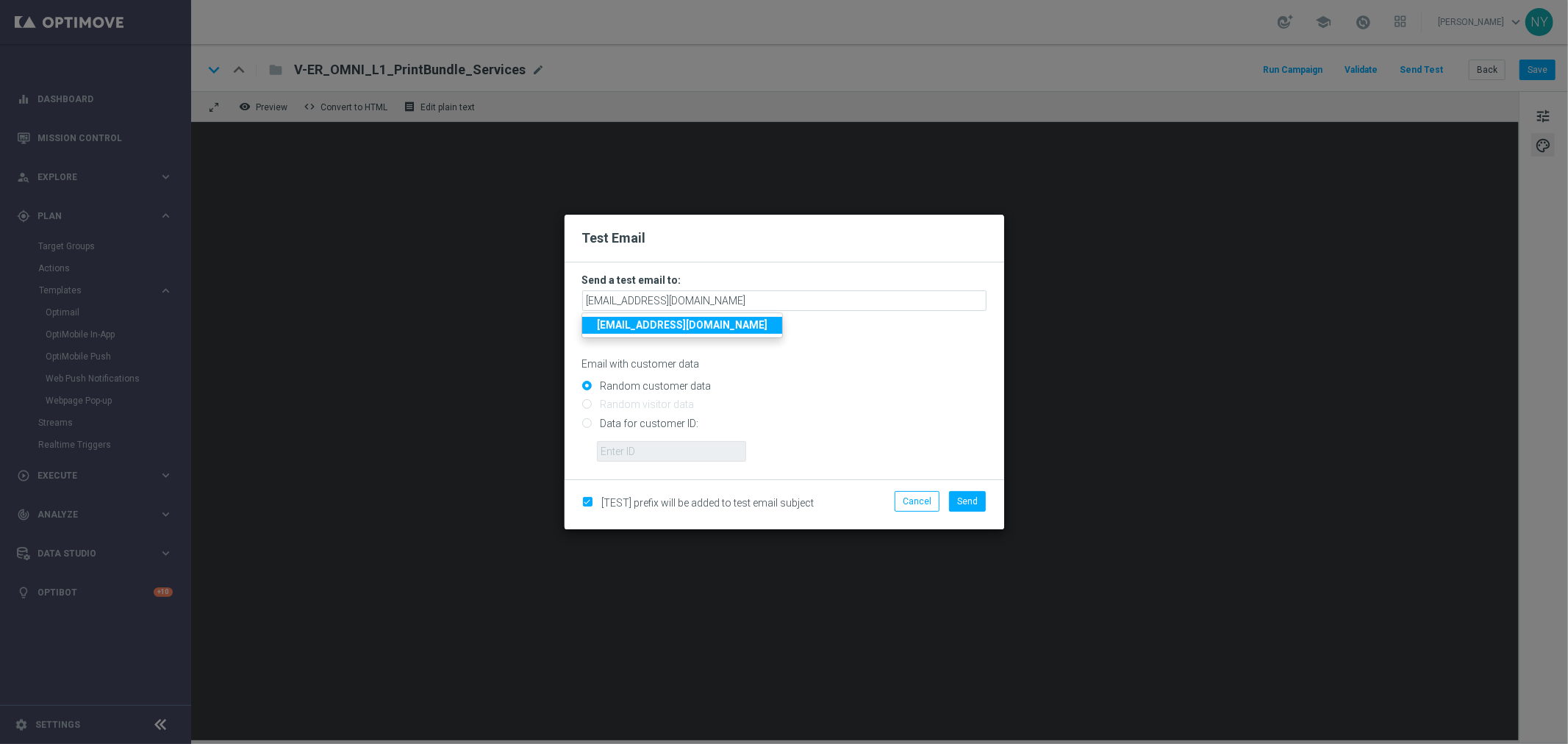
click at [826, 376] on div "Random customer data" at bounding box center [785, 383] width 405 height 19
click at [586, 423] on input "Data for customer ID:" at bounding box center [785, 429] width 405 height 20
radio input "true"
click at [607, 457] on input "text" at bounding box center [671, 451] width 149 height 20
click at [673, 446] on input "text" at bounding box center [671, 451] width 149 height 20
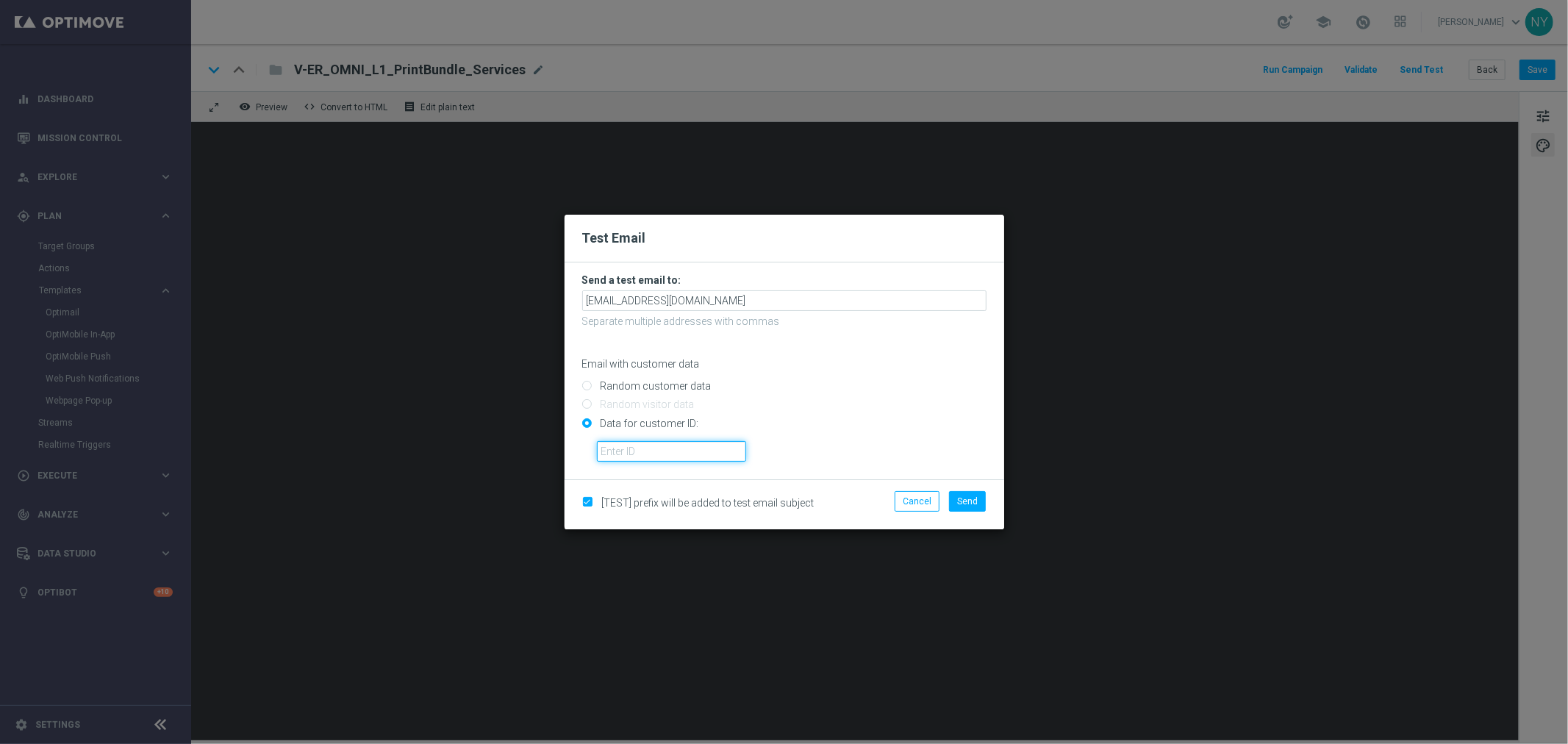
paste input "10000006208"
type input "10000006208"
click at [968, 503] on span "Send" at bounding box center [967, 501] width 20 height 11
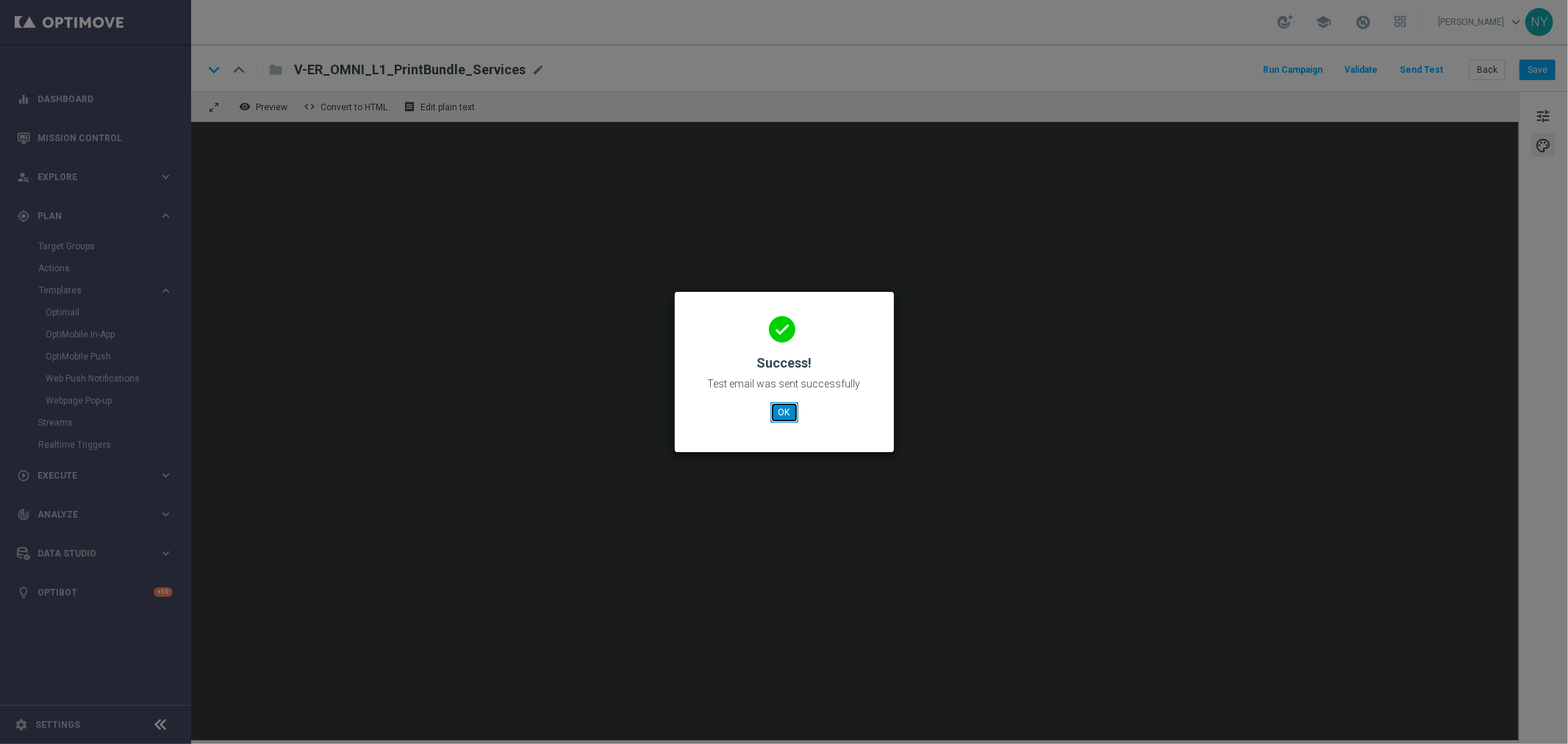
click at [791, 408] on button "OK" at bounding box center [785, 412] width 28 height 20
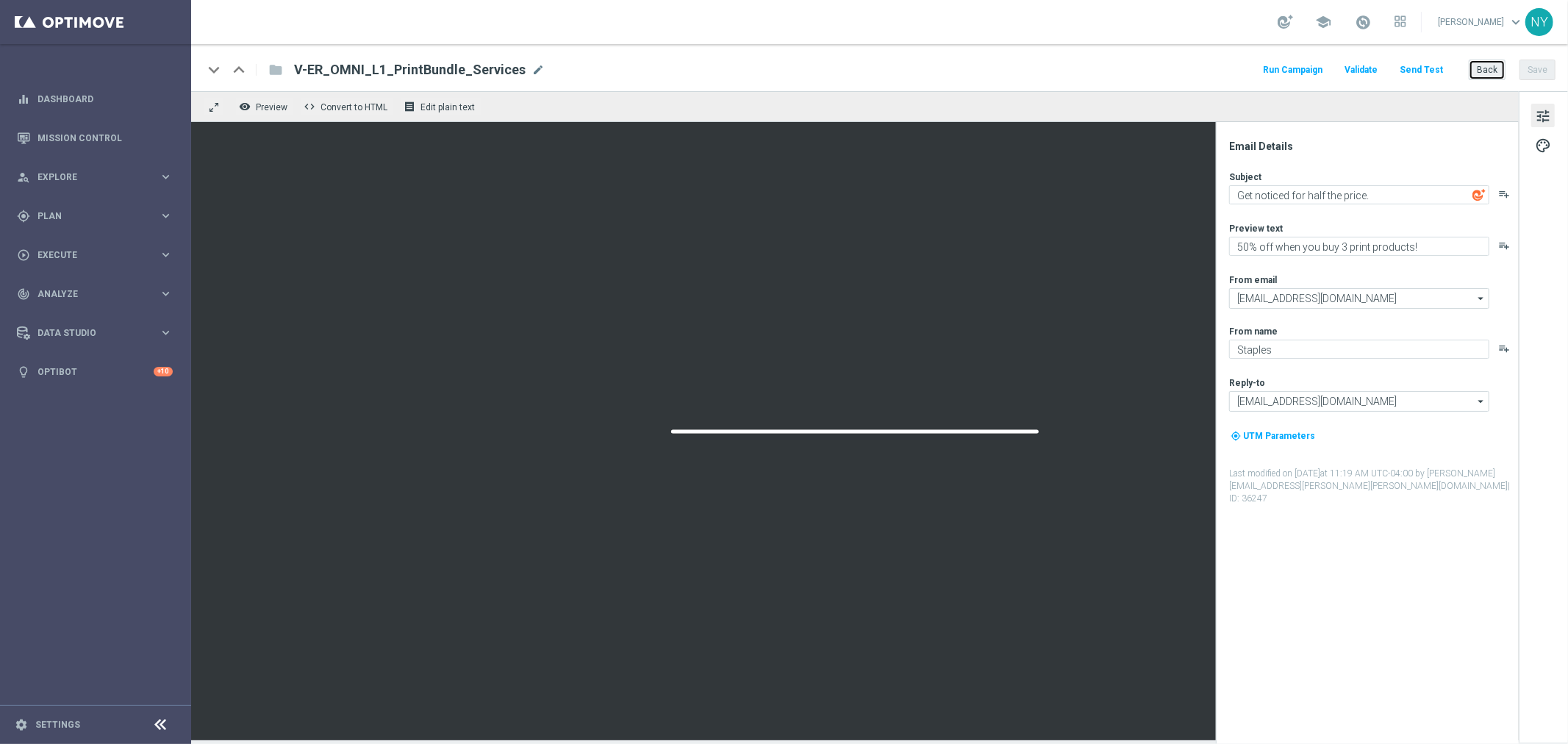
click at [1494, 70] on button "Back" at bounding box center [1487, 69] width 37 height 20
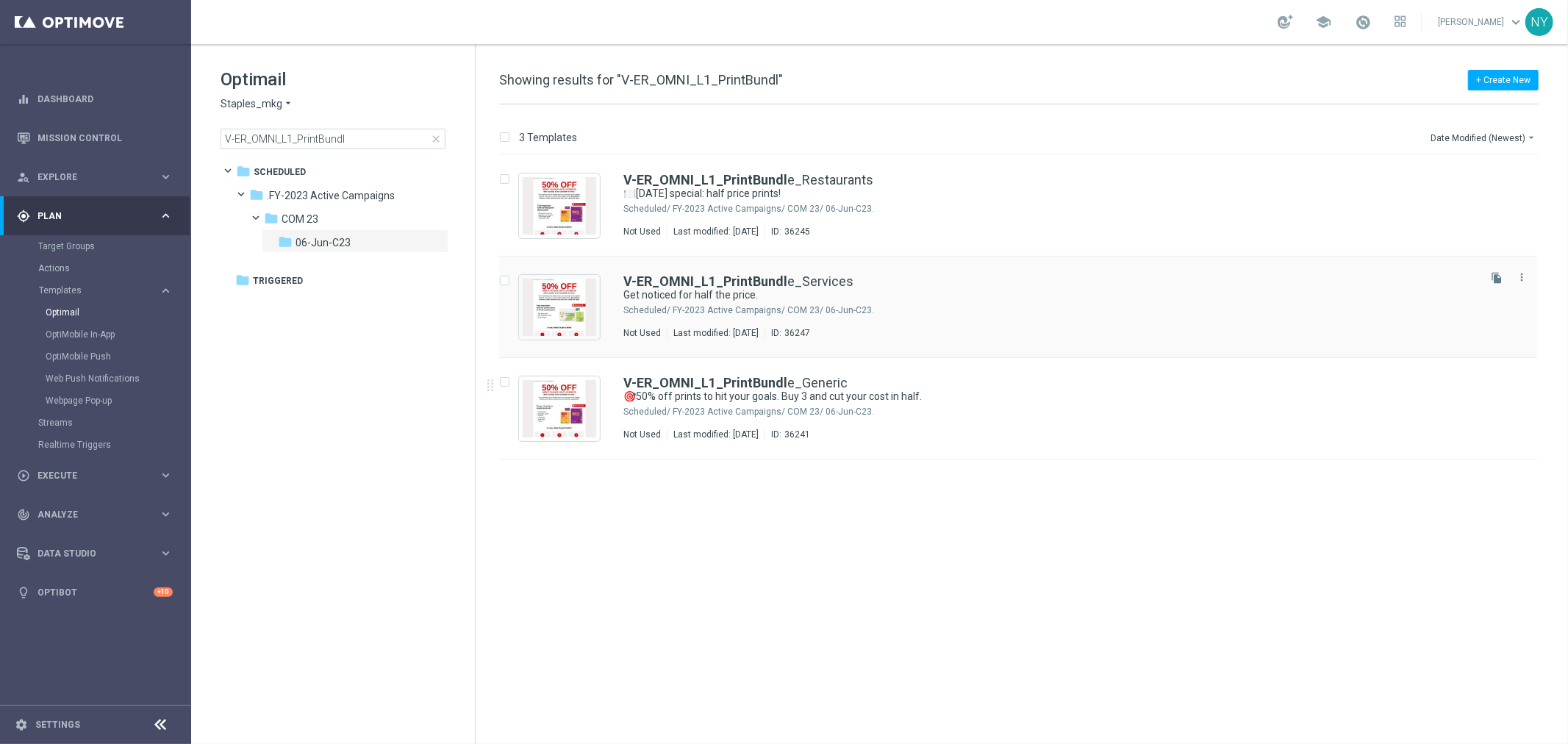
drag, startPoint x: 1495, startPoint y: 377, endPoint x: 1156, endPoint y: 344, distance: 340.6
click at [1495, 377] on icon "file_copy" at bounding box center [1497, 379] width 11 height 11
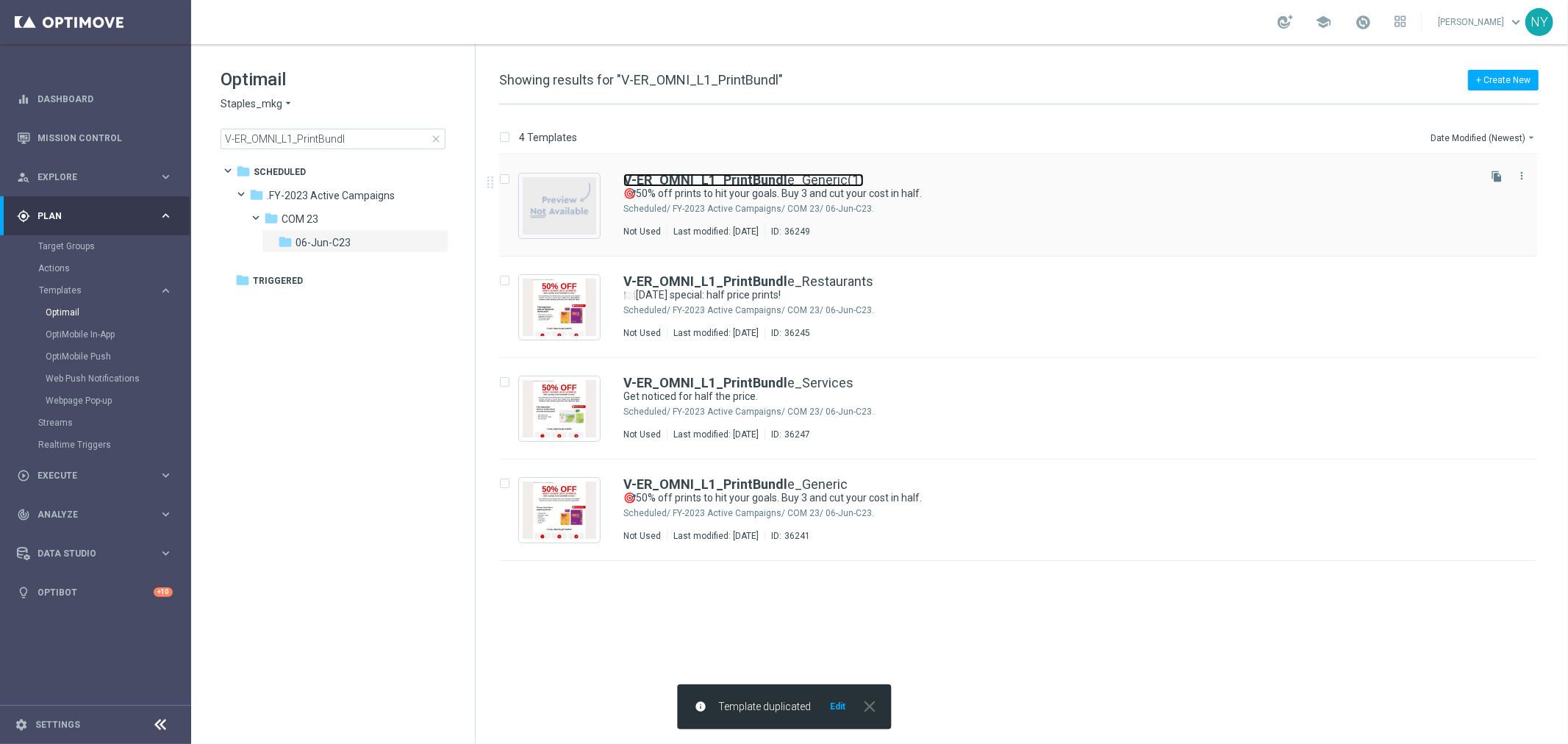
click at [808, 181] on link "V-ER_OMNI_L1_PrintBundl e_Generic(1)" at bounding box center [743, 180] width 241 height 13
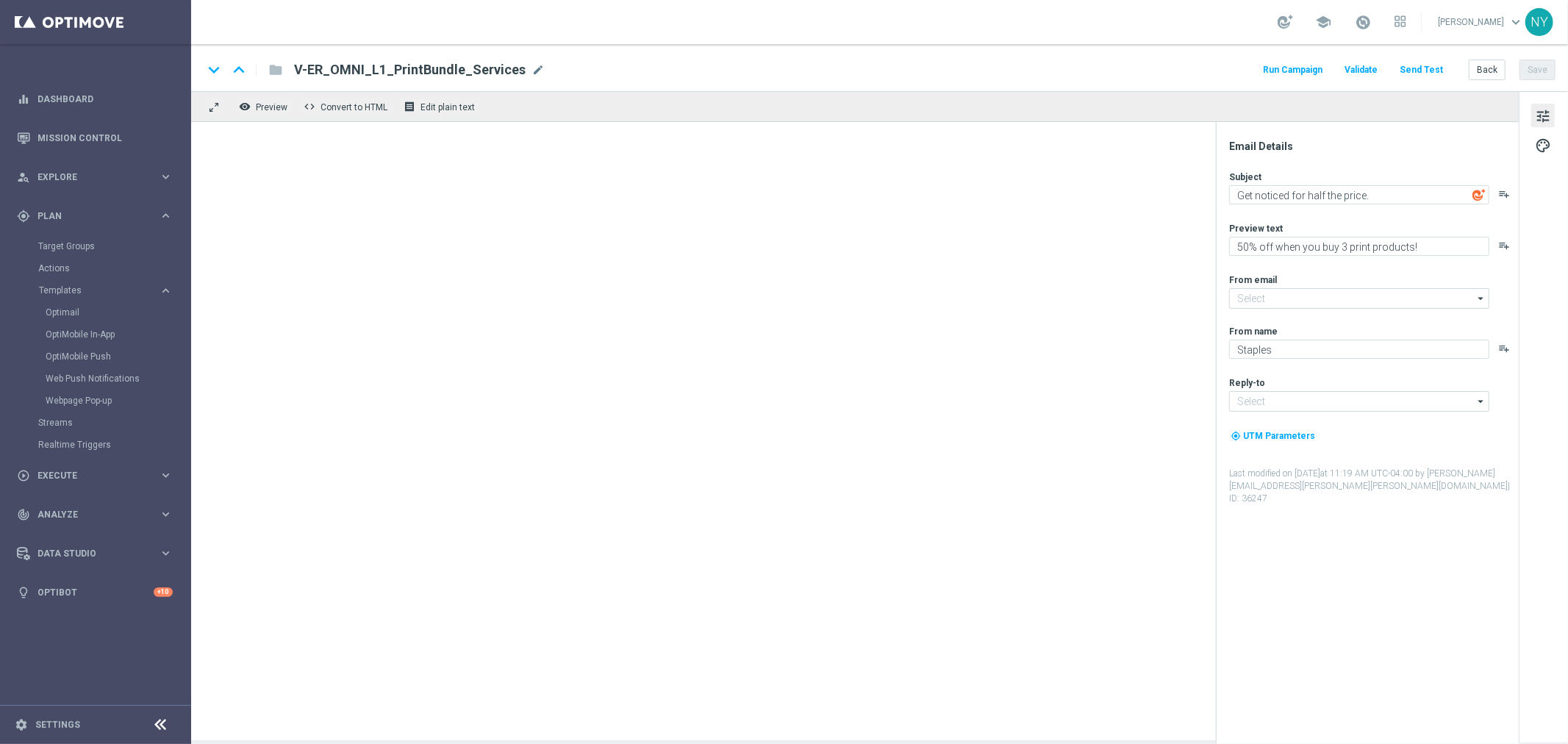
type input "[EMAIL_ADDRESS][DOMAIN_NAME]"
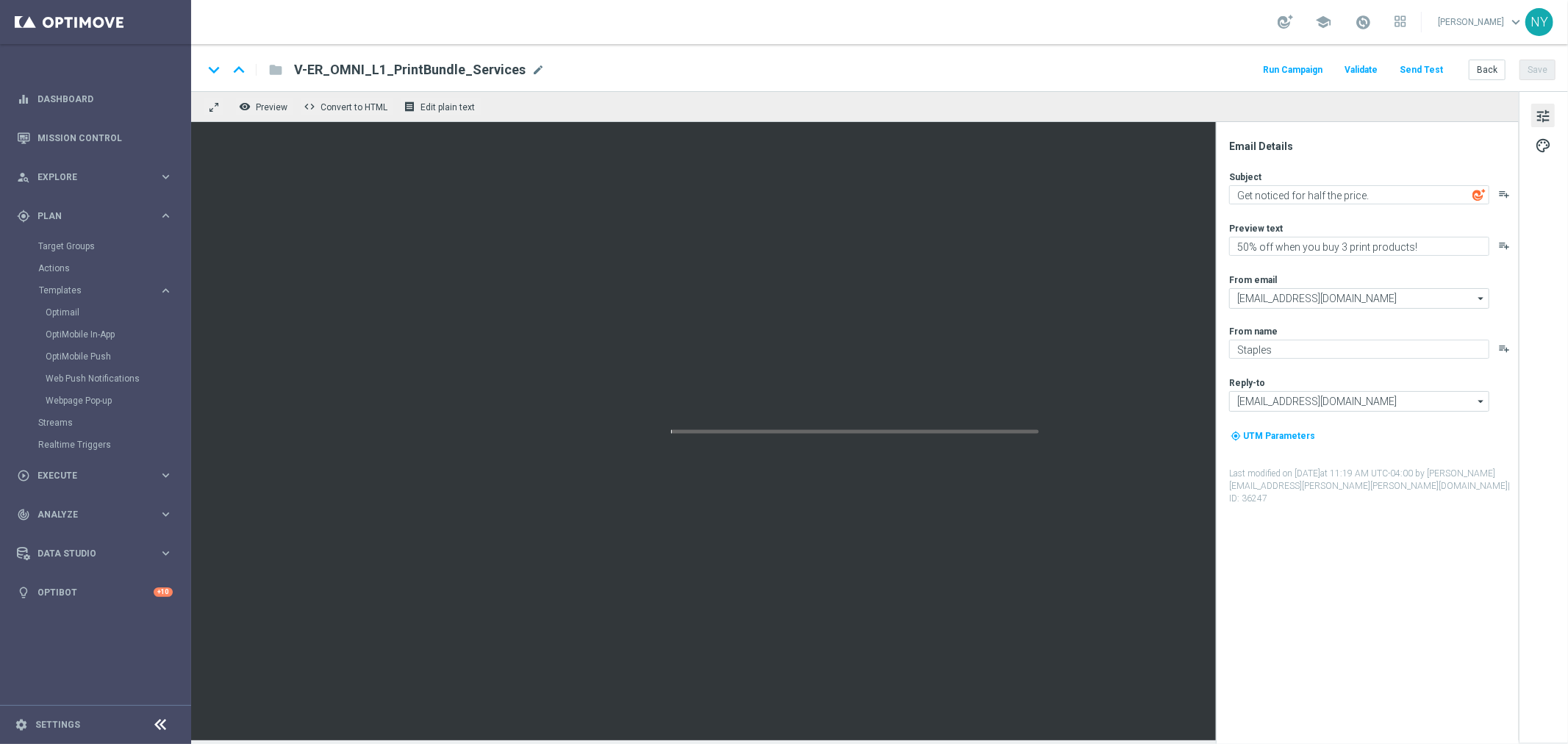
type input "V-ER_OMNI_L1_PrintBundle_Generic(1)"
type textarea "🎯50% off prints to hit your goals. Buy 3 and cut your cost in half."
type textarea "Buy 3 and cut your cost in half."
click at [544, 70] on span "mode_edit" at bounding box center [551, 70] width 13 height 13
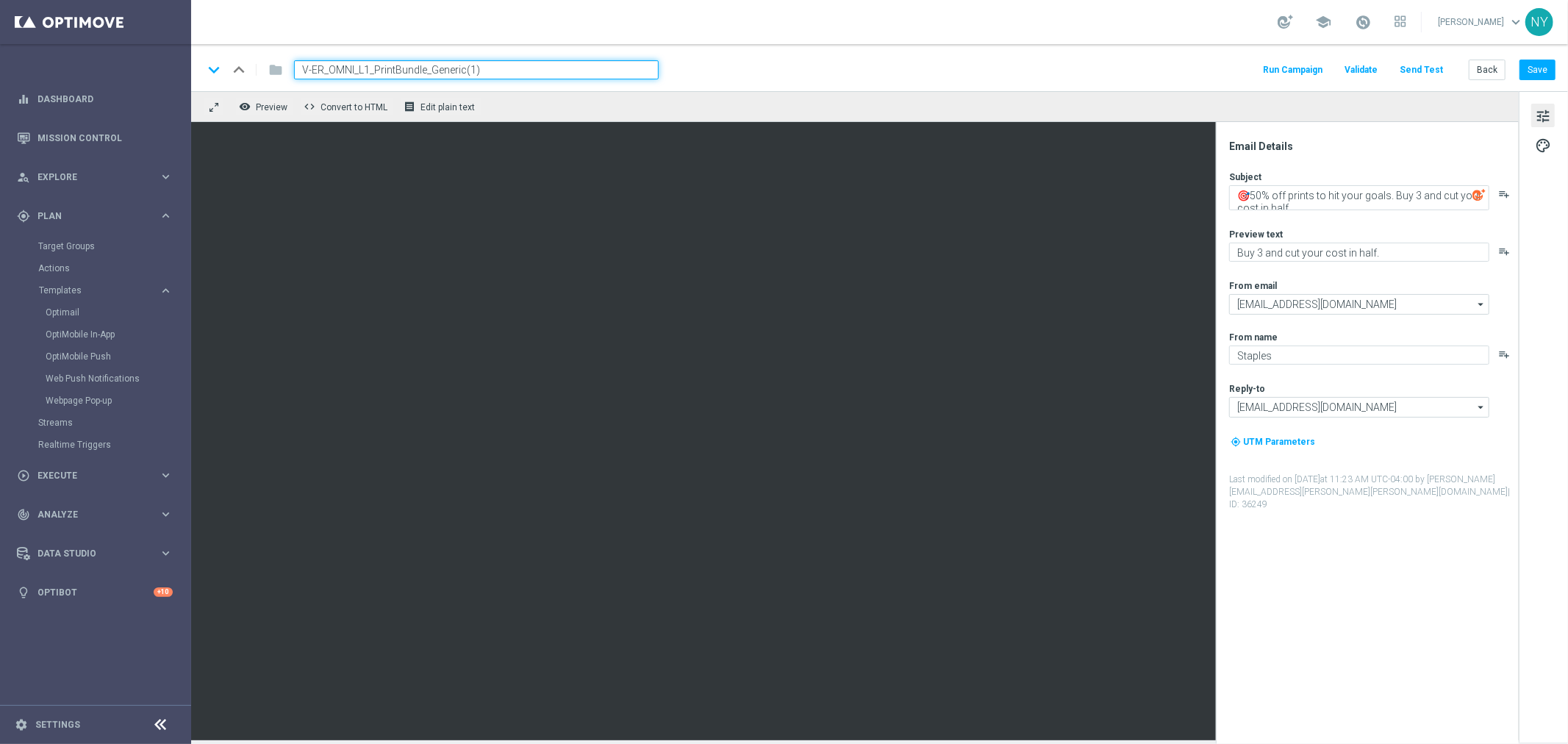
drag, startPoint x: 515, startPoint y: 72, endPoint x: 432, endPoint y: 76, distance: 83.1
click at [432, 76] on input "V-ER_OMNI_L1_PrintBundle_Generic(1)" at bounding box center [476, 69] width 365 height 19
type input "V-ER_OMNI_L1_PrintBundle_SMB"
click at [1539, 68] on button "Save" at bounding box center [1538, 69] width 36 height 20
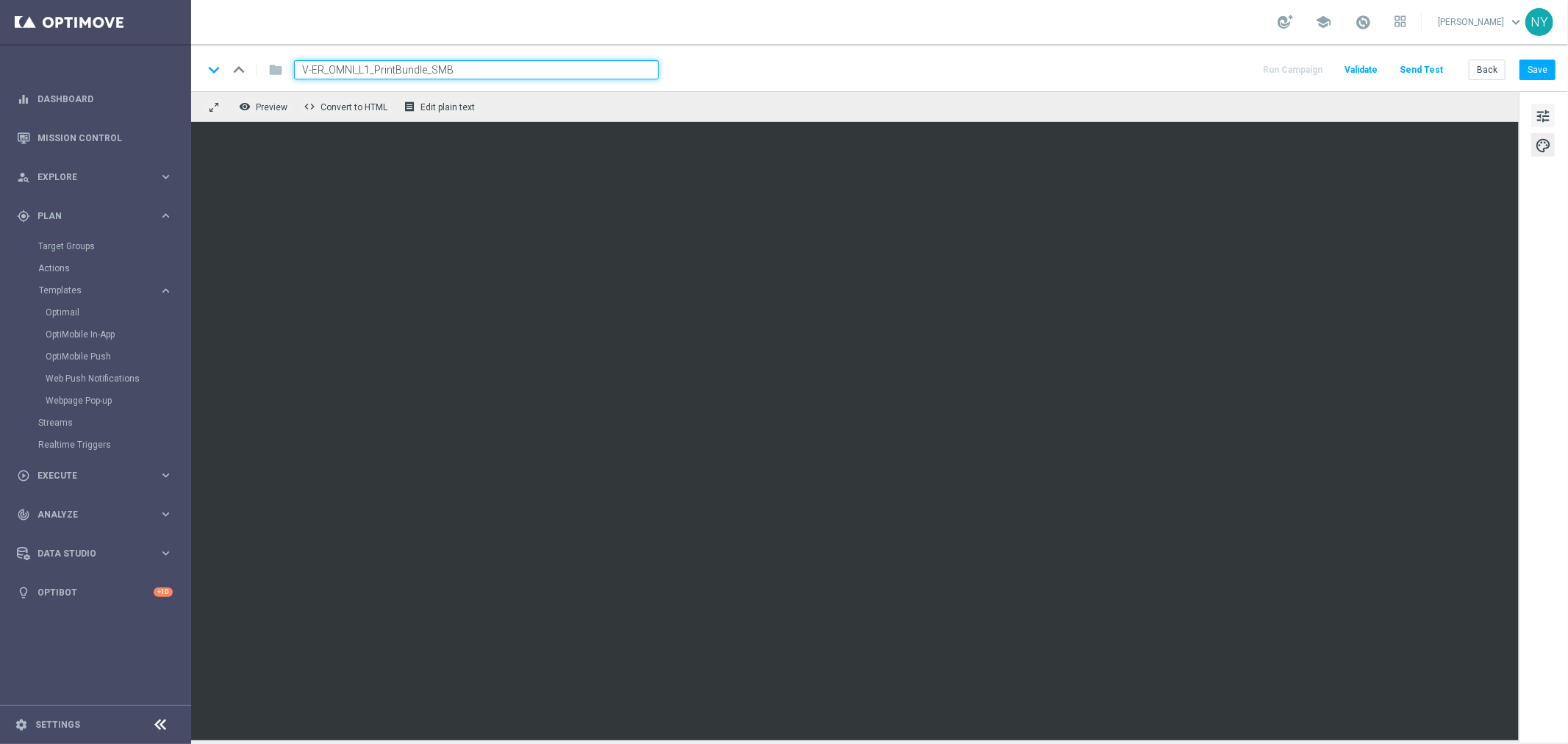
click at [1539, 115] on span "tune" at bounding box center [1544, 116] width 16 height 19
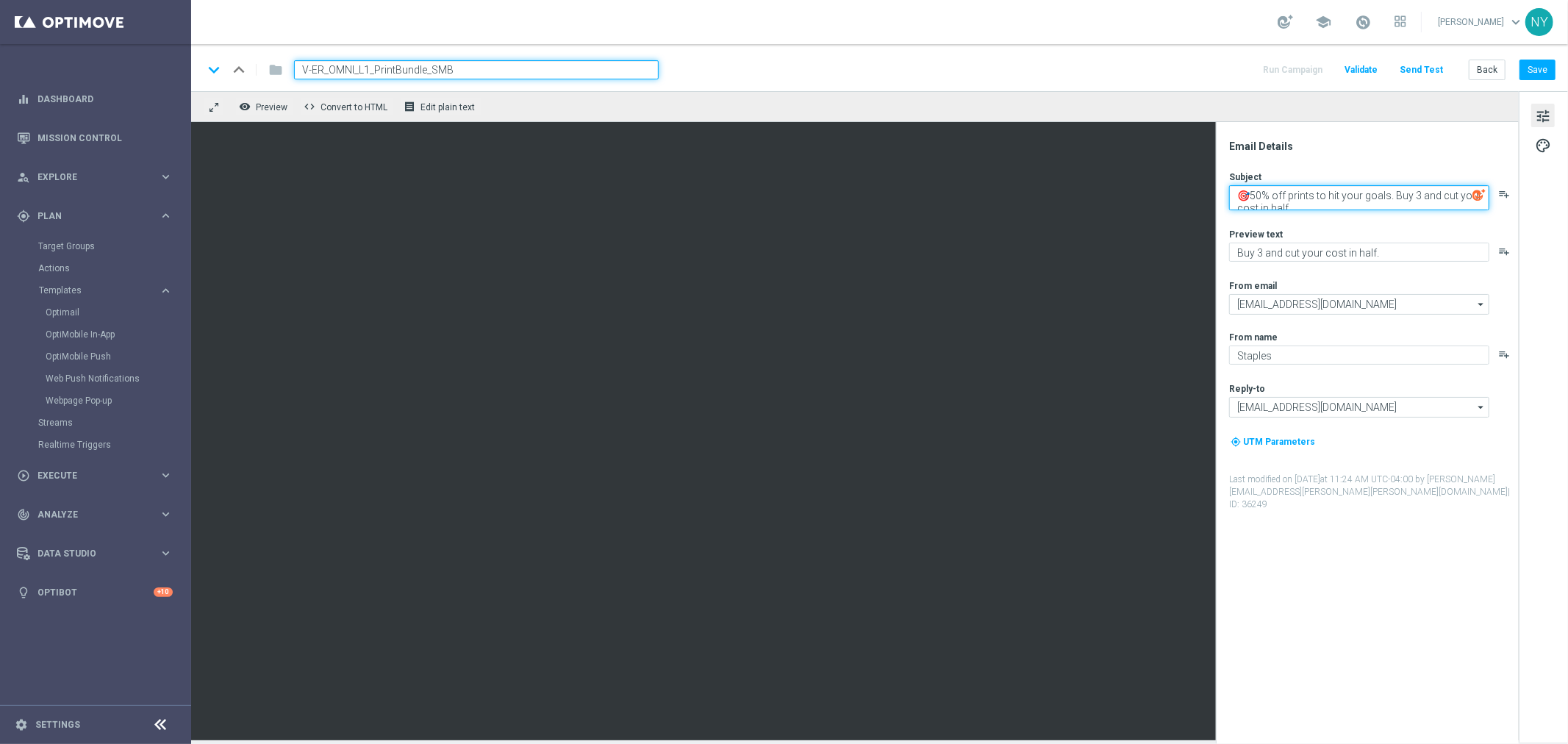
click at [1309, 193] on textarea "🎯50% off prints to hit your goals. Buy 3 and cut your cost in half." at bounding box center [1359, 197] width 260 height 25
click at [1316, 210] on textarea "🎯50% off prints to hit your goals. Buy 3 and cut your cost in half." at bounding box center [1359, 197] width 260 height 25
drag, startPoint x: 1307, startPoint y: 208, endPoint x: 1219, endPoint y: 190, distance: 89.8
click at [1219, 190] on div "Email Details Subject 🎯50% off prints to hit your goals. Buy 3 and cut your cos…" at bounding box center [1367, 433] width 303 height 622
type textarea "50% off print products. Big reach. Small spend."
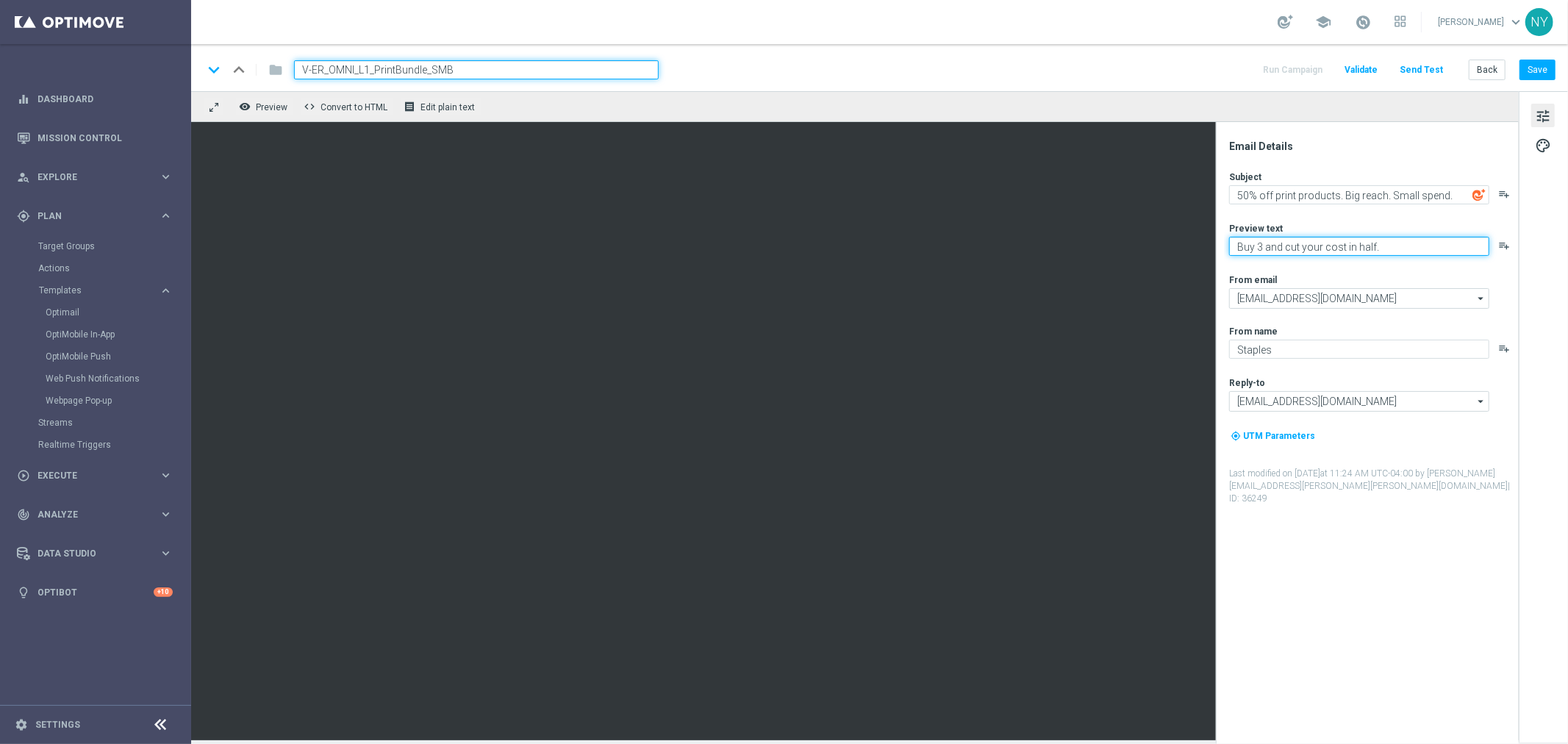
drag, startPoint x: 1428, startPoint y: 244, endPoint x: 1221, endPoint y: 229, distance: 207.5
click at [1221, 229] on div "Email Details Subject 50% off print products. Big reach. Small spend. playlist_…" at bounding box center [1367, 433] width 303 height 622
type textarea "Buy 3, spend $90+ and grow for less."
click at [1545, 66] on button "Save" at bounding box center [1538, 69] width 36 height 20
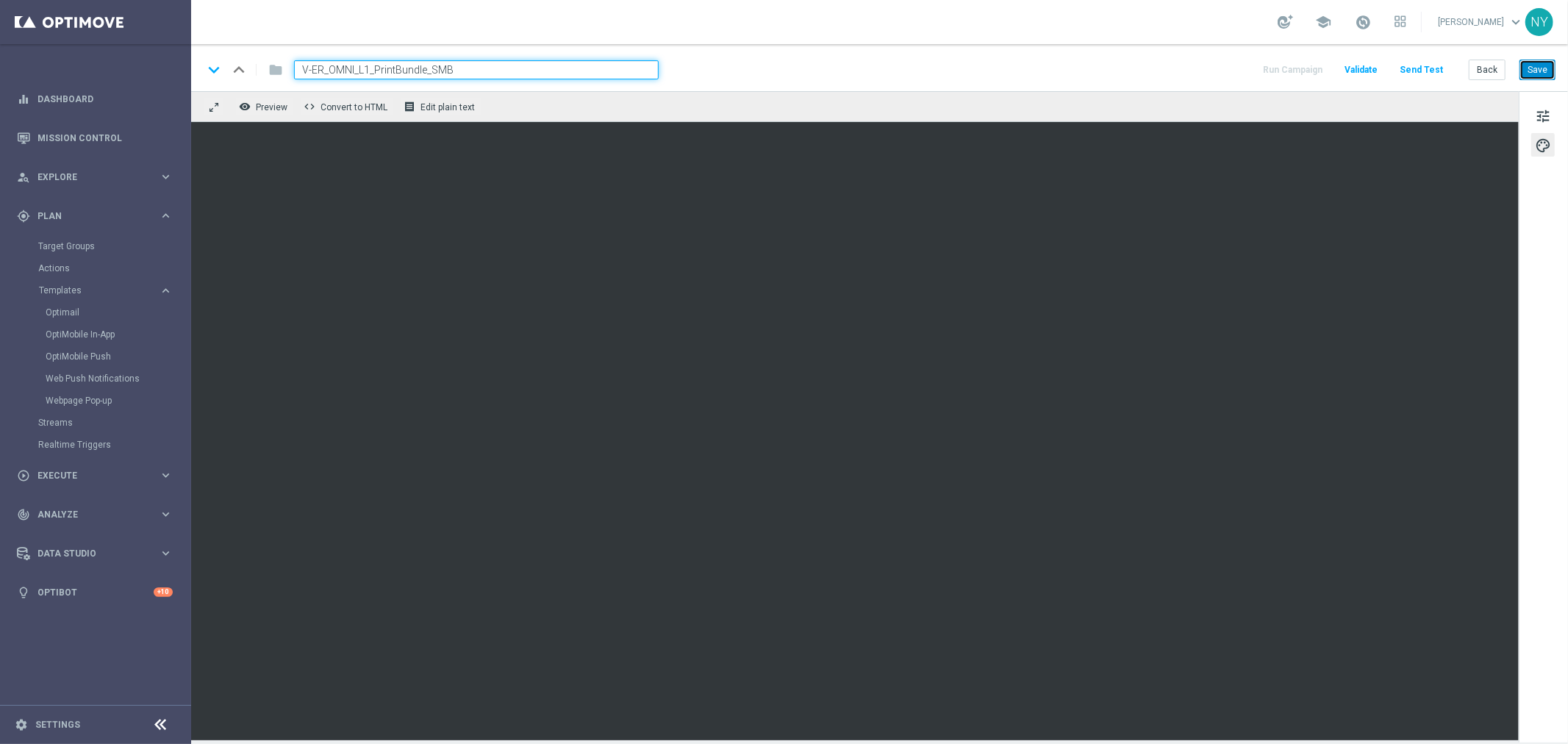
click at [1540, 71] on button "Save" at bounding box center [1538, 69] width 36 height 20
click at [1530, 69] on button "Save" at bounding box center [1538, 69] width 36 height 20
click at [1544, 116] on span "tune" at bounding box center [1544, 116] width 16 height 19
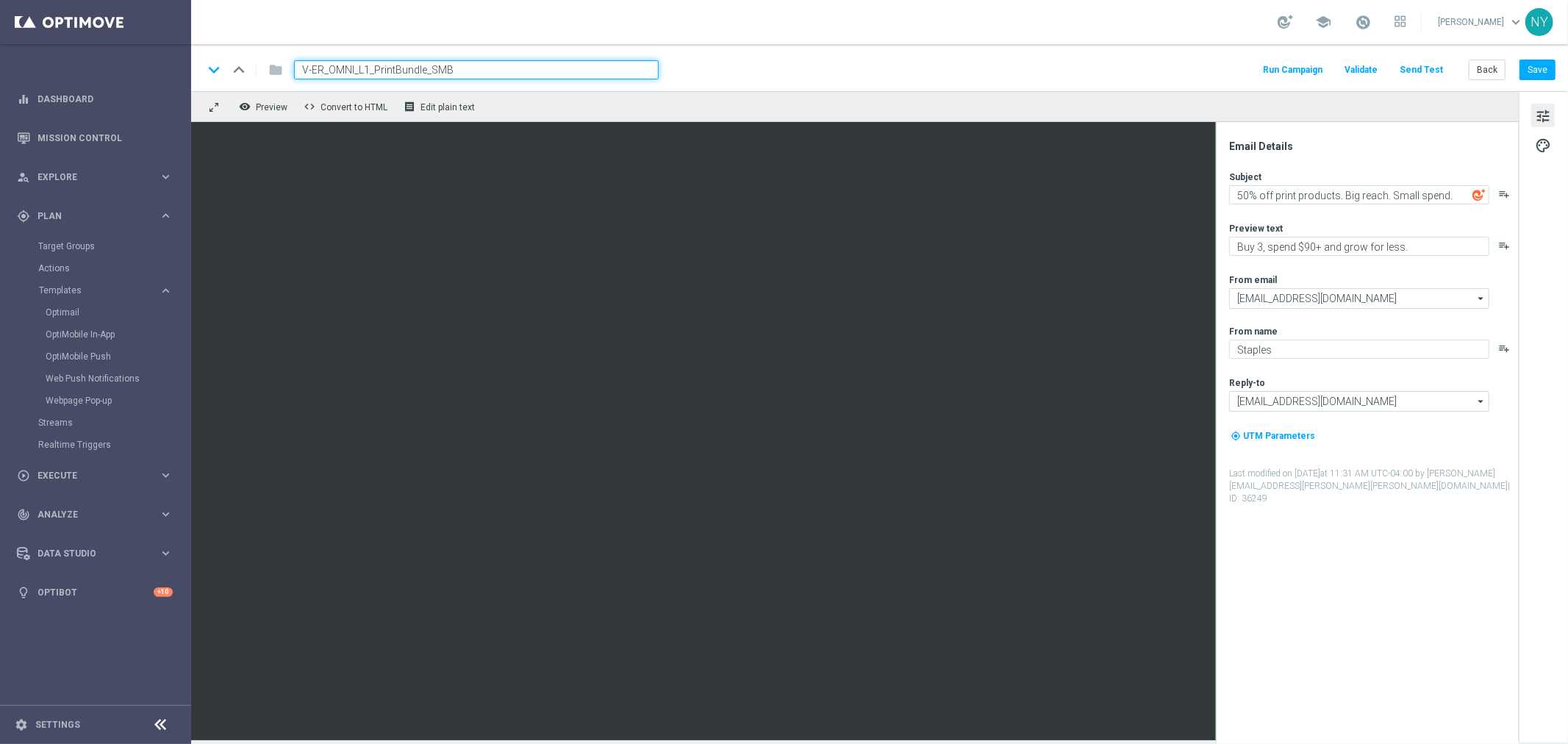
drag, startPoint x: 462, startPoint y: 64, endPoint x: 167, endPoint y: 64, distance: 295.0
click at [179, 64] on main "equalizer Dashboard Mission Control" at bounding box center [784, 372] width 1568 height 744
click at [1420, 69] on button "Send Test" at bounding box center [1421, 70] width 48 height 20
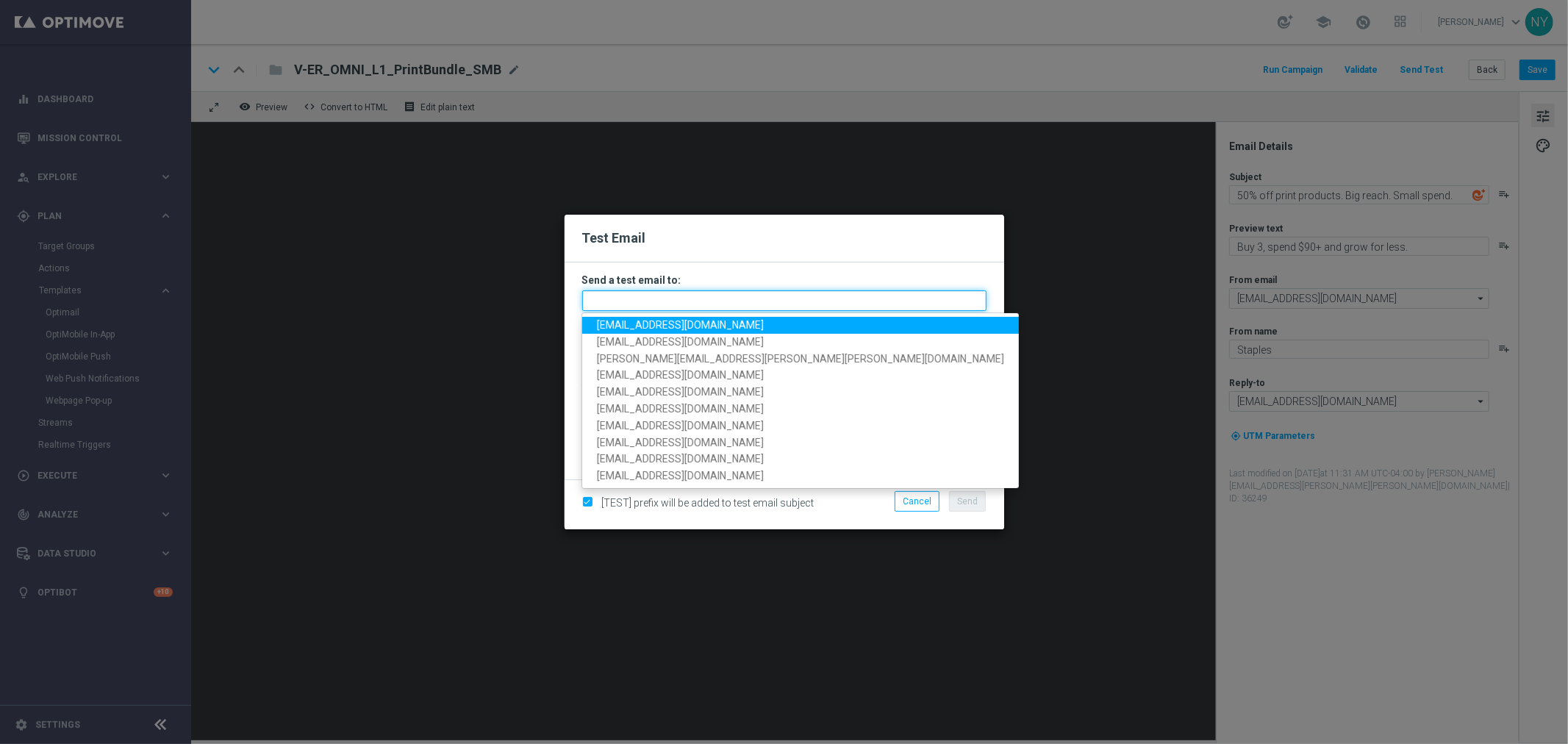
click at [618, 298] on input "text" at bounding box center [785, 300] width 405 height 20
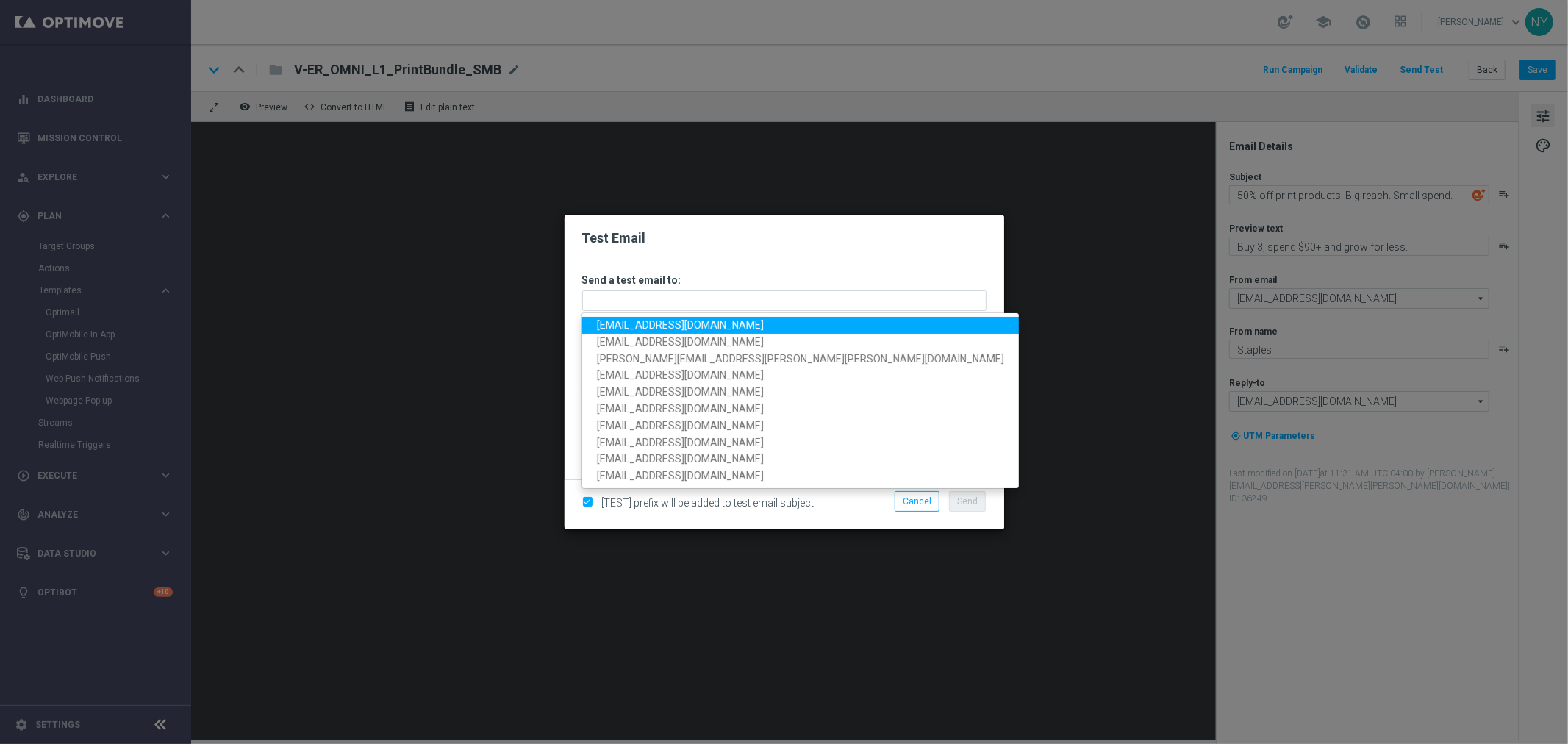
click at [619, 322] on span "[EMAIL_ADDRESS][DOMAIN_NAME]" at bounding box center [680, 325] width 167 height 11
type input "[EMAIL_ADDRESS][DOMAIN_NAME]"
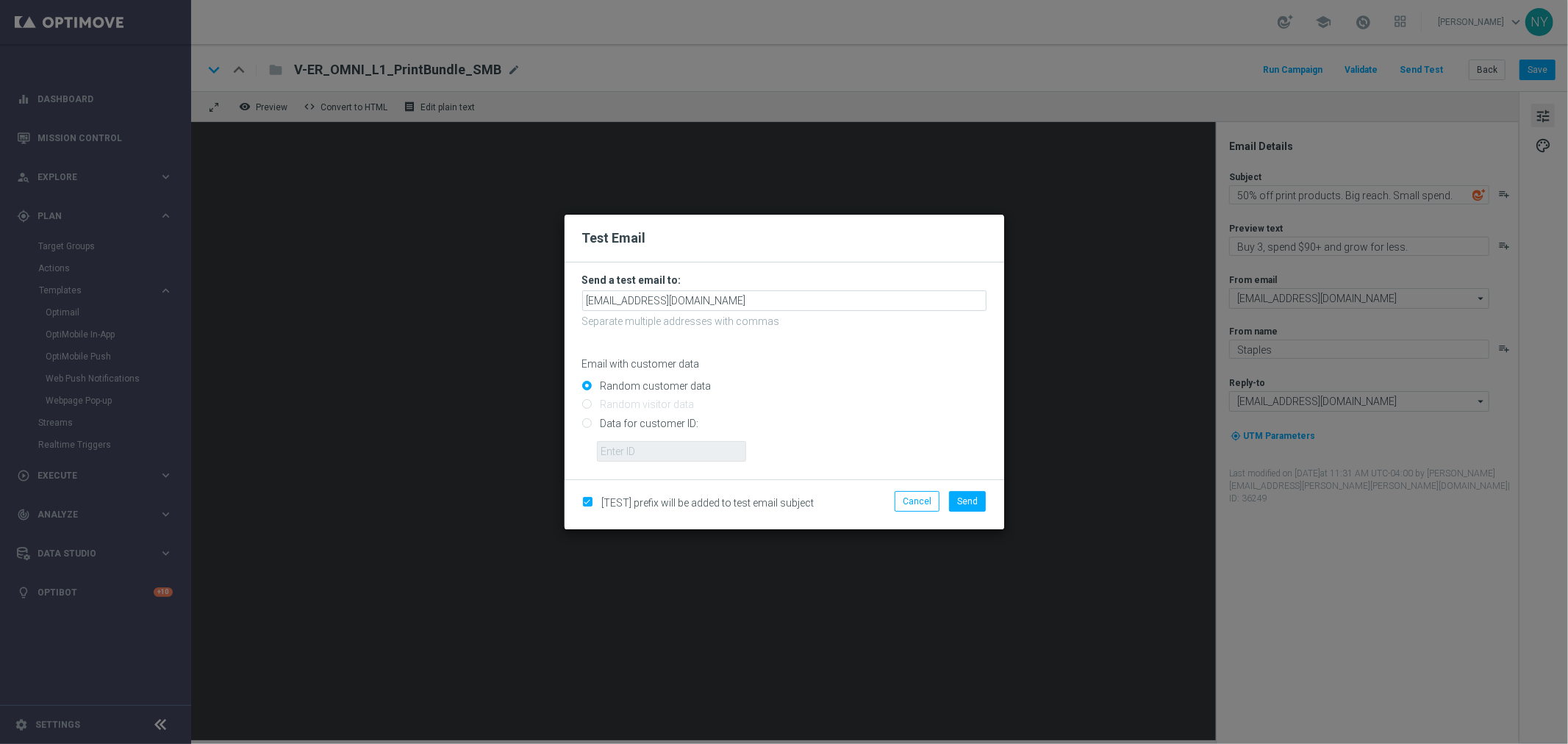
click at [585, 423] on input "Data for customer ID:" at bounding box center [785, 429] width 405 height 20
radio input "true"
click at [634, 450] on input "text" at bounding box center [671, 451] width 149 height 20
paste input "10000006208"
type input "10000006208"
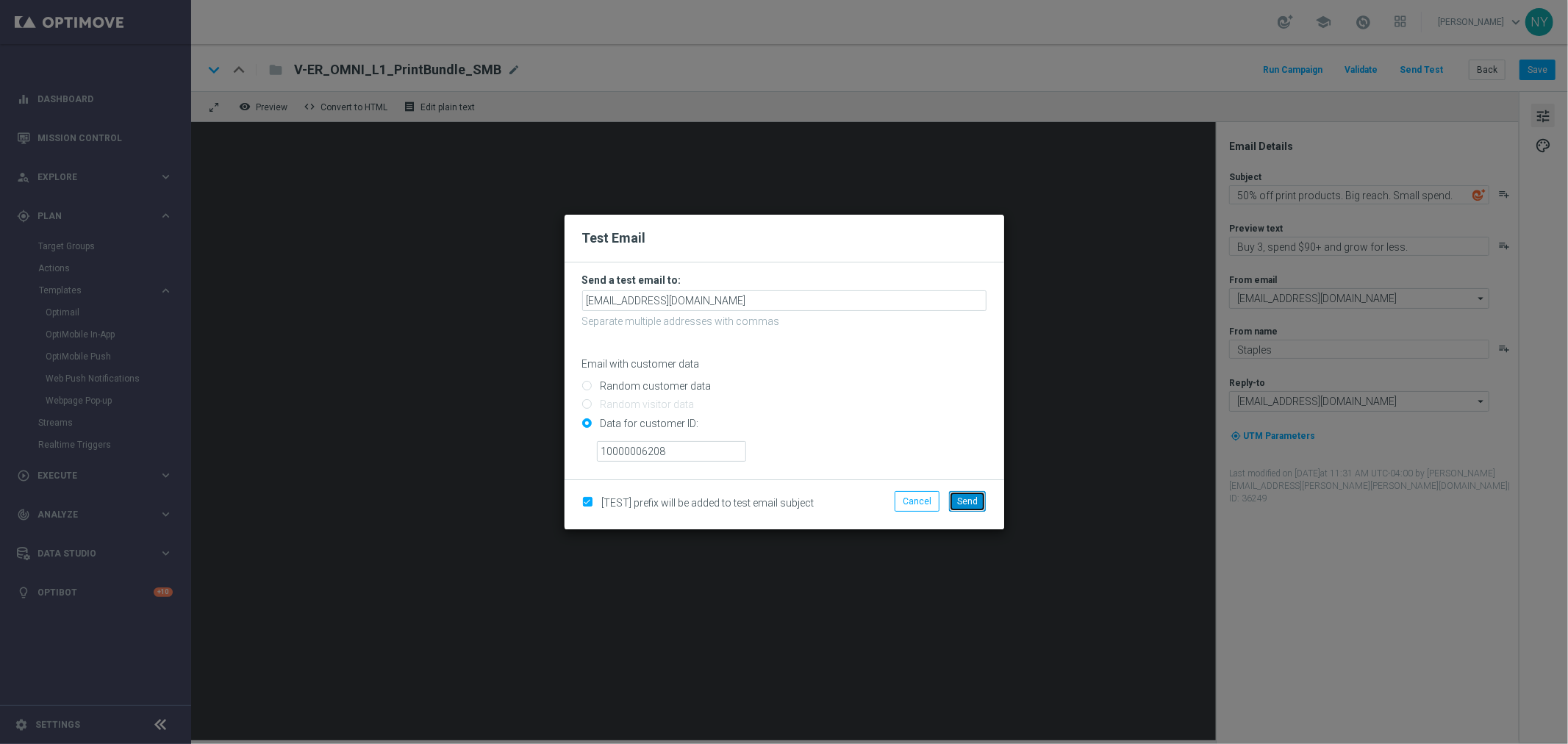
click at [966, 496] on span "Send" at bounding box center [967, 501] width 20 height 11
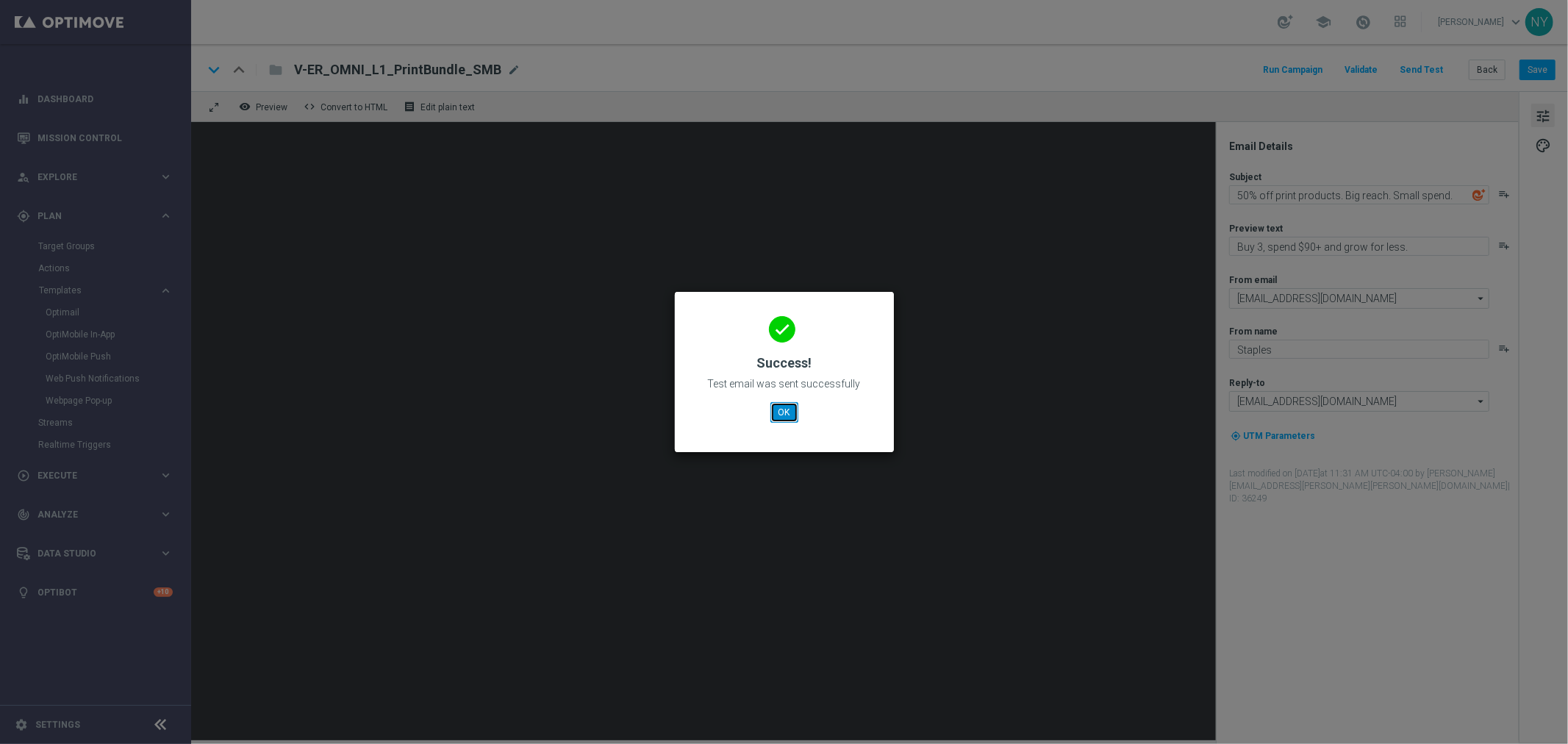
click at [780, 409] on button "OK" at bounding box center [785, 412] width 28 height 20
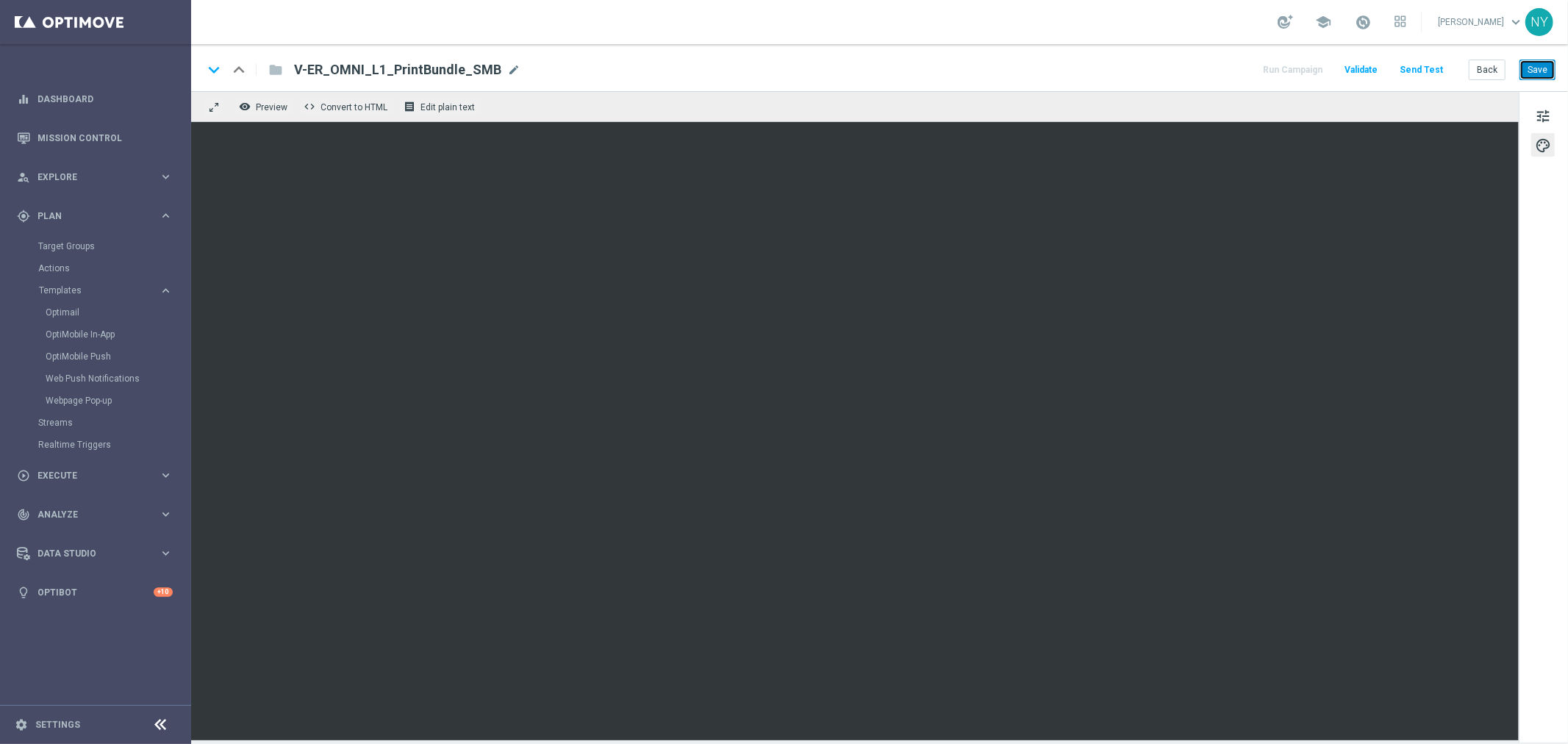
click at [1544, 71] on button "Save" at bounding box center [1538, 69] width 36 height 20
click at [1427, 68] on button "Send Test" at bounding box center [1421, 70] width 48 height 20
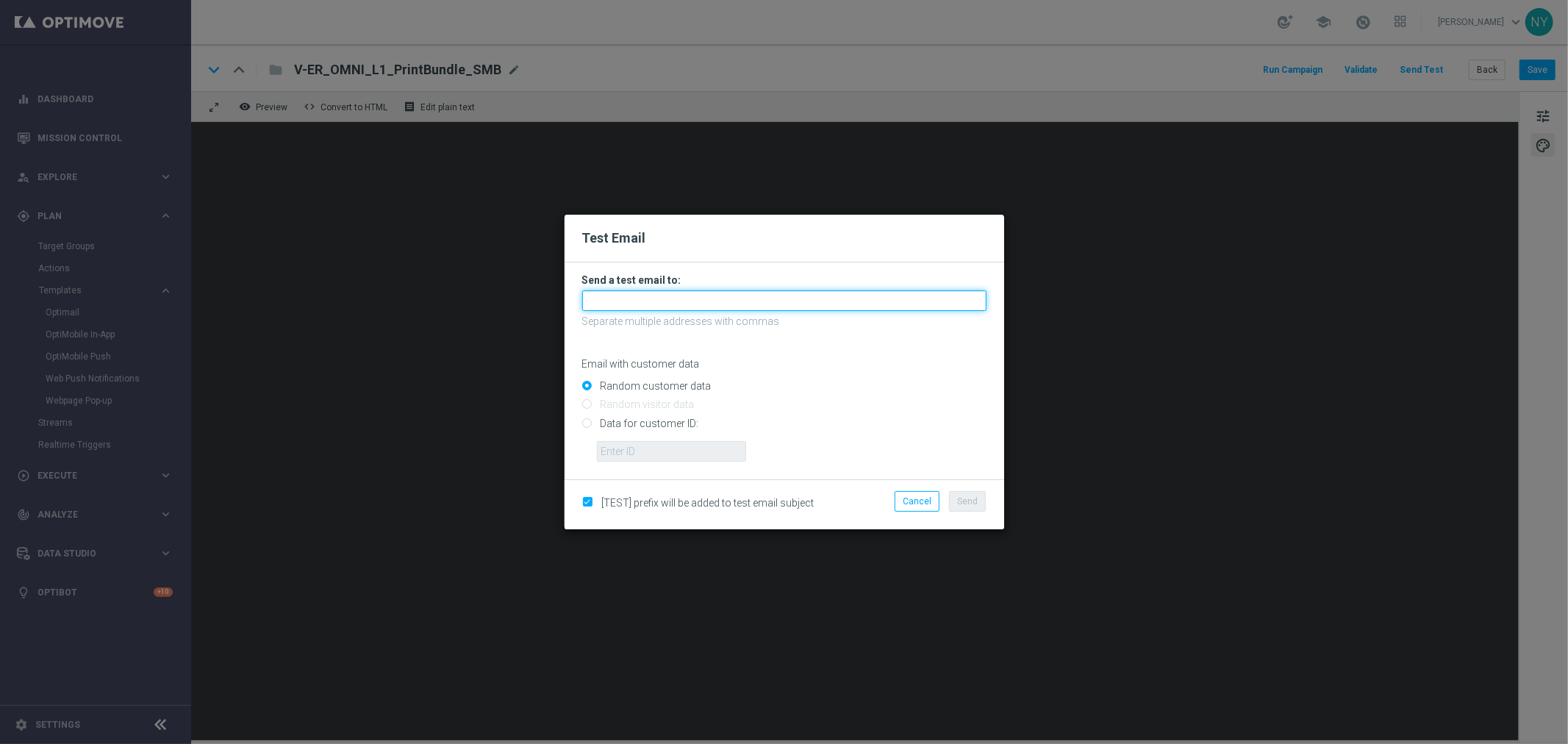
click at [636, 298] on input "text" at bounding box center [785, 300] width 405 height 20
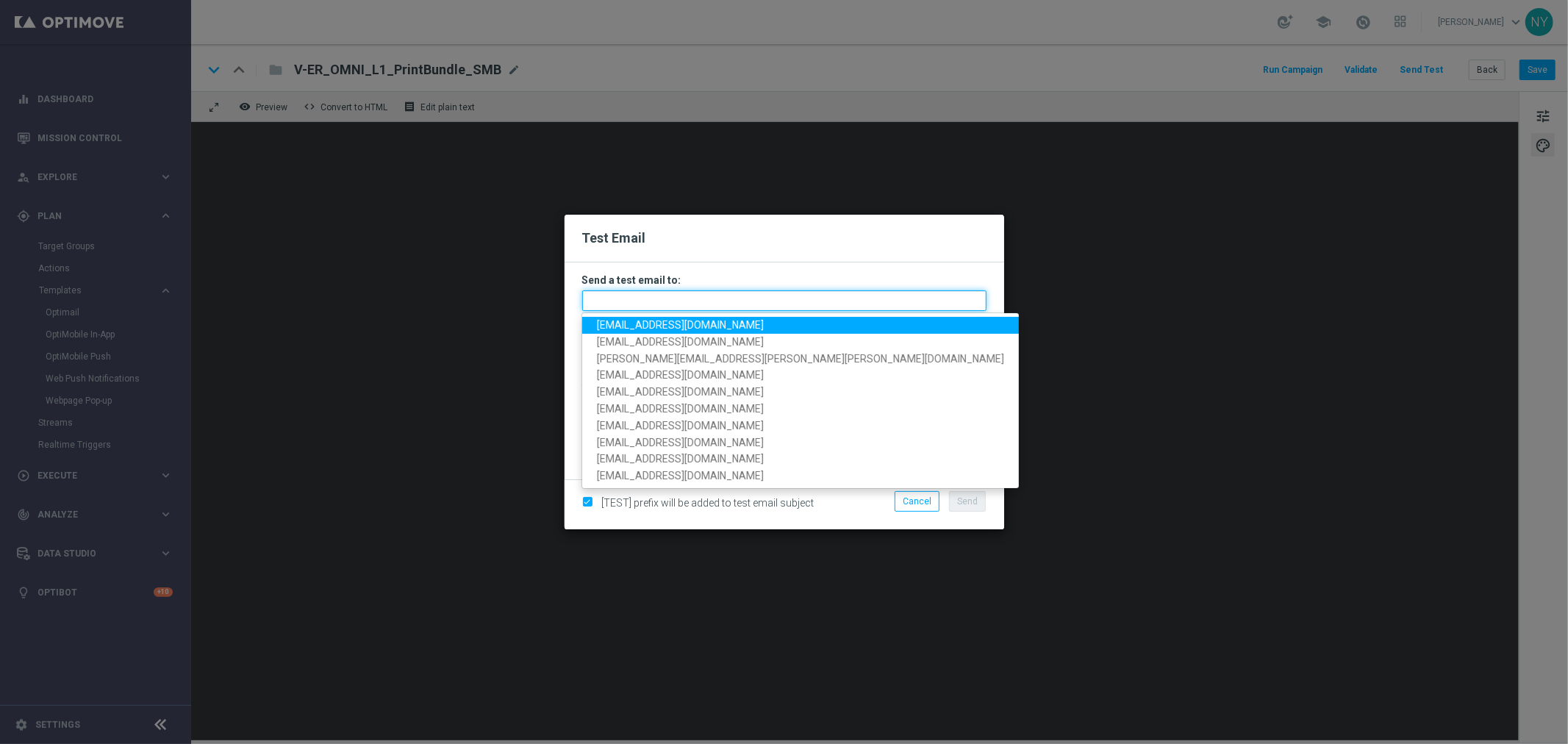
paste input "neilyetts3-bgfru@litmusemail.com"
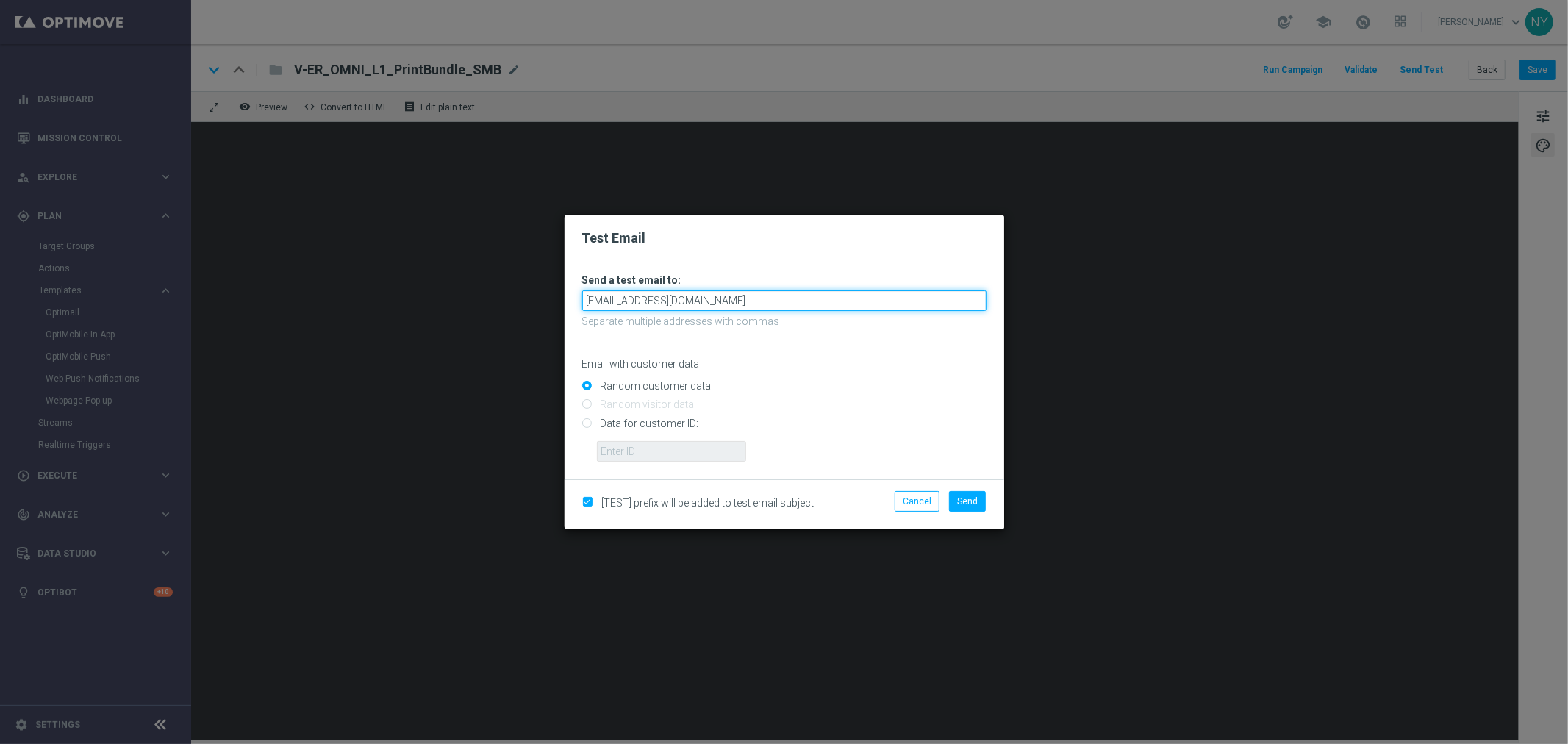
type input "neilyetts3-bgfru@litmusemail.com"
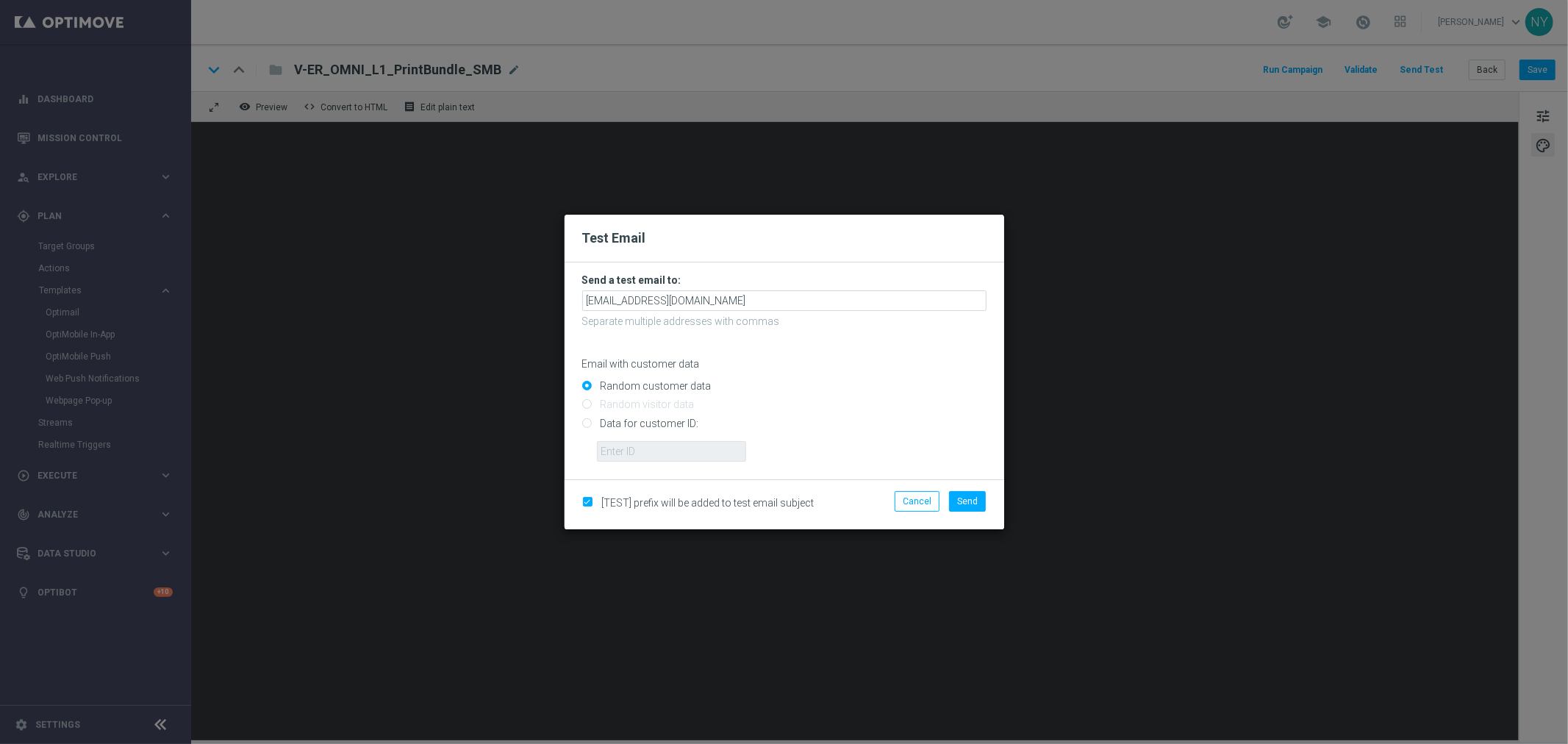
click at [772, 399] on input "Random customer data" at bounding box center [785, 392] width 405 height 20
click at [583, 423] on input "Data for customer ID:" at bounding box center [785, 429] width 405 height 20
radio input "true"
click at [619, 451] on input "text" at bounding box center [671, 451] width 149 height 20
click at [644, 449] on input "text" at bounding box center [671, 451] width 149 height 20
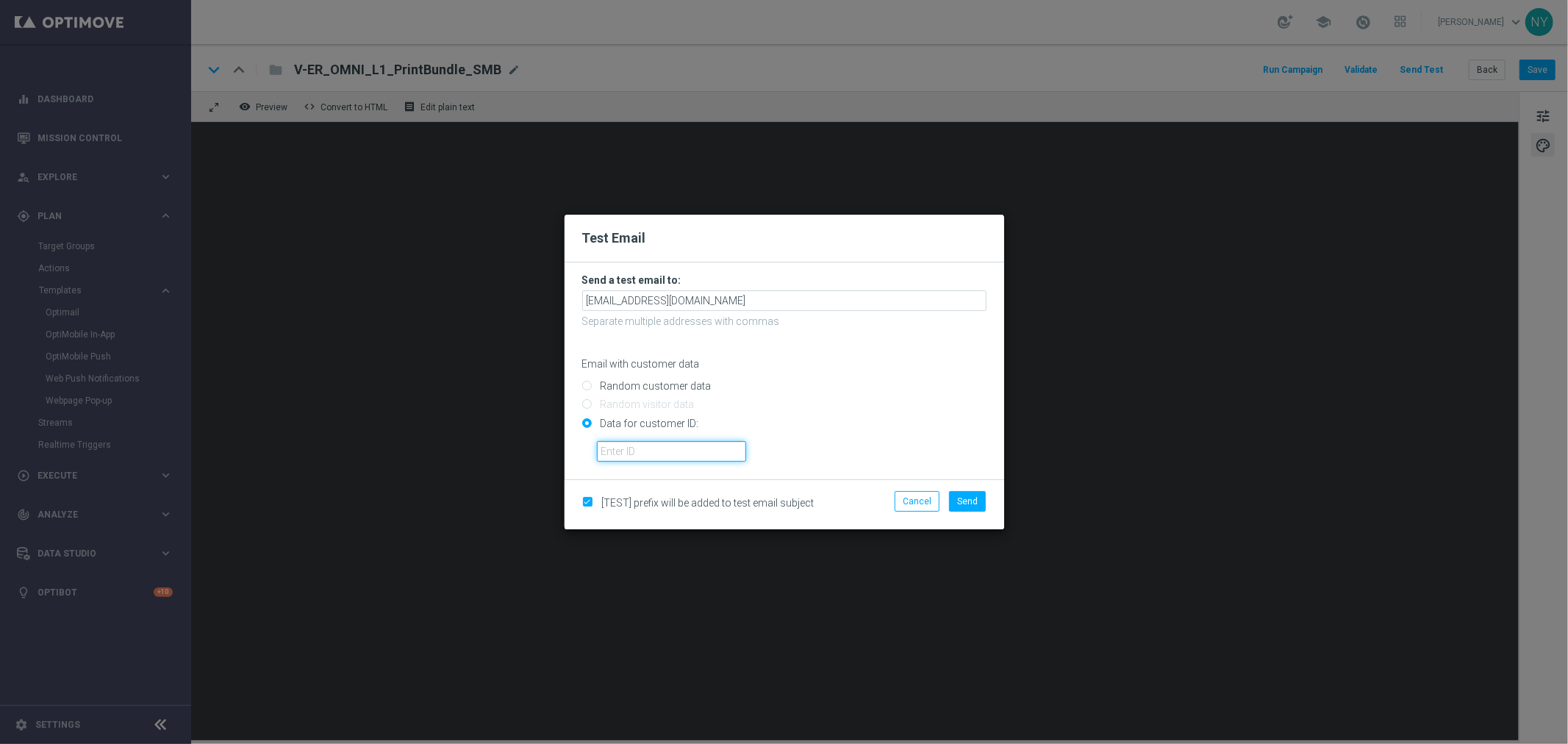
paste input "10000006208"
type input "10000006208"
click at [972, 503] on span "Send" at bounding box center [967, 501] width 20 height 11
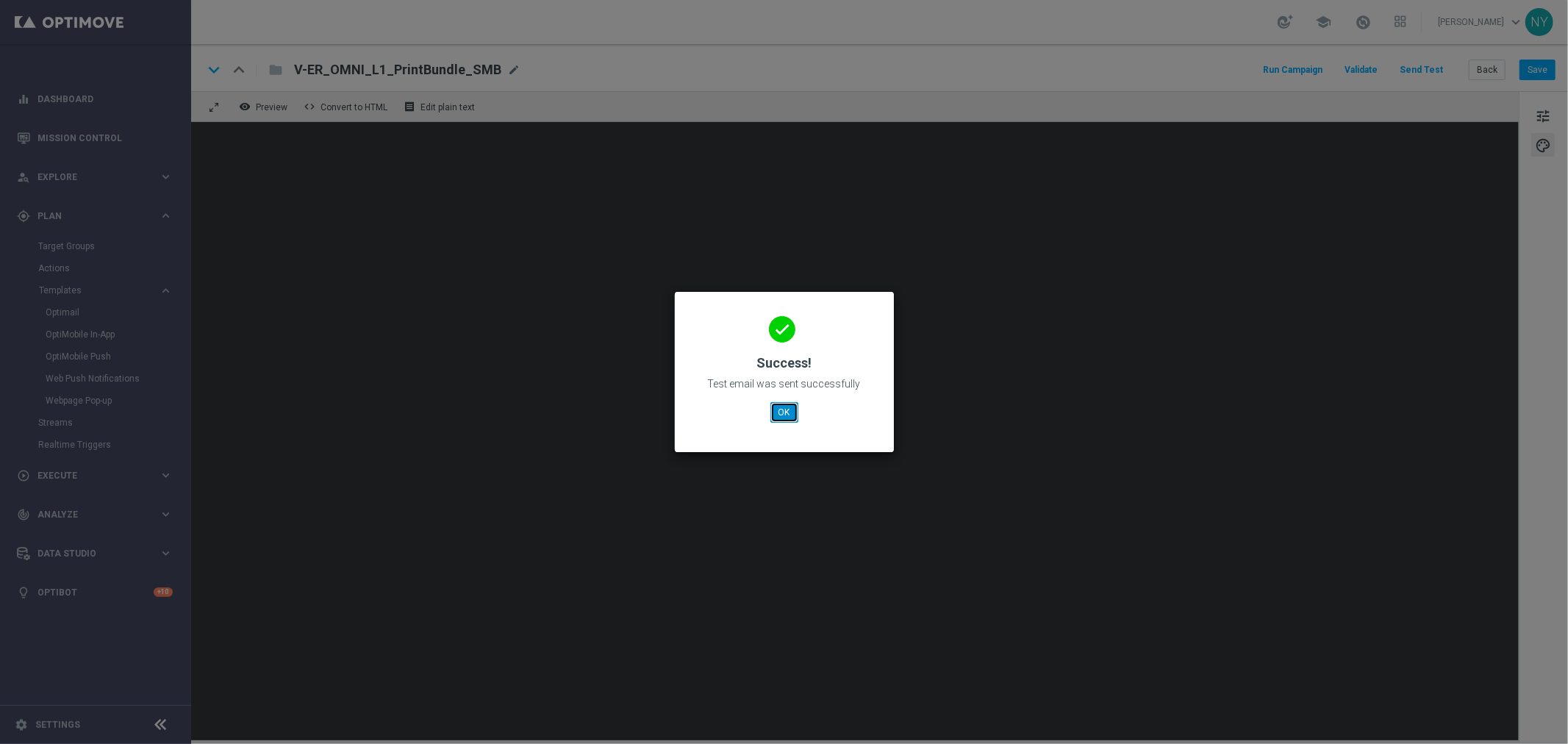
click at [786, 414] on button "OK" at bounding box center [785, 412] width 28 height 20
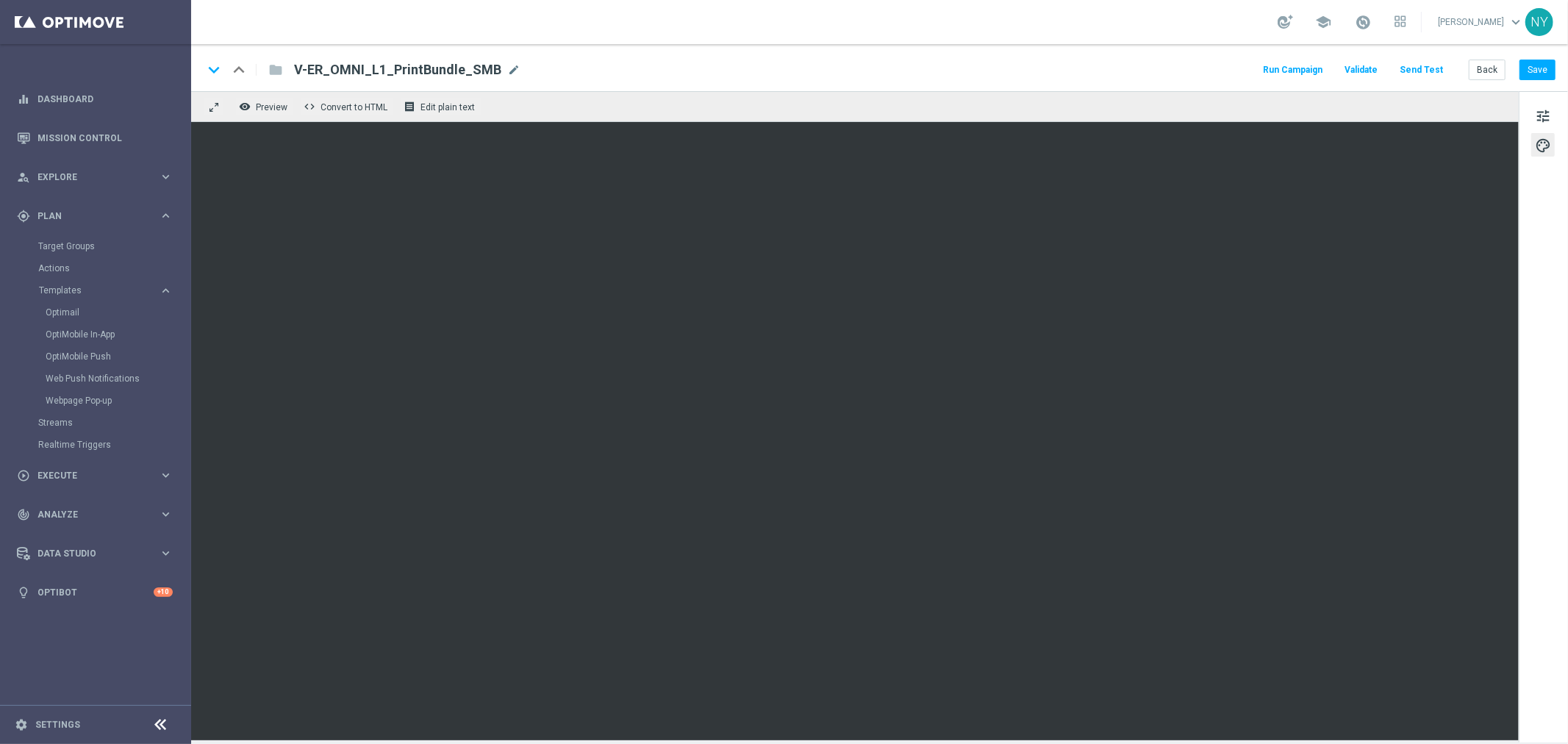
click at [1421, 69] on button "Send Test" at bounding box center [1421, 70] width 48 height 20
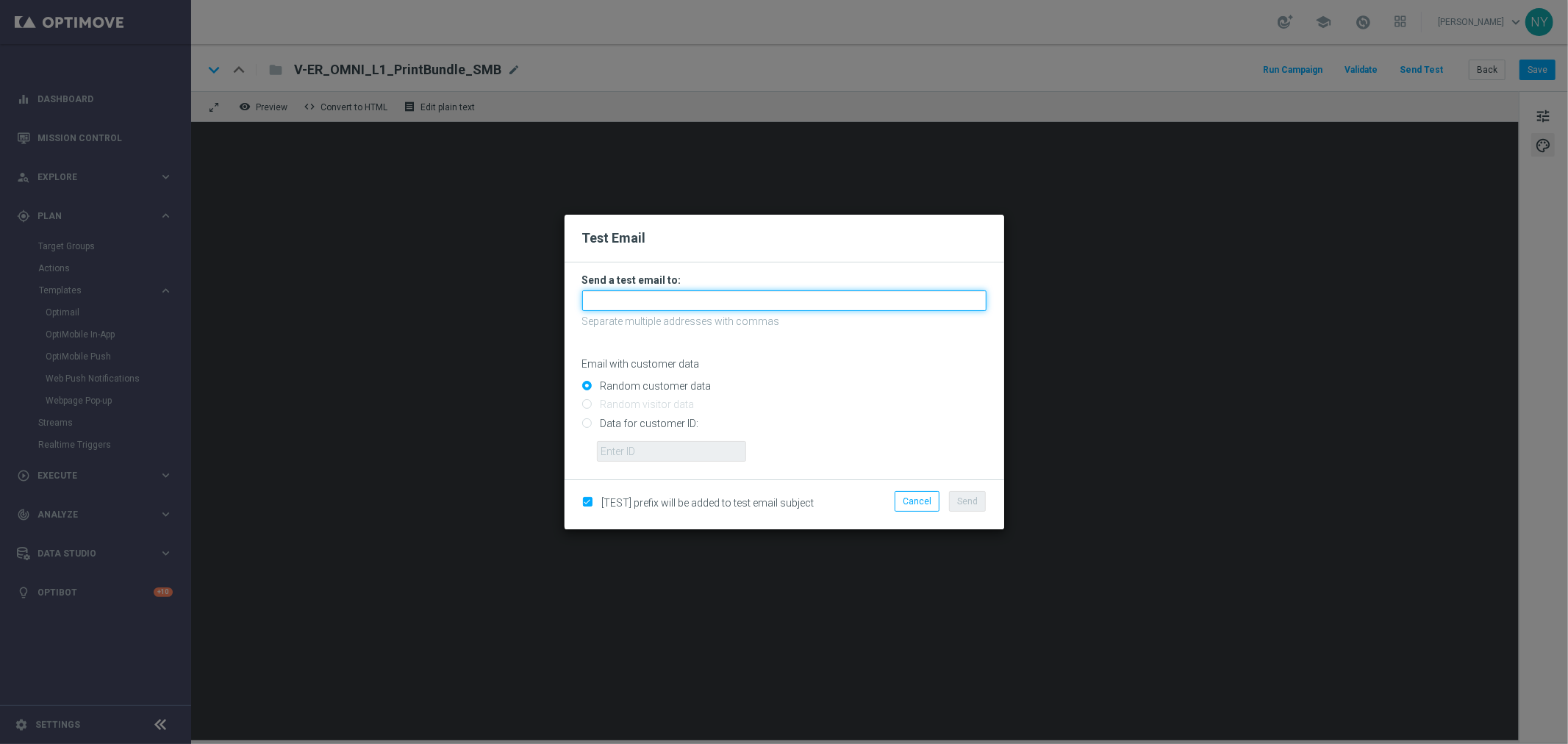
click at [660, 299] on input "text" at bounding box center [785, 300] width 405 height 20
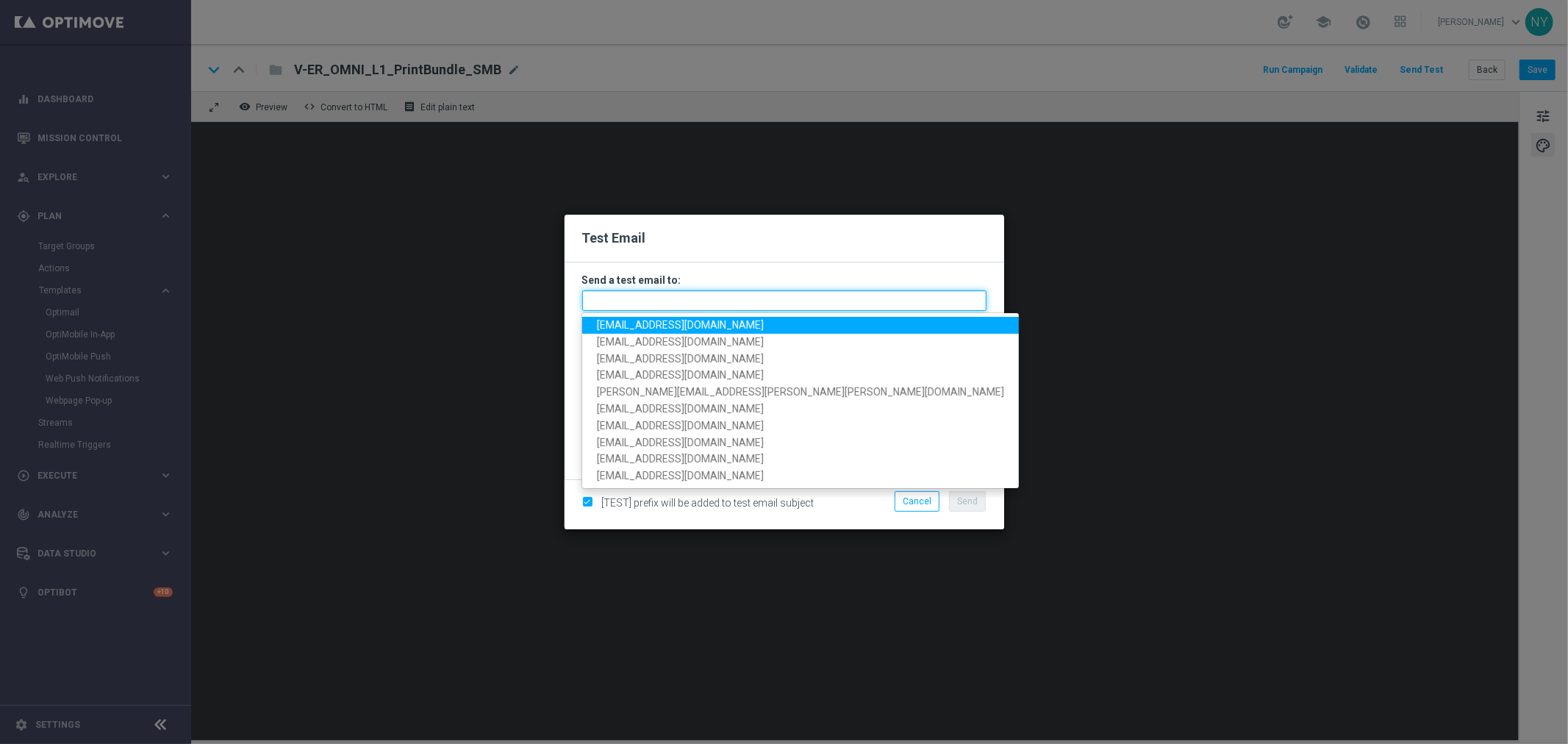
paste input "neilyetts3-bgfru@litmusemail.com"
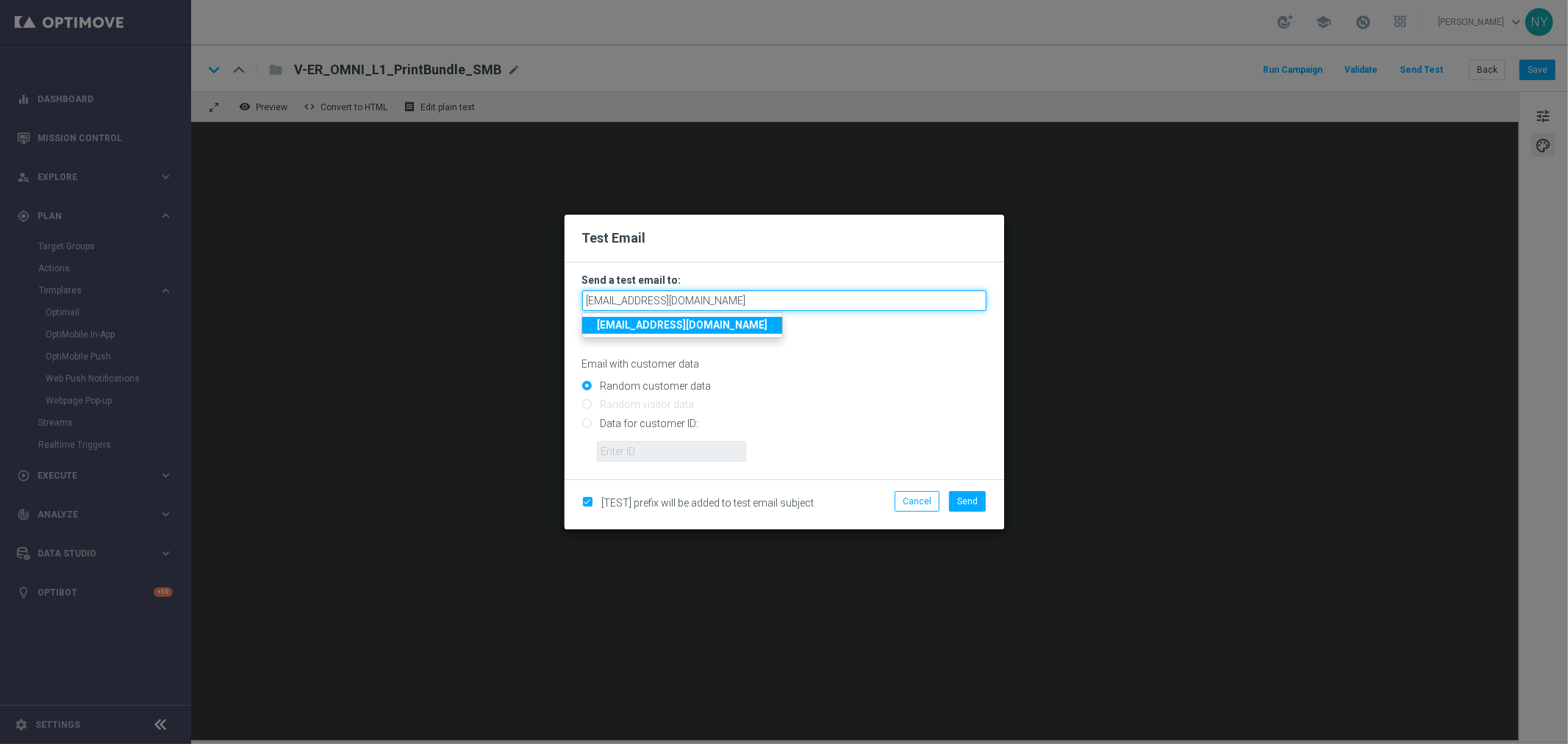
type input "neilyetts3-bgfru@litmusemail.com"
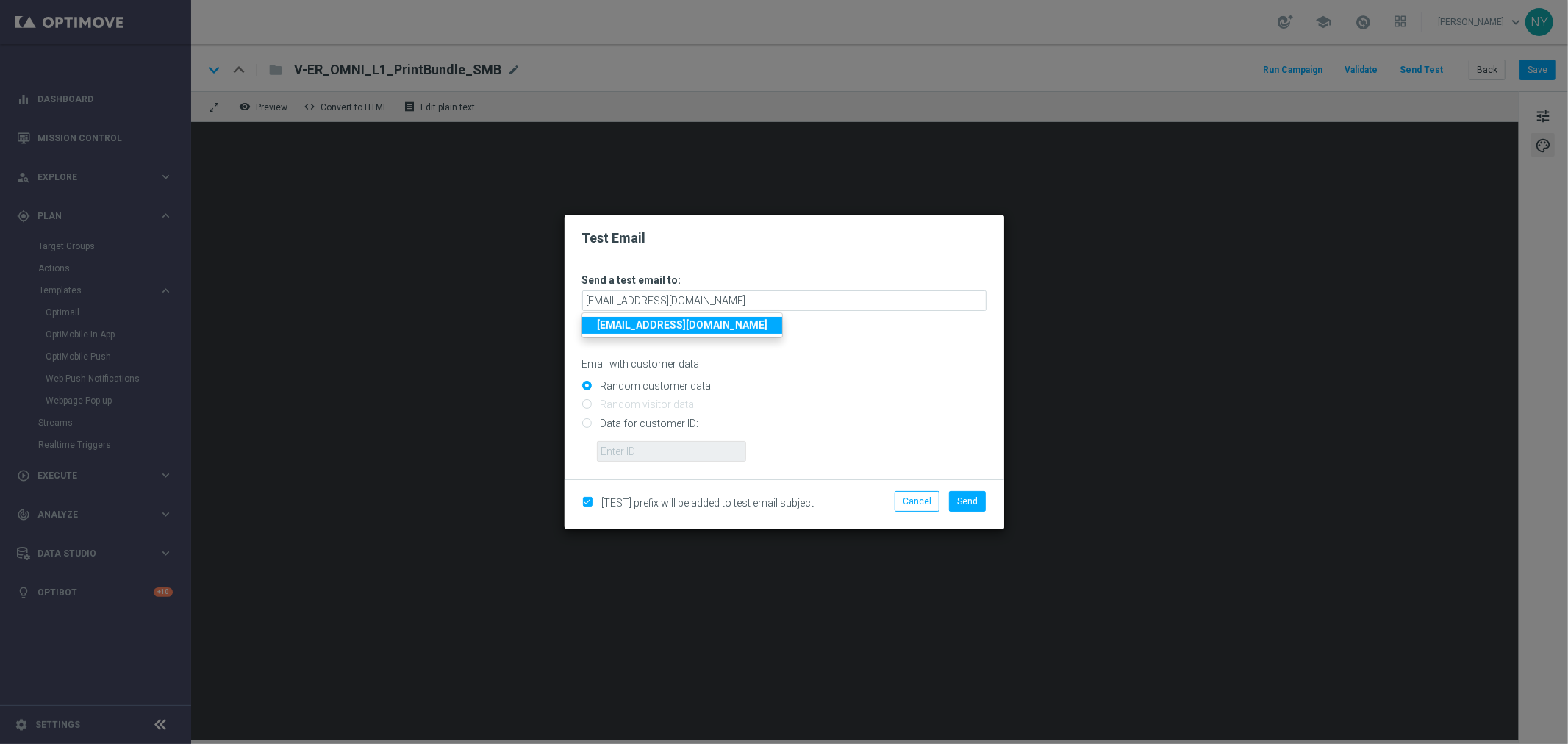
click at [834, 369] on p "Email with customer data" at bounding box center [785, 364] width 405 height 13
click at [585, 424] on input "Data for customer ID:" at bounding box center [785, 429] width 405 height 20
radio input "true"
click at [631, 452] on input "text" at bounding box center [671, 451] width 149 height 20
click at [644, 454] on input "text" at bounding box center [671, 451] width 149 height 20
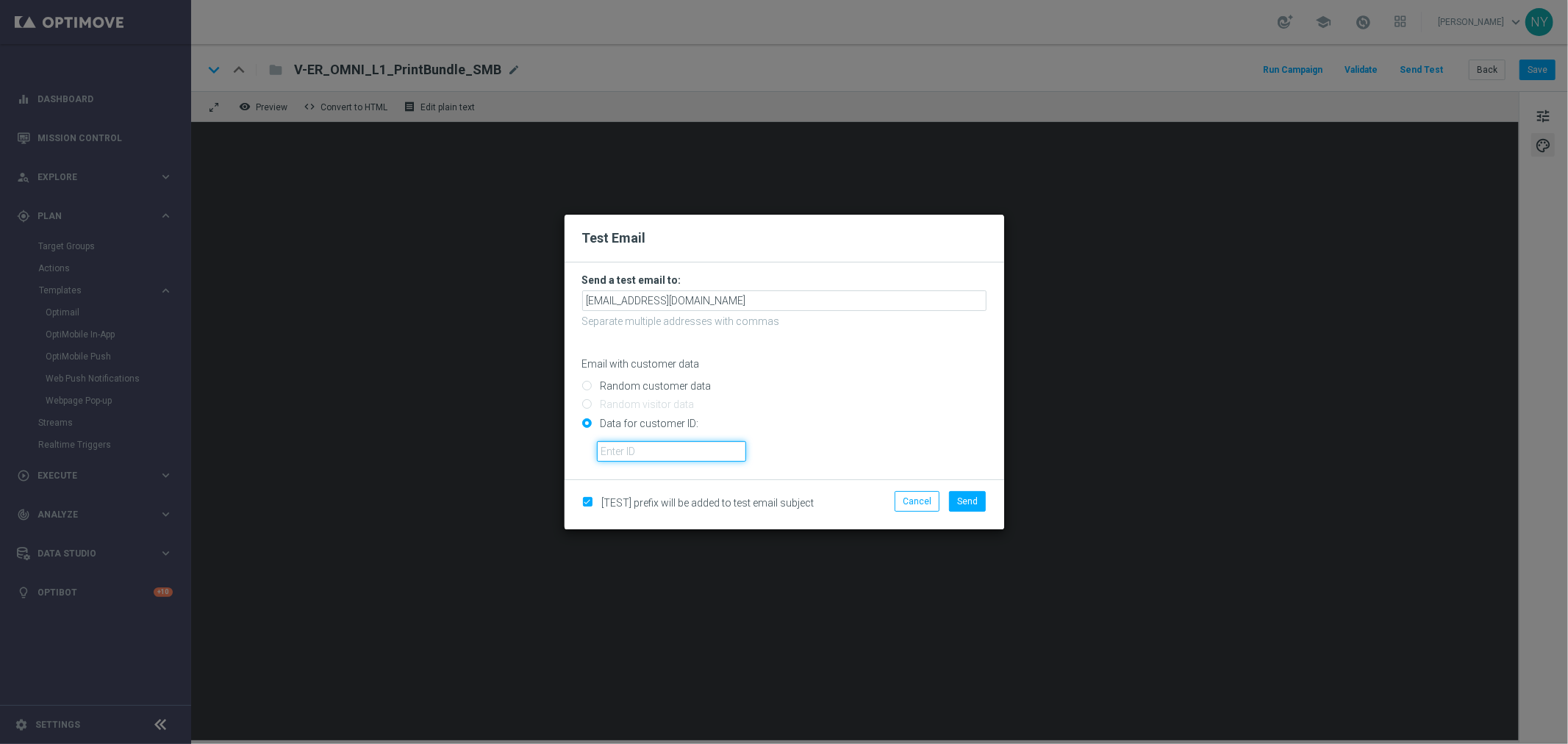
paste input "10000006208"
type input "10000006208"
click at [958, 504] on span "Send" at bounding box center [967, 501] width 20 height 11
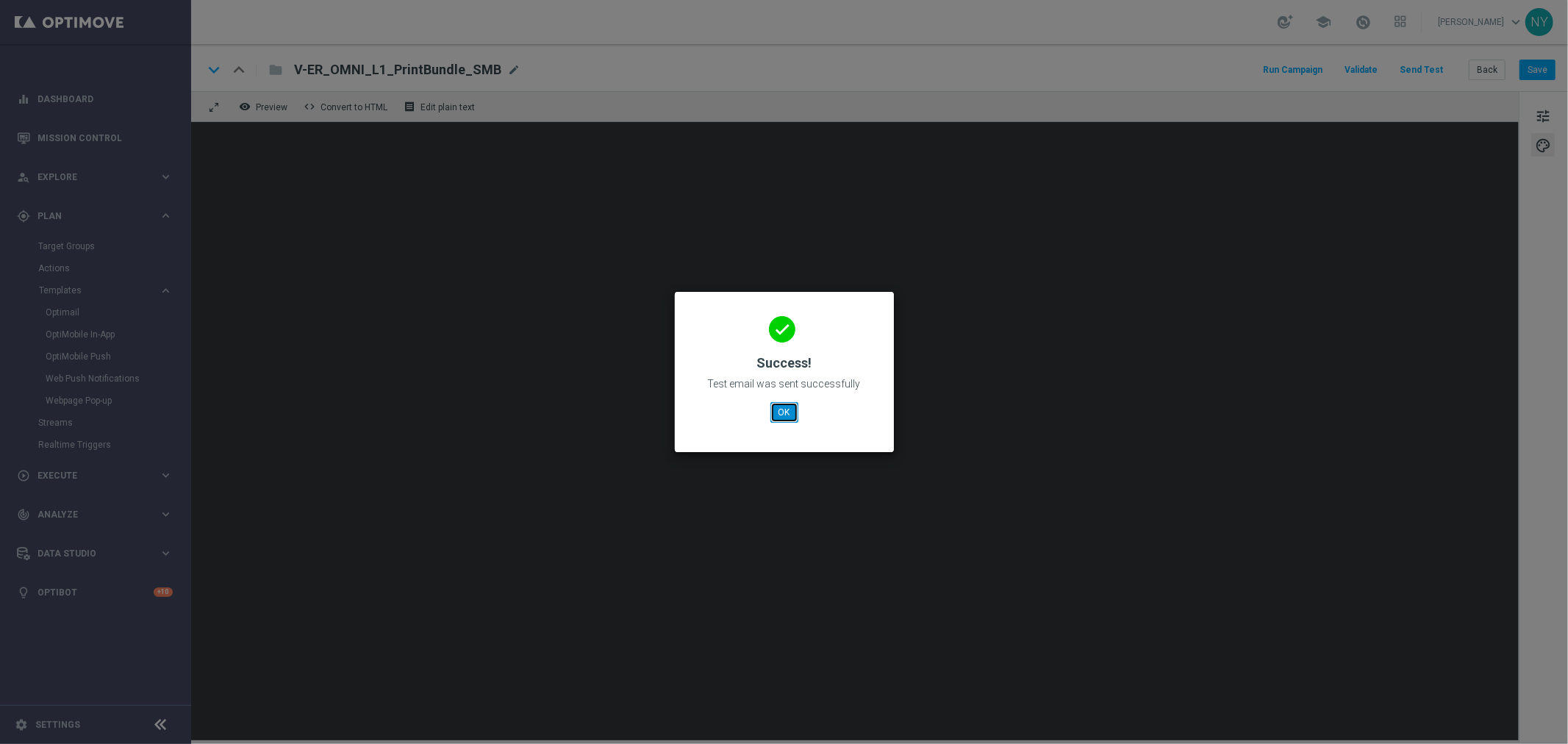
click at [784, 416] on button "OK" at bounding box center [785, 412] width 28 height 20
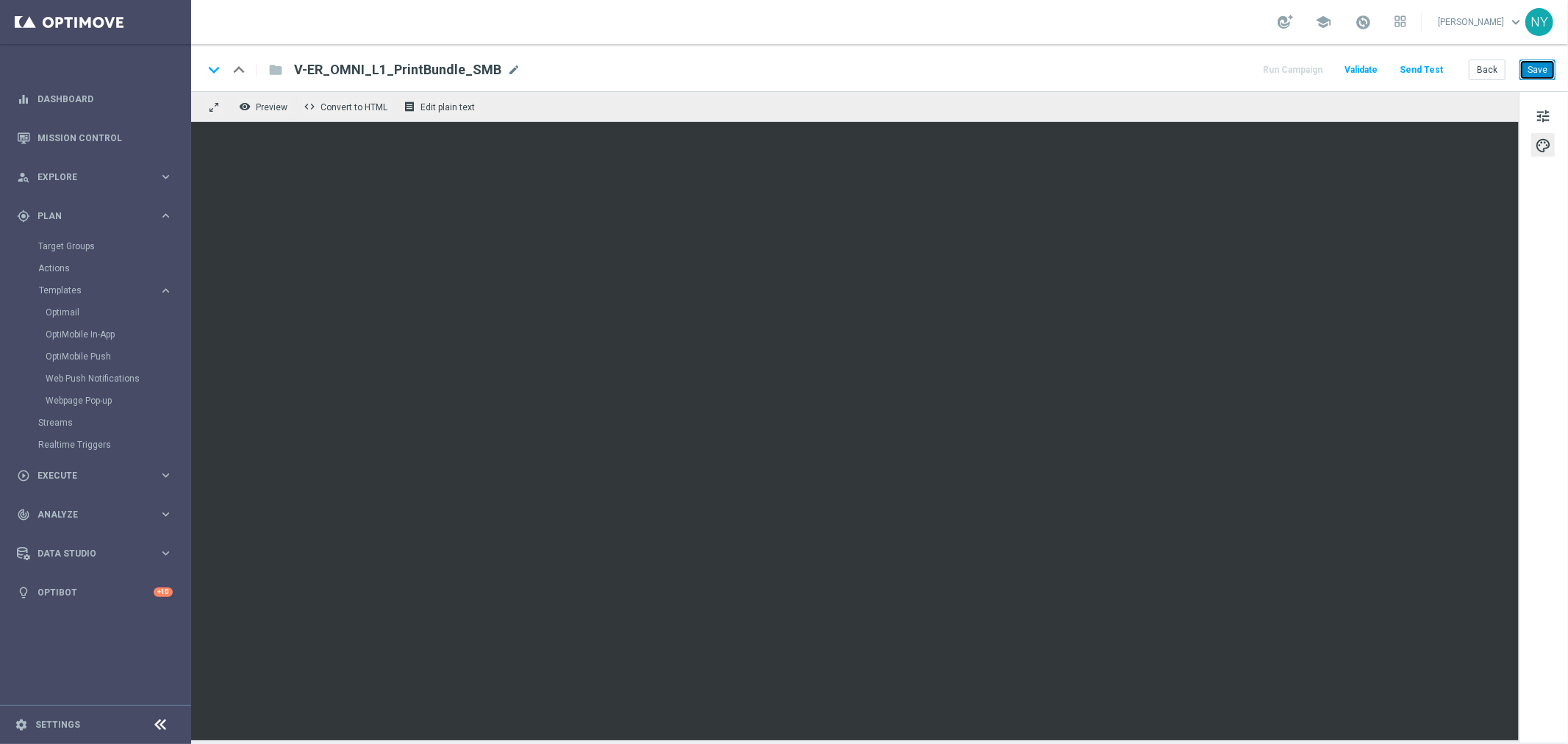
click at [1539, 69] on button "Save" at bounding box center [1538, 69] width 36 height 20
click at [1428, 64] on button "Send Test" at bounding box center [1421, 70] width 48 height 20
click at [1418, 68] on button "Send Test" at bounding box center [1421, 70] width 48 height 20
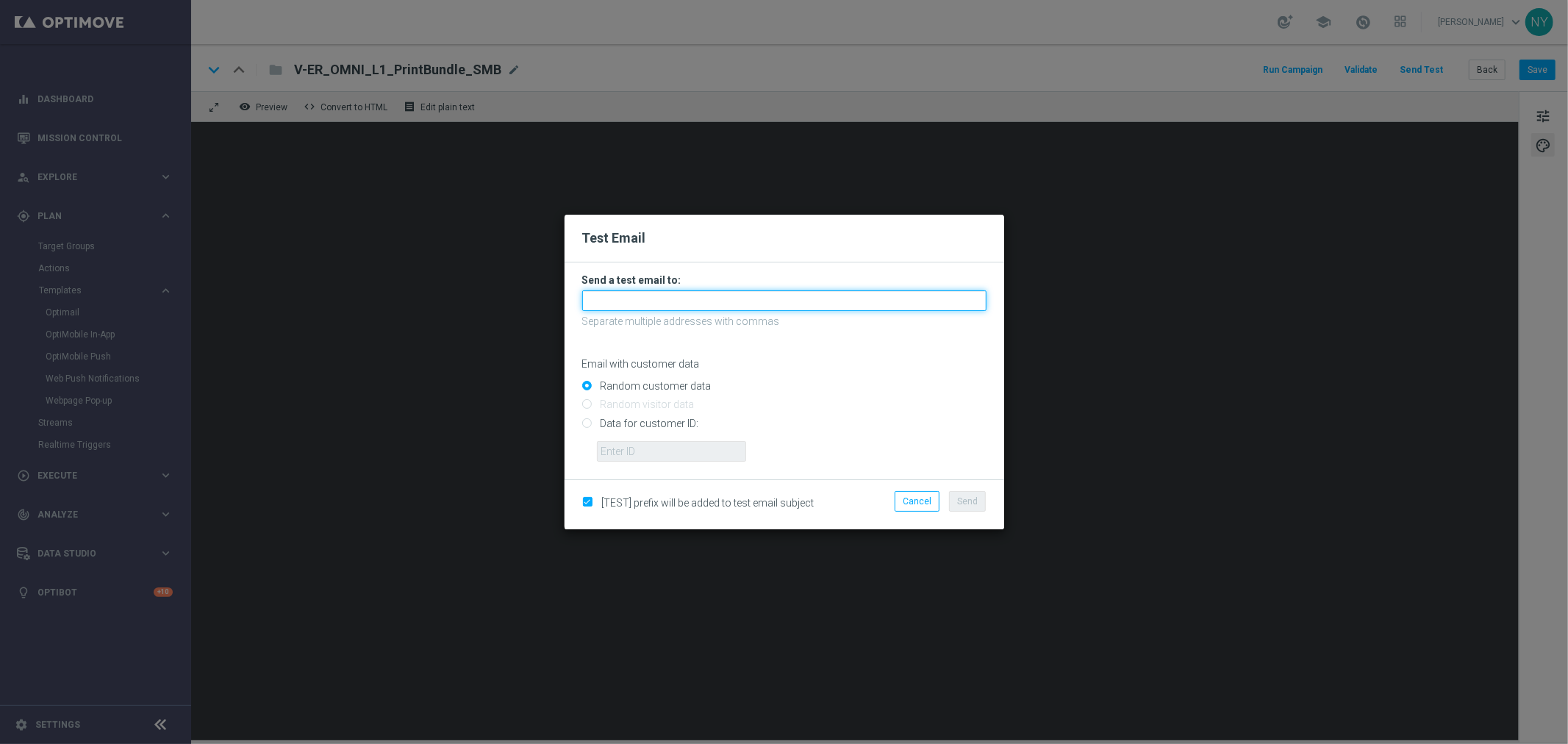
click at [703, 299] on input "text" at bounding box center [785, 300] width 405 height 20
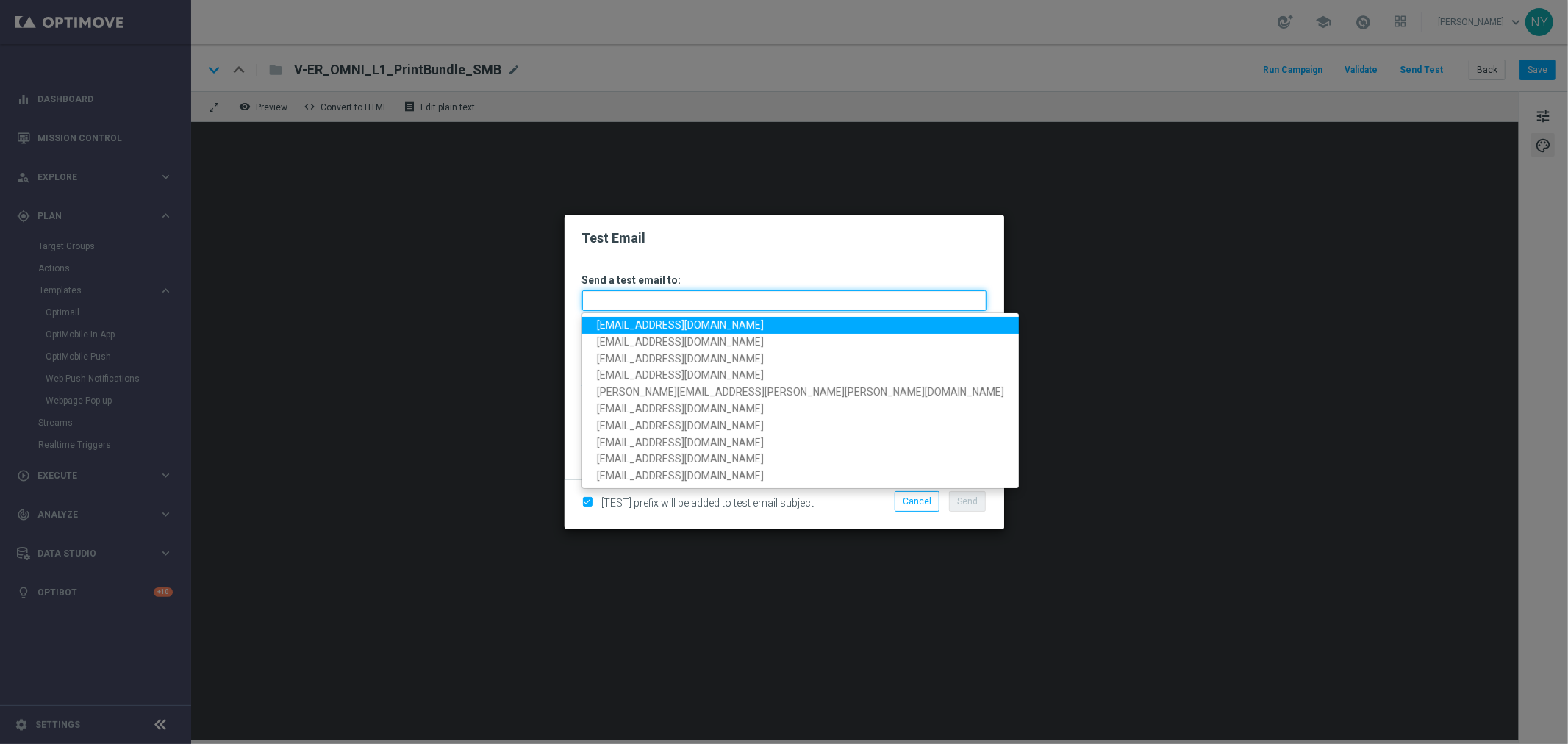
paste input "neilyetts3-bgfru@litmusemail.com"
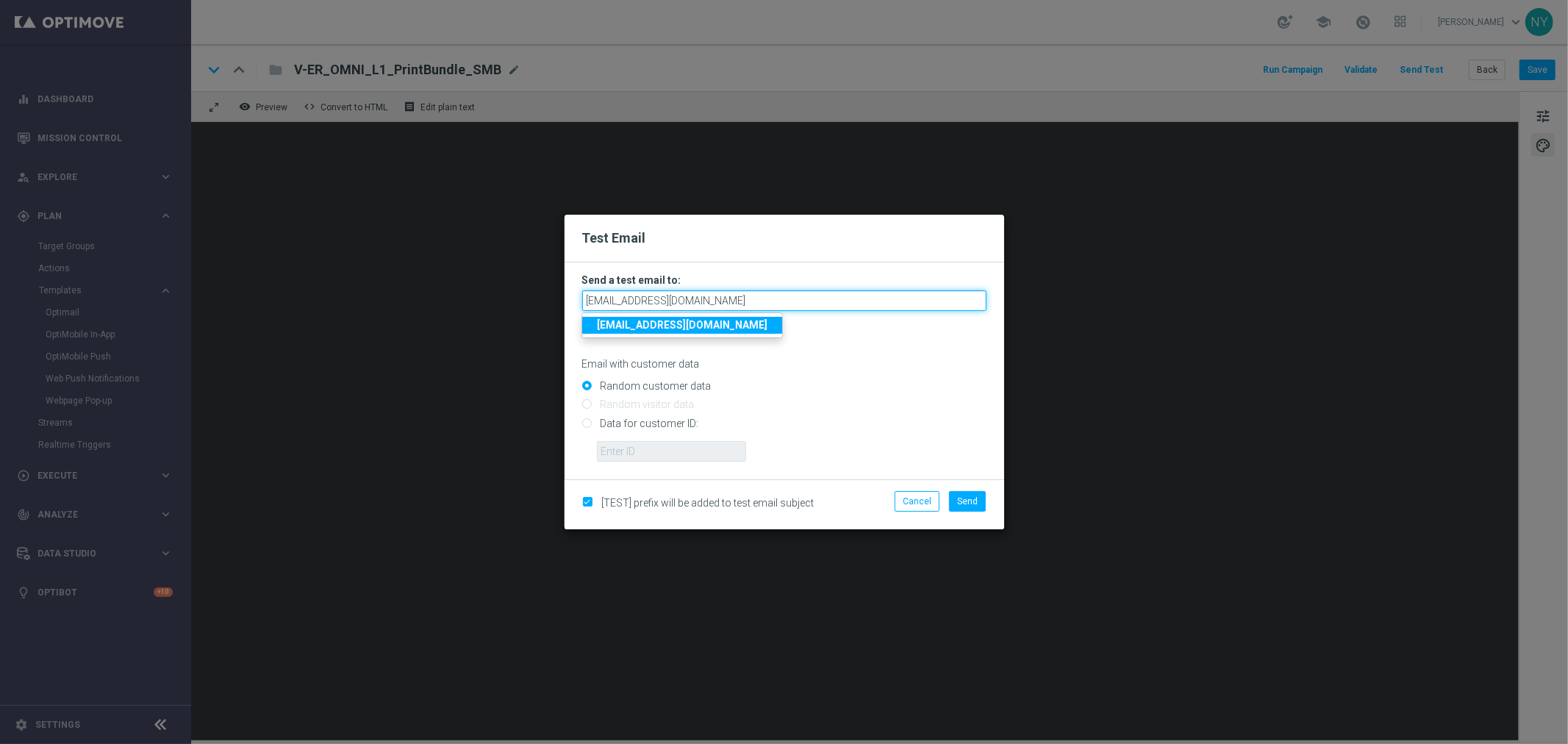
type input "neilyetts3-bgfru@litmusemail.com"
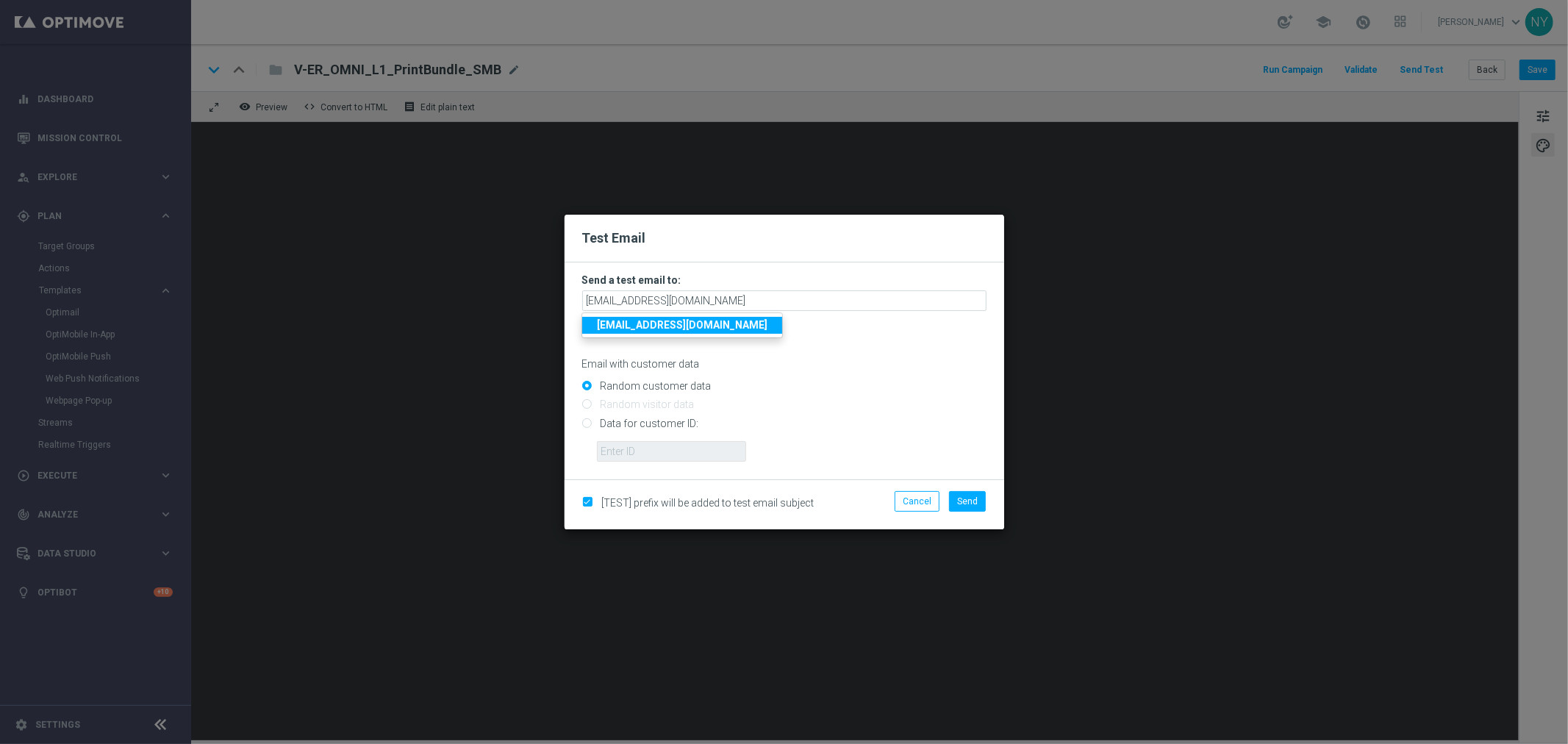
click at [589, 427] on input "Data for customer ID:" at bounding box center [785, 429] width 405 height 20
radio input "true"
click at [676, 447] on input "text" at bounding box center [671, 451] width 149 height 20
paste input "10000006208"
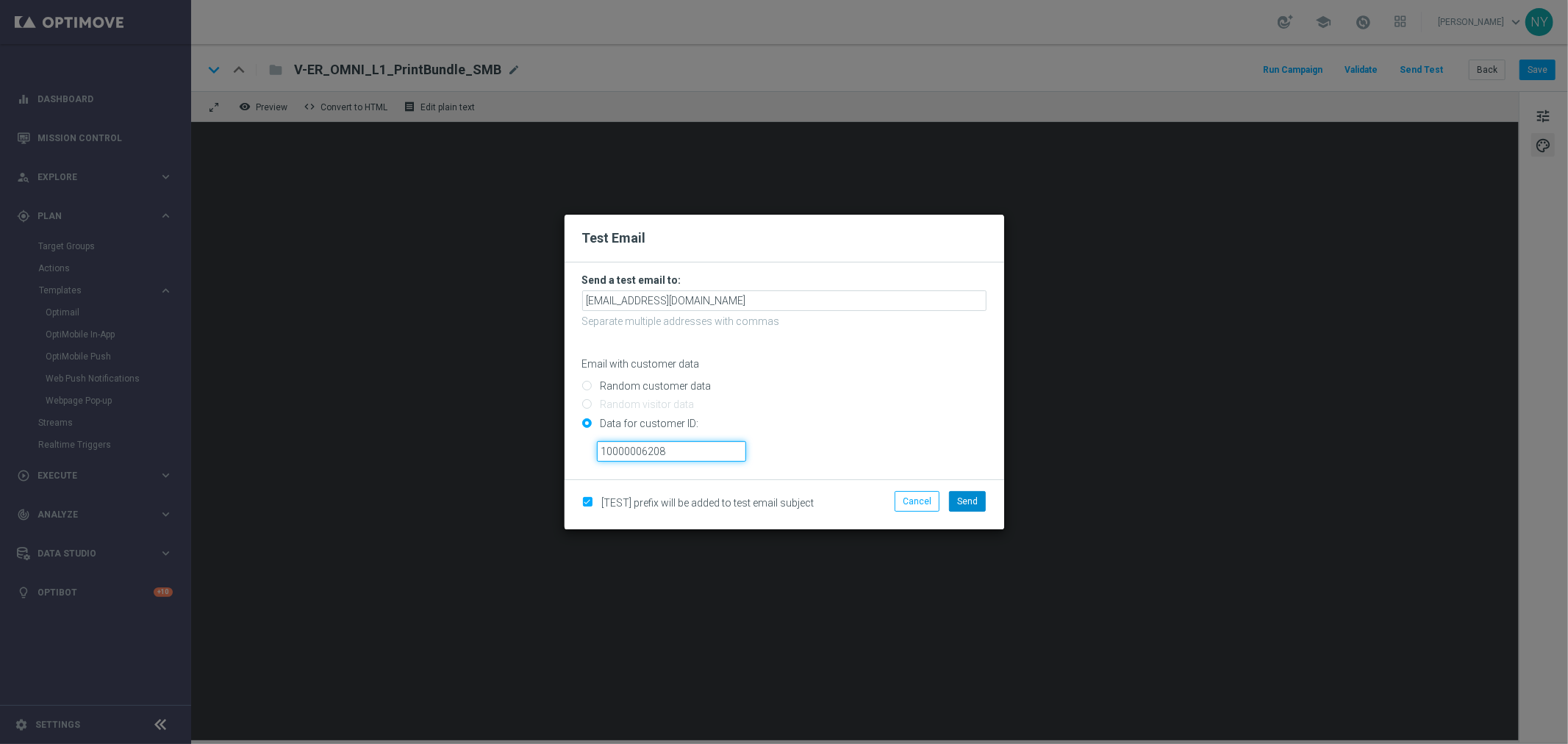
type input "10000006208"
click at [957, 498] on button "Send" at bounding box center [968, 501] width 37 height 20
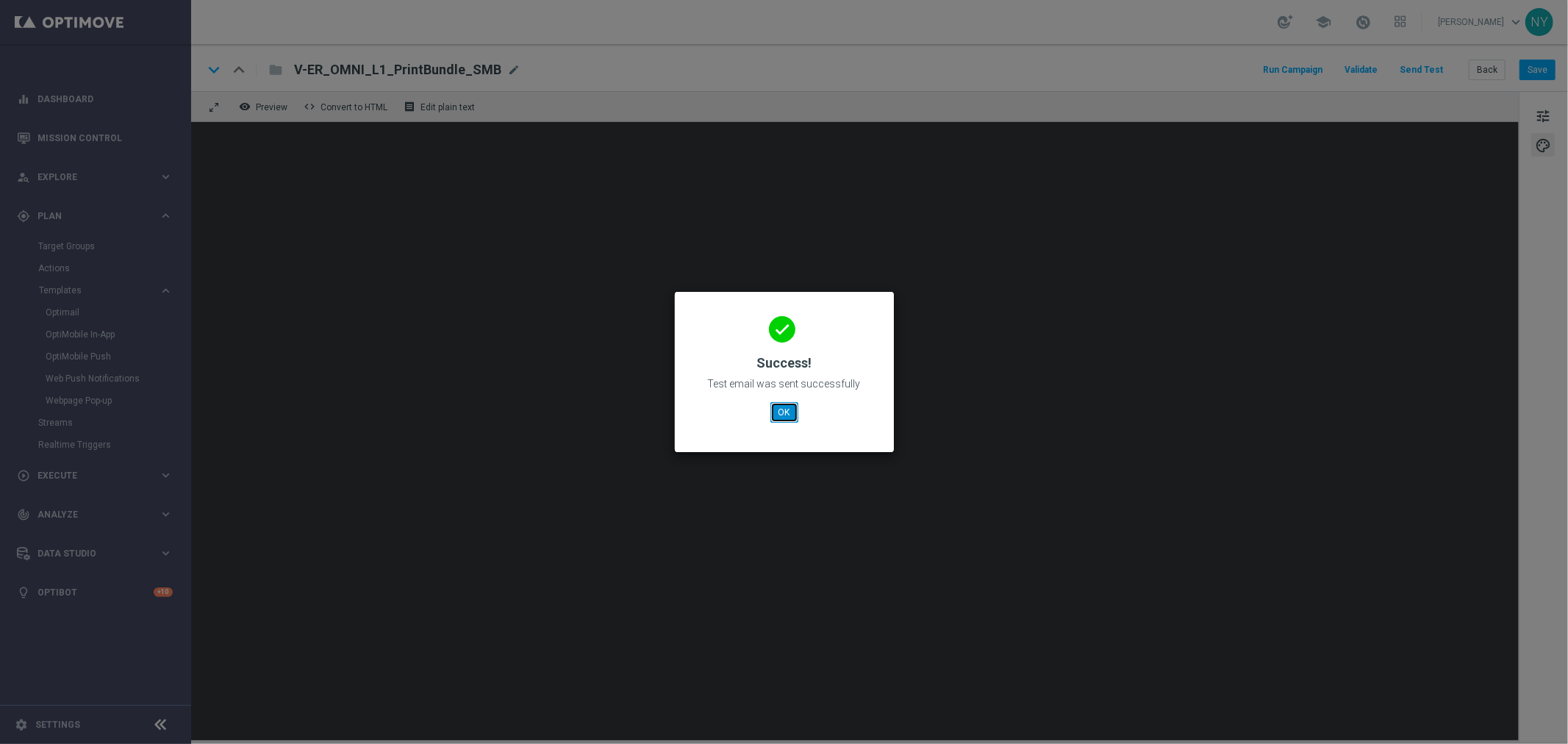
click at [786, 413] on button "OK" at bounding box center [785, 412] width 28 height 20
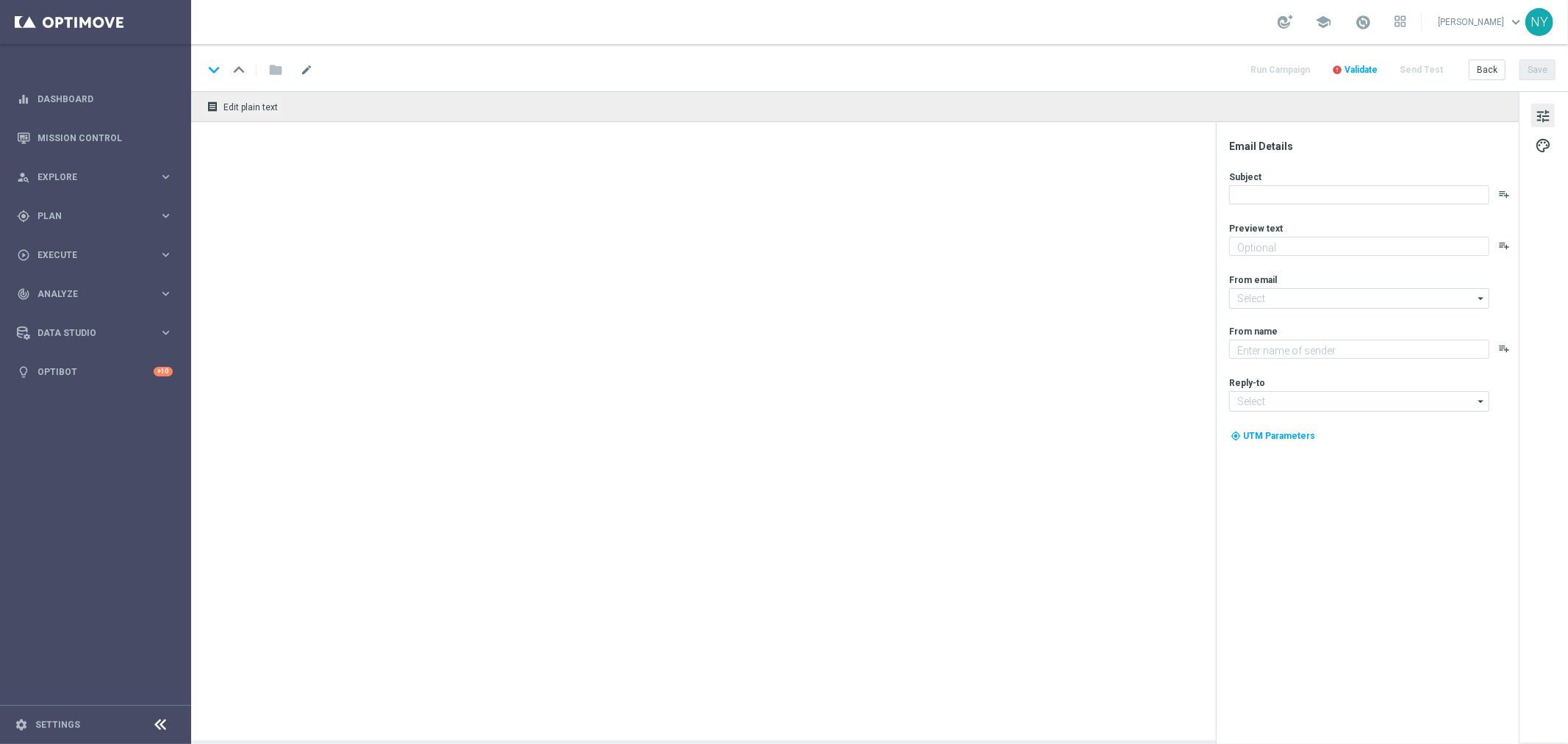
type textarea "Order 3 print products and save 50%!"
type textarea "Staples"
type input "[EMAIL_ADDRESS][DOMAIN_NAME]"
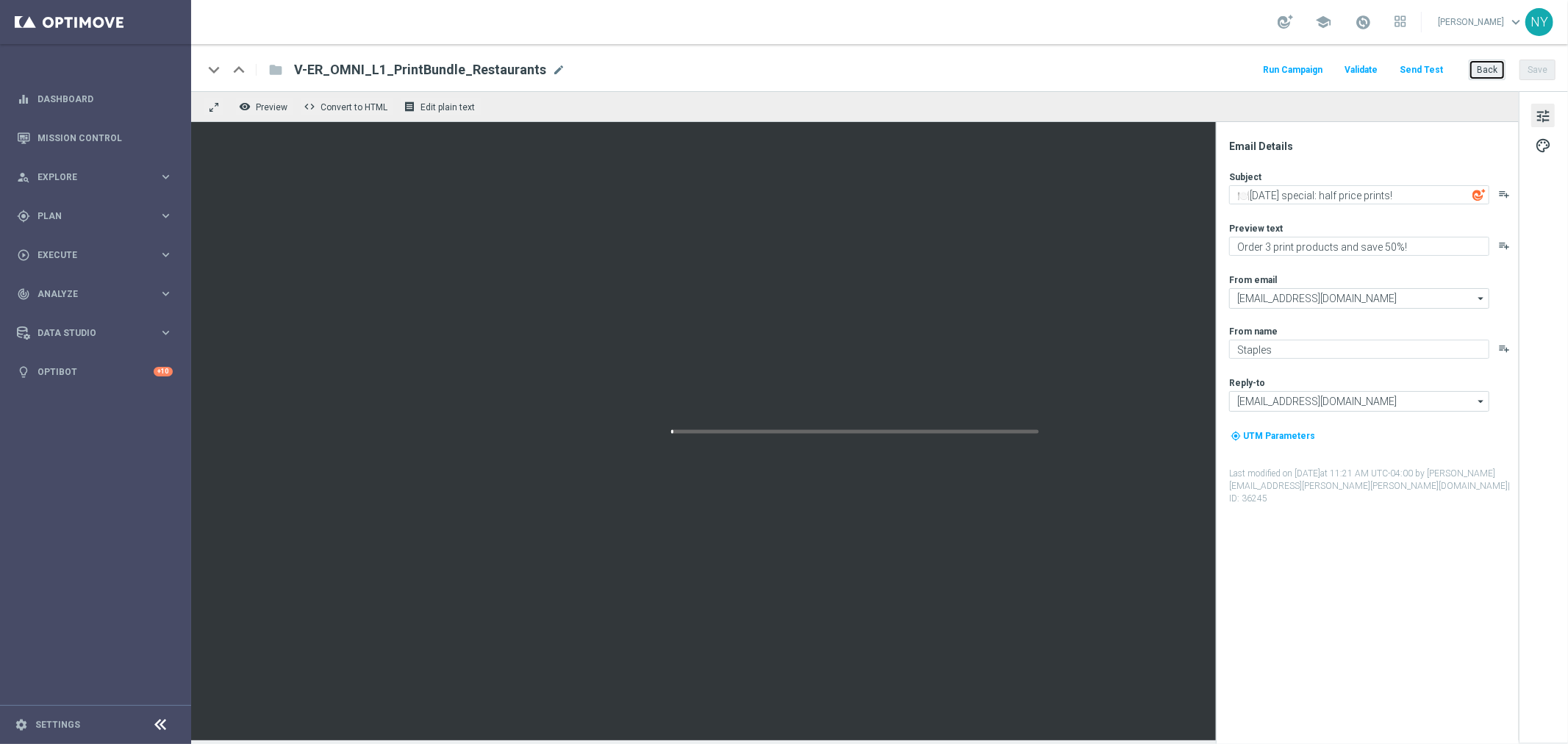
click at [1490, 73] on button "Back" at bounding box center [1487, 69] width 37 height 20
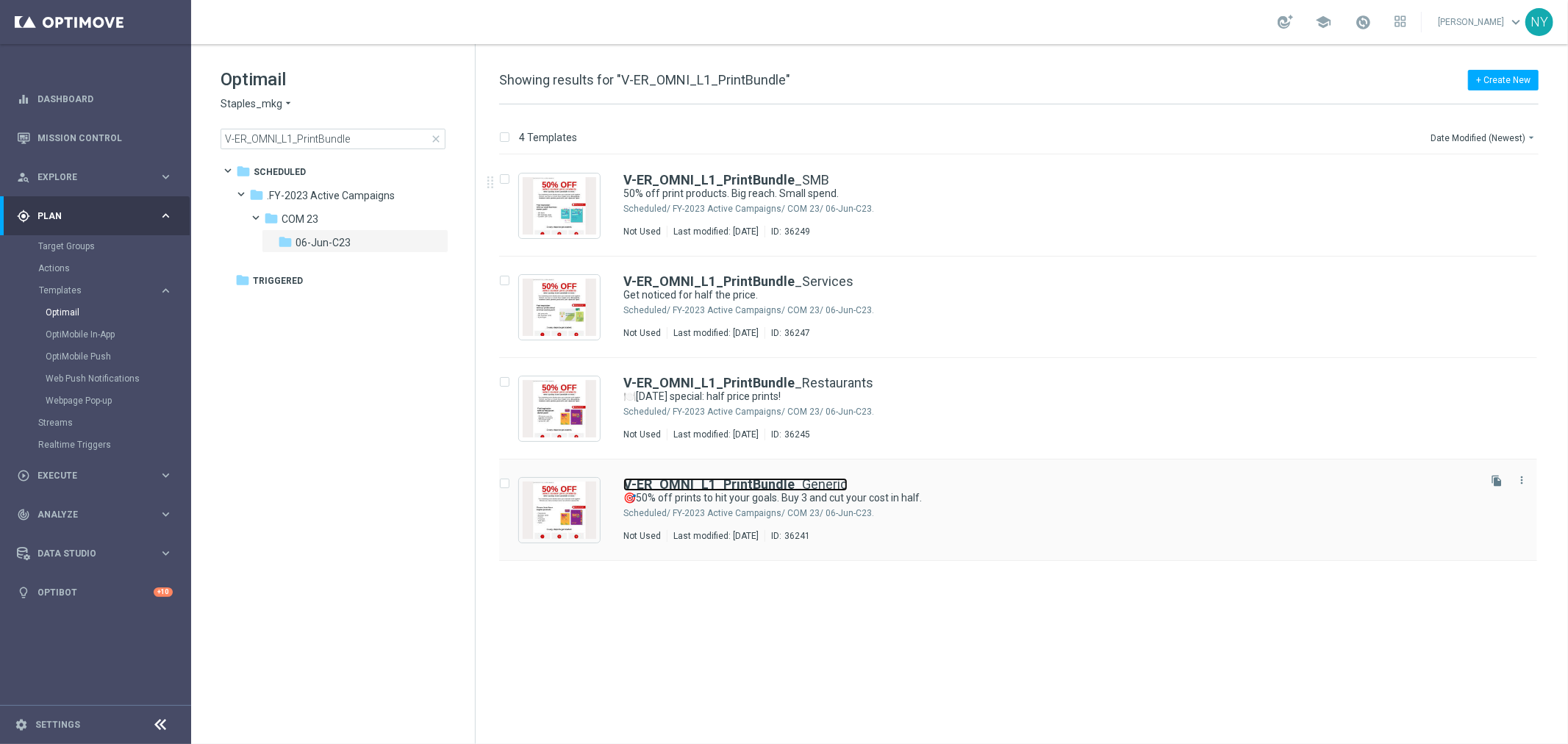
click at [749, 481] on b "V-ER_OMNI_L1_PrintBundle" at bounding box center [709, 484] width 171 height 16
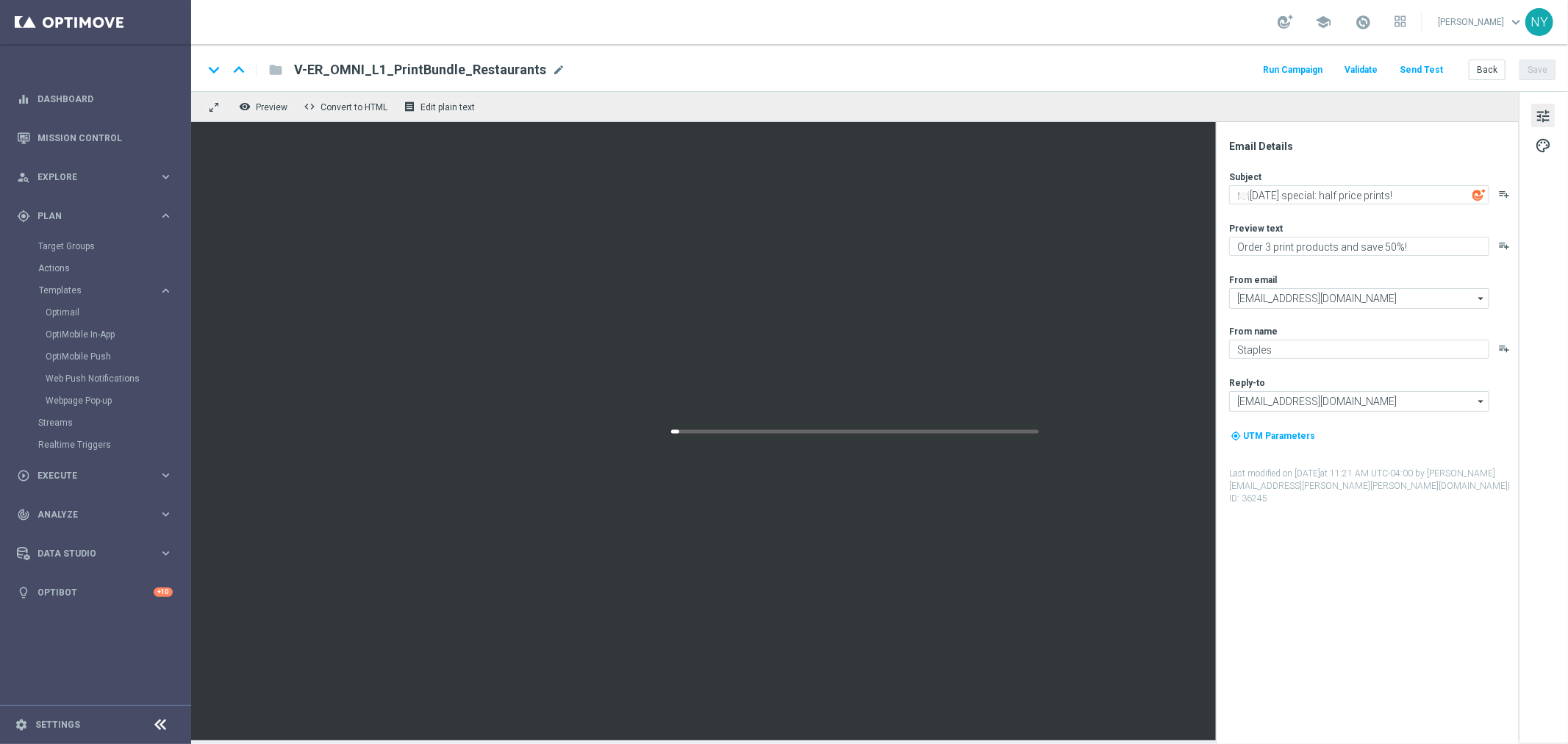
type textarea "🎯50% off prints to hit your goals. Buy 3 and cut your cost in half."
type textarea "Buy 3 and cut your cost in half."
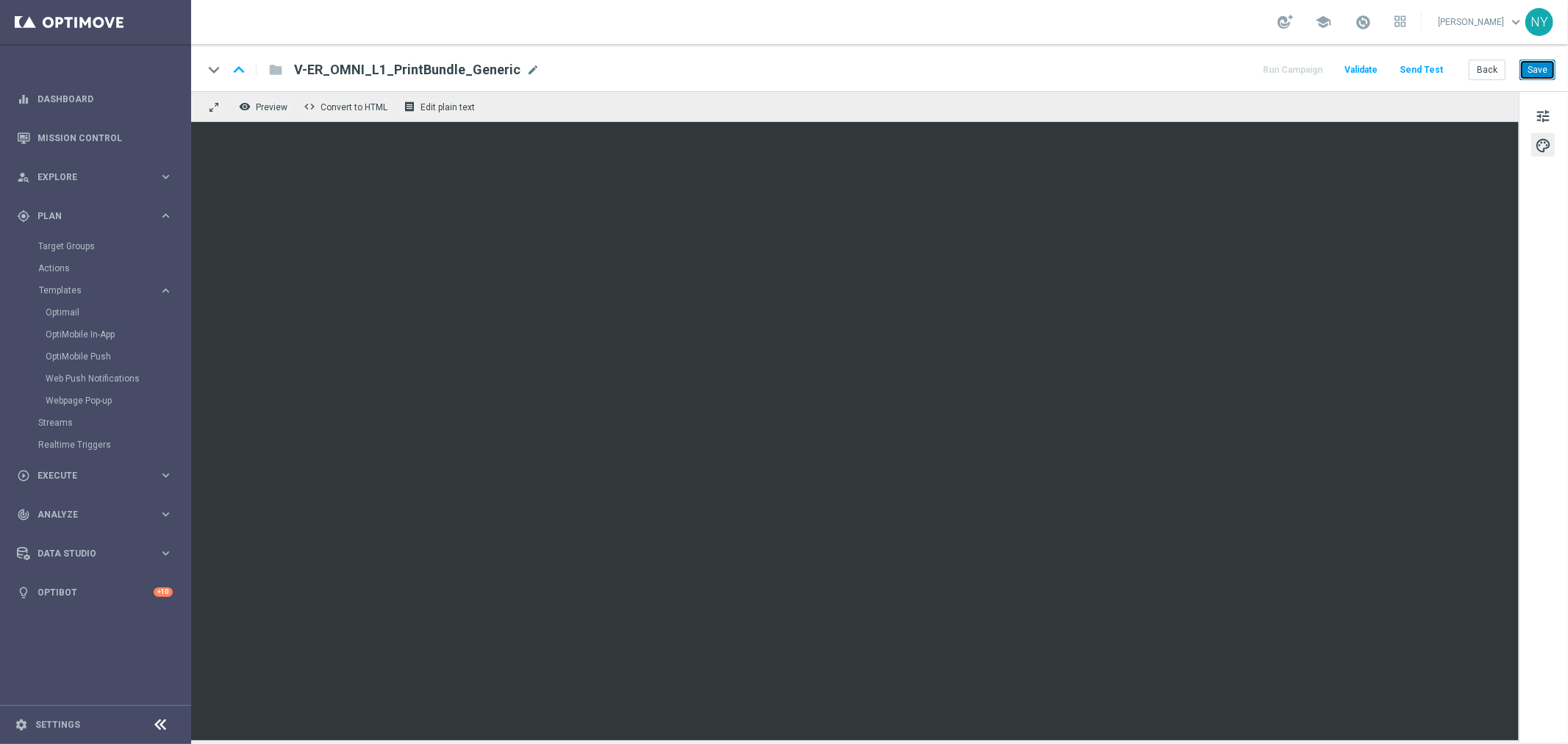
click at [1535, 71] on button "Save" at bounding box center [1538, 69] width 36 height 20
click at [1424, 69] on button "Send Test" at bounding box center [1421, 70] width 48 height 20
click at [1425, 69] on button "Send Test" at bounding box center [1421, 70] width 48 height 20
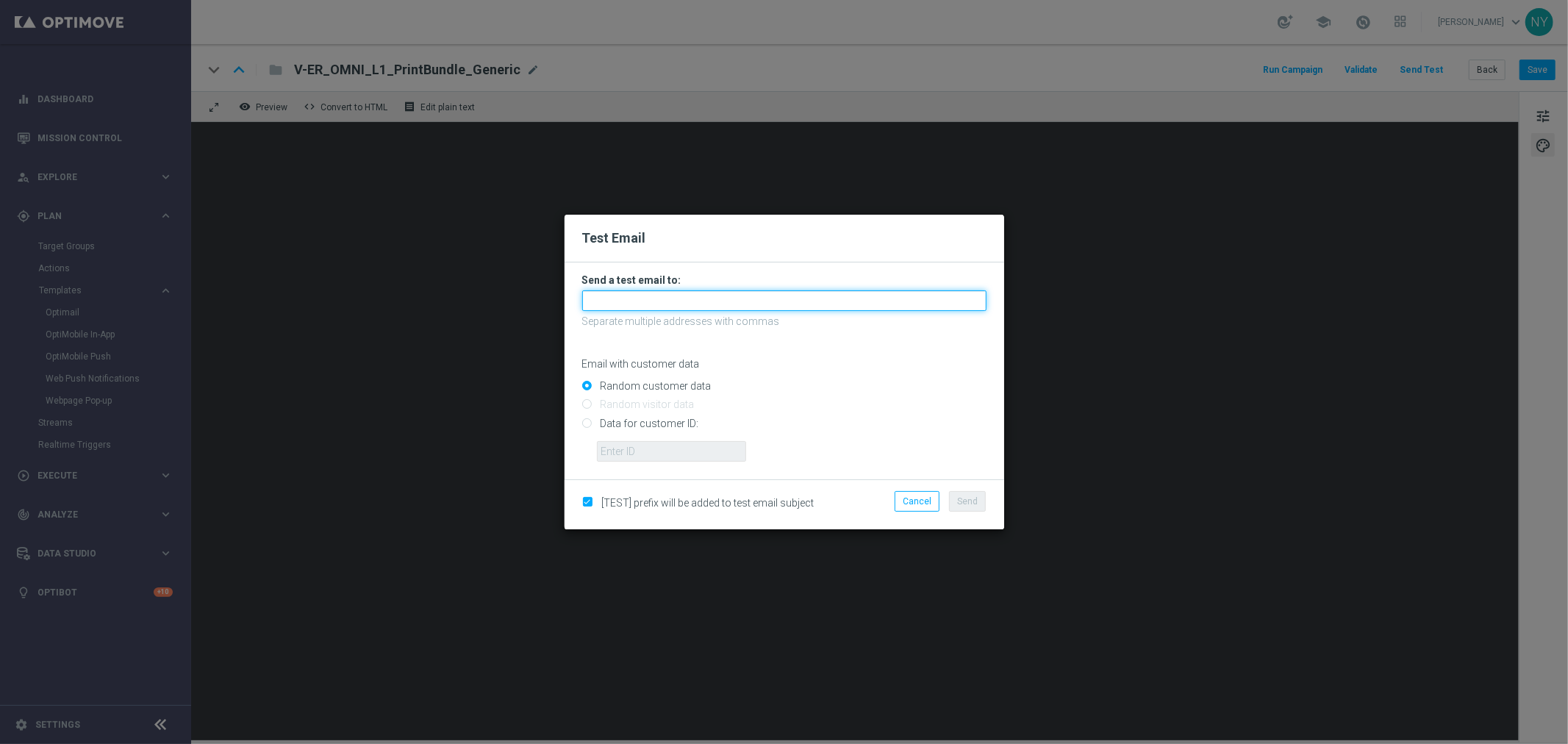
click at [637, 302] on input "text" at bounding box center [785, 300] width 405 height 20
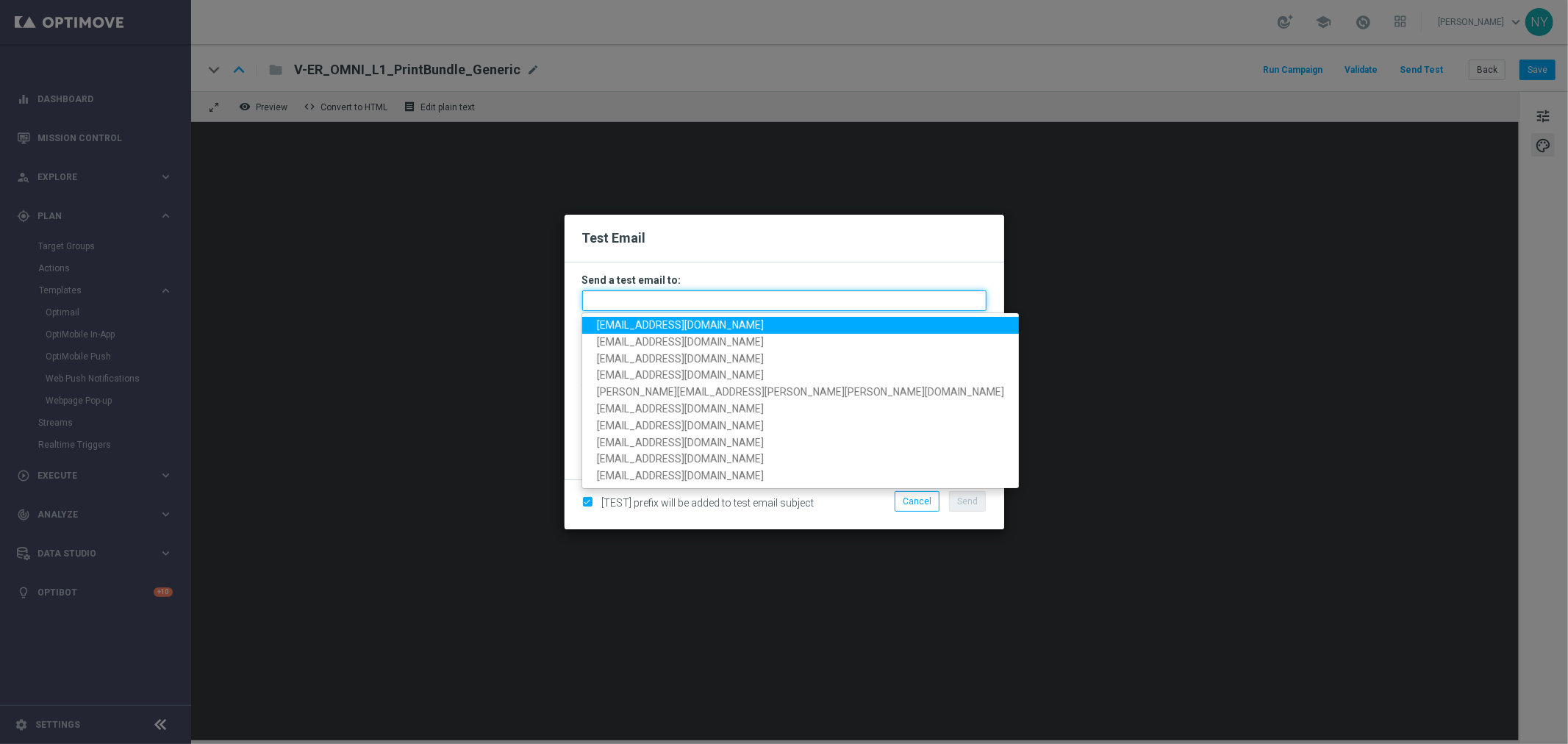
paste input "[EMAIL_ADDRESS][DOMAIN_NAME]"
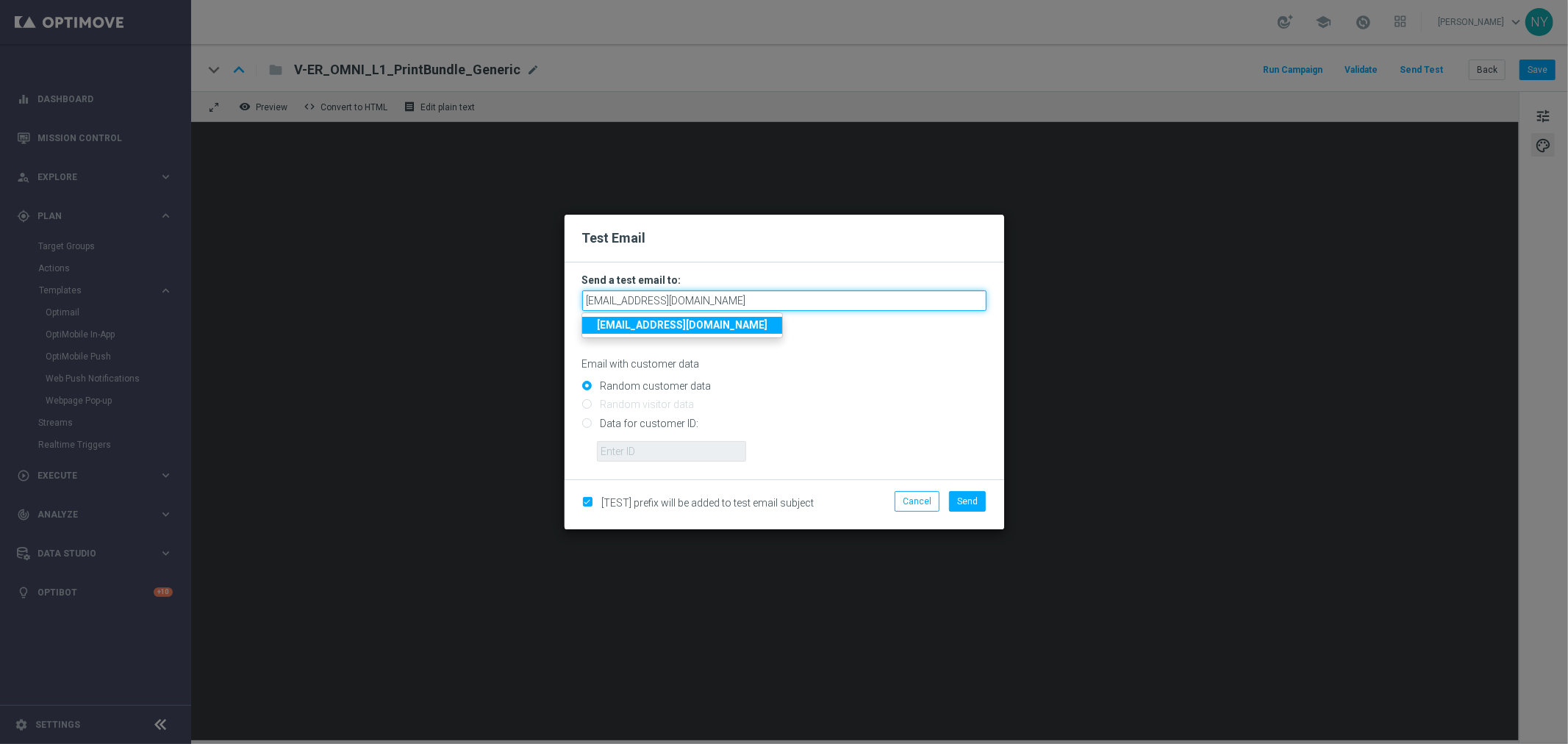
type input "[EMAIL_ADDRESS][DOMAIN_NAME]"
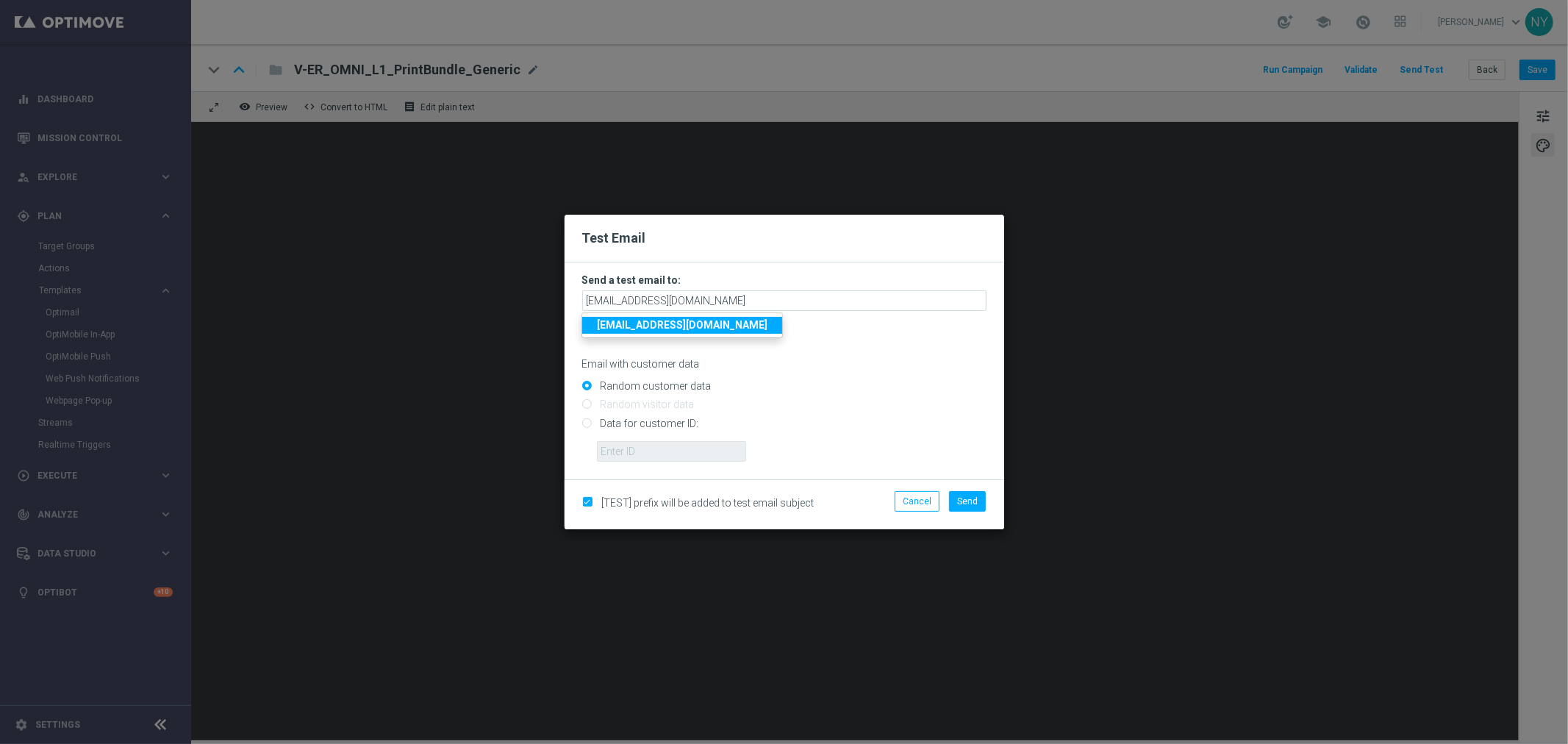
click at [585, 423] on input "Data for customer ID:" at bounding box center [785, 429] width 405 height 20
radio input "true"
click at [651, 458] on input "text" at bounding box center [671, 451] width 149 height 20
click at [692, 456] on input "text" at bounding box center [671, 451] width 149 height 20
paste input "10000006208"
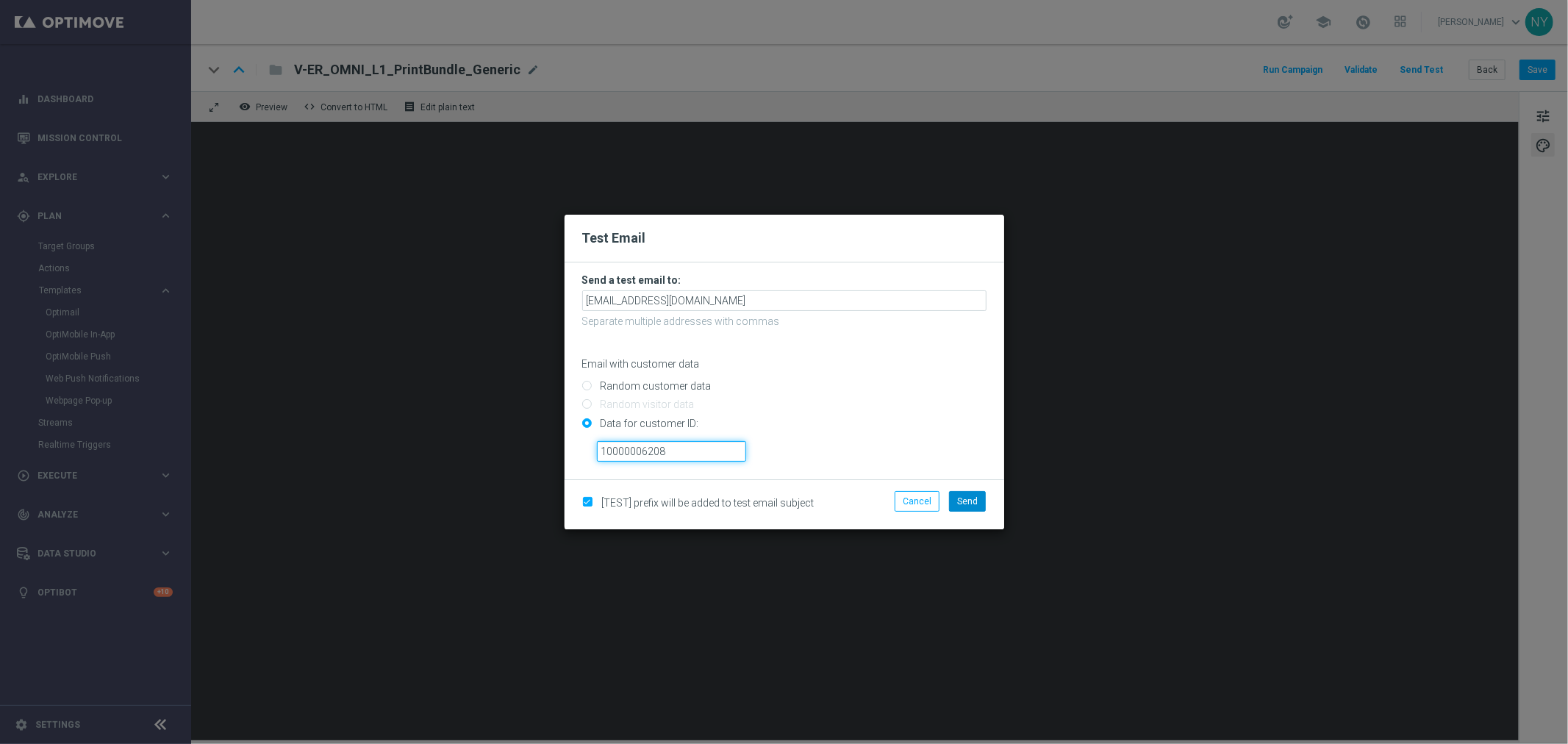
type input "10000006208"
click at [968, 496] on span "Send" at bounding box center [967, 501] width 20 height 11
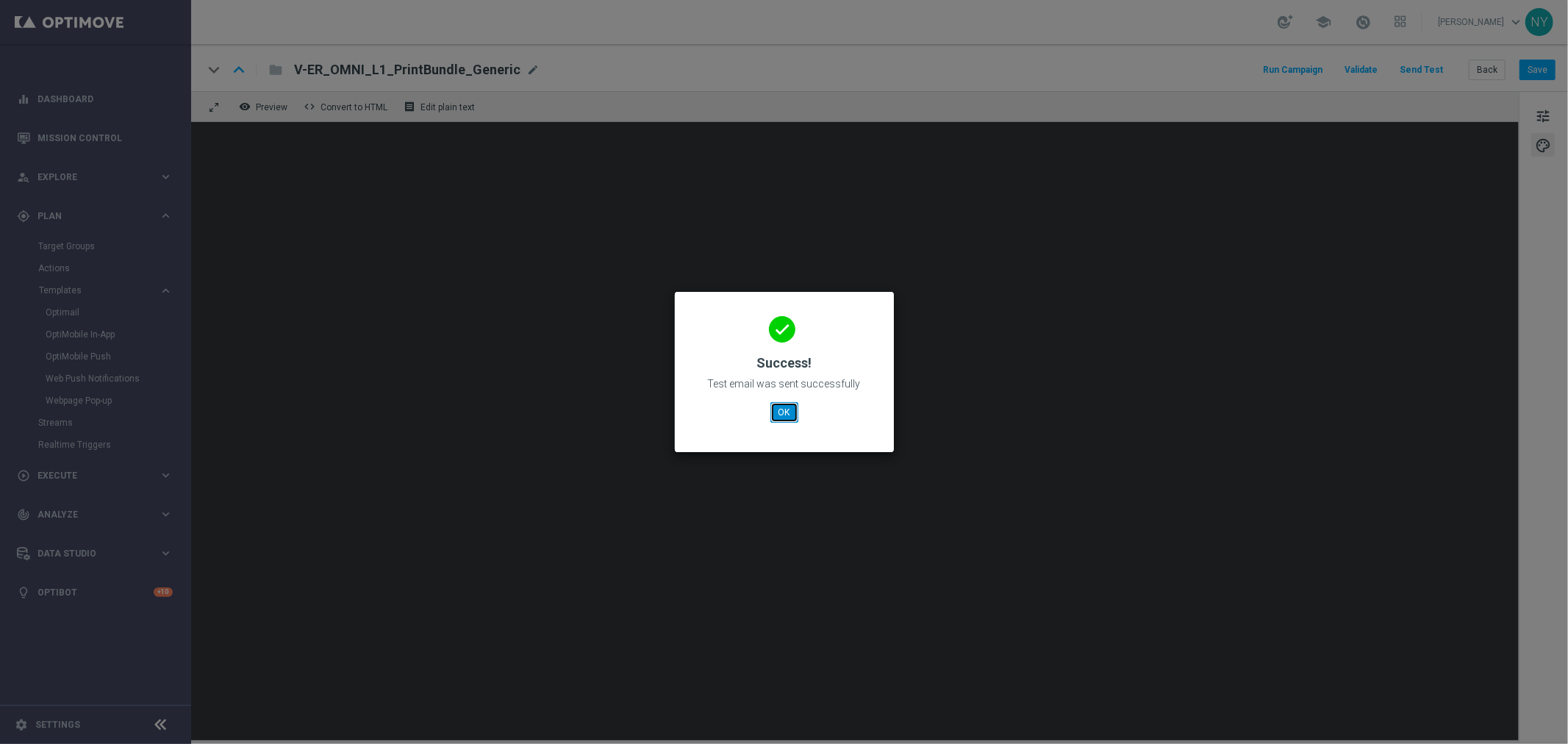
click at [787, 410] on button "OK" at bounding box center [785, 412] width 28 height 20
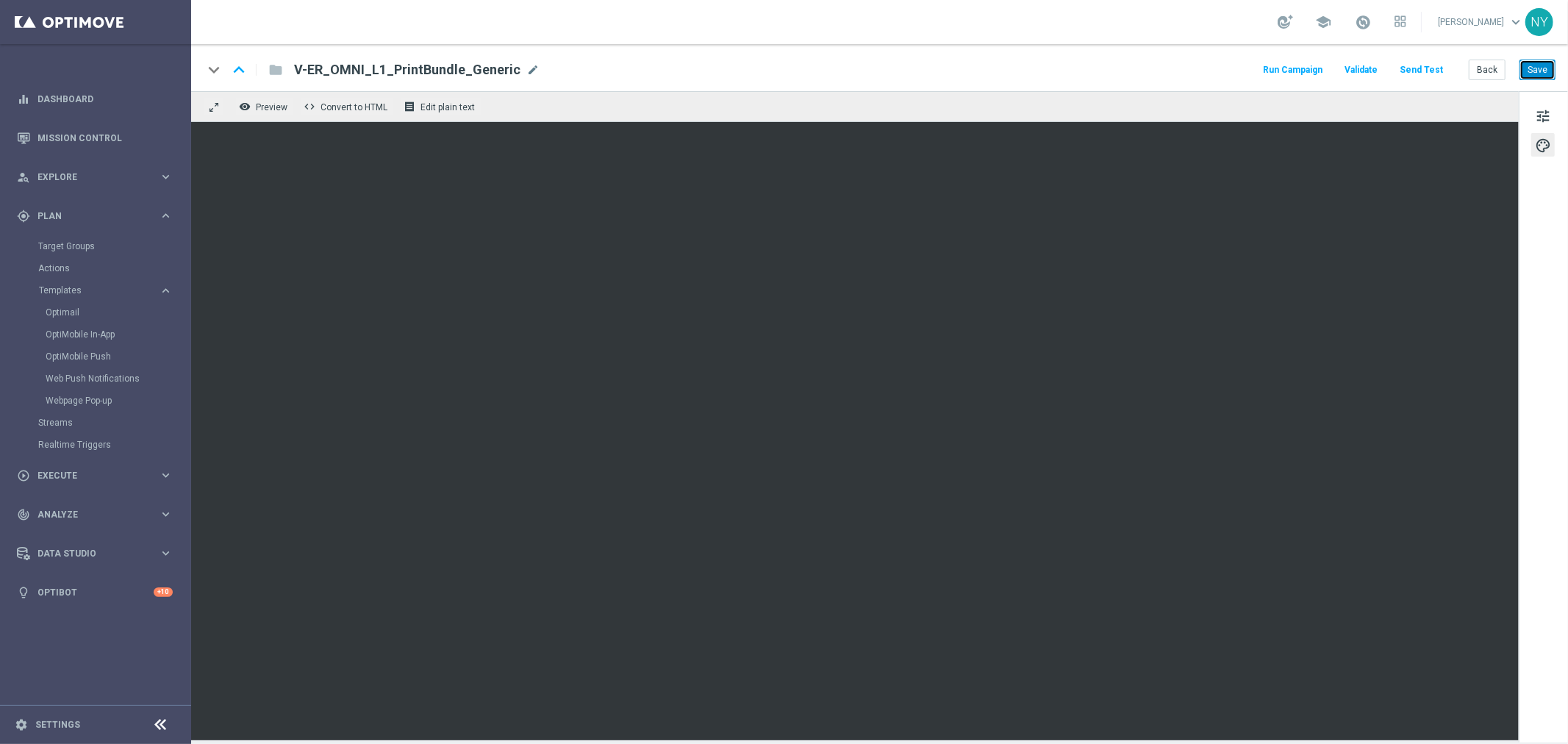
click at [1538, 64] on button "Save" at bounding box center [1538, 69] width 36 height 20
click at [1428, 67] on button "Send Test" at bounding box center [1421, 70] width 48 height 20
click at [1421, 66] on button "Send Test" at bounding box center [1421, 70] width 48 height 20
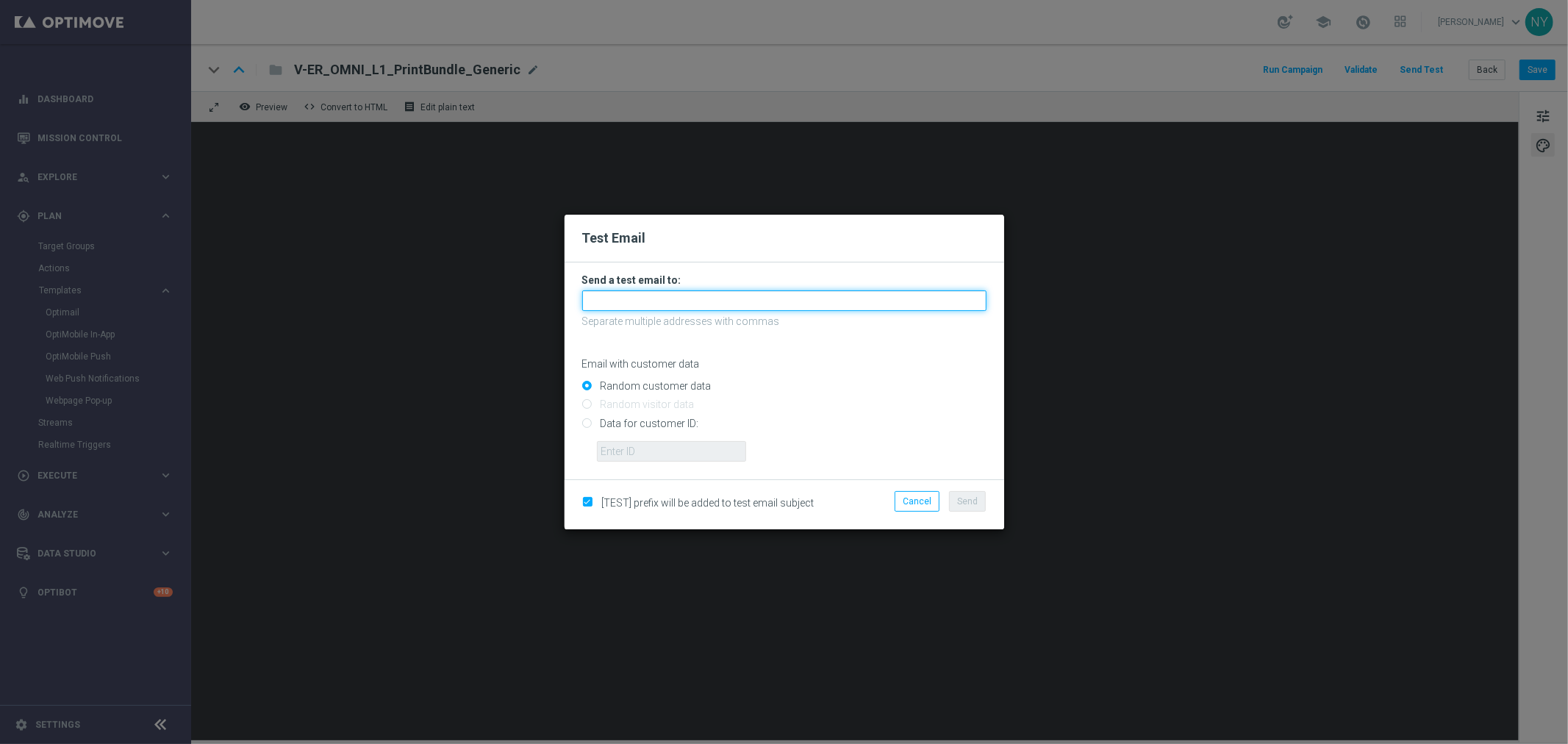
click at [629, 298] on input "text" at bounding box center [785, 300] width 405 height 20
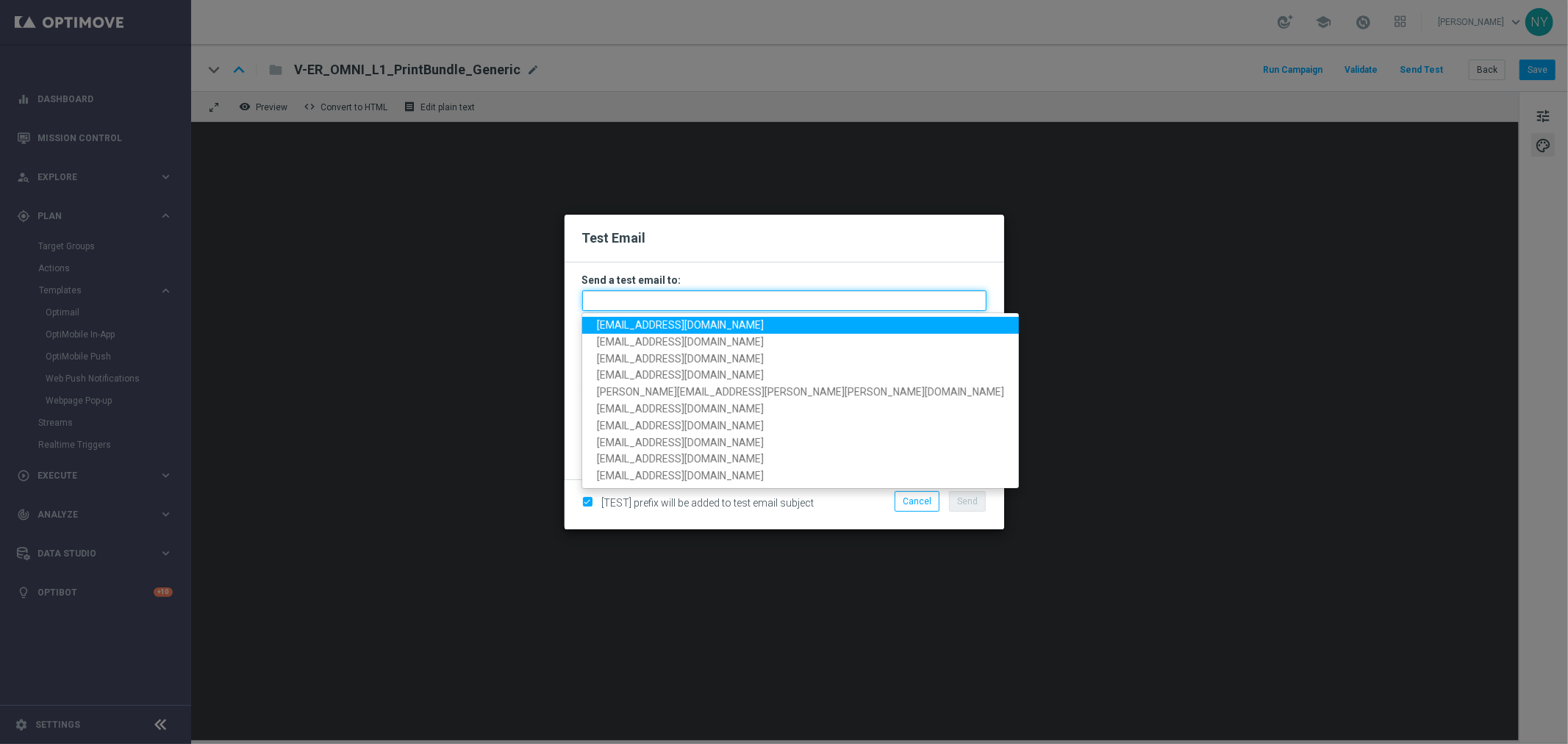
paste input "[EMAIL_ADDRESS][DOMAIN_NAME]"
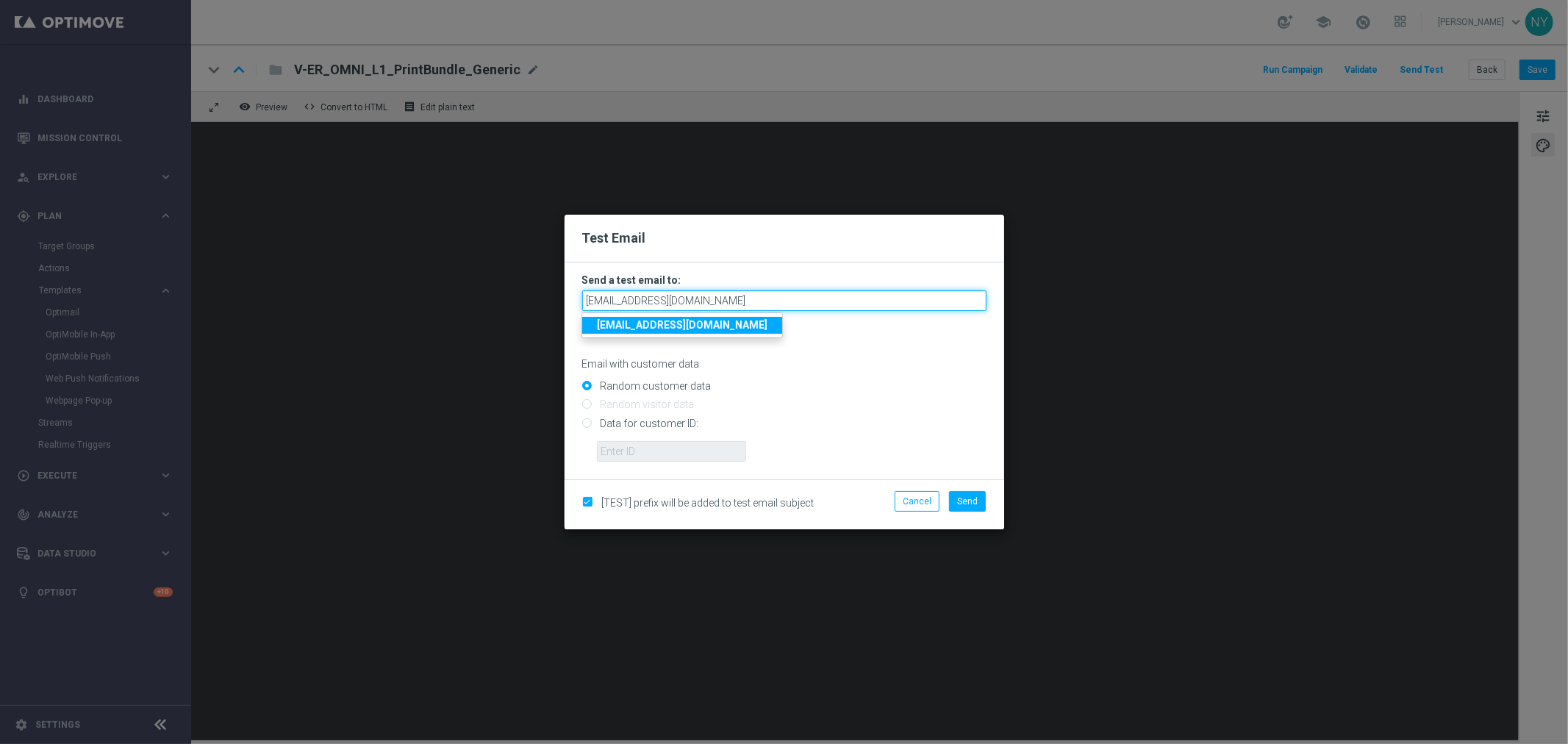
type input "[EMAIL_ADDRESS][DOMAIN_NAME]"
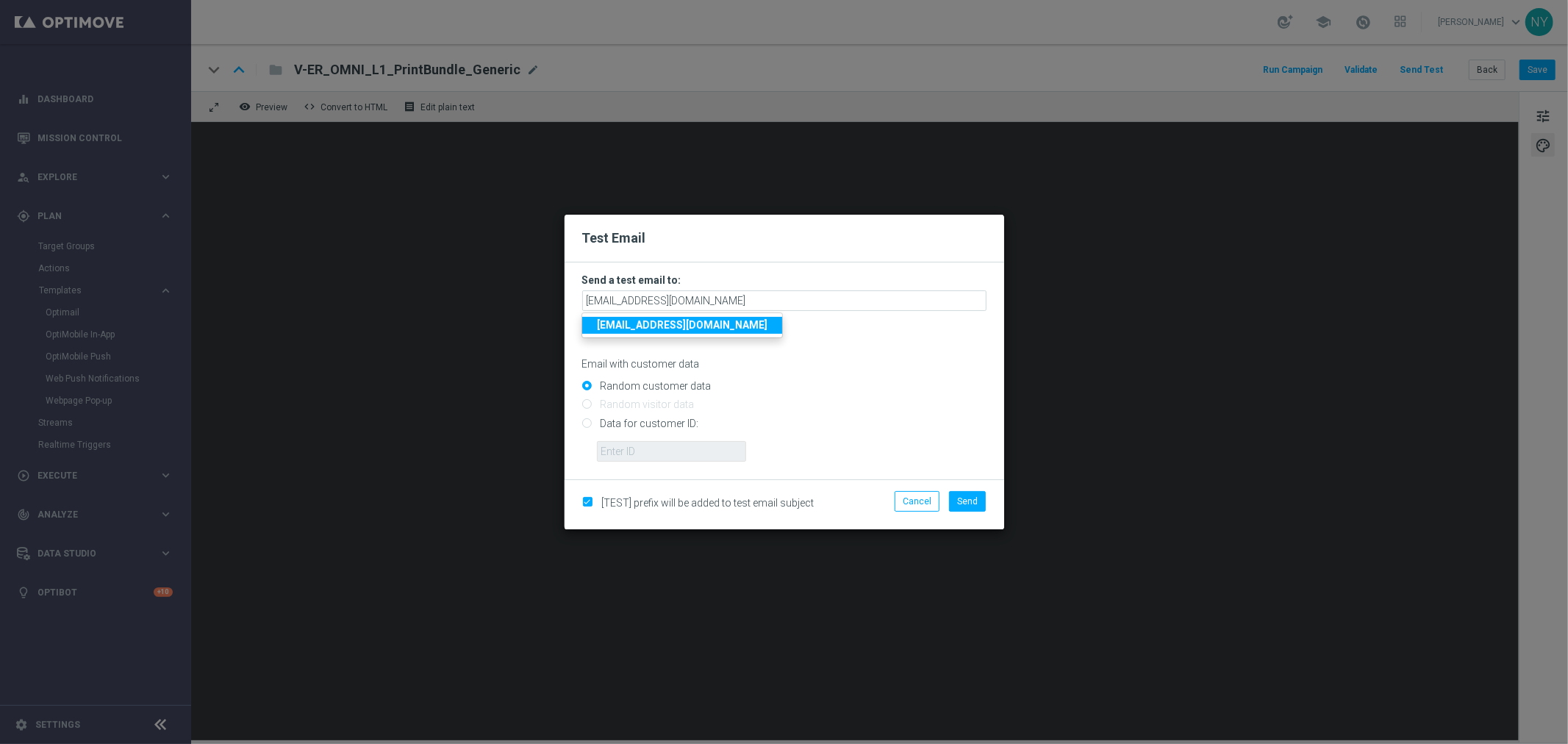
drag, startPoint x: 832, startPoint y: 391, endPoint x: 821, endPoint y: 393, distance: 11.2
click at [832, 391] on input "Random customer data" at bounding box center [785, 392] width 405 height 20
click at [589, 425] on input "Data for customer ID:" at bounding box center [785, 429] width 405 height 20
radio input "true"
click at [637, 444] on input "text" at bounding box center [671, 451] width 149 height 20
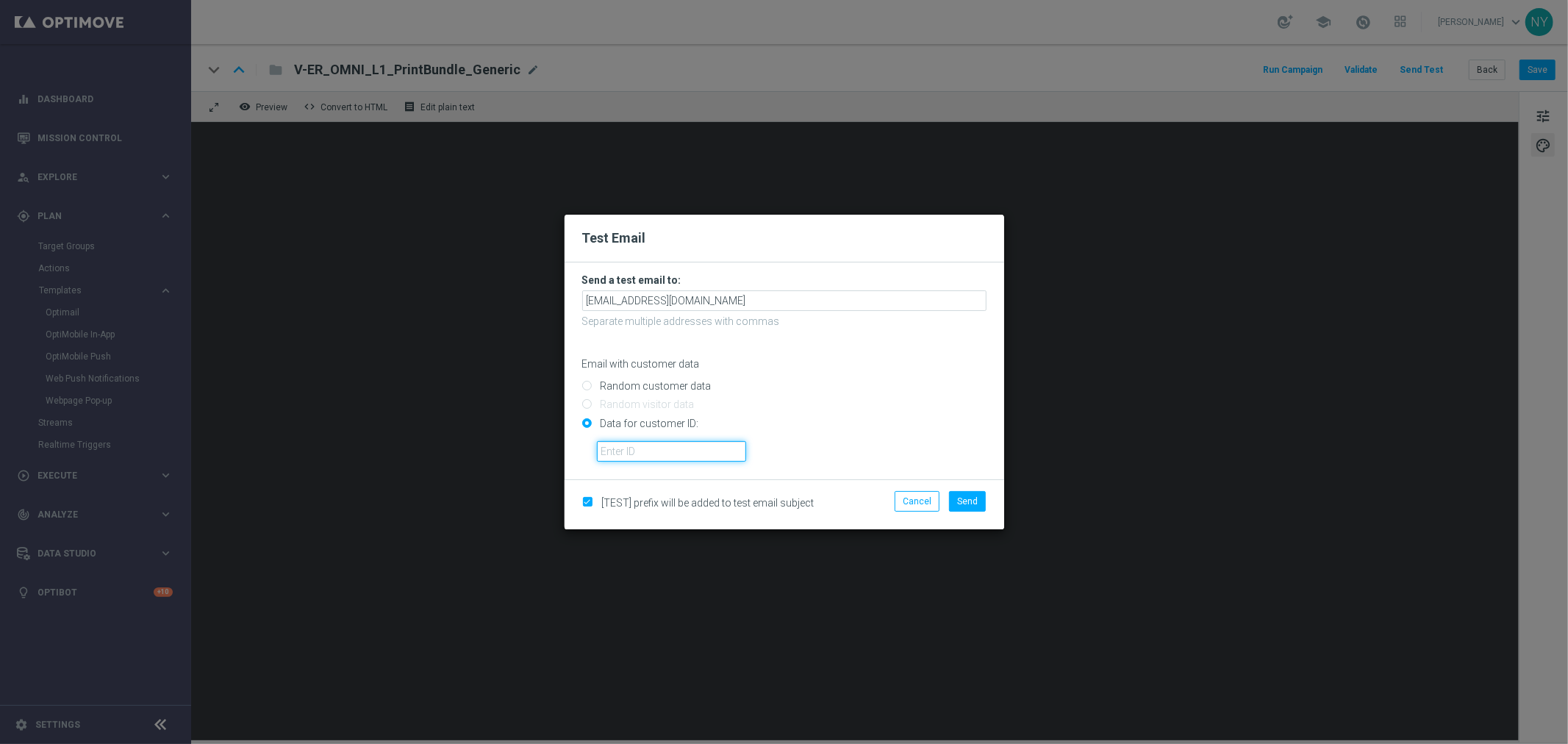
paste input "10000006208"
type input "10000006208"
click at [967, 500] on span "Send" at bounding box center [967, 501] width 20 height 11
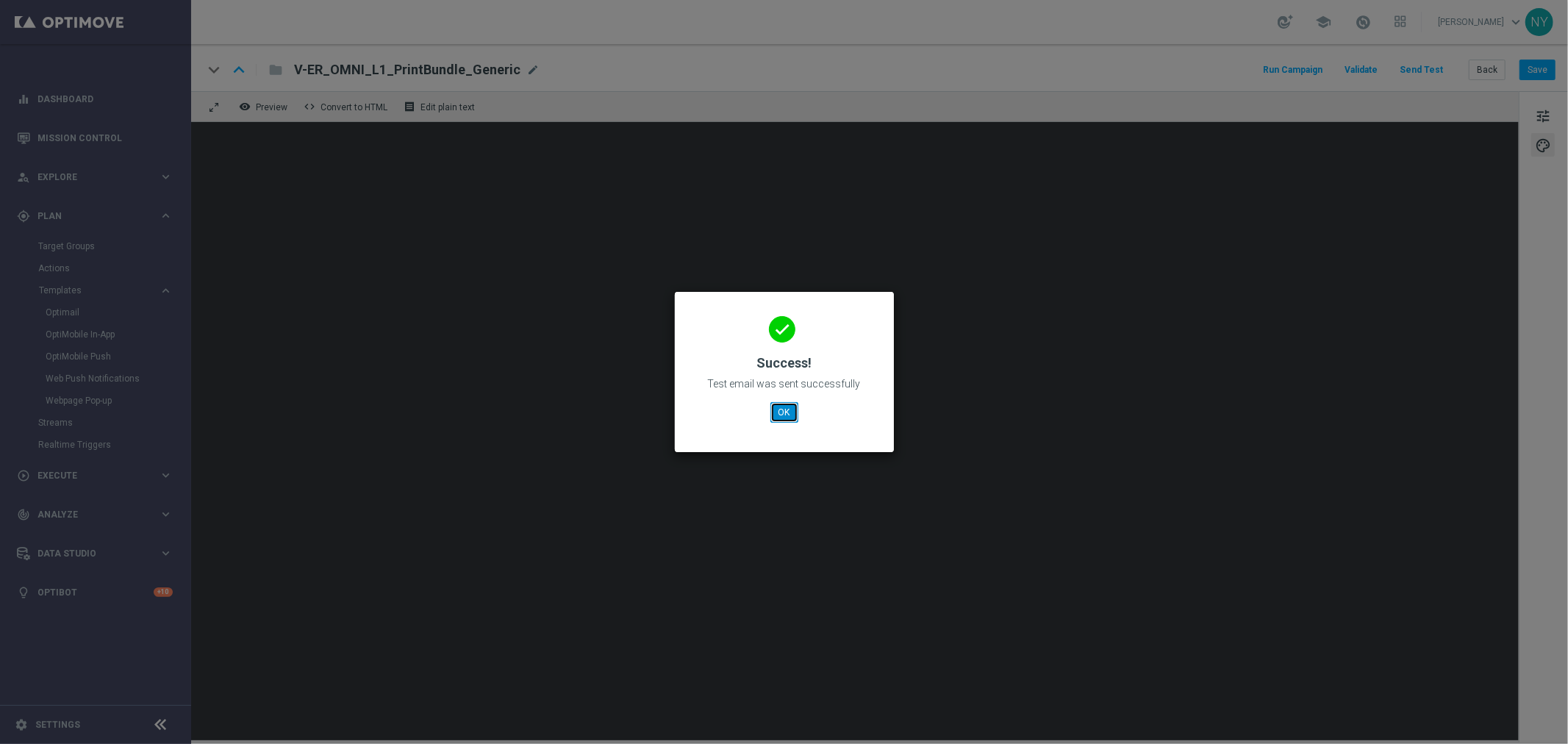
click at [775, 405] on button "OK" at bounding box center [785, 412] width 28 height 20
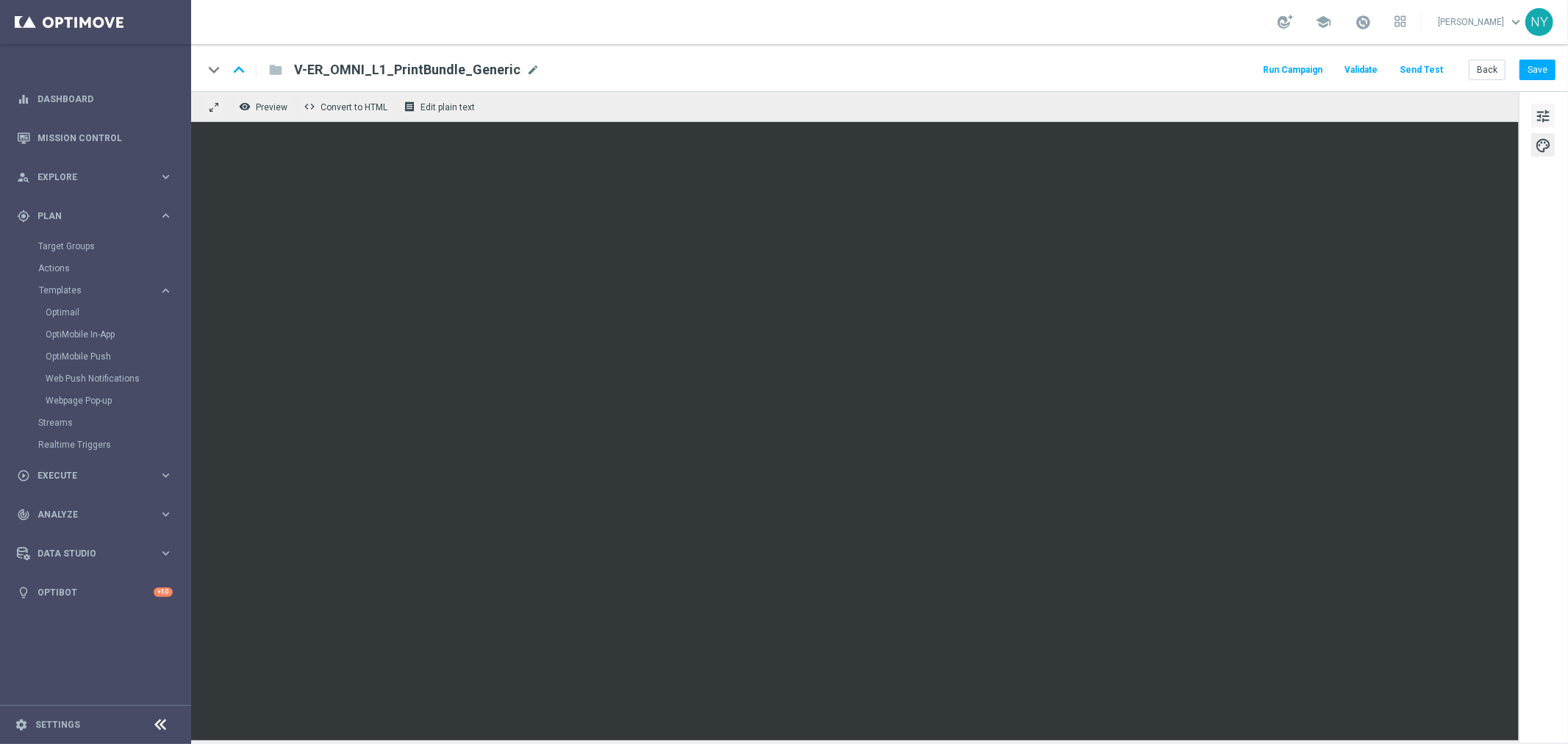
click at [1544, 114] on span "tune" at bounding box center [1544, 116] width 16 height 19
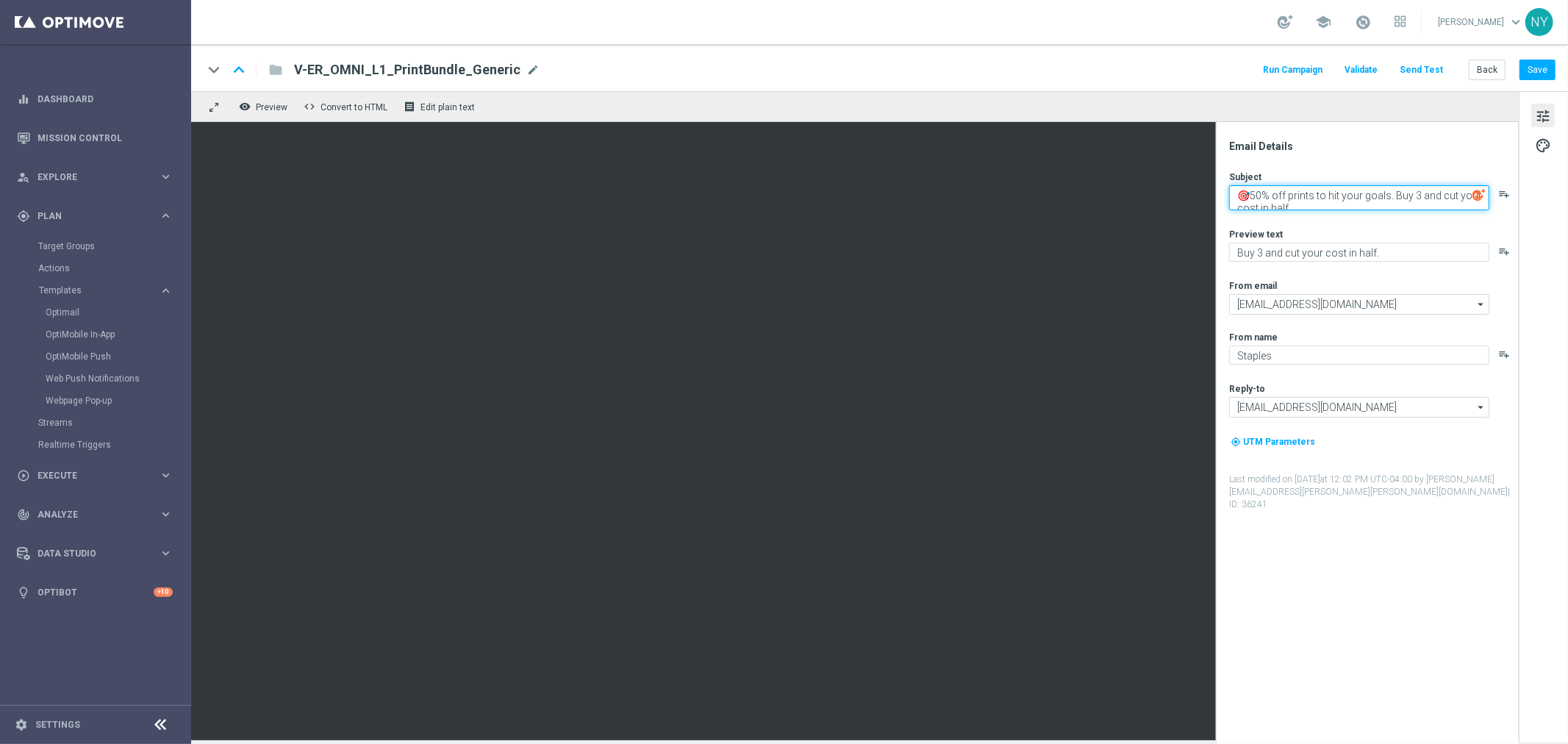
click at [1328, 203] on textarea "🎯50% off prints to hit your goals. Buy 3 and cut your cost in half." at bounding box center [1359, 197] width 260 height 25
